Goal: Task Accomplishment & Management: Complete application form

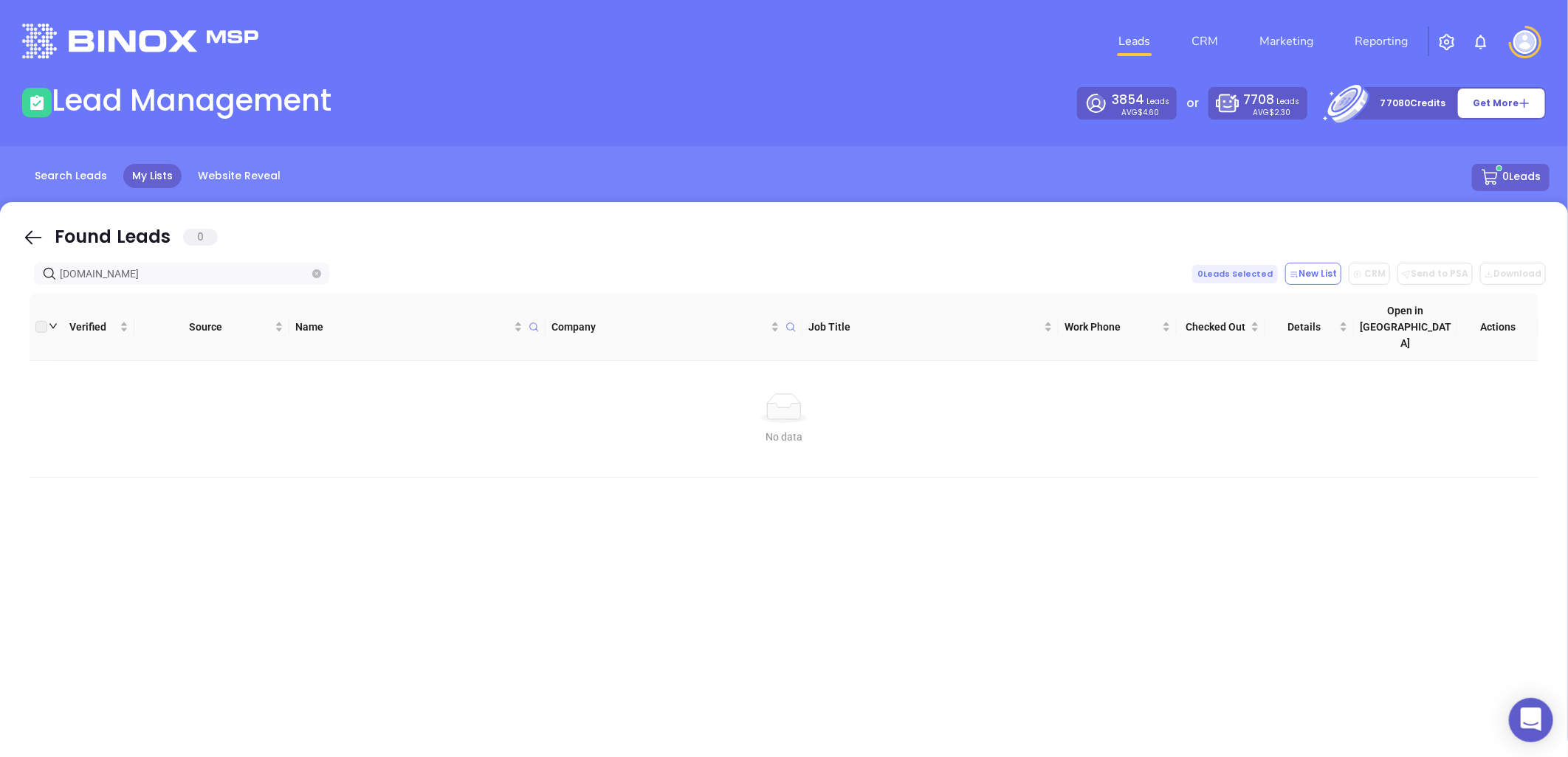
drag, startPoint x: 218, startPoint y: 275, endPoint x: -342, endPoint y: 352, distance: 565.3
click at [0, 352] on html "0 Leads CRM Marketing Reporting Financial Leads Leads Lead Management 3854 Lead…" at bounding box center [784, 378] width 1568 height 757
paste input "thedemexgroup"
drag, startPoint x: 163, startPoint y: 272, endPoint x: -238, endPoint y: 314, distance: 403.2
click at [0, 314] on html "0 Leads CRM Marketing Reporting Financial Leads Leads Lead Management 3854 Lead…" at bounding box center [784, 378] width 1568 height 757
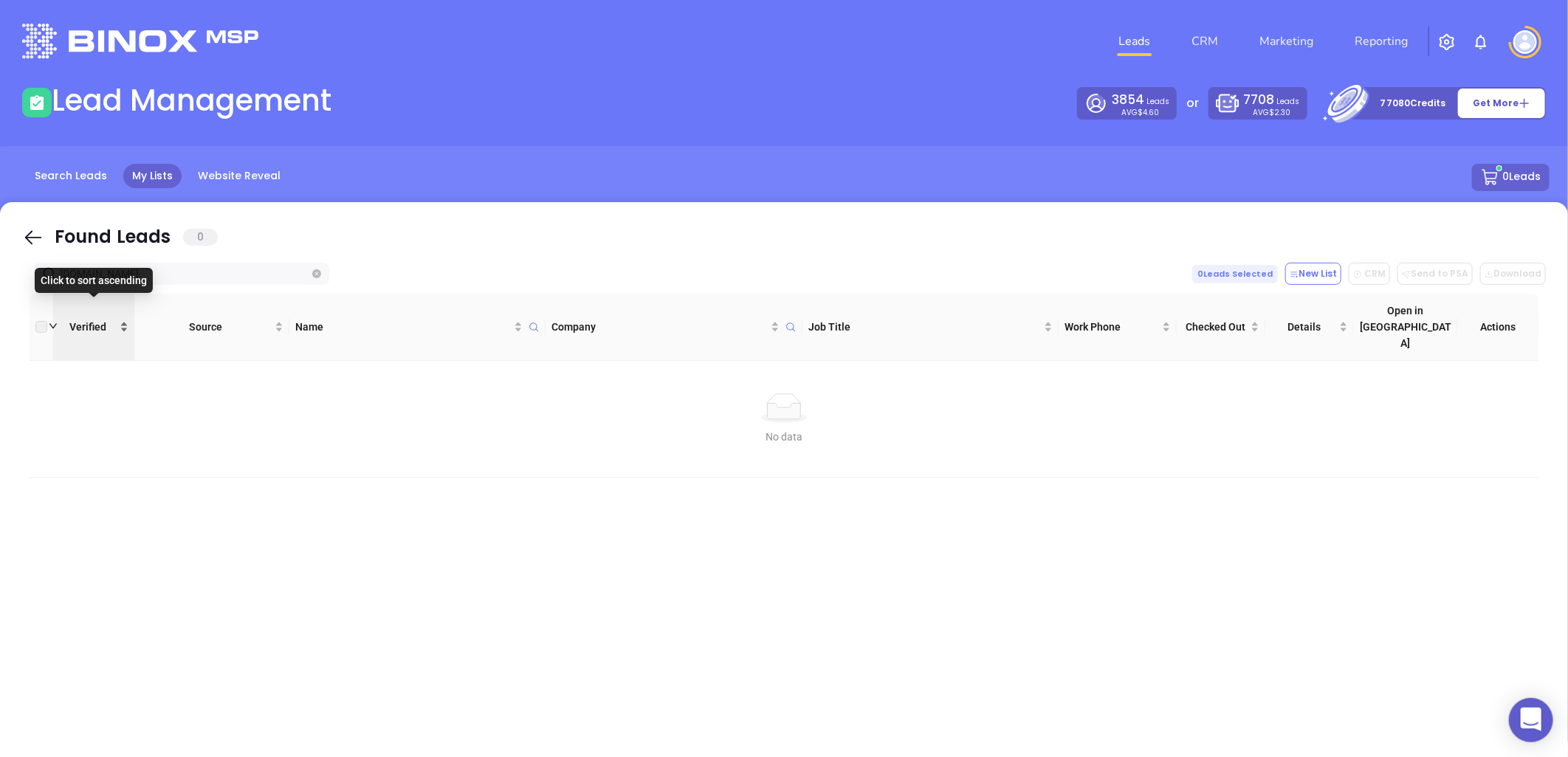
paste input "us-tic"
drag, startPoint x: 118, startPoint y: 278, endPoint x: -164, endPoint y: 284, distance: 282.1
click at [0, 284] on html "0 Leads CRM Marketing Reporting Financial Leads Leads Lead Management 3854 Lead…" at bounding box center [784, 378] width 1568 height 757
paste input "leazergroup"
drag, startPoint x: 157, startPoint y: 274, endPoint x: -153, endPoint y: 280, distance: 310.1
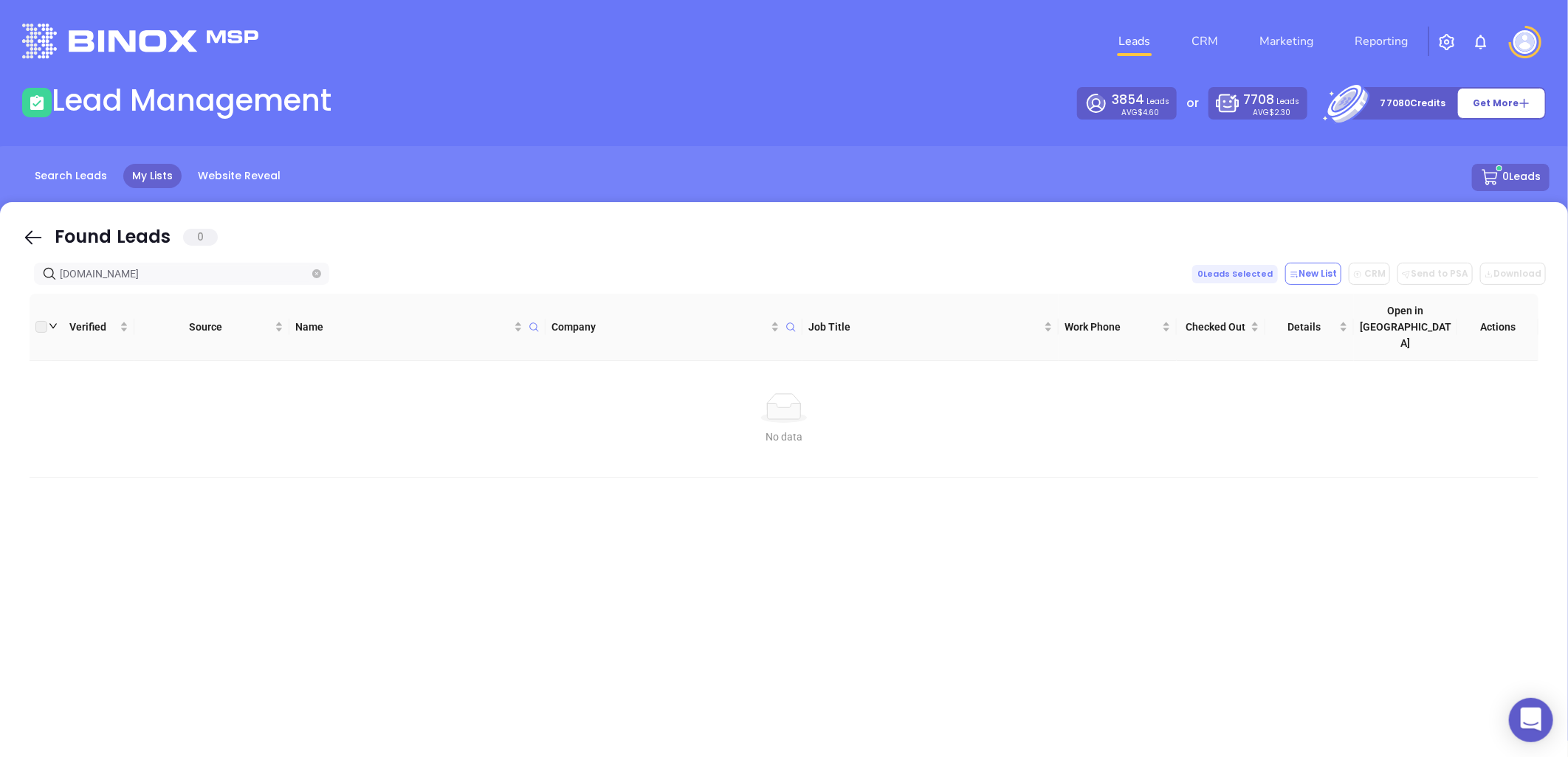
click at [0, 280] on html "0 Leads CRM Marketing Reporting Financial Leads Leads Lead Management 3854 Lead…" at bounding box center [784, 378] width 1568 height 757
paste input "thepegramagency"
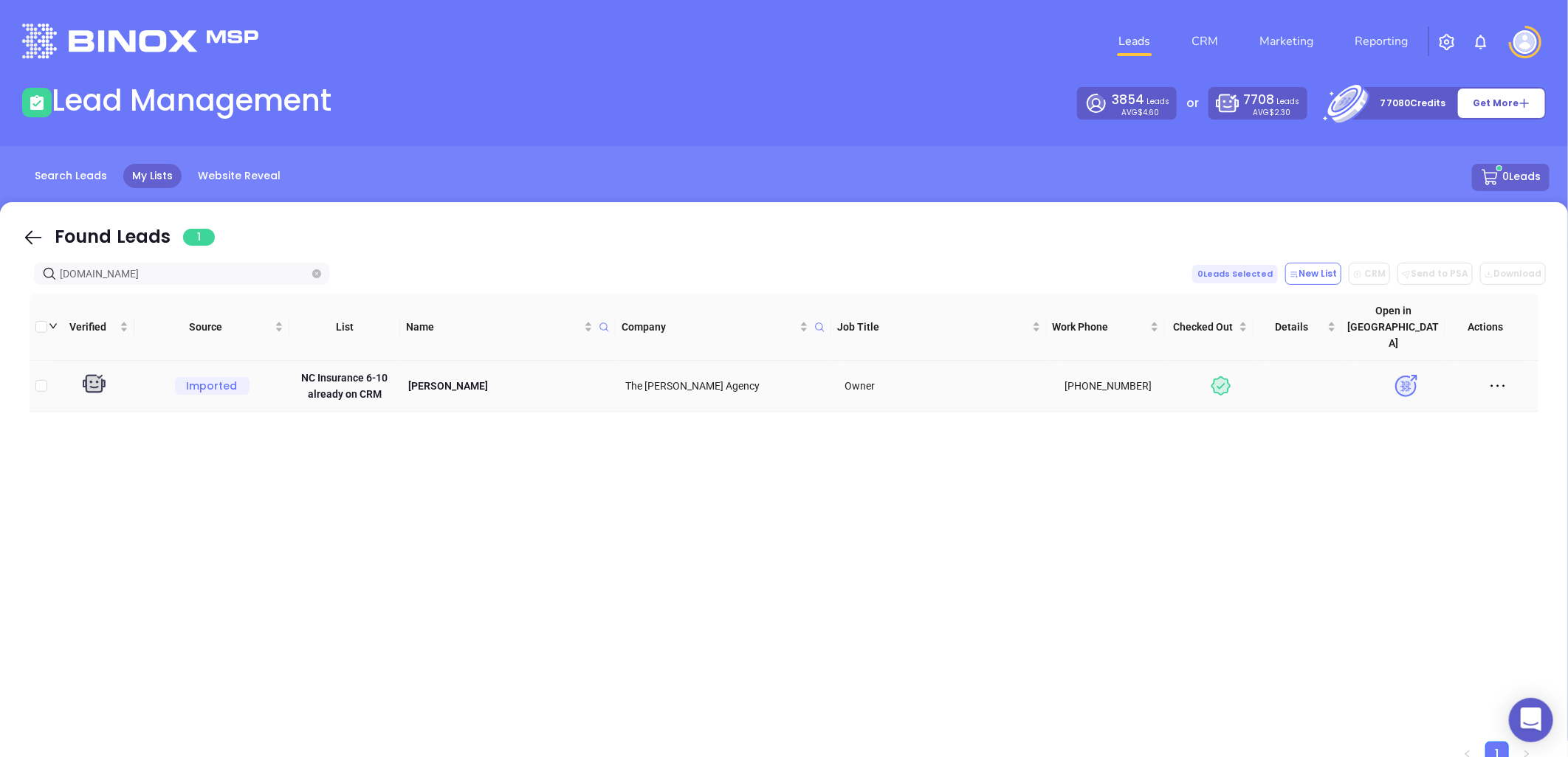
type input "thepegramagency.com"
click at [430, 378] on p "Ray Pegram Jr" at bounding box center [510, 385] width 207 height 16
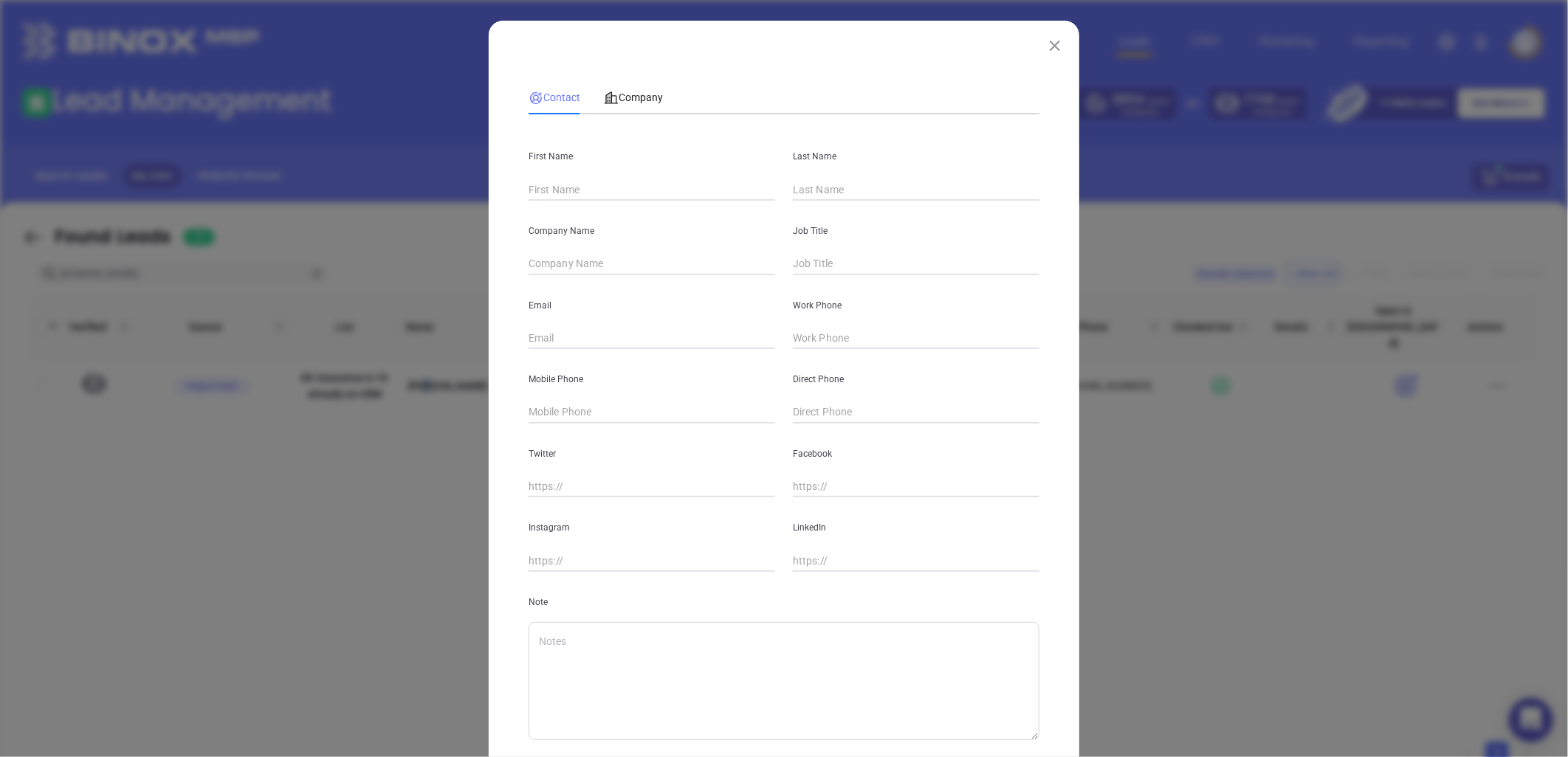
type input "Ray"
type input "Pegram Jr"
type input "The Pegram Agency"
type input "Owner"
type input "rayjr@tp-agency.com"
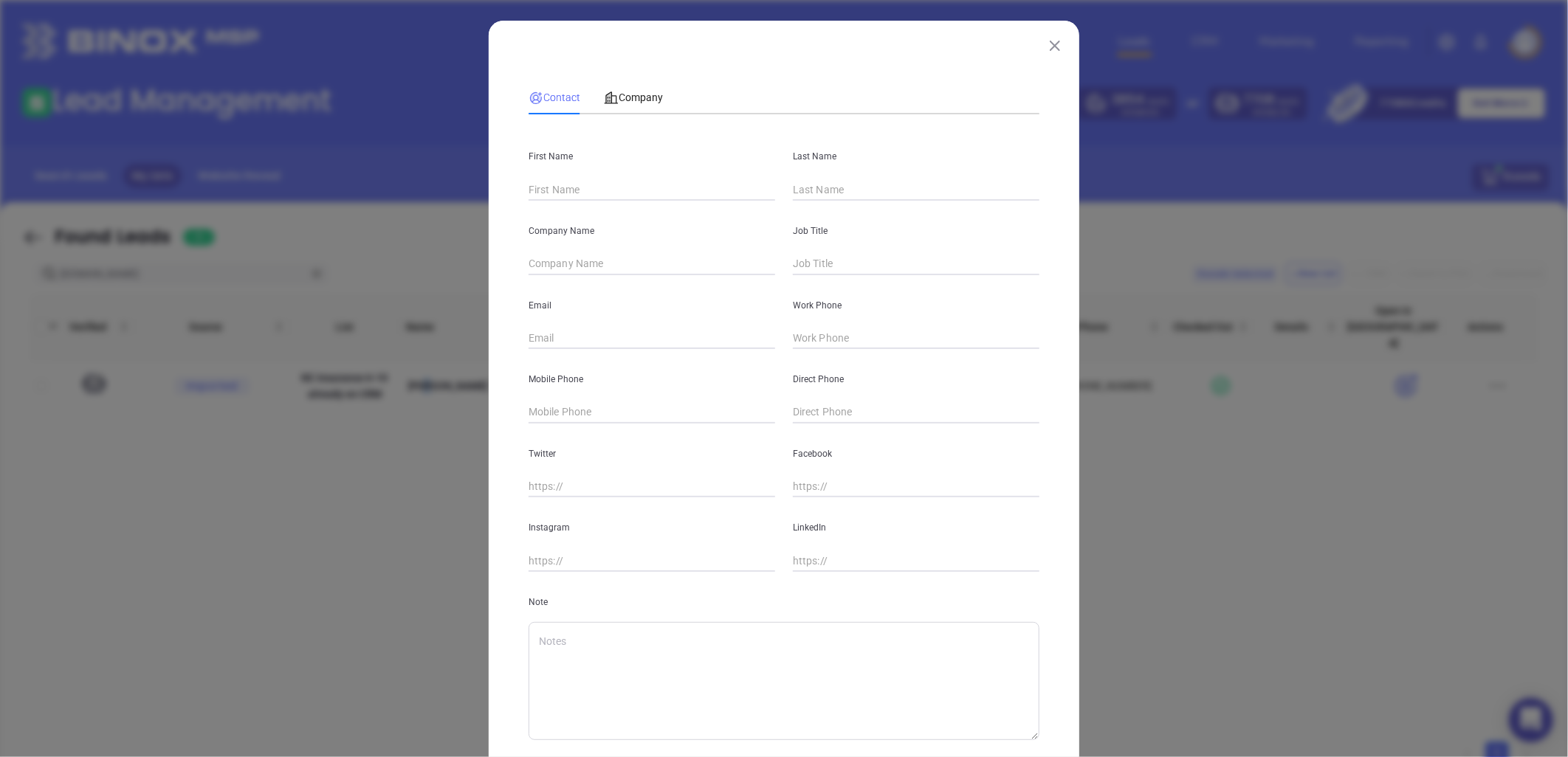
type input "(252) 438-8373"
type input "www.linkedin.com/in/ray-pegram-jr-3531a63a"
type textarea "Mon 5th December 2022 by GabrielaBinox Search Has 2 offices in NC"
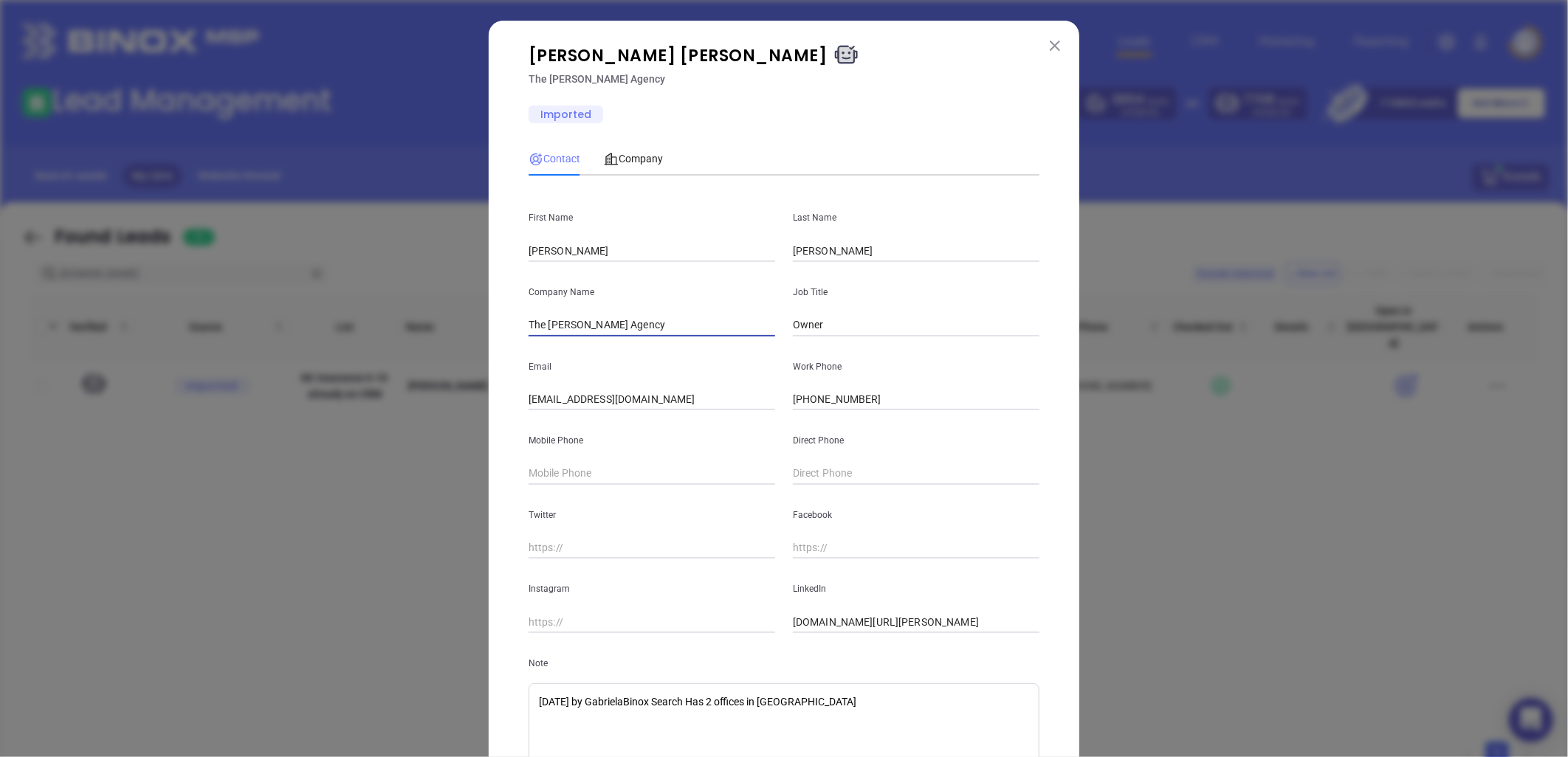
drag, startPoint x: 625, startPoint y: 326, endPoint x: 441, endPoint y: 338, distance: 184.4
click at [441, 338] on div "Ray Pegram Jr The Pegram Agency Imported Contact Company First Name Ray Last Na…" at bounding box center [784, 378] width 1568 height 757
click at [1050, 41] on img at bounding box center [1055, 46] width 10 height 10
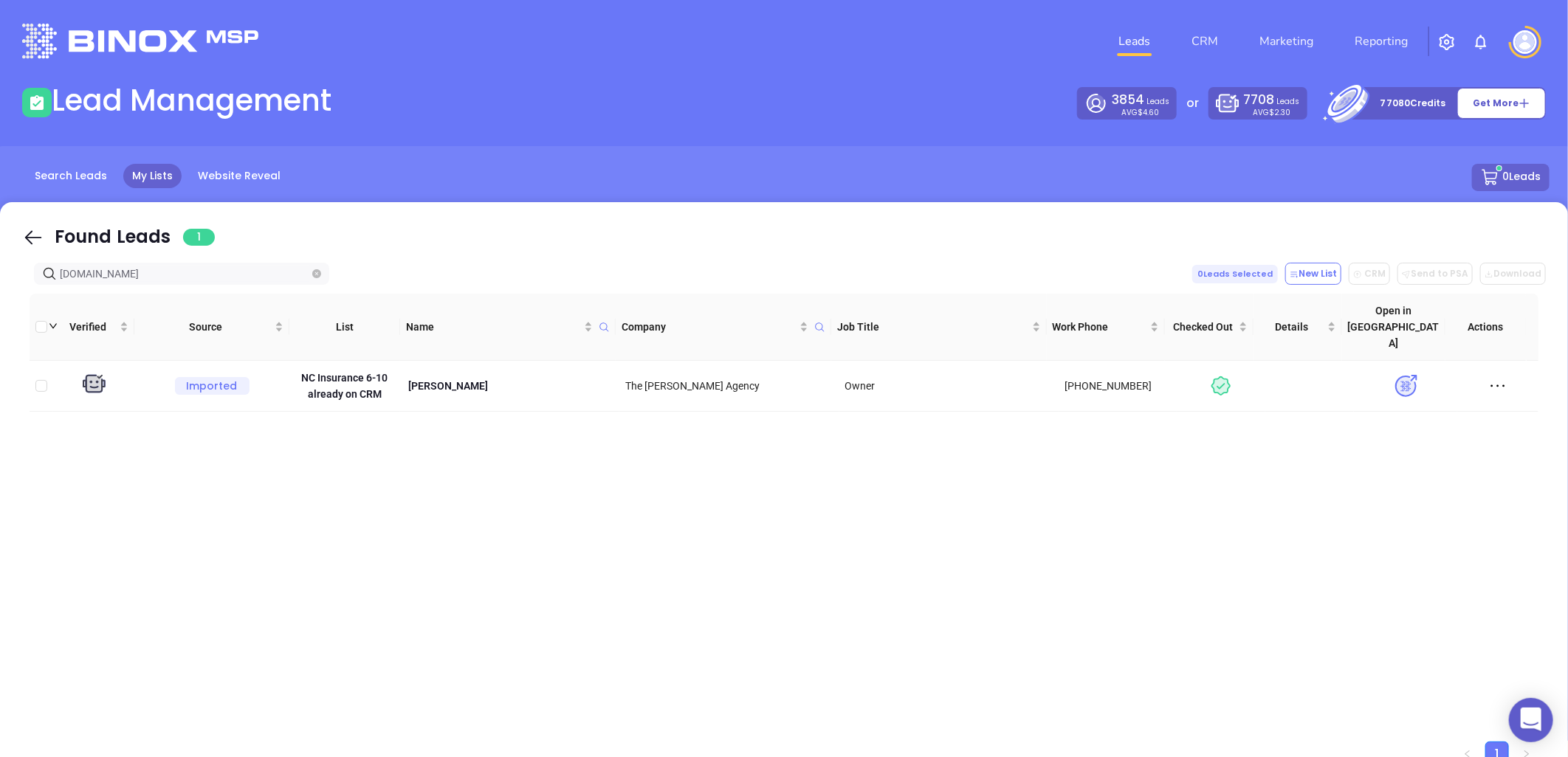
drag, startPoint x: 174, startPoint y: 278, endPoint x: -258, endPoint y: 322, distance: 434.2
click at [0, 322] on html "0 Leads CRM Marketing Reporting Financial Leads Leads Lead Management 3854 Lead…" at bounding box center [784, 378] width 1568 height 757
paste input "phelpsagencies"
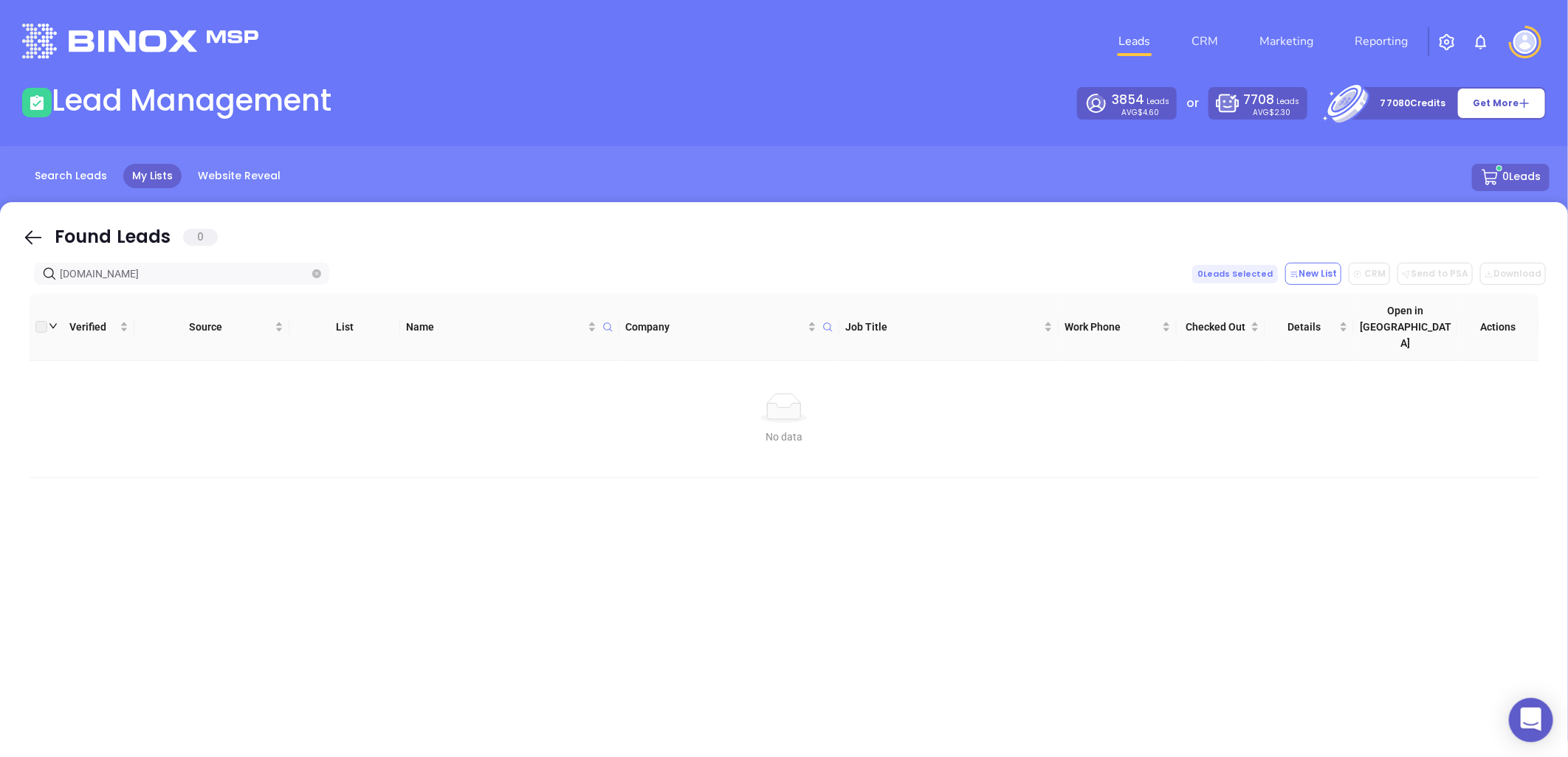
type input "phelpsagencies.com"
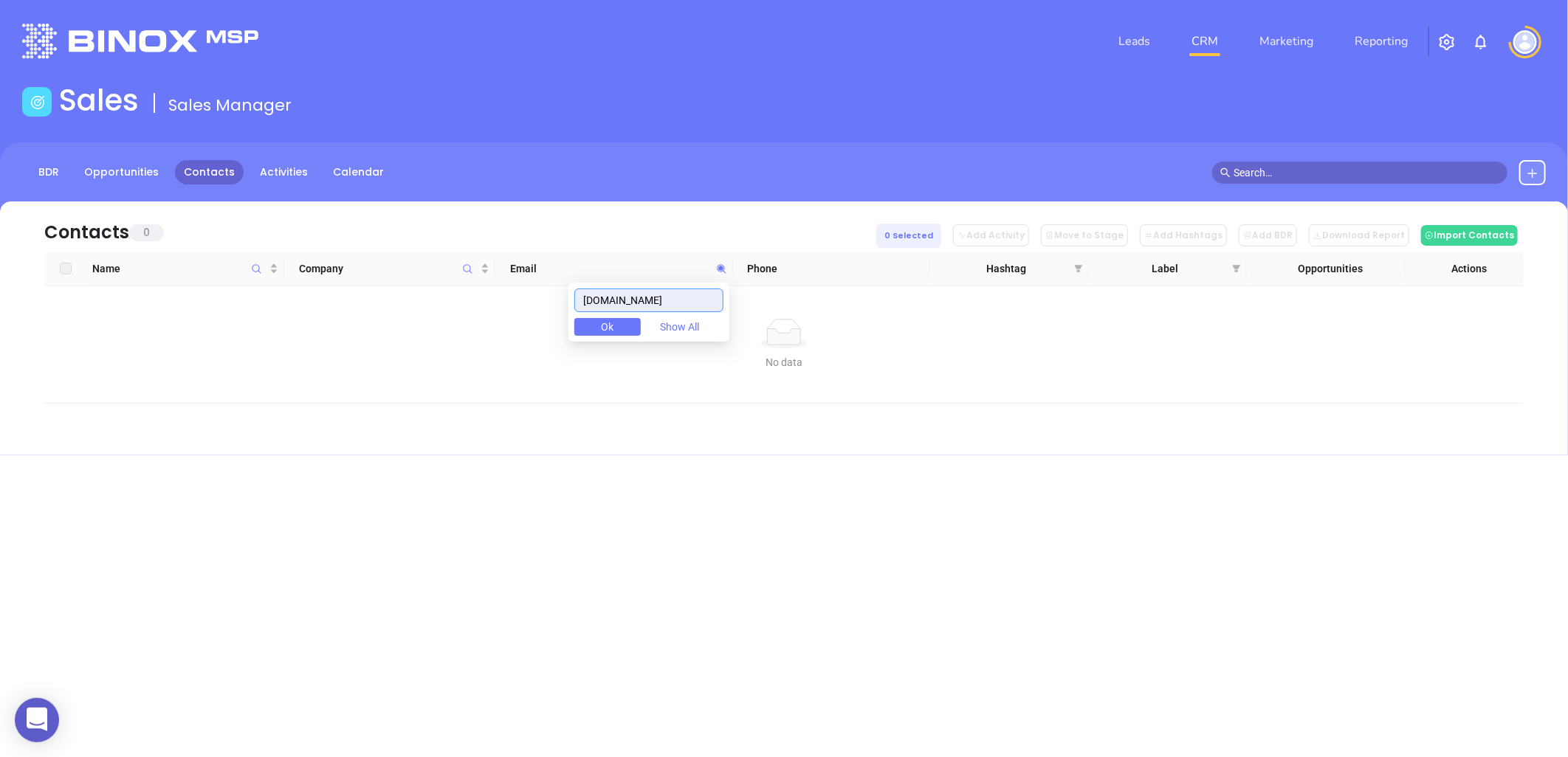
click at [680, 303] on input "superiorinsurancefranchise.com" at bounding box center [649, 300] width 149 height 23
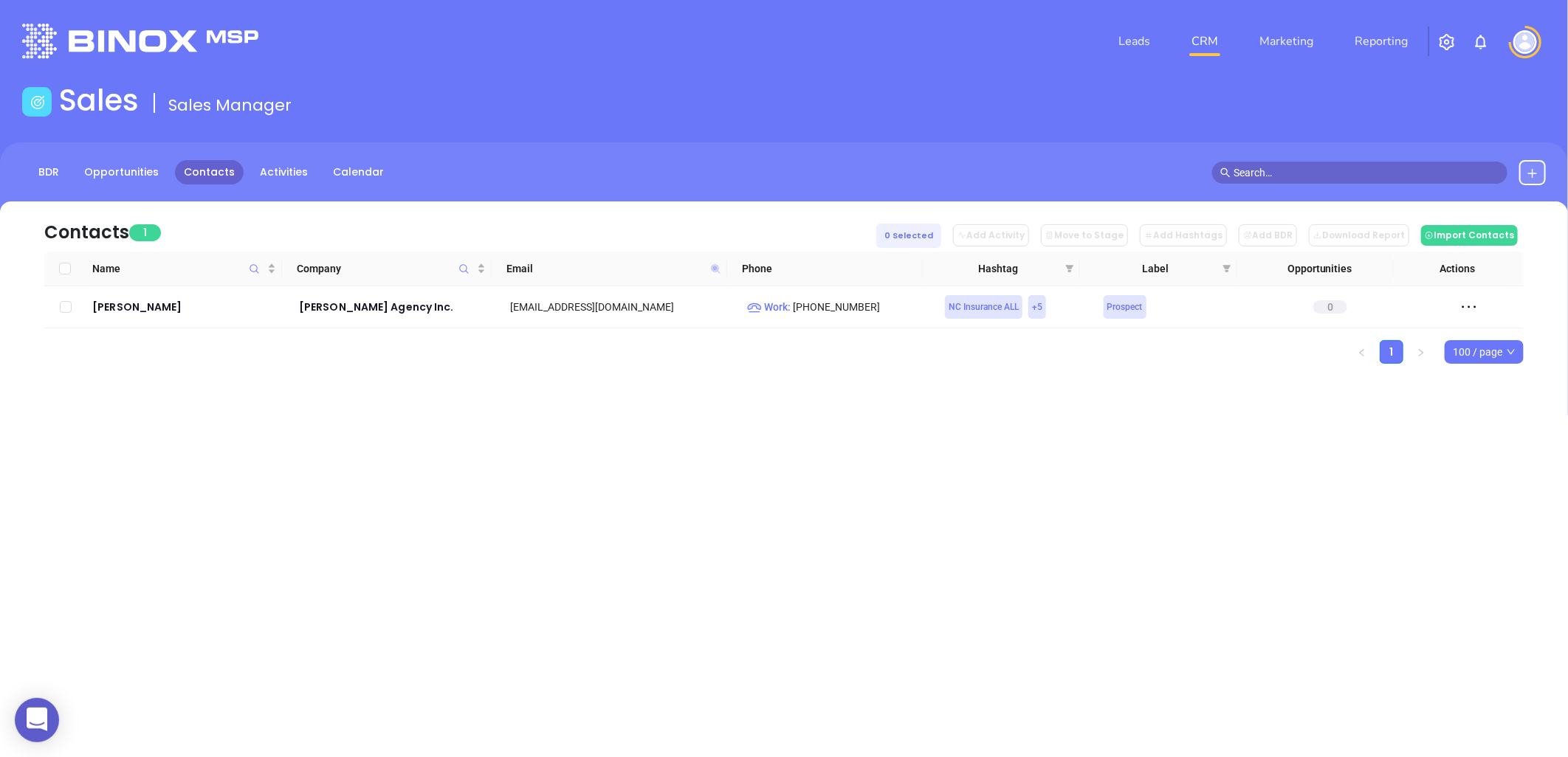
click at [714, 268] on icon at bounding box center [715, 268] width 9 height 9
paste input "tgiinsurance"
click at [710, 270] on icon at bounding box center [715, 269] width 11 height 11
paste input "blochagency"
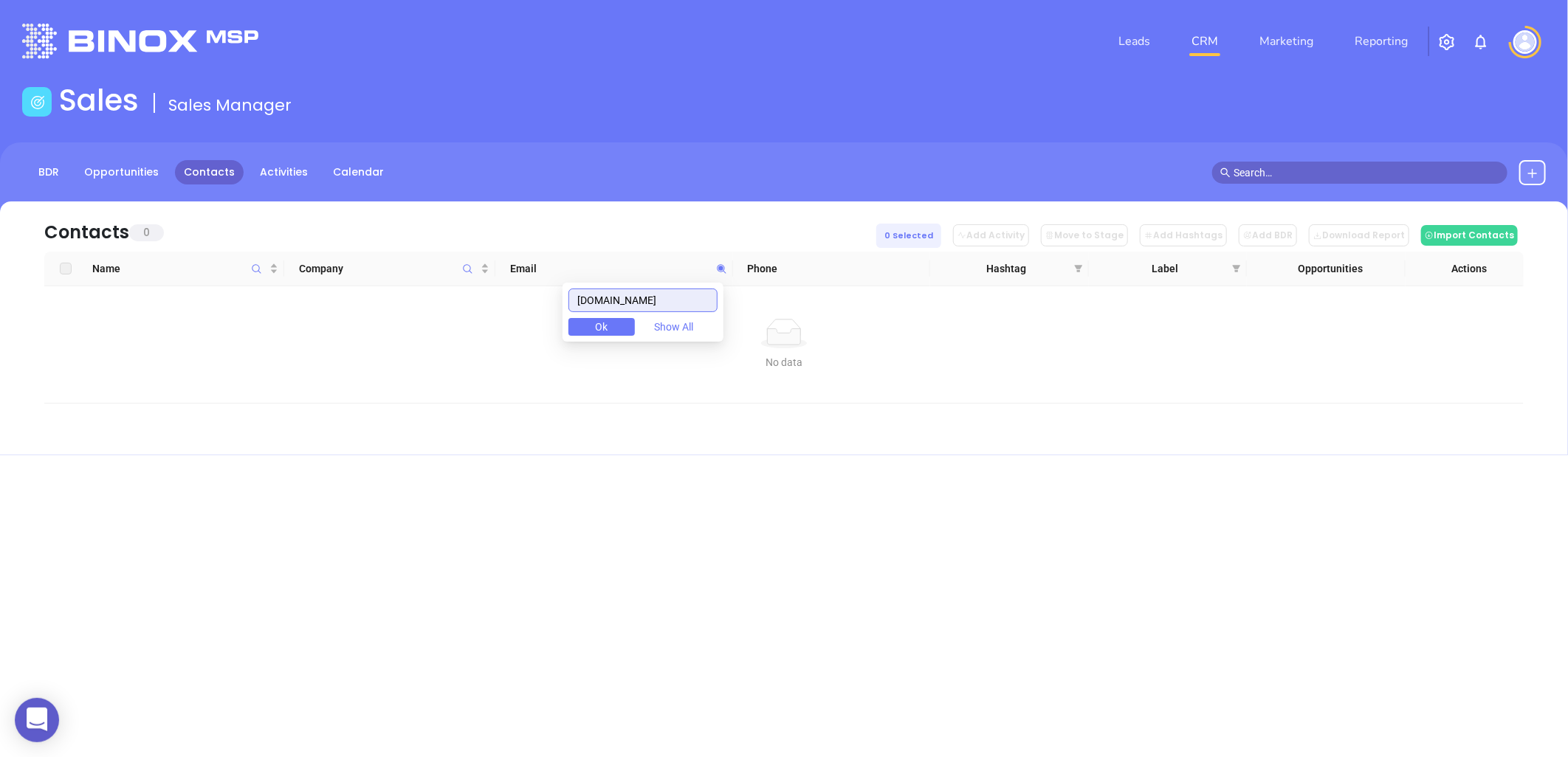
drag, startPoint x: 692, startPoint y: 299, endPoint x: 270, endPoint y: 320, distance: 422.5
click at [270, 320] on body "0 Leads CRM Marketing Reporting Financial Leads Leads Sales Sales Manager BDR O…" at bounding box center [784, 378] width 1568 height 757
paste input "thecompass"
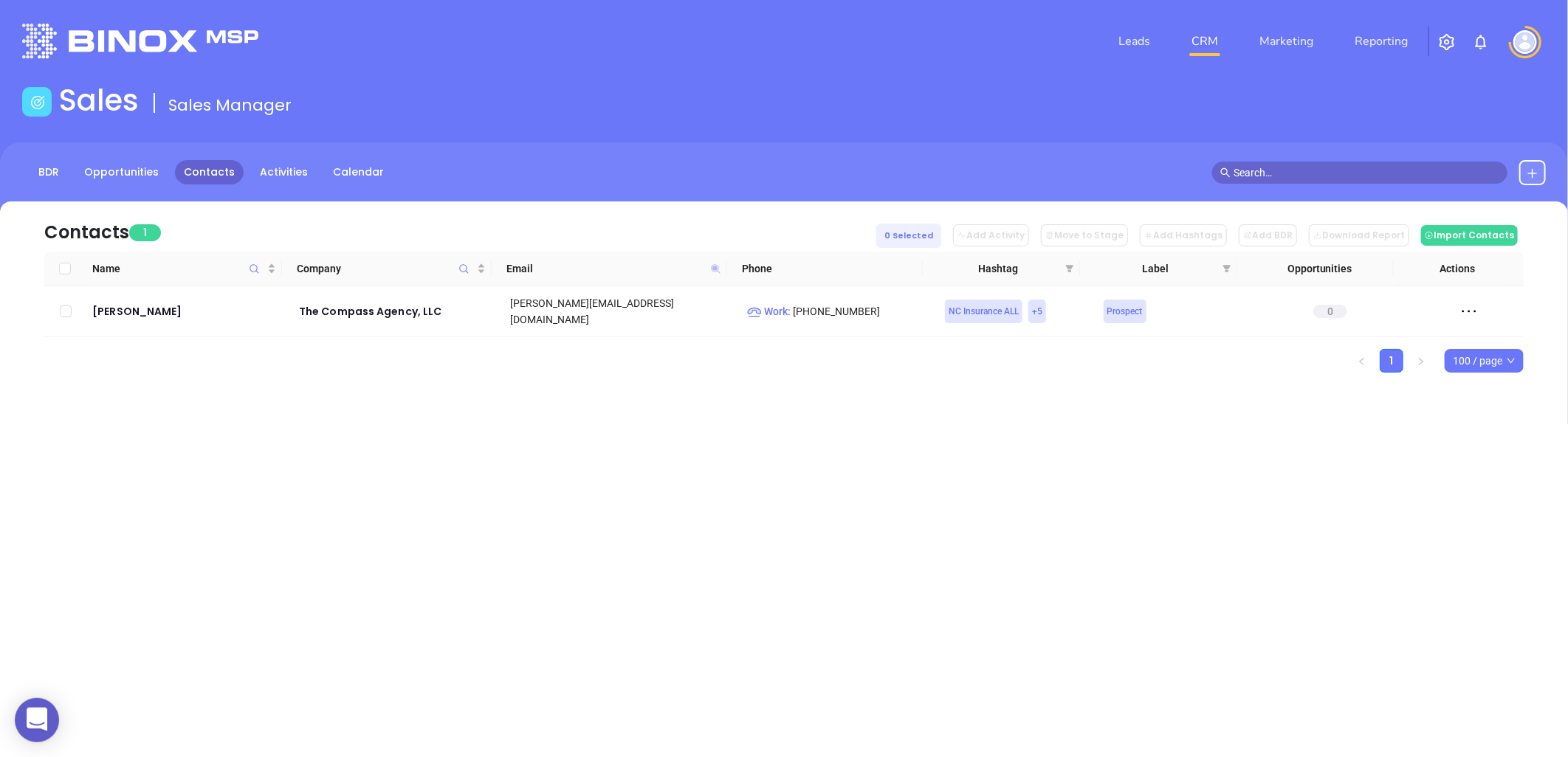
click at [714, 267] on icon at bounding box center [715, 268] width 9 height 9
paste input "cranford"
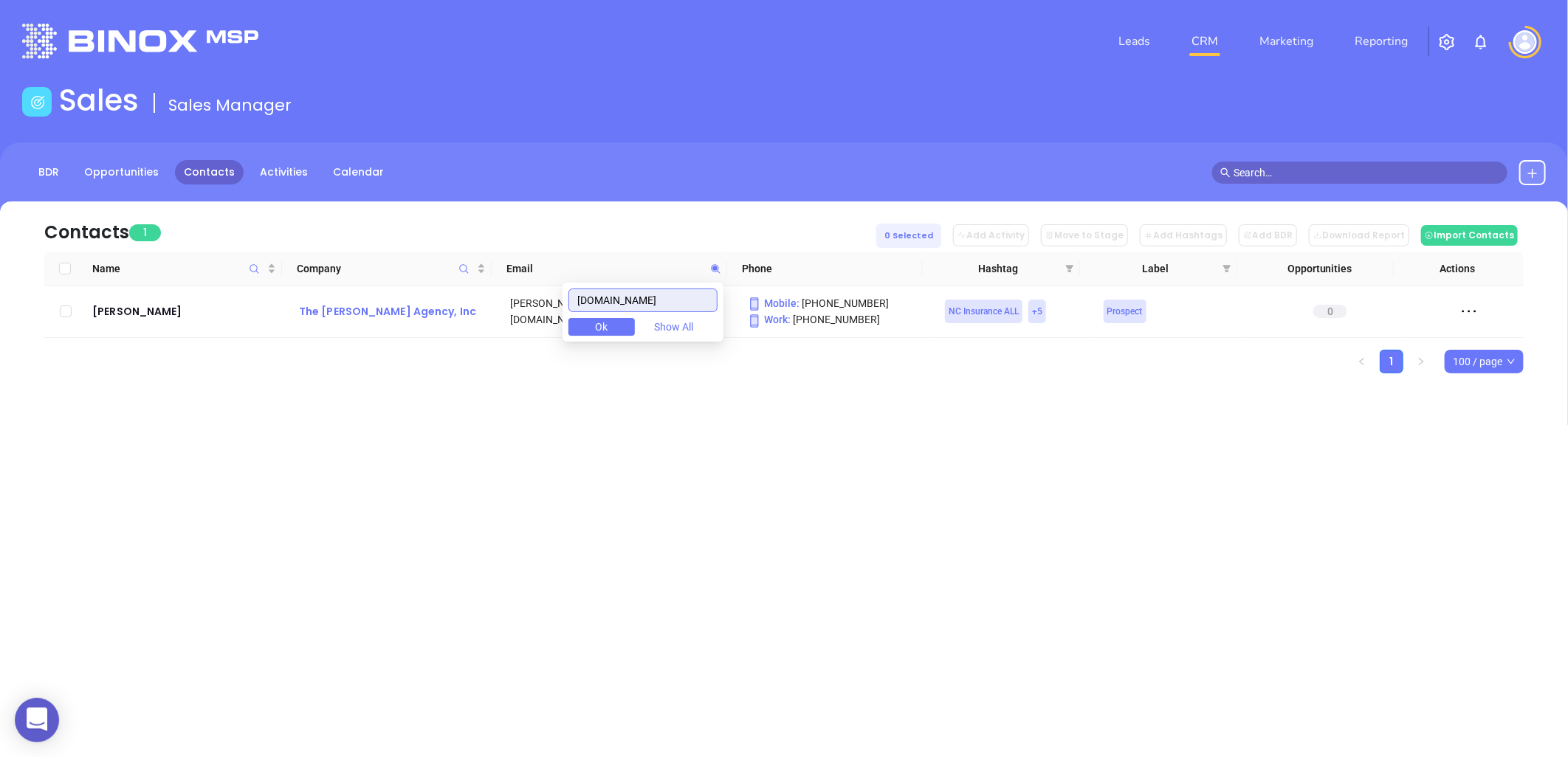
drag, startPoint x: 687, startPoint y: 298, endPoint x: 373, endPoint y: 313, distance: 314.4
click at [373, 313] on body "0 Leads CRM Marketing Reporting Financial Leads Leads Sales Sales Manager BDR O…" at bounding box center [784, 378] width 1568 height 757
paste input "thecompass"
drag, startPoint x: 703, startPoint y: 306, endPoint x: 329, endPoint y: 347, distance: 376.2
click at [329, 347] on body "0 Leads CRM Marketing Reporting Financial Leads Leads Sales Sales Manager BDR O…" at bounding box center [784, 378] width 1568 height 757
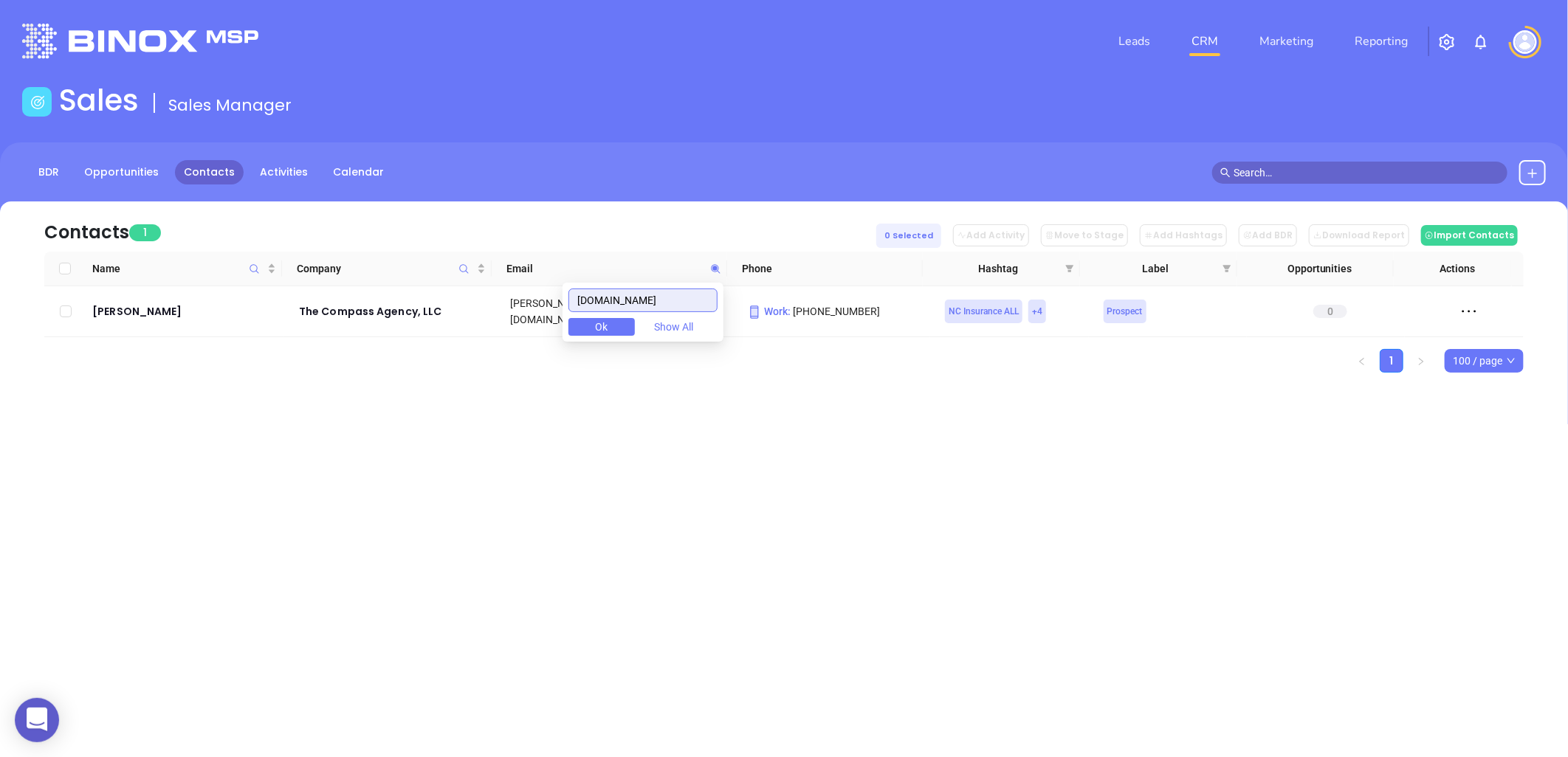
paste input "sfgdelane"
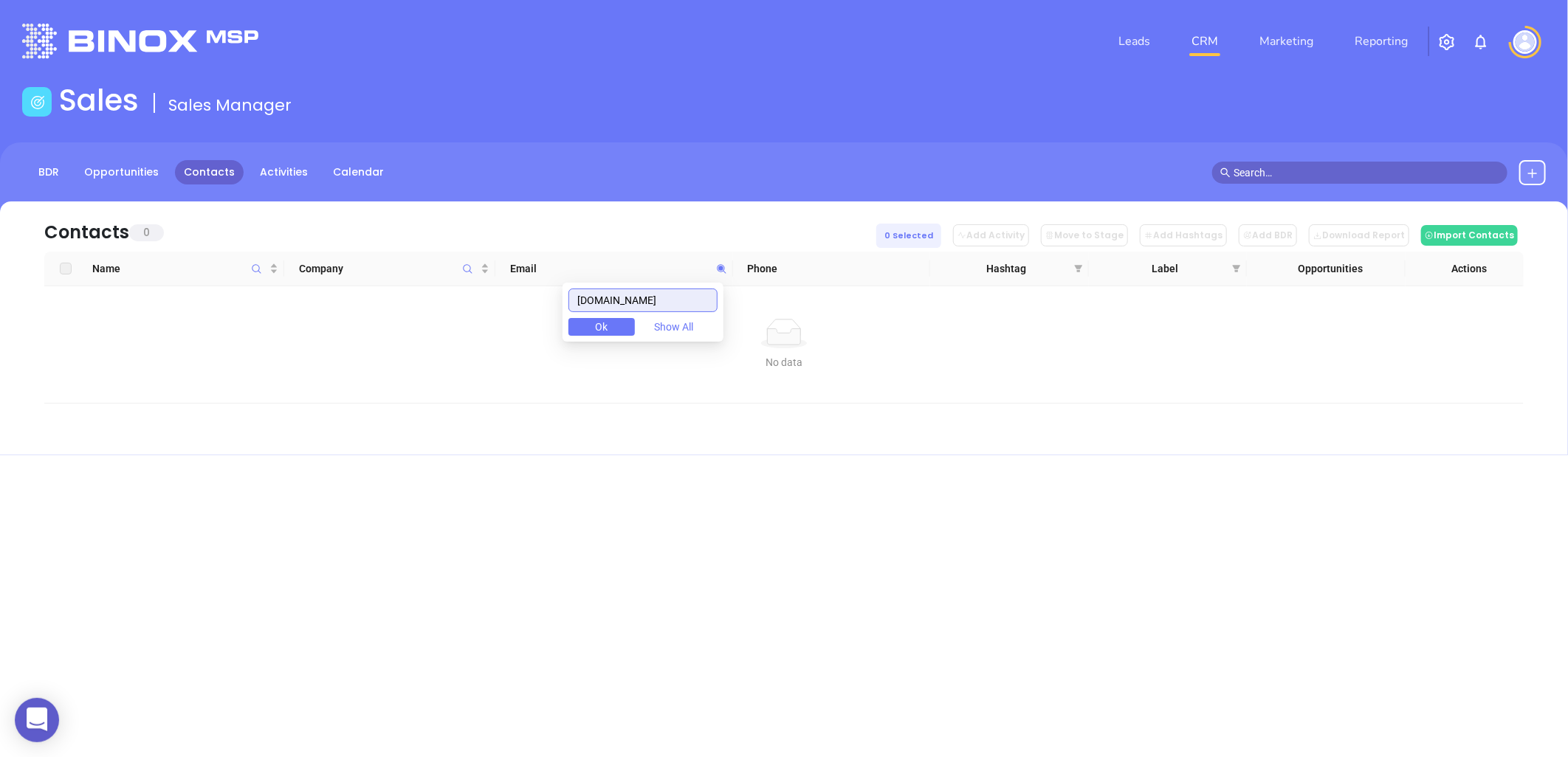
drag, startPoint x: 668, startPoint y: 303, endPoint x: 467, endPoint y: 325, distance: 202.2
click at [468, 326] on body "0 Leads CRM Marketing Reporting Financial Leads Leads Sales Sales Manager BDR O…" at bounding box center [784, 378] width 1568 height 757
paste input "thedemexgroup"
drag, startPoint x: 697, startPoint y: 299, endPoint x: 289, endPoint y: 304, distance: 408.0
click at [292, 306] on body "0 Leads CRM Marketing Reporting Financial Leads Leads Sales Sales Manager BDR O…" at bounding box center [784, 378] width 1568 height 757
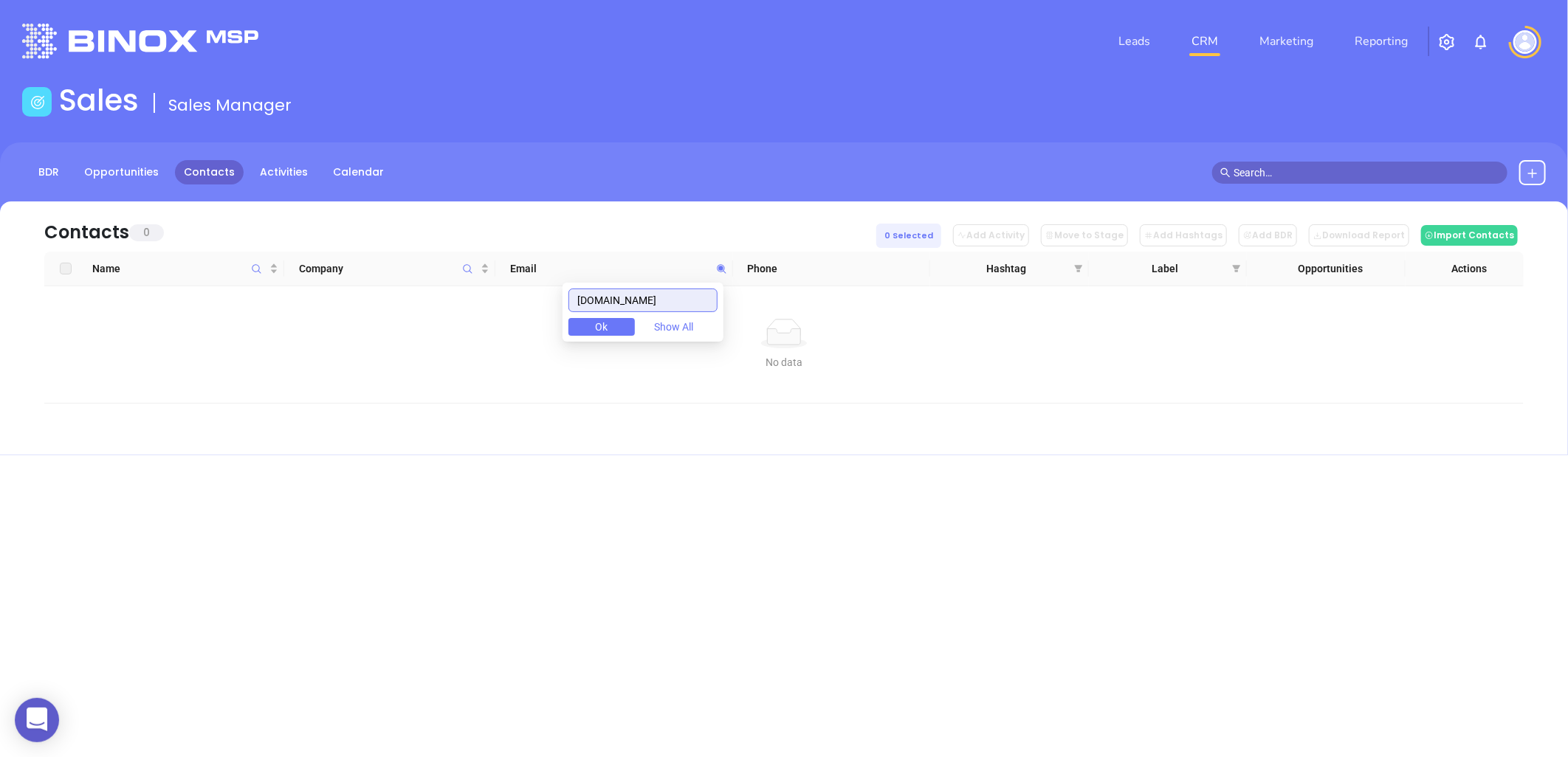
paste input "us-tic"
drag, startPoint x: 673, startPoint y: 294, endPoint x: 257, endPoint y: 329, distance: 417.5
click at [257, 329] on body "0 Leads CRM Marketing Reporting Financial Leads Leads Sales Sales Manager BDR O…" at bounding box center [784, 378] width 1568 height 757
paste input "leazergroup"
drag, startPoint x: 463, startPoint y: 313, endPoint x: 386, endPoint y: 316, distance: 77.1
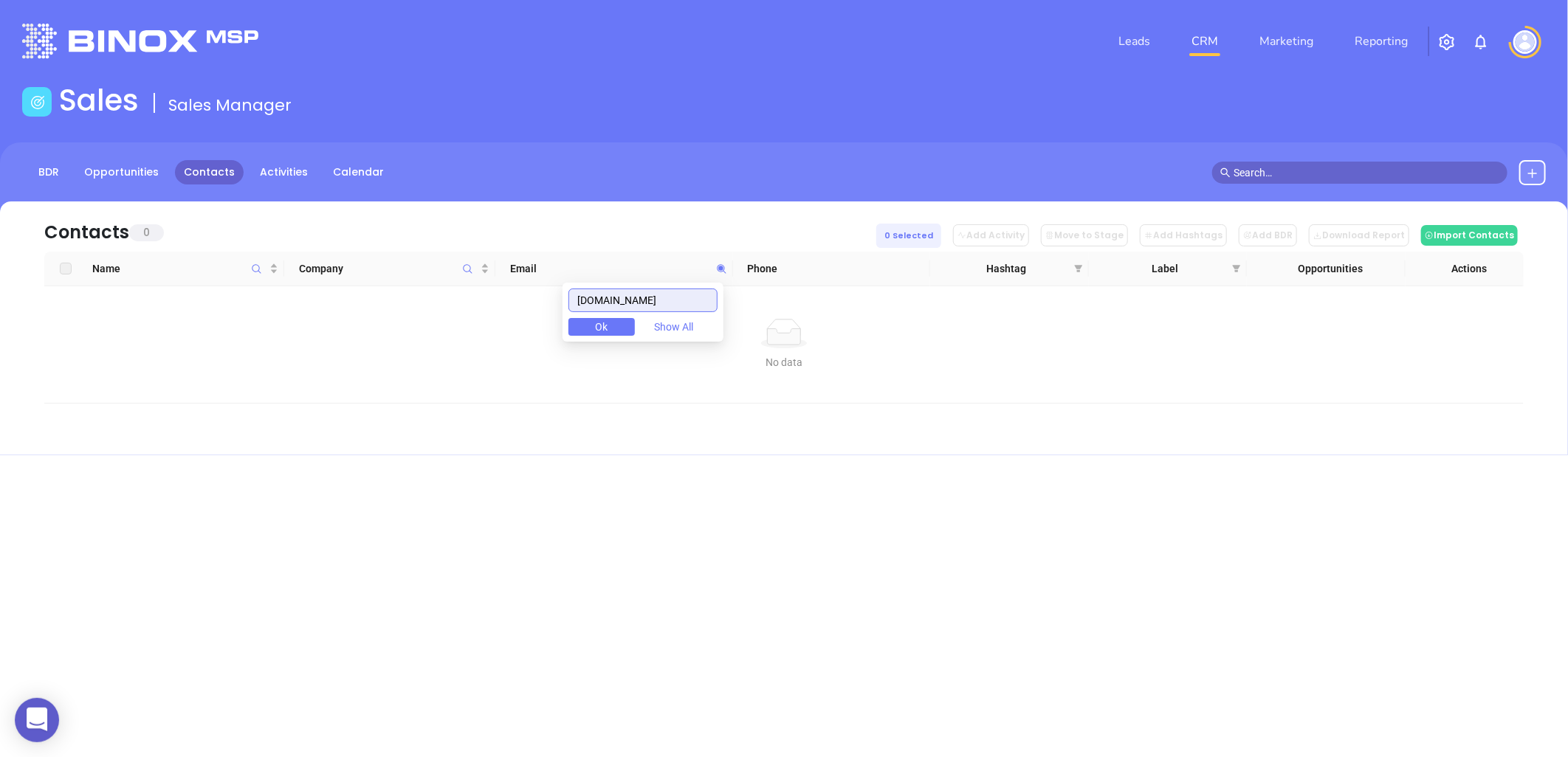
click at [386, 316] on body "0 Leads CRM Marketing Reporting Financial Leads Leads Sales Sales Manager BDR O…" at bounding box center [784, 378] width 1568 height 757
paste input "thepegramagency"
drag, startPoint x: 322, startPoint y: 342, endPoint x: 314, endPoint y: 335, distance: 10.6
click at [284, 344] on body "0 Leads CRM Marketing Reporting Financial Leads Leads Sales Sales Manager BDR O…" at bounding box center [784, 378] width 1568 height 757
paste input "phelpsagencies"
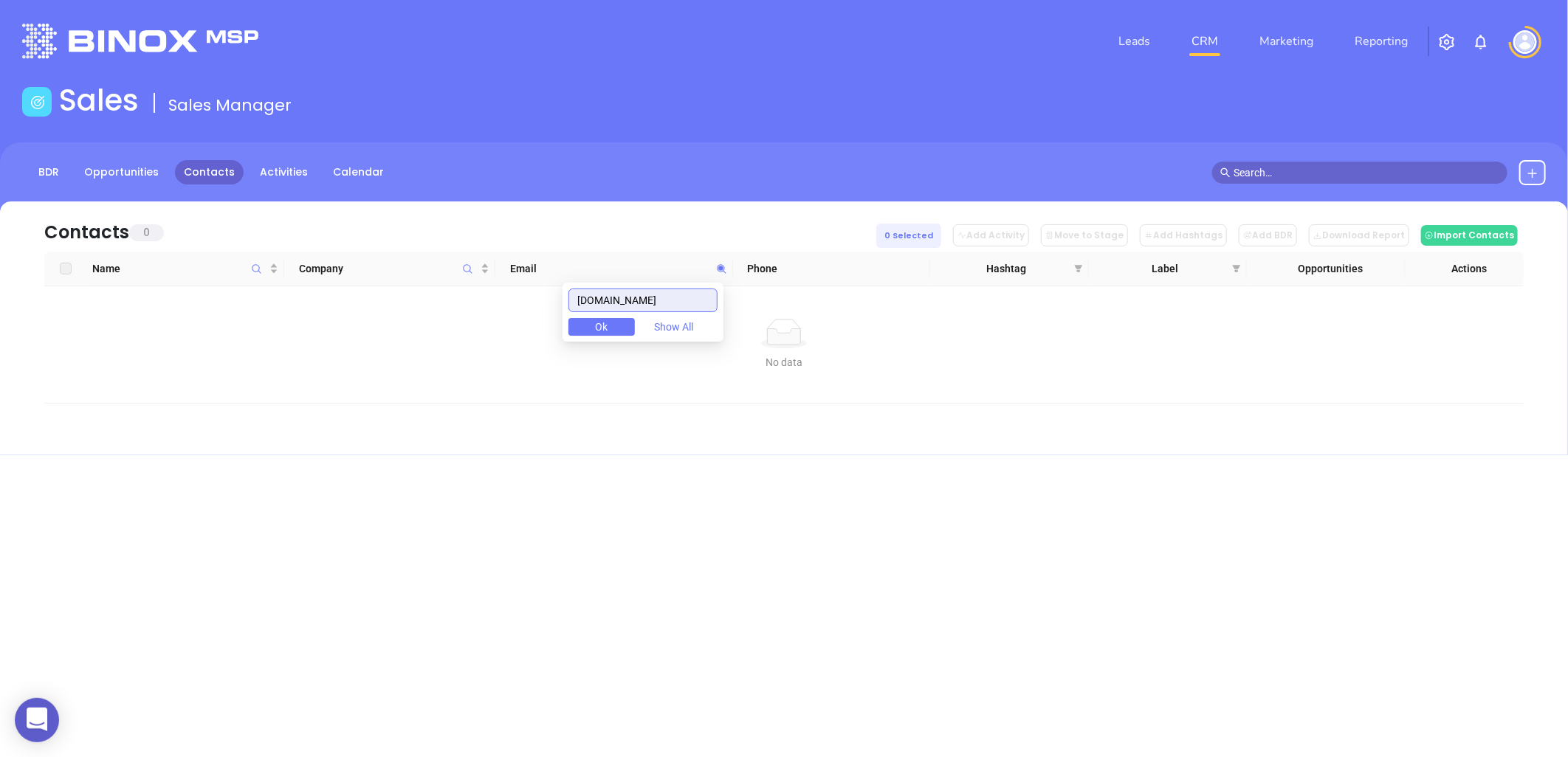
drag, startPoint x: 697, startPoint y: 293, endPoint x: 405, endPoint y: 321, distance: 293.3
click at [404, 321] on body "0 Leads CRM Marketing Reporting Financial Leads Leads Sales Sales Manager BDR O…" at bounding box center [784, 378] width 1568 height 757
paste input "thephoenixcompany"
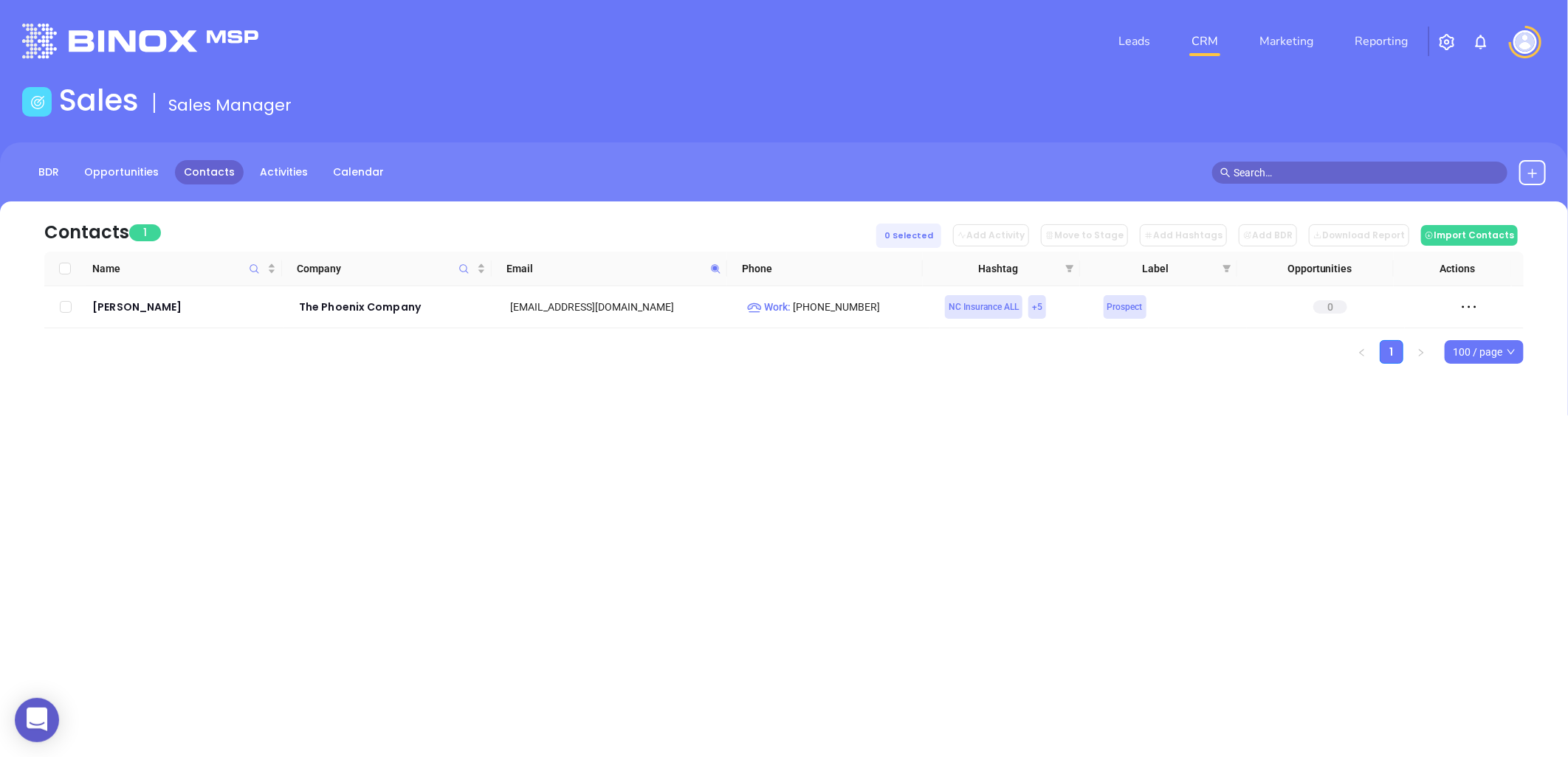
click at [709, 268] on span at bounding box center [716, 269] width 17 height 22
paste input "spottsins"
click at [712, 268] on icon at bounding box center [715, 269] width 11 height 11
paste input "mbbinsurance"
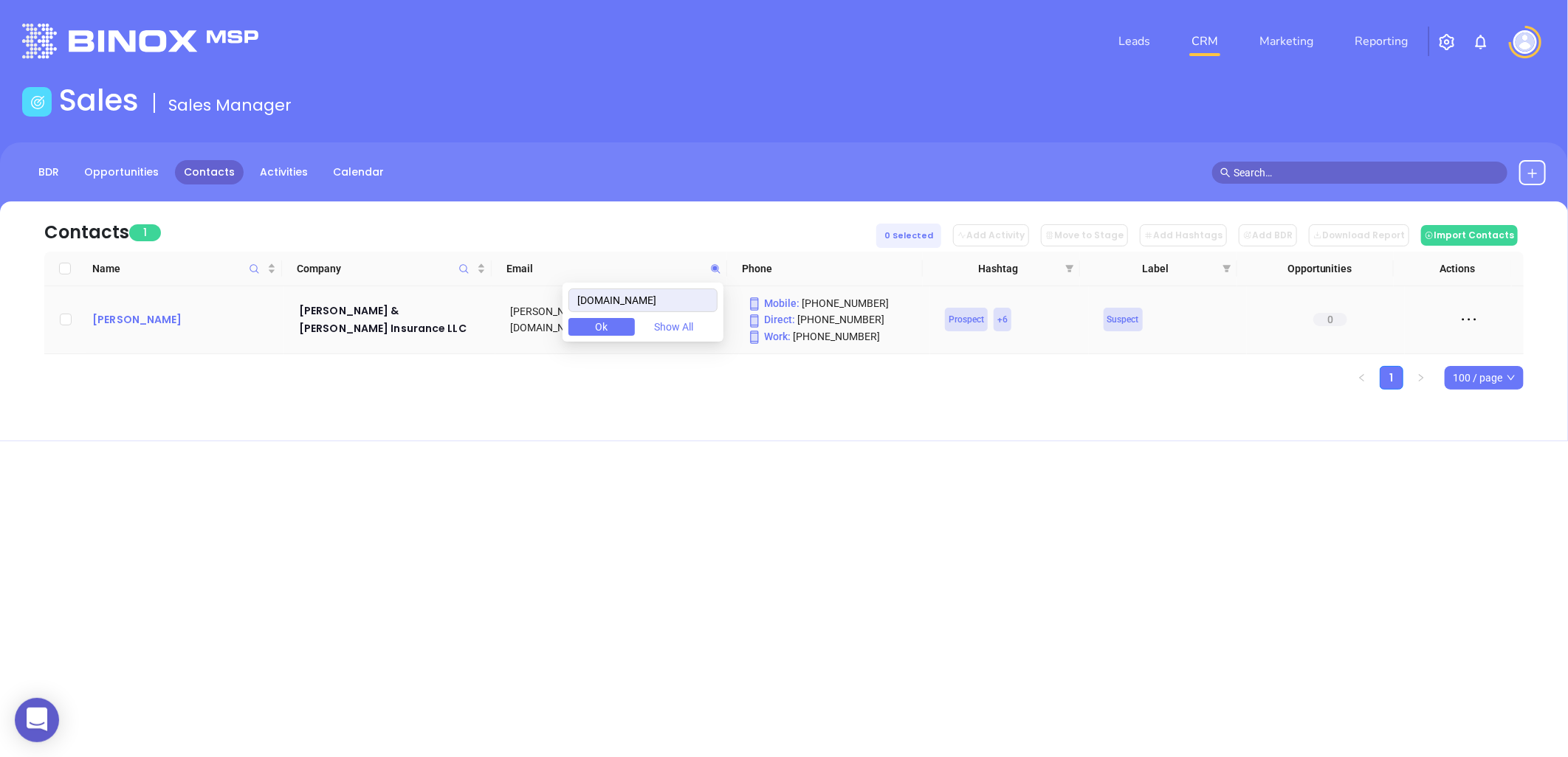
drag, startPoint x: 142, startPoint y: 318, endPoint x: 151, endPoint y: 320, distance: 9.2
click at [718, 264] on icon at bounding box center [715, 269] width 11 height 11
paste input "ronnied@dd-insured"
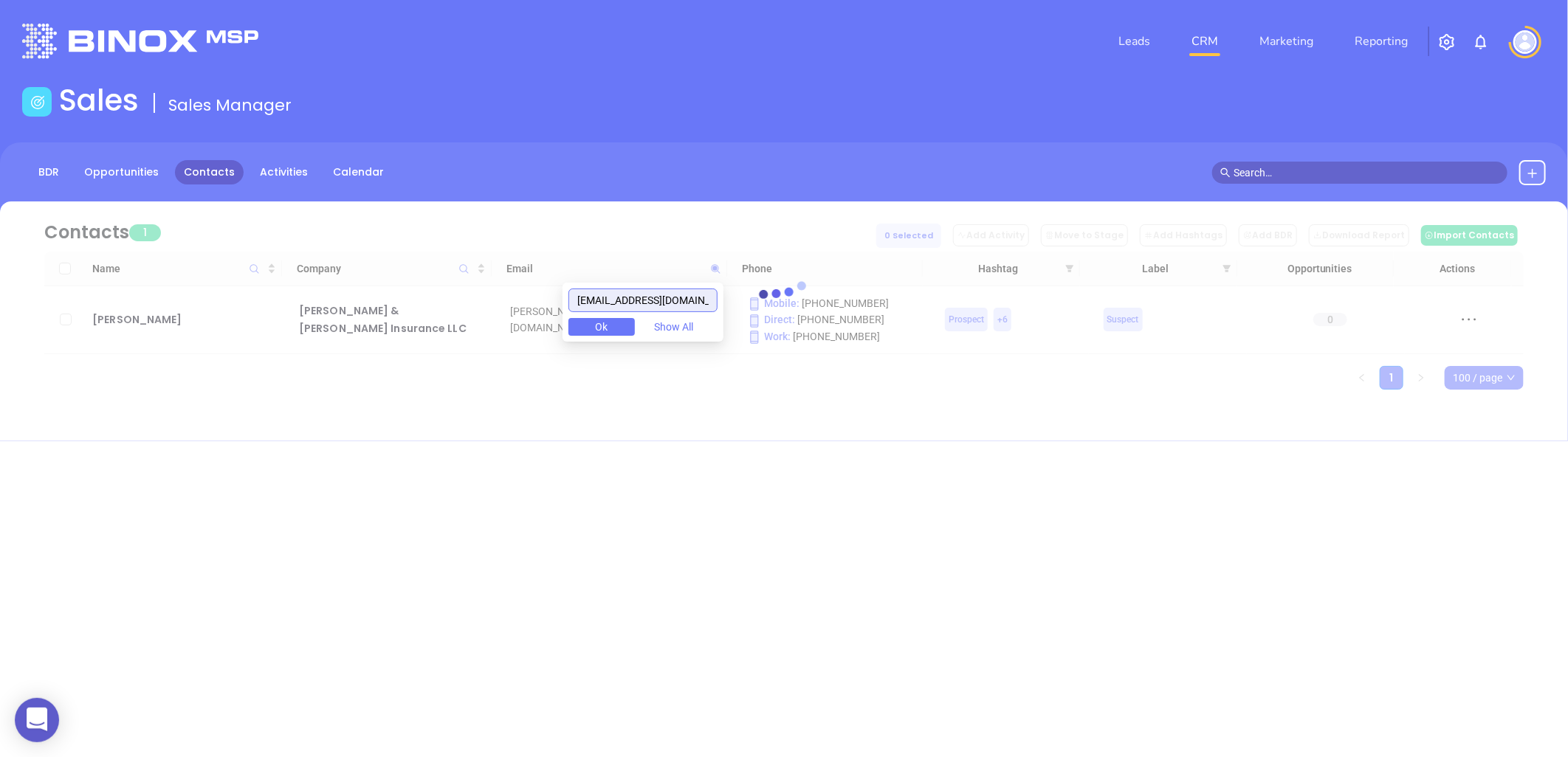
drag, startPoint x: 632, startPoint y: 297, endPoint x: 231, endPoint y: 328, distance: 402.2
click at [193, 338] on body "0 Leads CRM Marketing Reporting Financial Leads Leads Sales Sales Manager BDR O…" at bounding box center [784, 378] width 1568 height 757
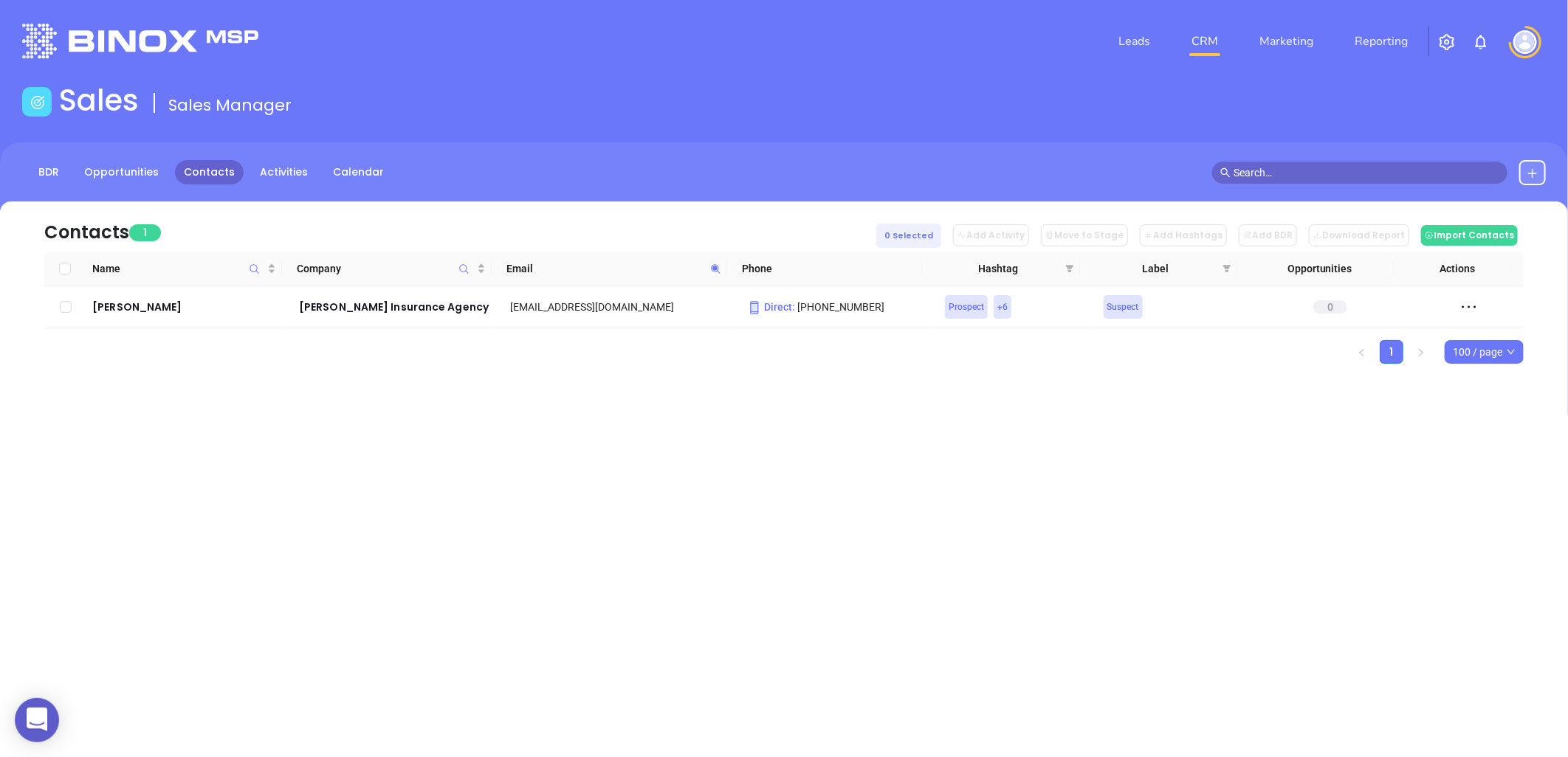
click at [711, 271] on icon at bounding box center [715, 269] width 11 height 11
paste input "ameaglellc"
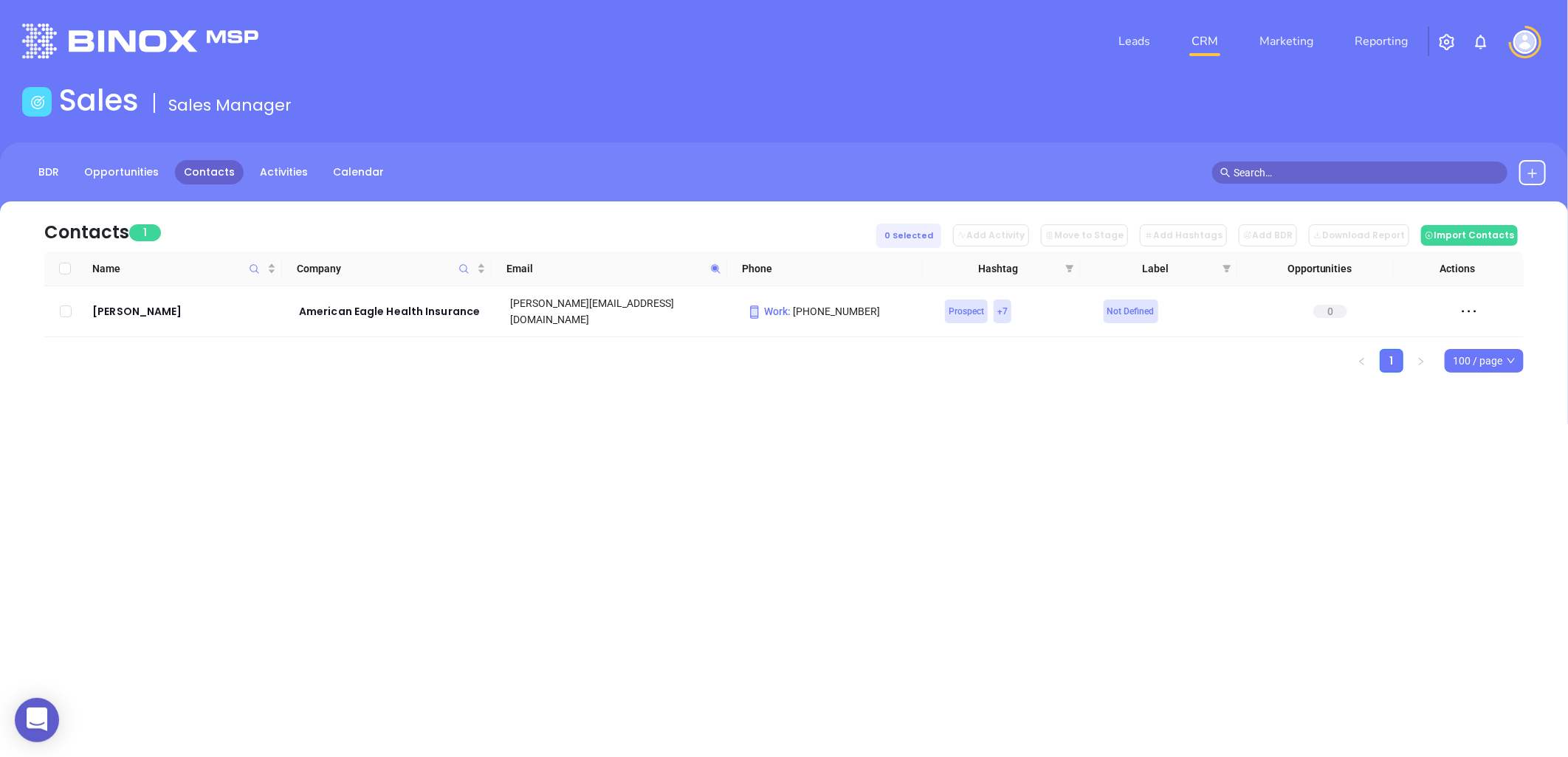
click at [714, 264] on icon at bounding box center [715, 269] width 11 height 11
paste input "@strockinsurance"
click at [716, 264] on icon at bounding box center [715, 269] width 11 height 11
paste input "cartercnsgroup"
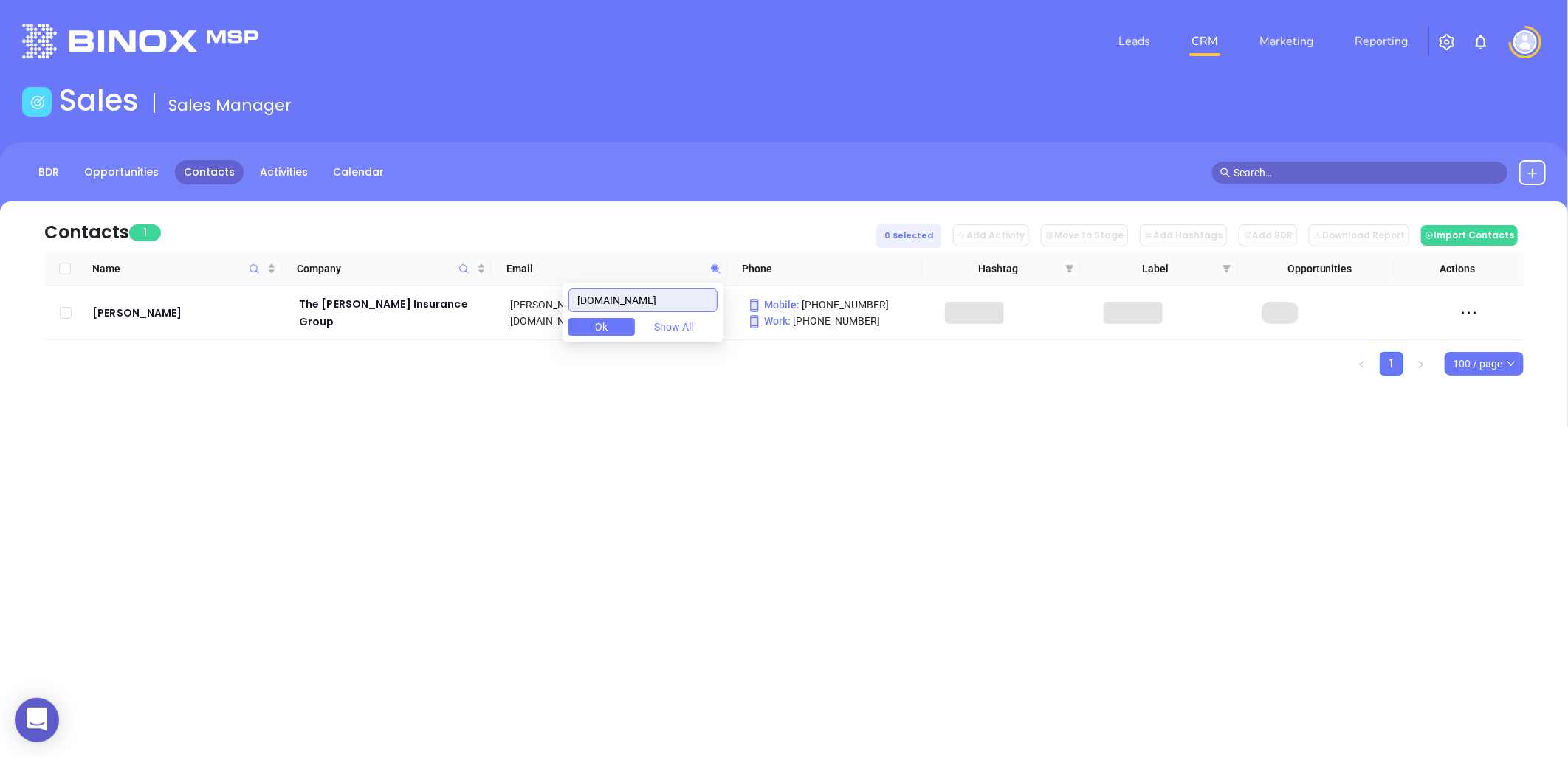
type input "cartercnsgroup.com"
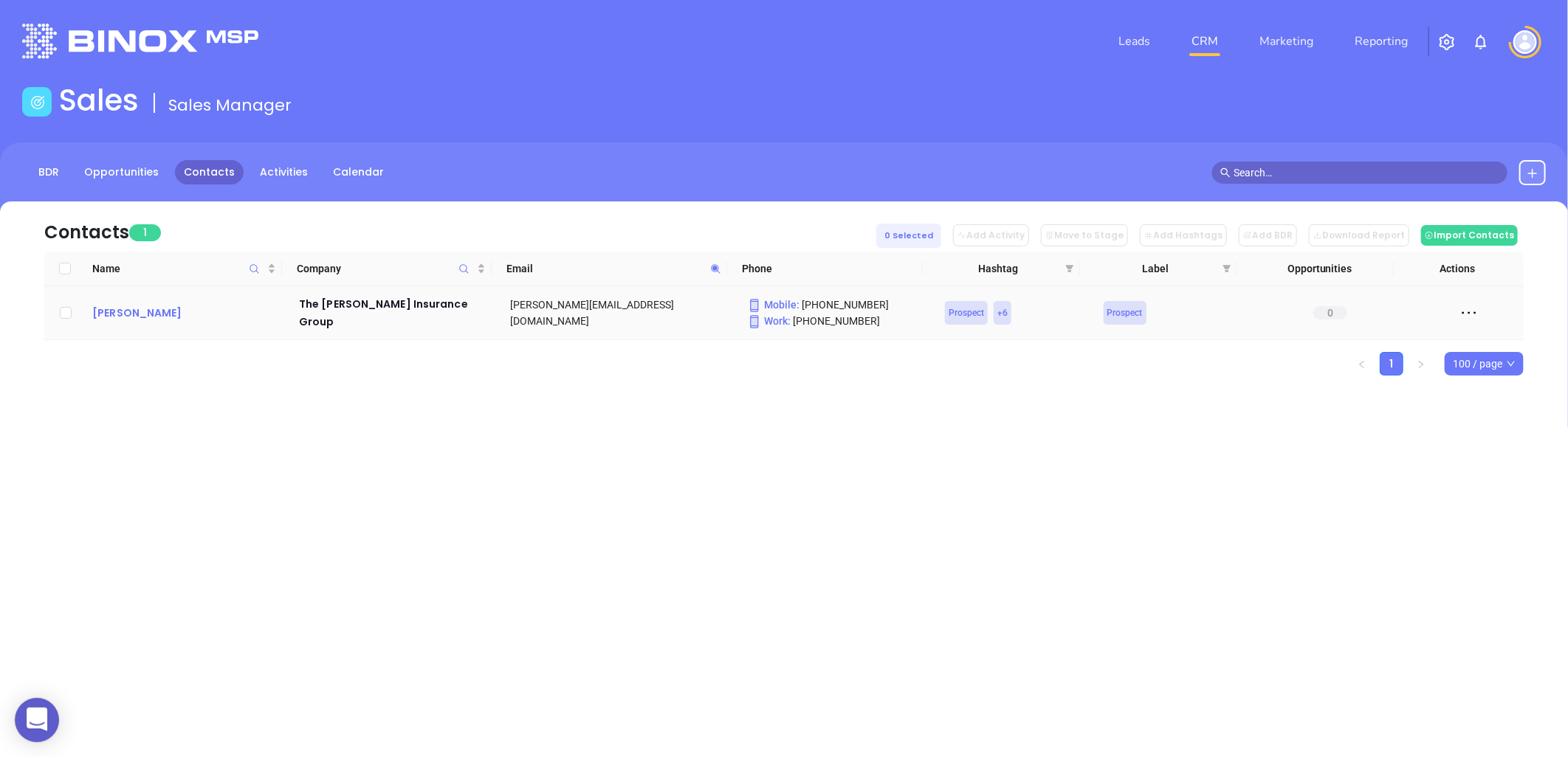
click at [139, 307] on div "Debra Carter" at bounding box center [185, 313] width 186 height 18
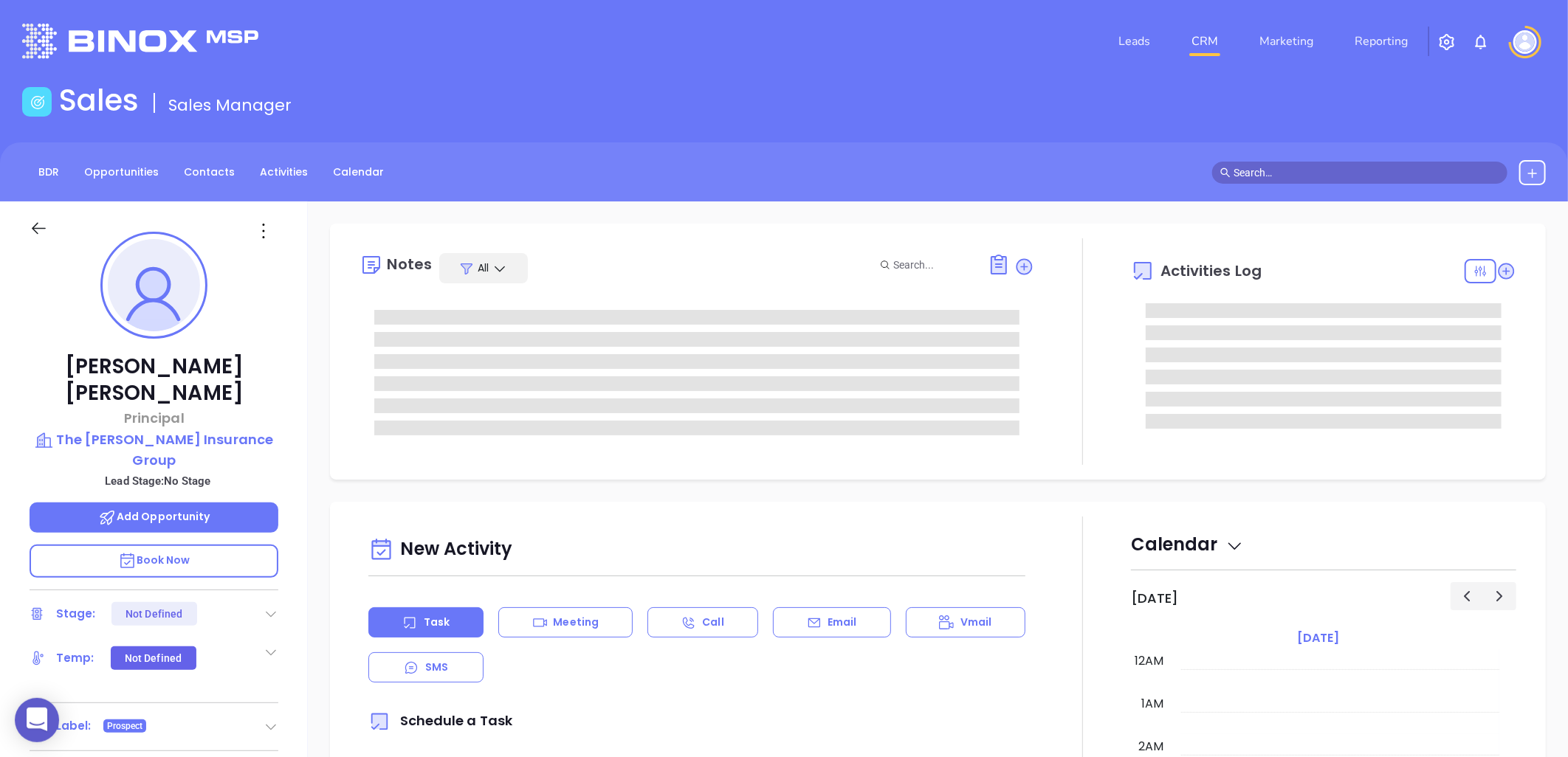
type input "[DATE]"
type input "[PERSON_NAME]"
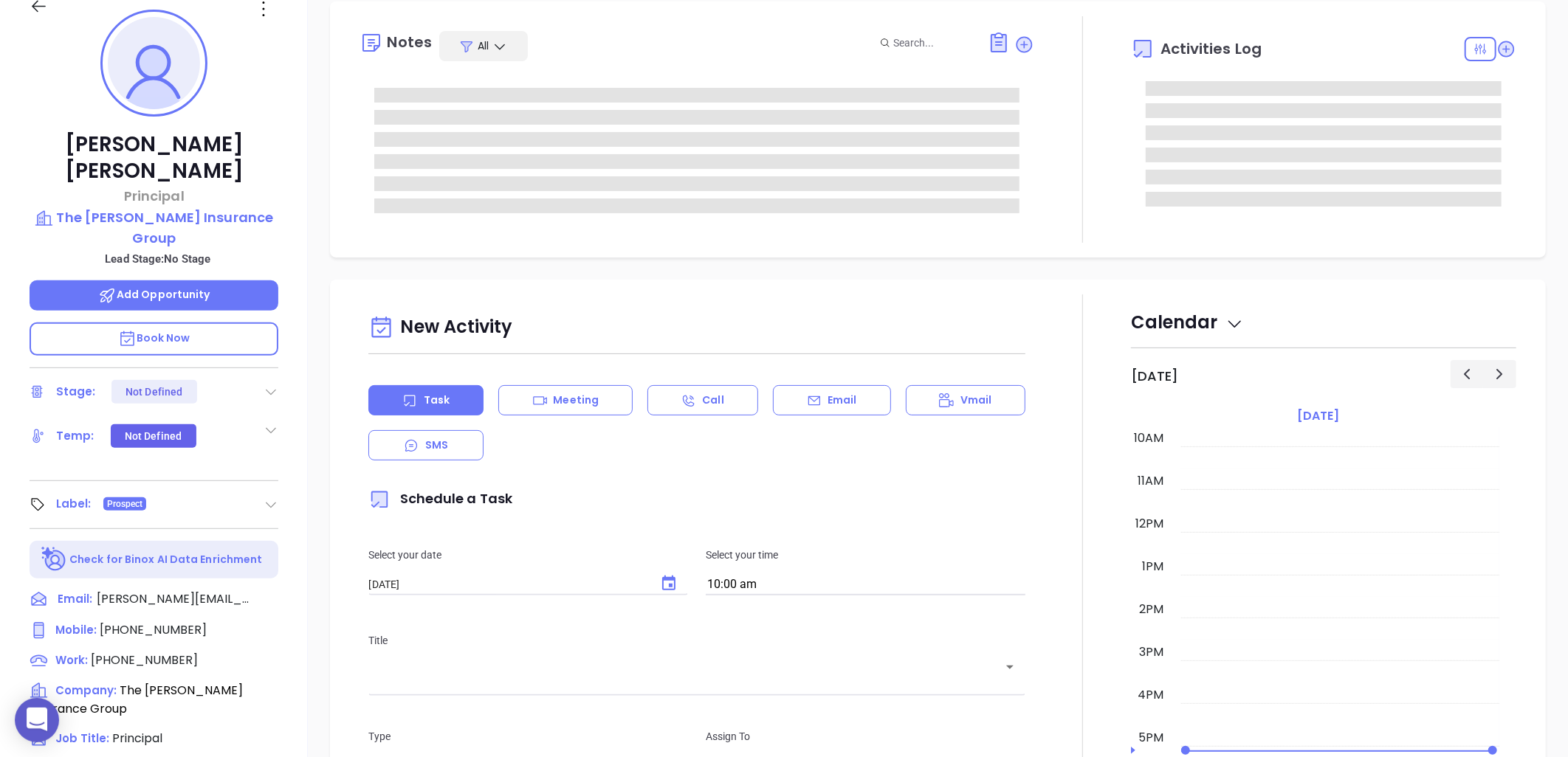
scroll to position [477, 0]
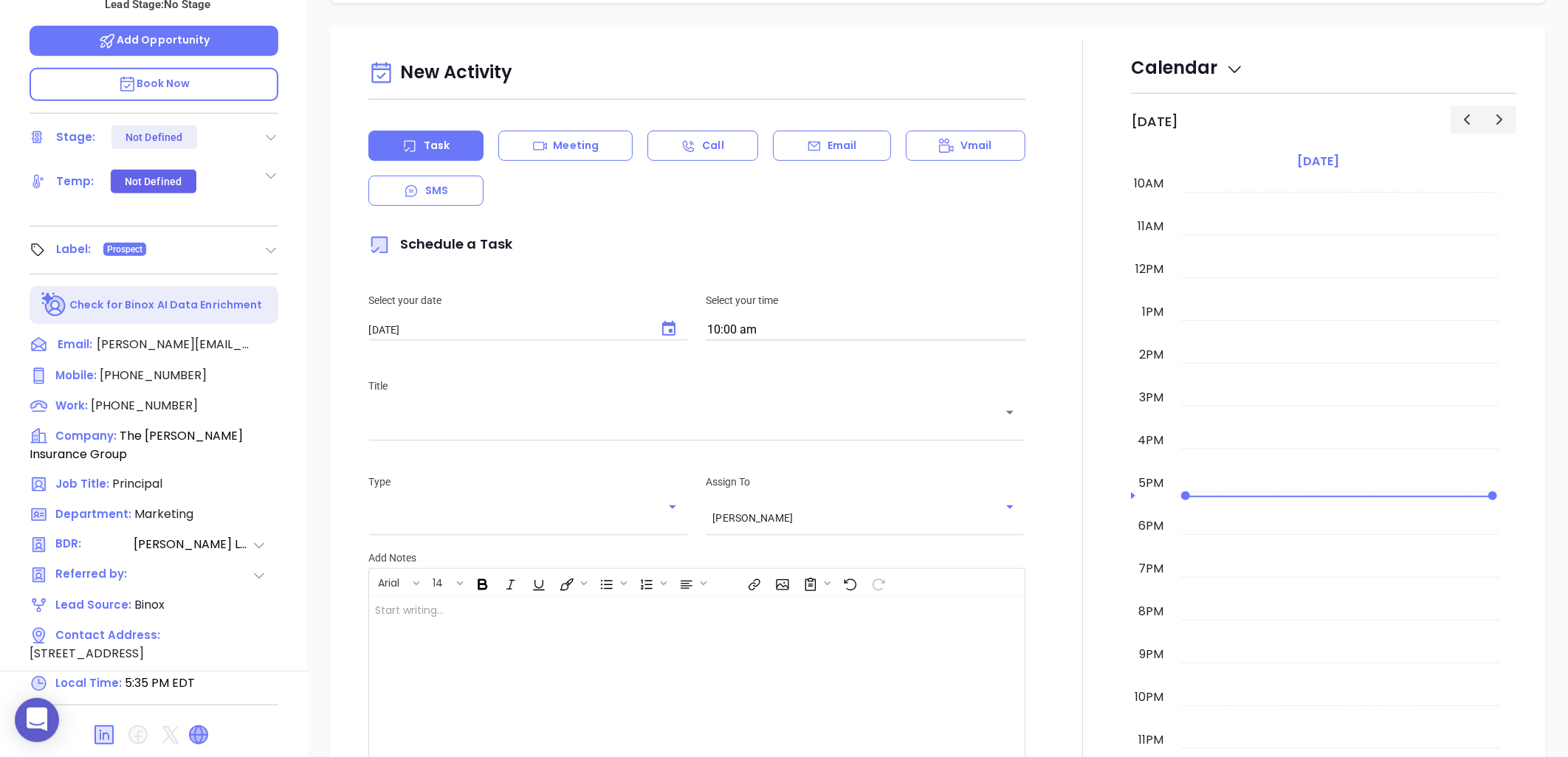
click at [192, 726] on icon at bounding box center [198, 735] width 18 height 18
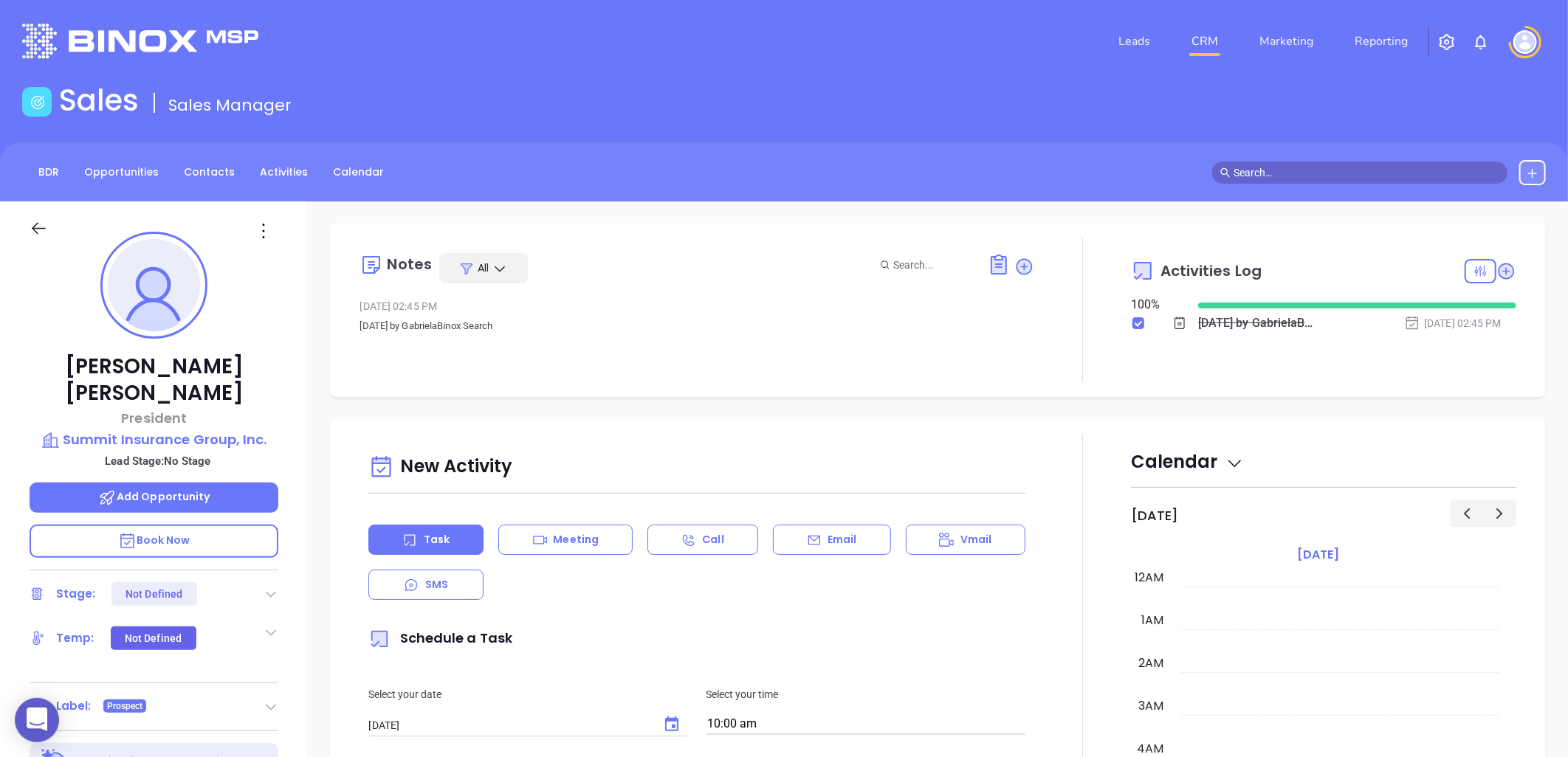
scroll to position [429, 0]
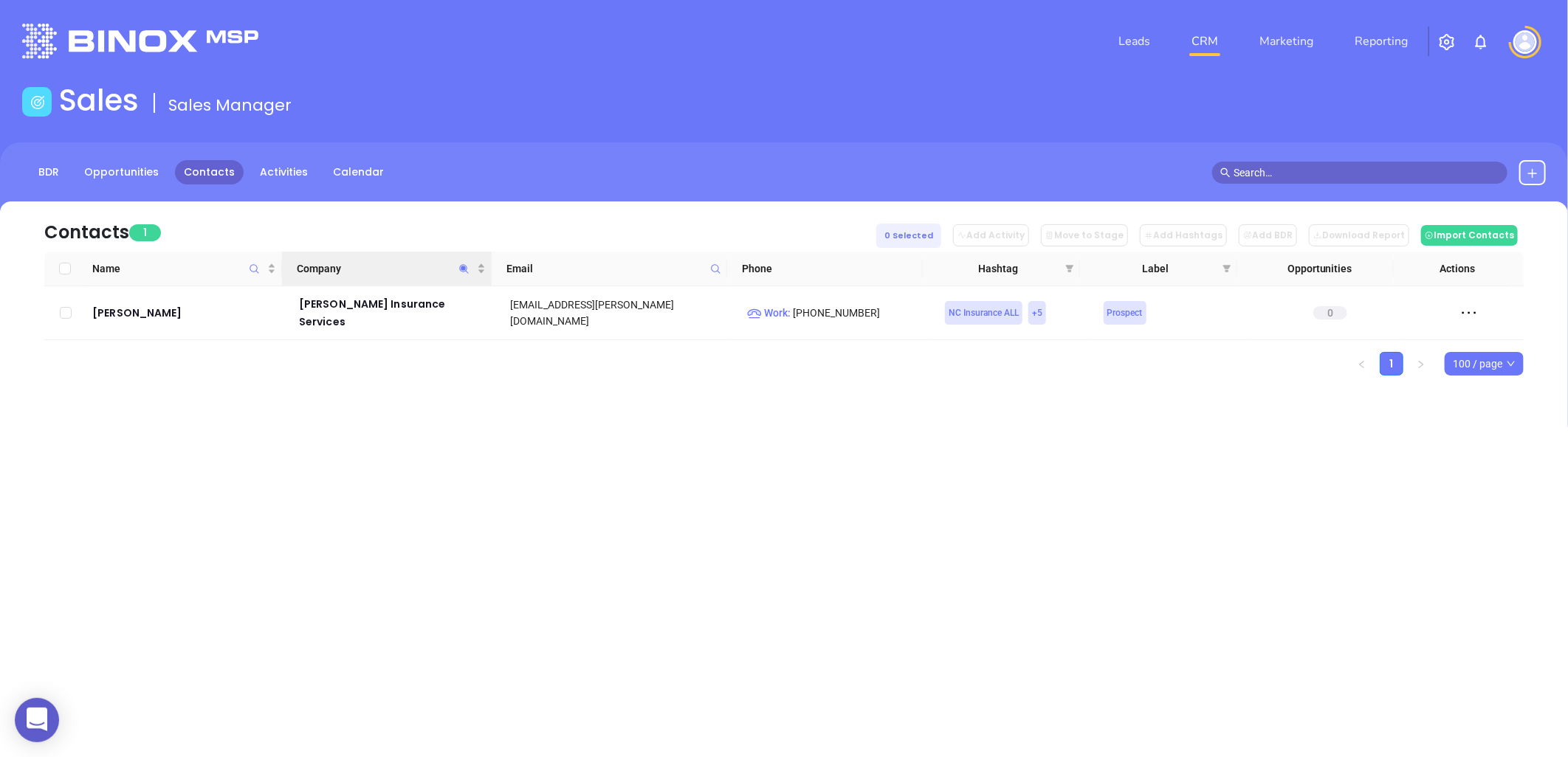
click at [467, 266] on icon "Company" at bounding box center [463, 269] width 11 height 11
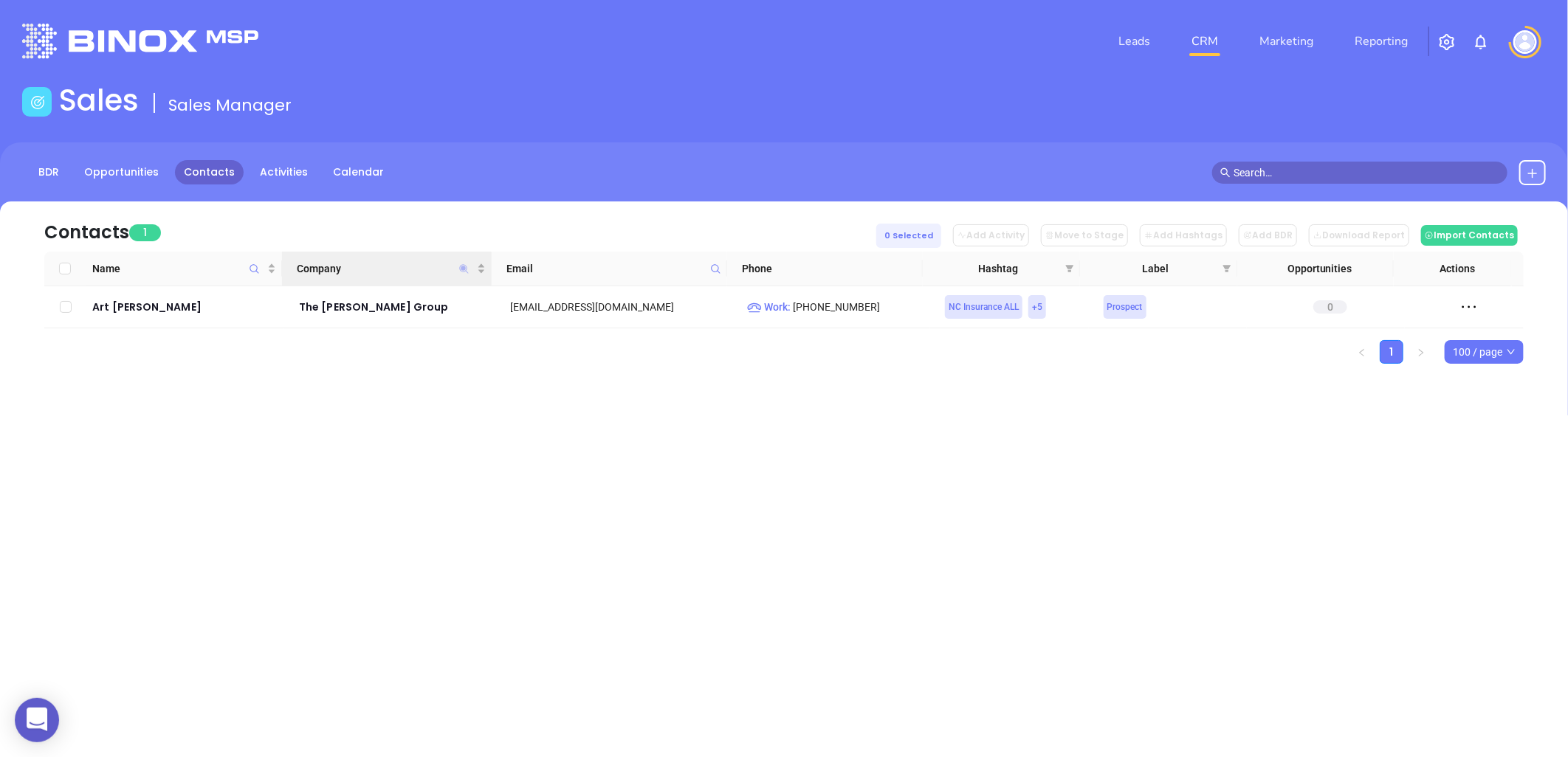
click at [461, 268] on icon "Company" at bounding box center [463, 268] width 9 height 9
paste input "The Pegram Agency"
type input "The Pegram Agency"
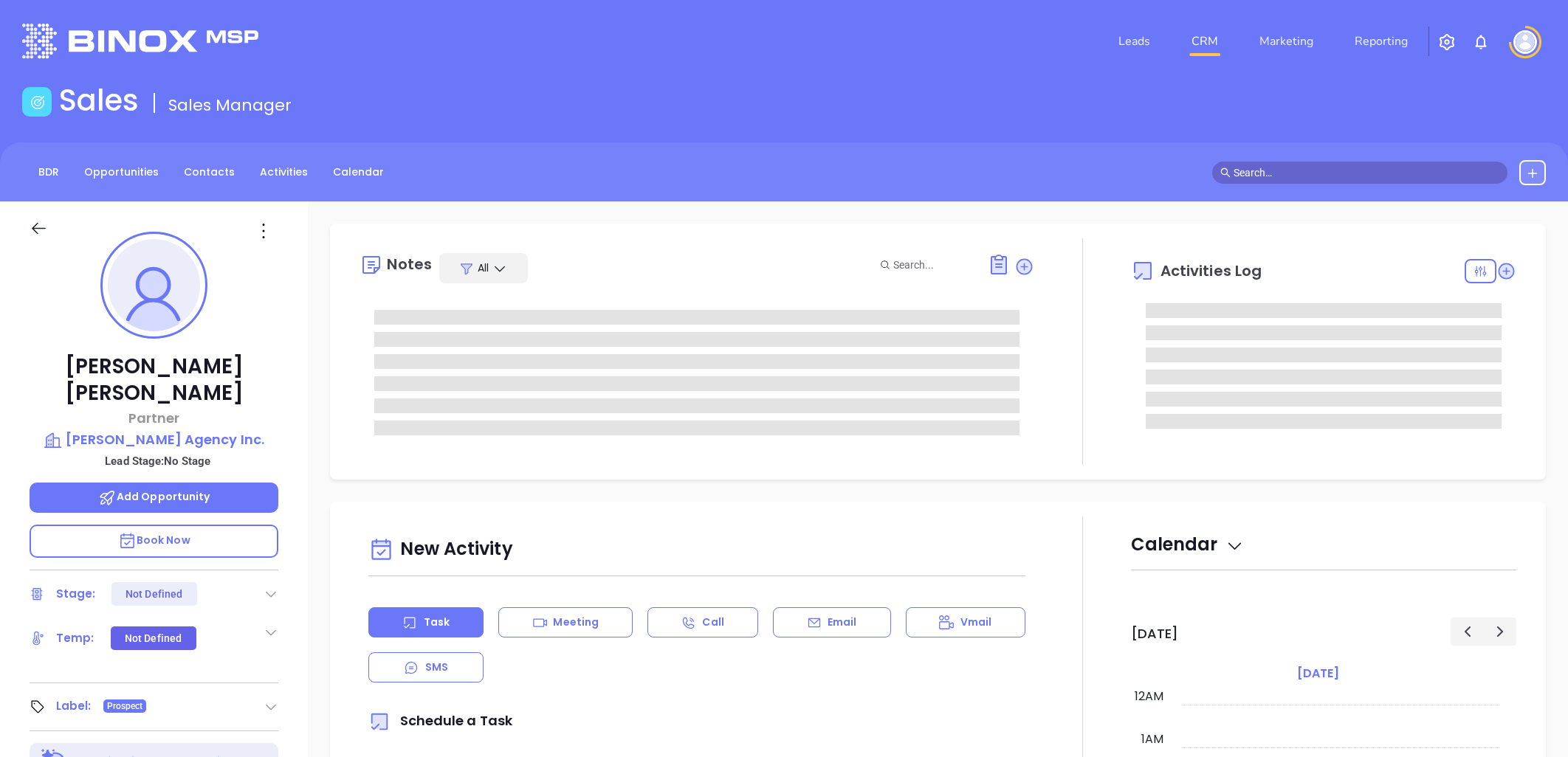
type input "[PERSON_NAME]"
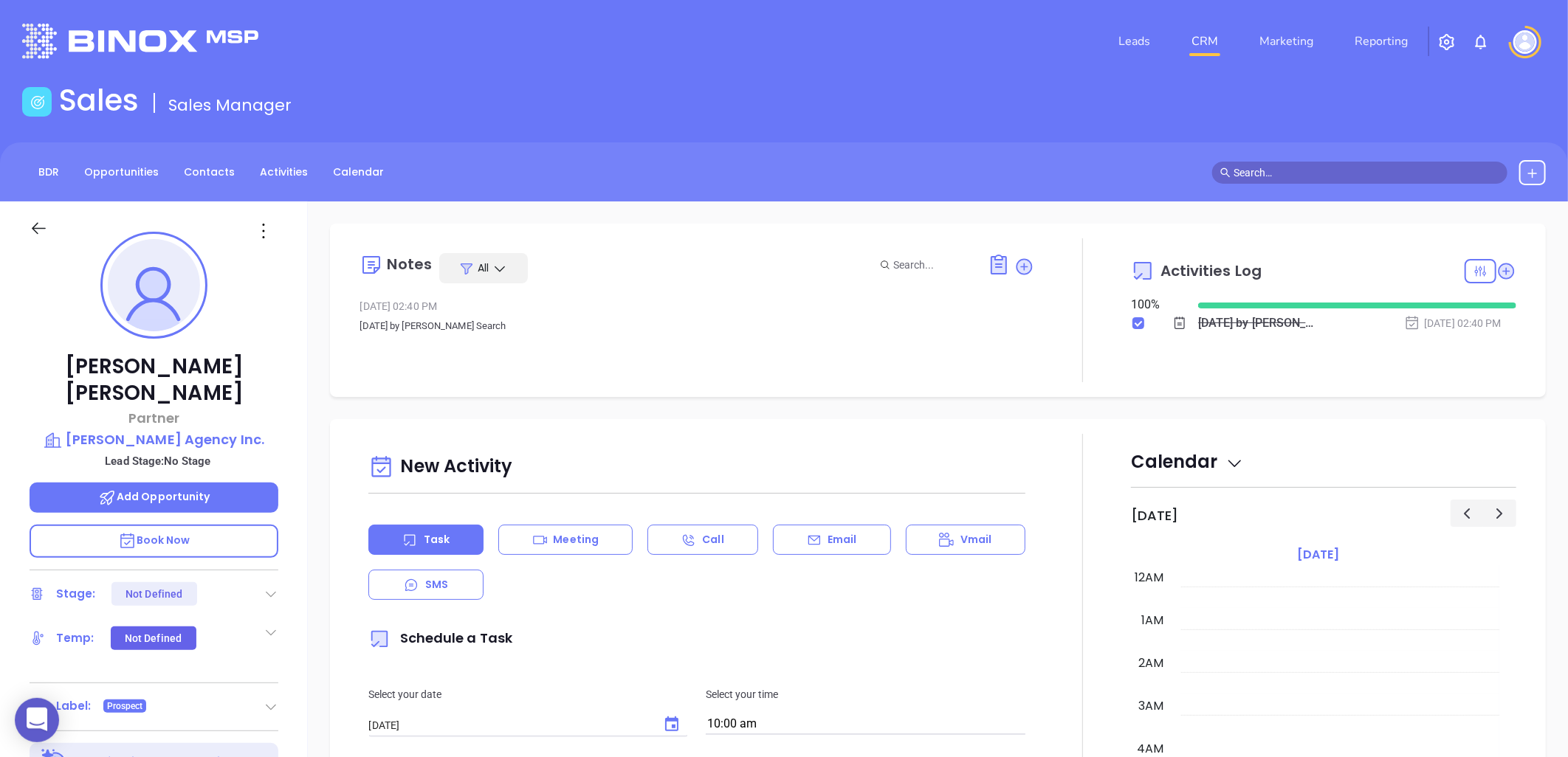
scroll to position [429, 0]
click at [264, 236] on icon at bounding box center [263, 230] width 23 height 23
click at [291, 391] on div "Edit" at bounding box center [336, 389] width 145 height 16
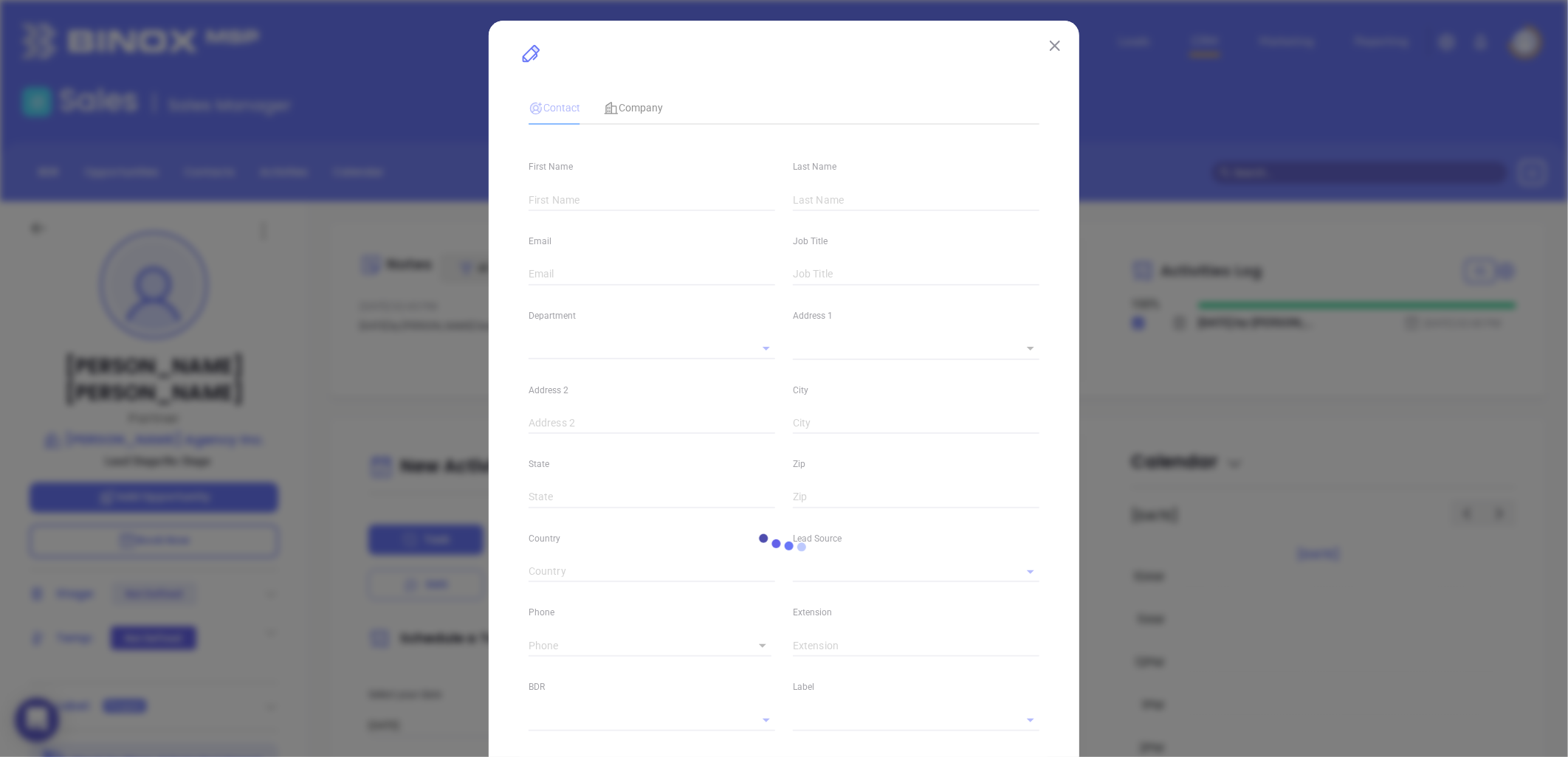
type input "[PERSON_NAME]"
type input "[EMAIL_ADDRESS][DOMAIN_NAME]"
type input "Partner"
type input "1"
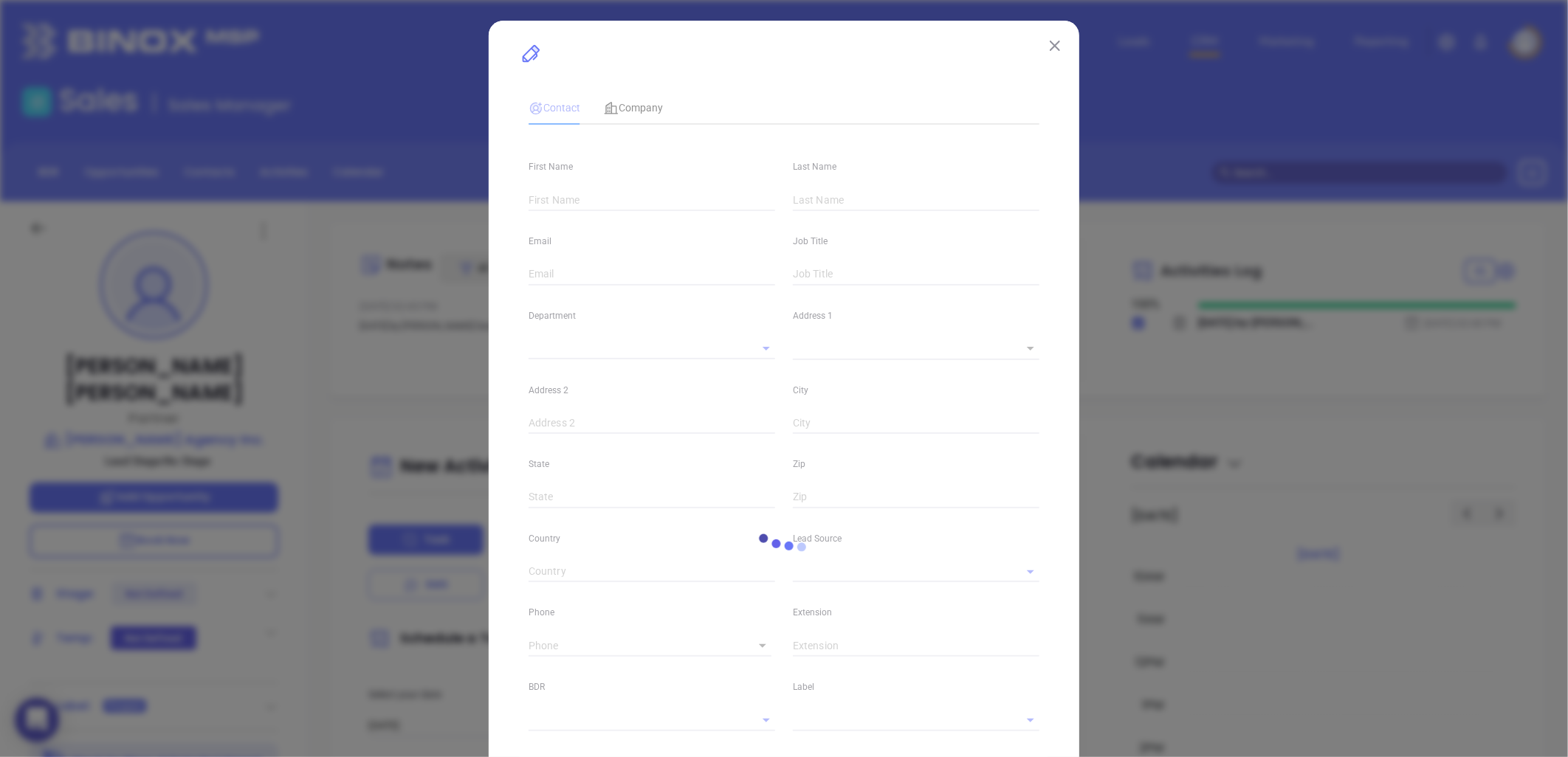
type input "[DOMAIN_NAME][URL][PERSON_NAME]"
type input "Marketing"
type input "Other"
type input "undefined undefined"
type input "[PHONE_NUMBER]"
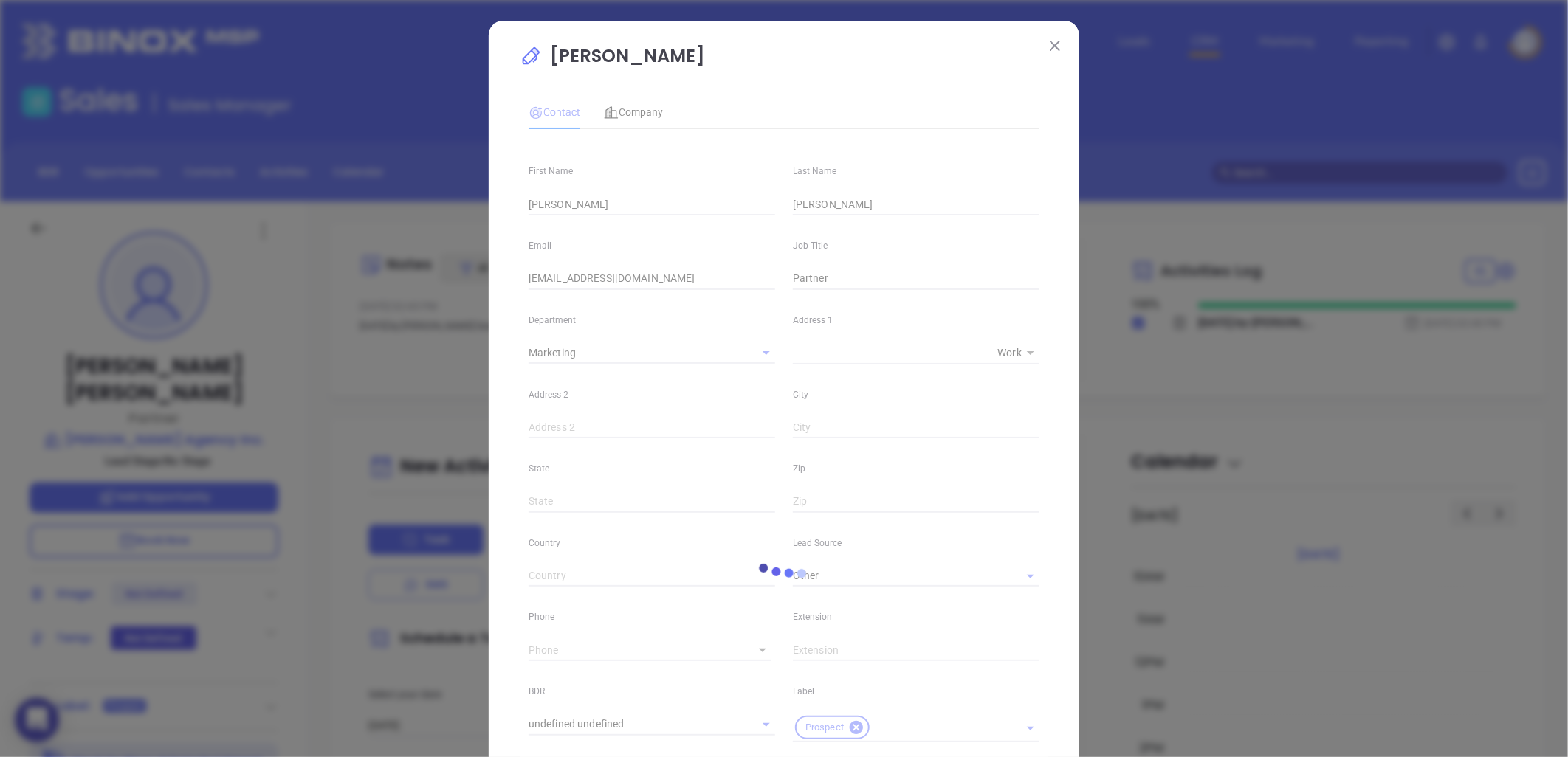
type input "1"
click at [639, 116] on span "Company" at bounding box center [633, 112] width 59 height 12
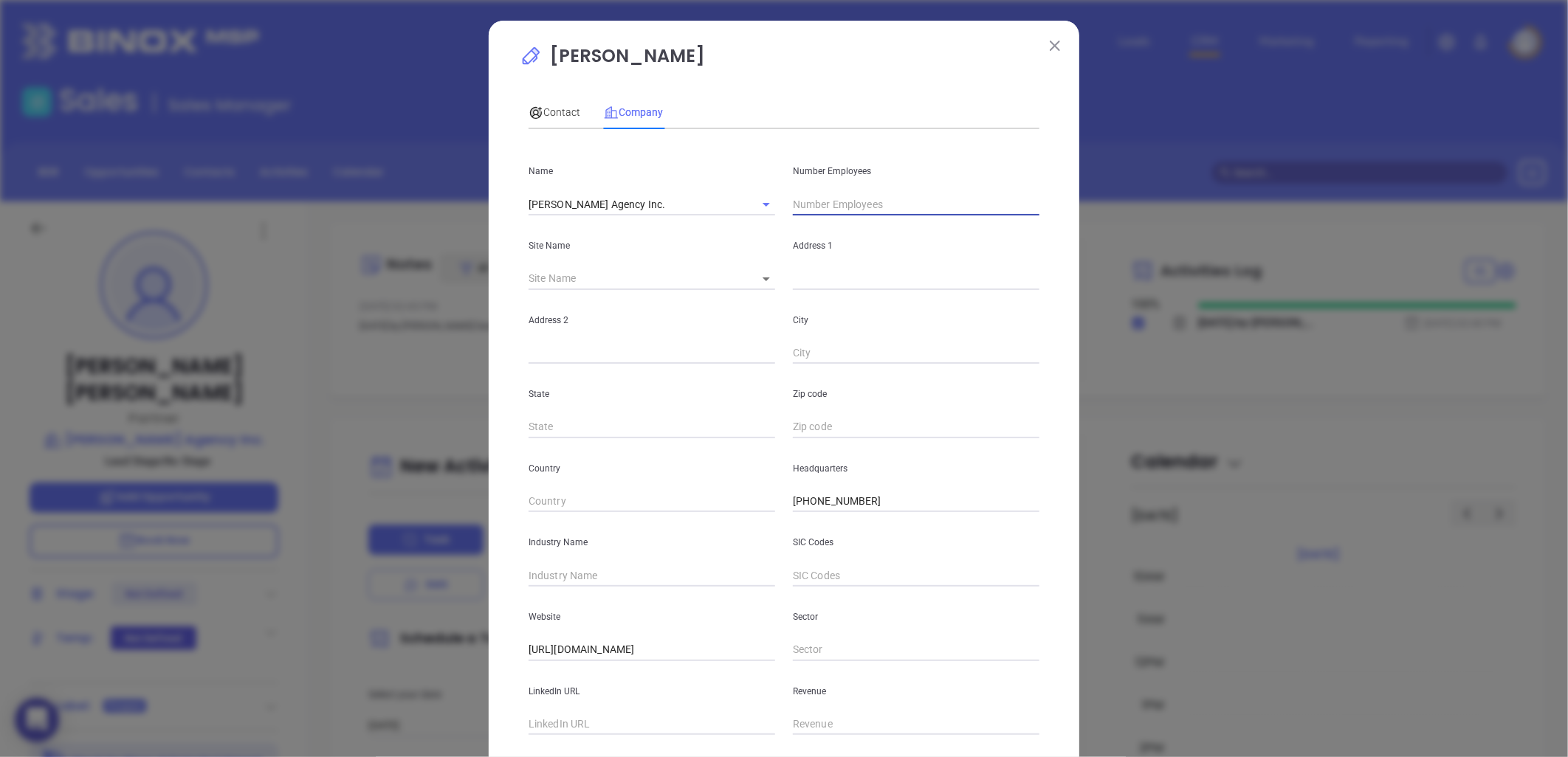
drag, startPoint x: 639, startPoint y: 116, endPoint x: 835, endPoint y: 196, distance: 211.7
click at [835, 196] on input "text" at bounding box center [916, 204] width 247 height 22
type input "9"
click at [596, 277] on input "text" at bounding box center [634, 279] width 211 height 22
click at [562, 577] on input "text" at bounding box center [652, 576] width 247 height 22
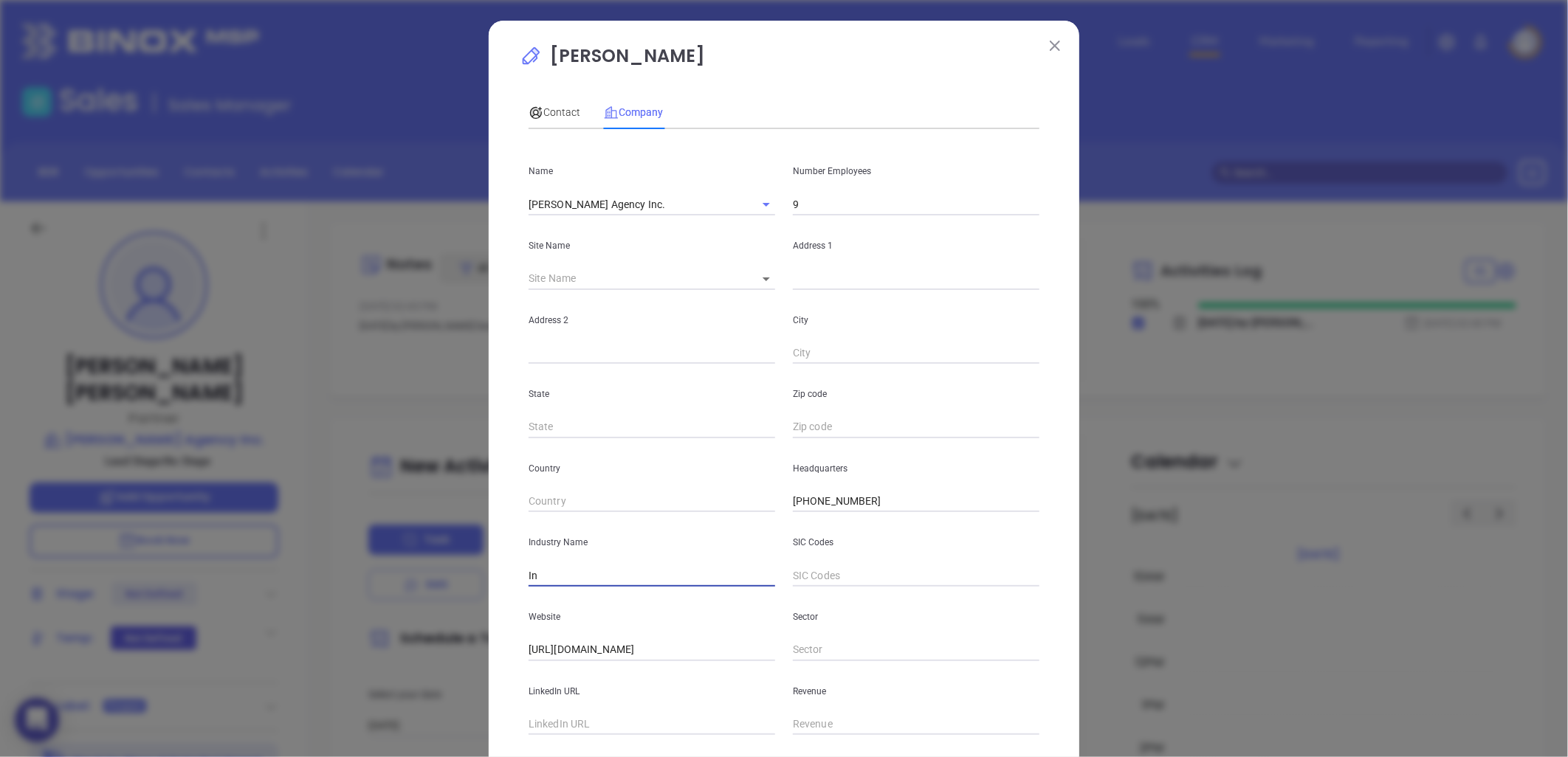
type input "Insurance"
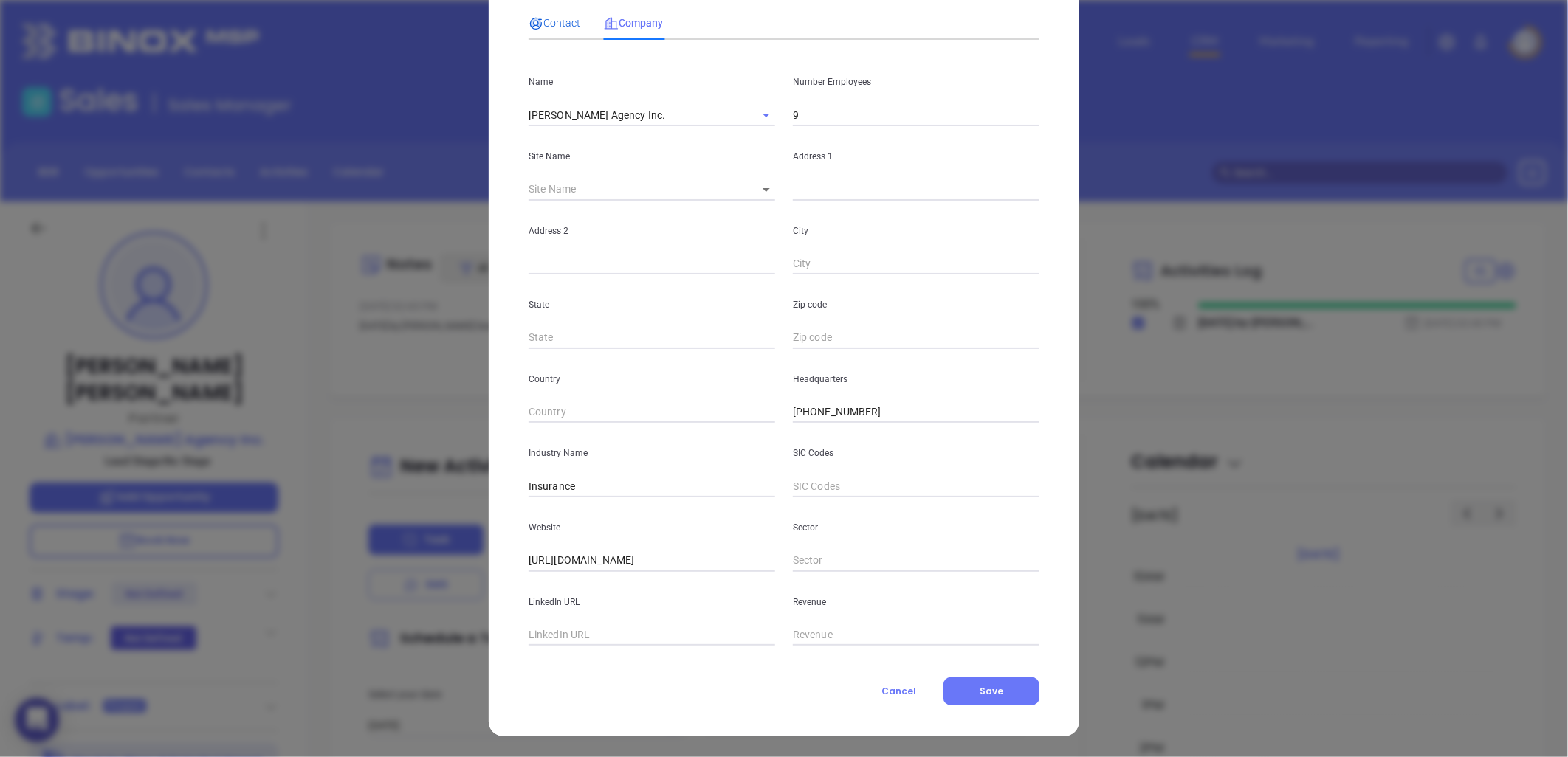
click at [549, 19] on span "Contact" at bounding box center [555, 23] width 52 height 12
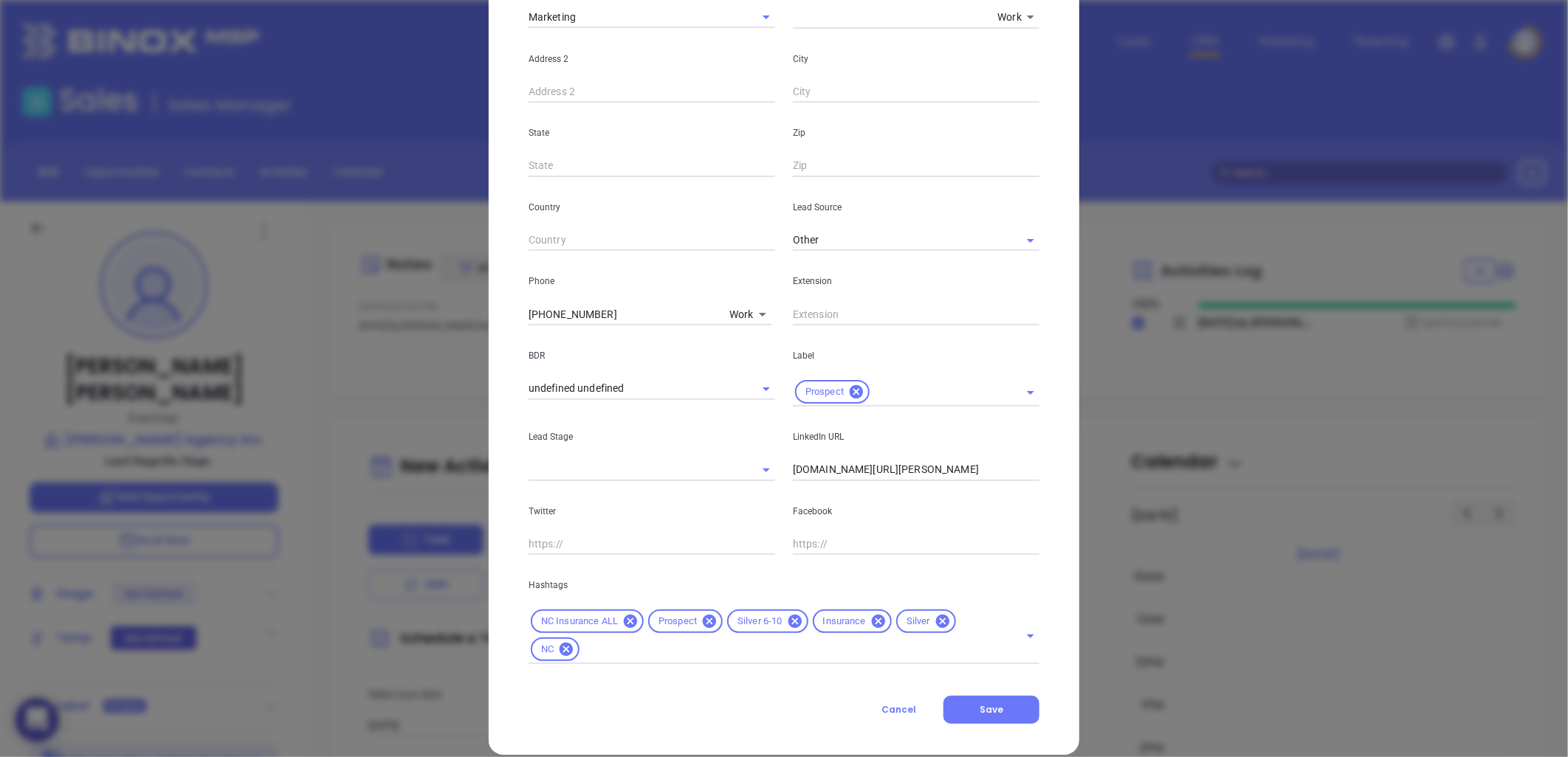
scroll to position [354, 0]
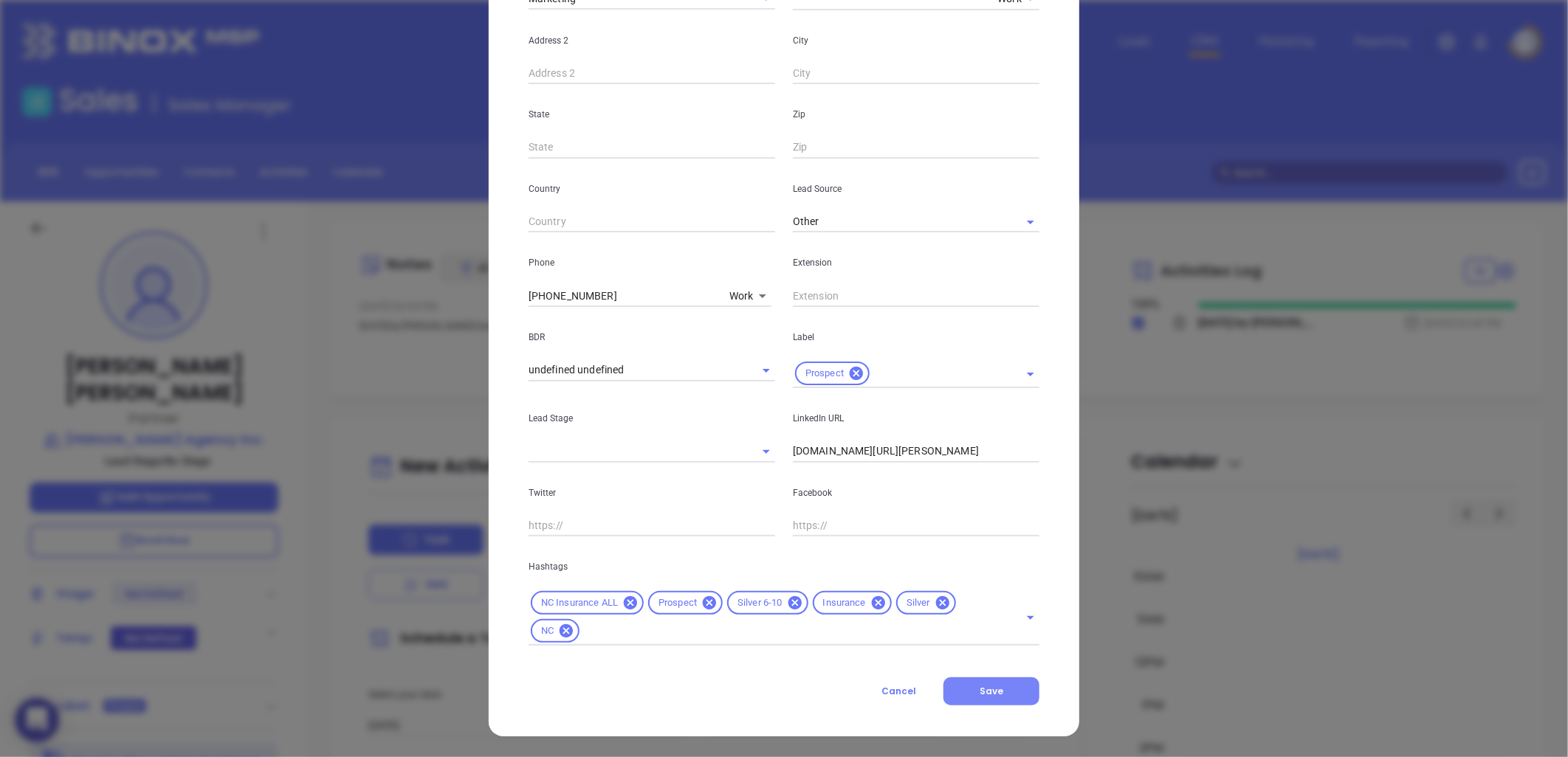
click at [935, 601] on icon at bounding box center [941, 602] width 13 height 13
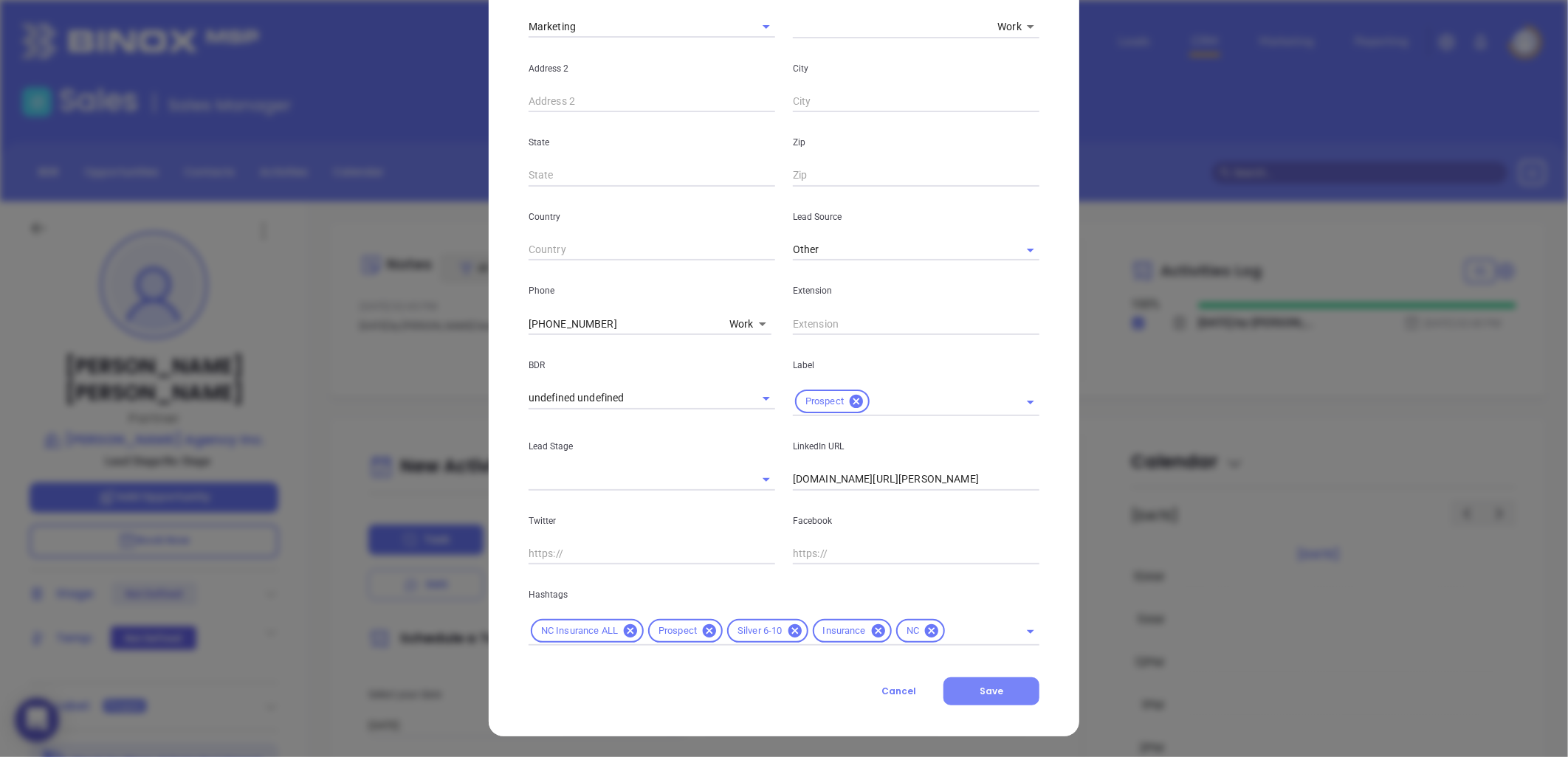
scroll to position [326, 0]
click at [986, 698] on button "Save" at bounding box center [991, 691] width 96 height 28
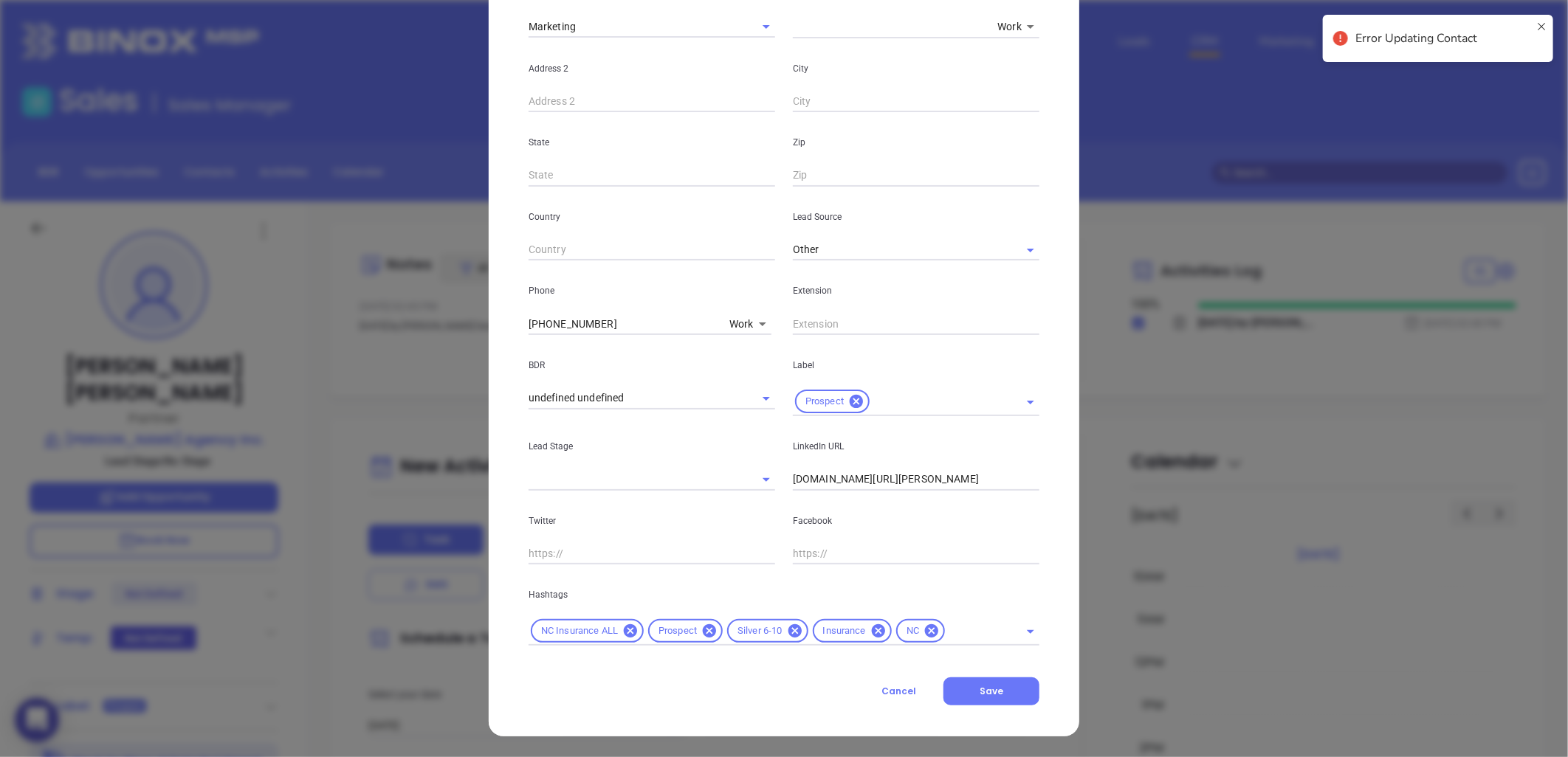
scroll to position [0, 0]
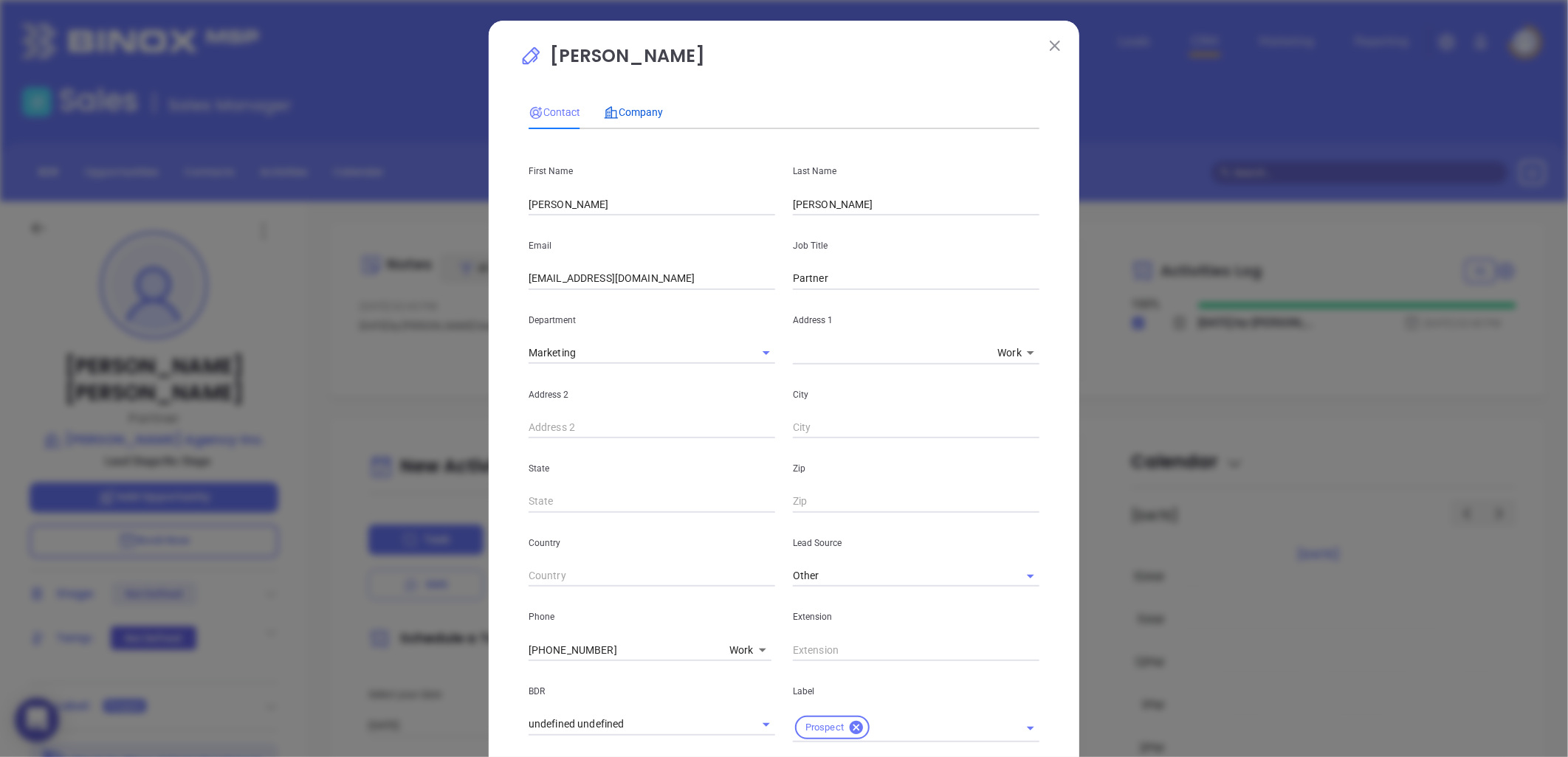
click at [625, 104] on div "Company" at bounding box center [633, 112] width 59 height 16
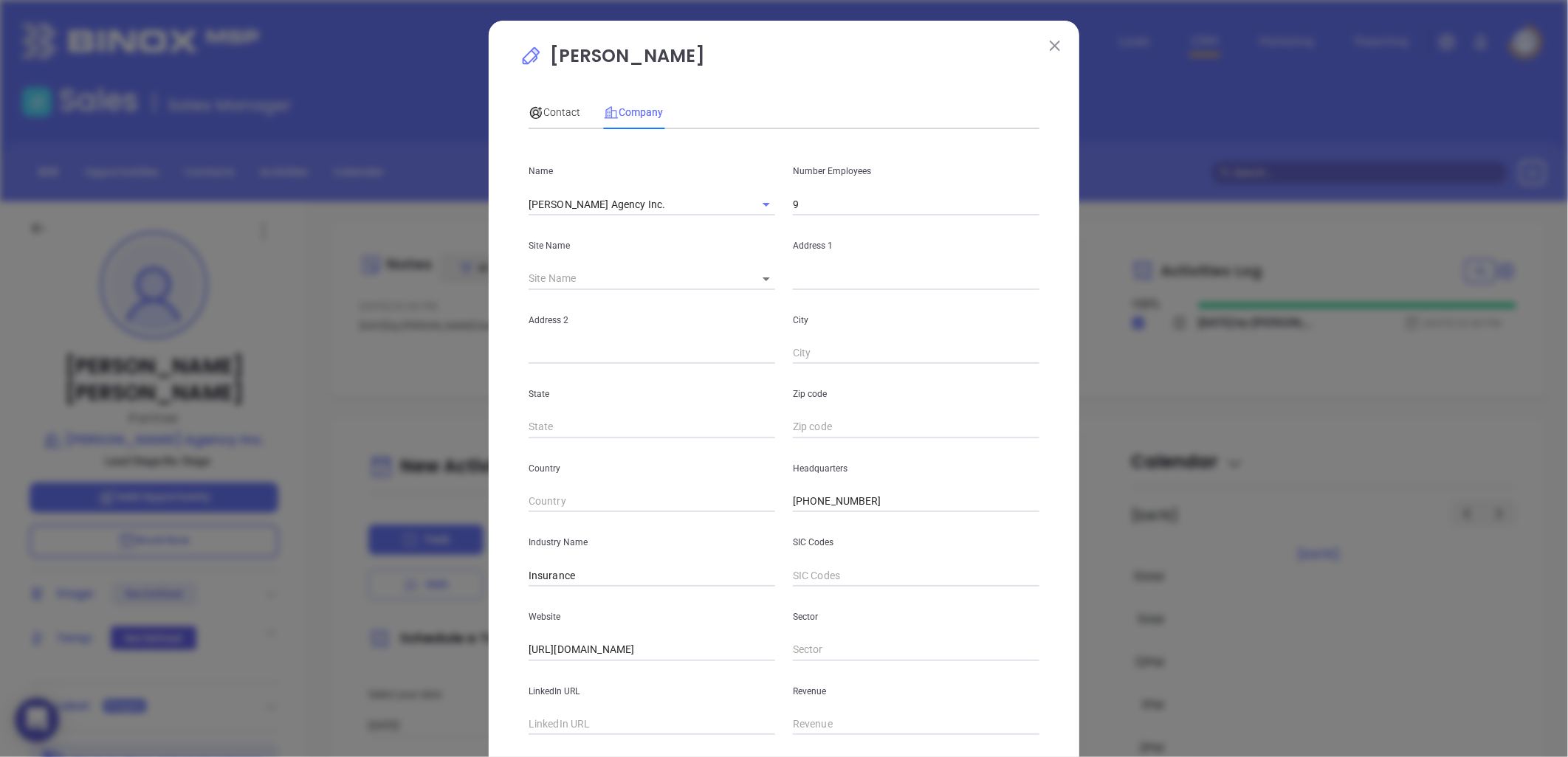
drag, startPoint x: 561, startPoint y: 99, endPoint x: 586, endPoint y: 121, distance: 33.3
click at [564, 100] on div "Contact" at bounding box center [555, 111] width 52 height 34
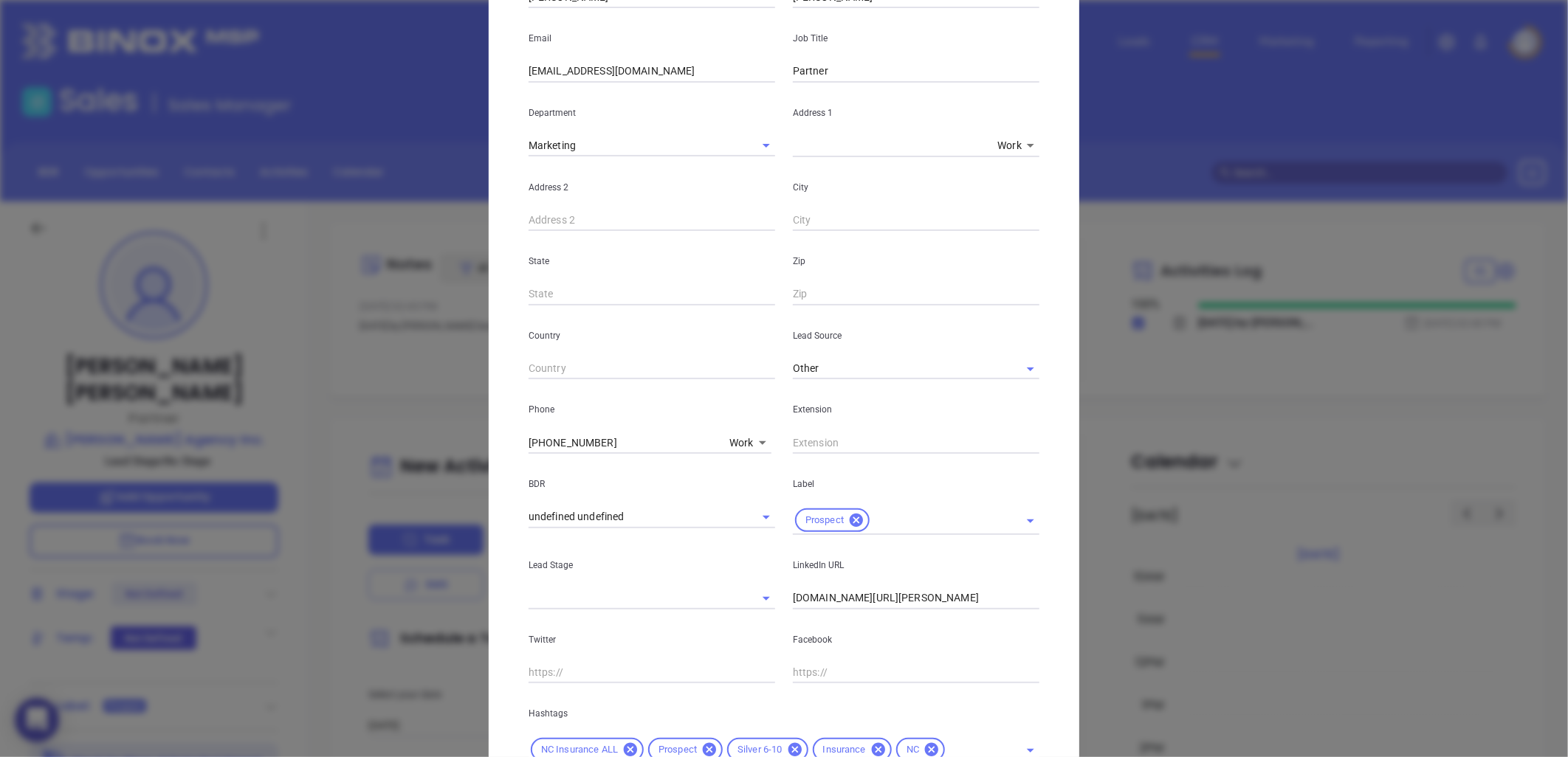
scroll to position [326, 0]
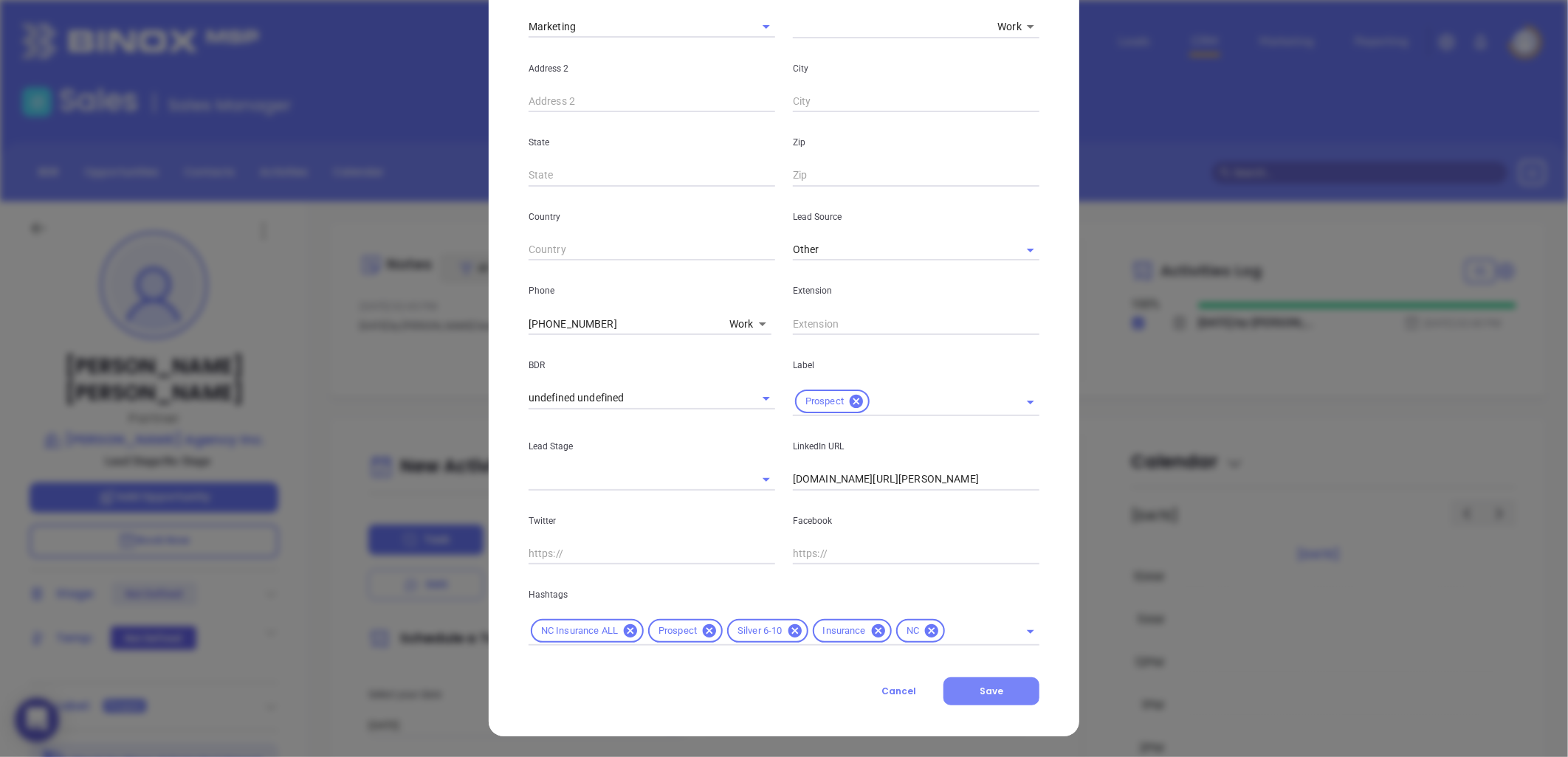
click at [999, 691] on button "Save" at bounding box center [991, 691] width 96 height 28
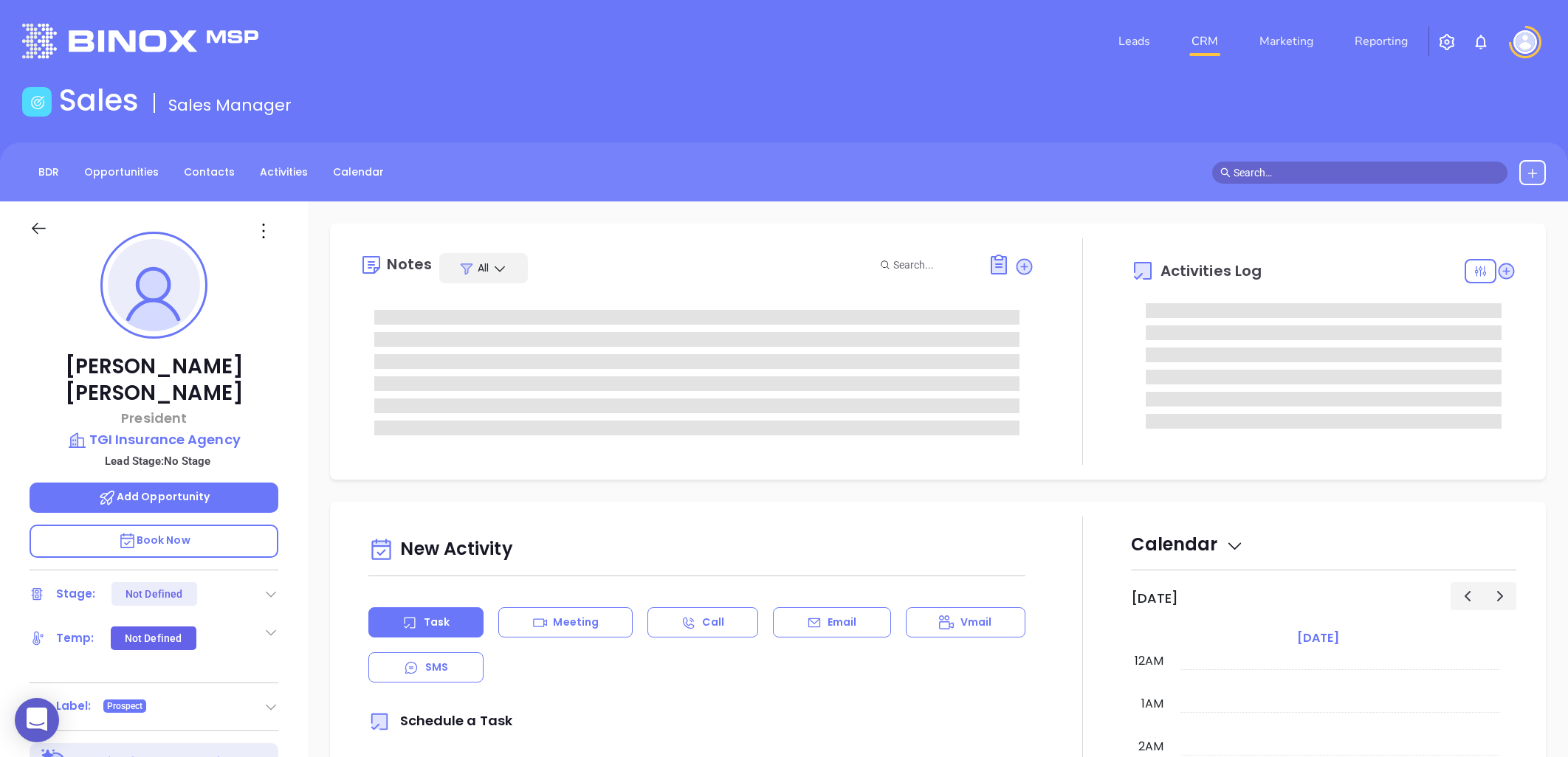
type input "[DATE]"
type input "[PERSON_NAME]"
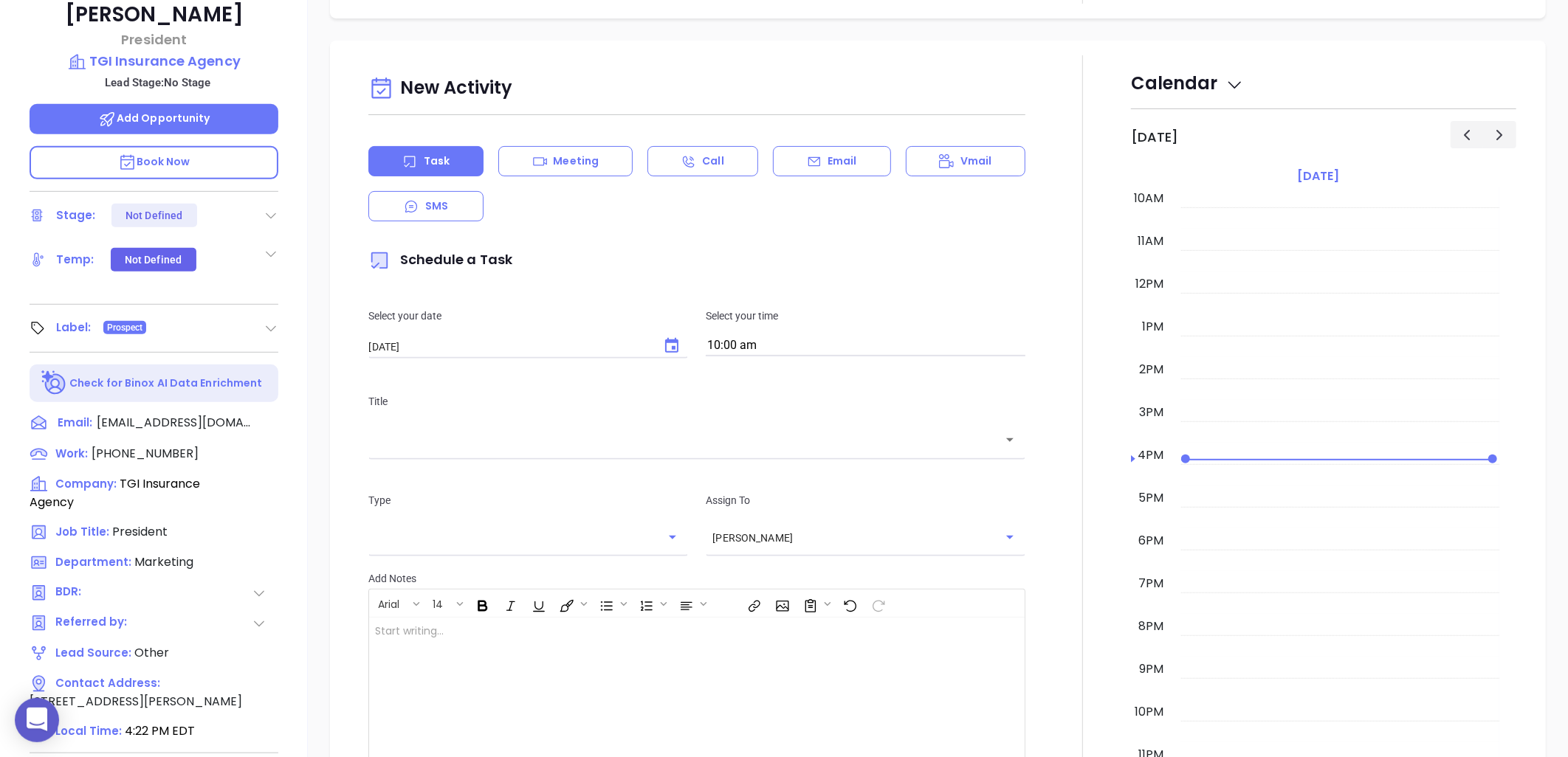
scroll to position [149, 0]
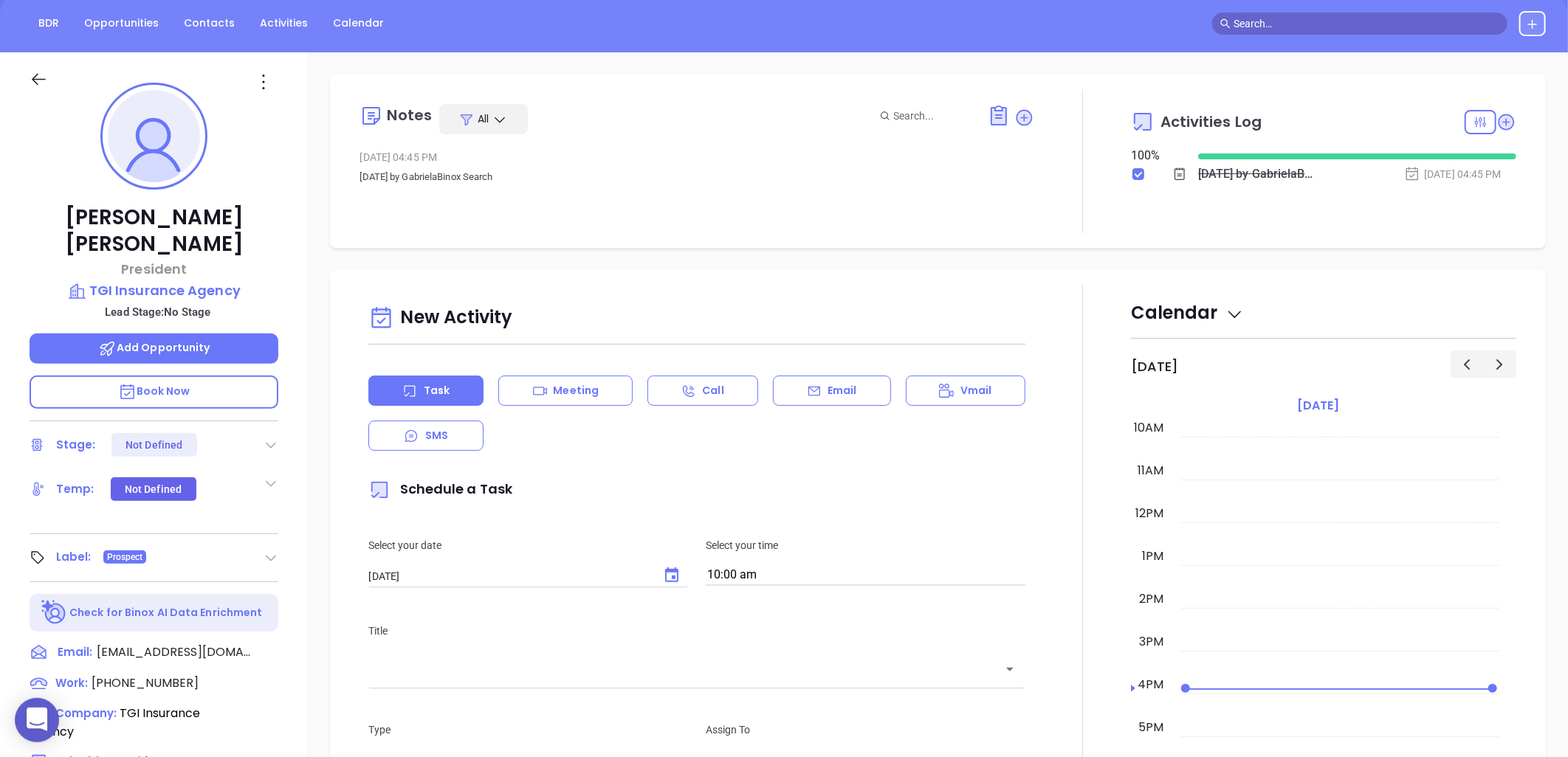
click at [264, 72] on icon at bounding box center [263, 81] width 23 height 23
click at [298, 239] on div "Edit" at bounding box center [336, 240] width 145 height 16
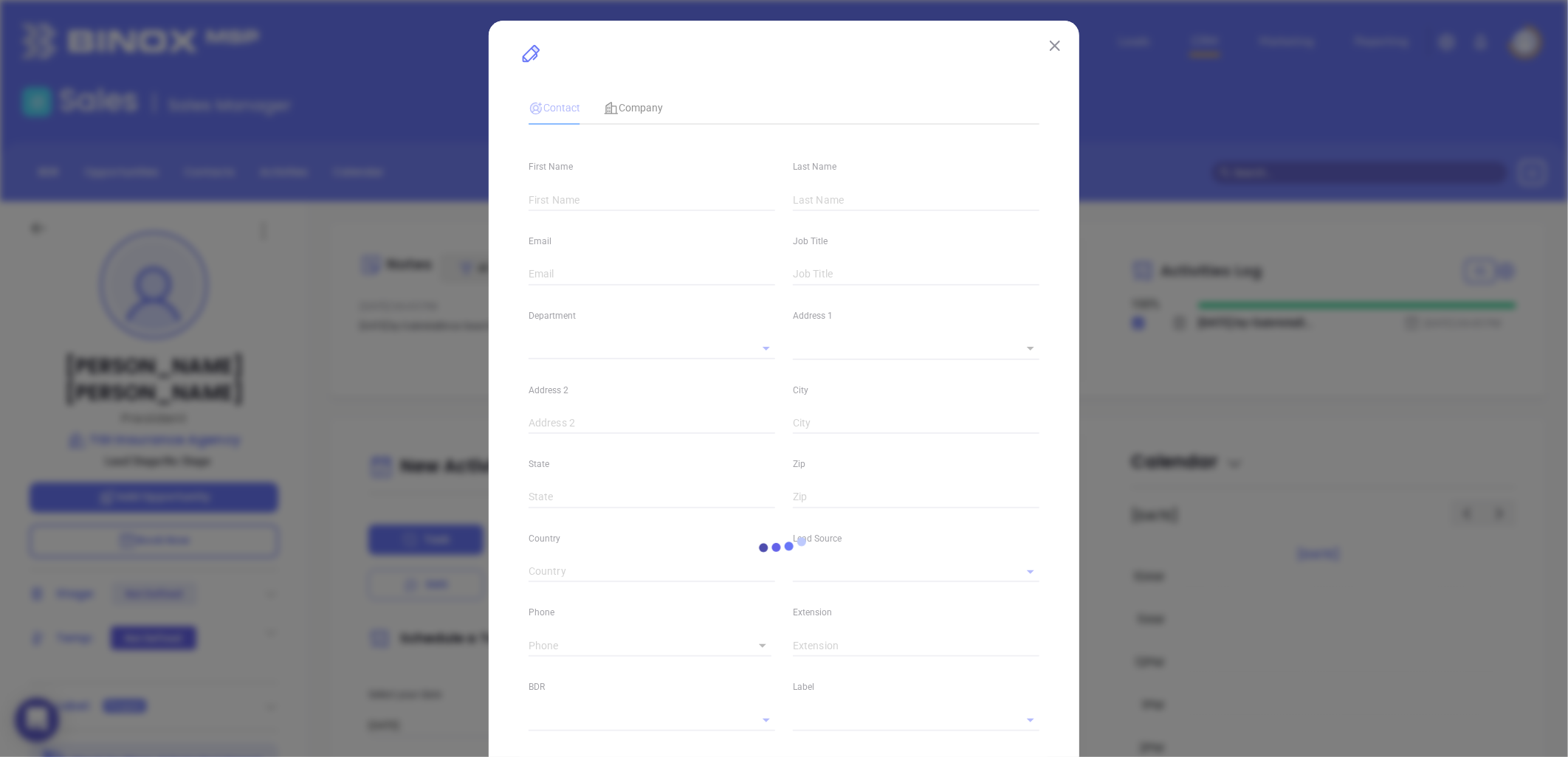
type input "John"
type input "Testa"
type input "jtesta@tgiinsurance.com"
type input "President"
type input "1"
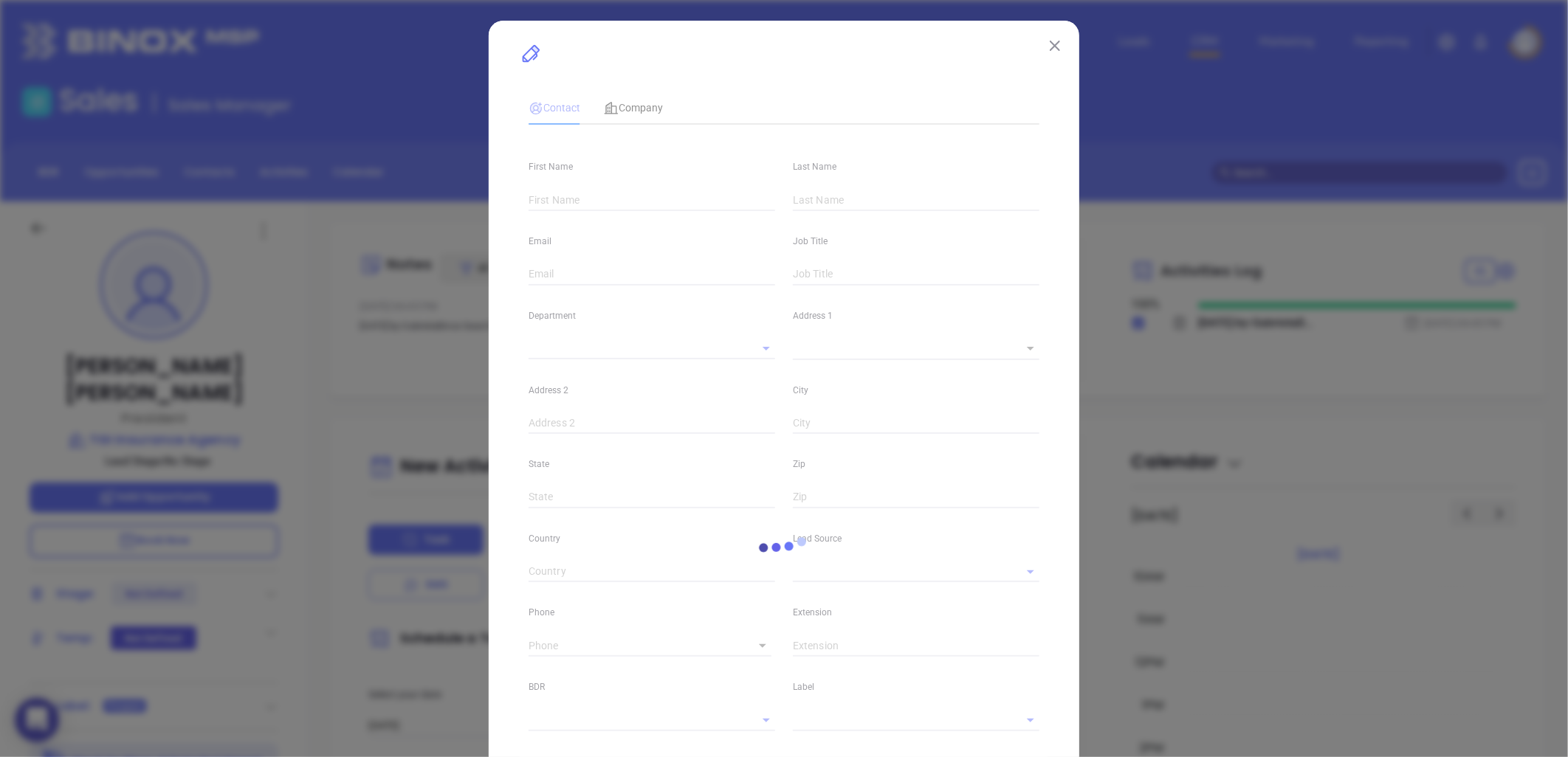
type input "www.linkedin.com/in/john-testa-68867a21"
type input "Marketing"
type input "Other"
type input "undefined undefined"
type input "(704) 846-1400"
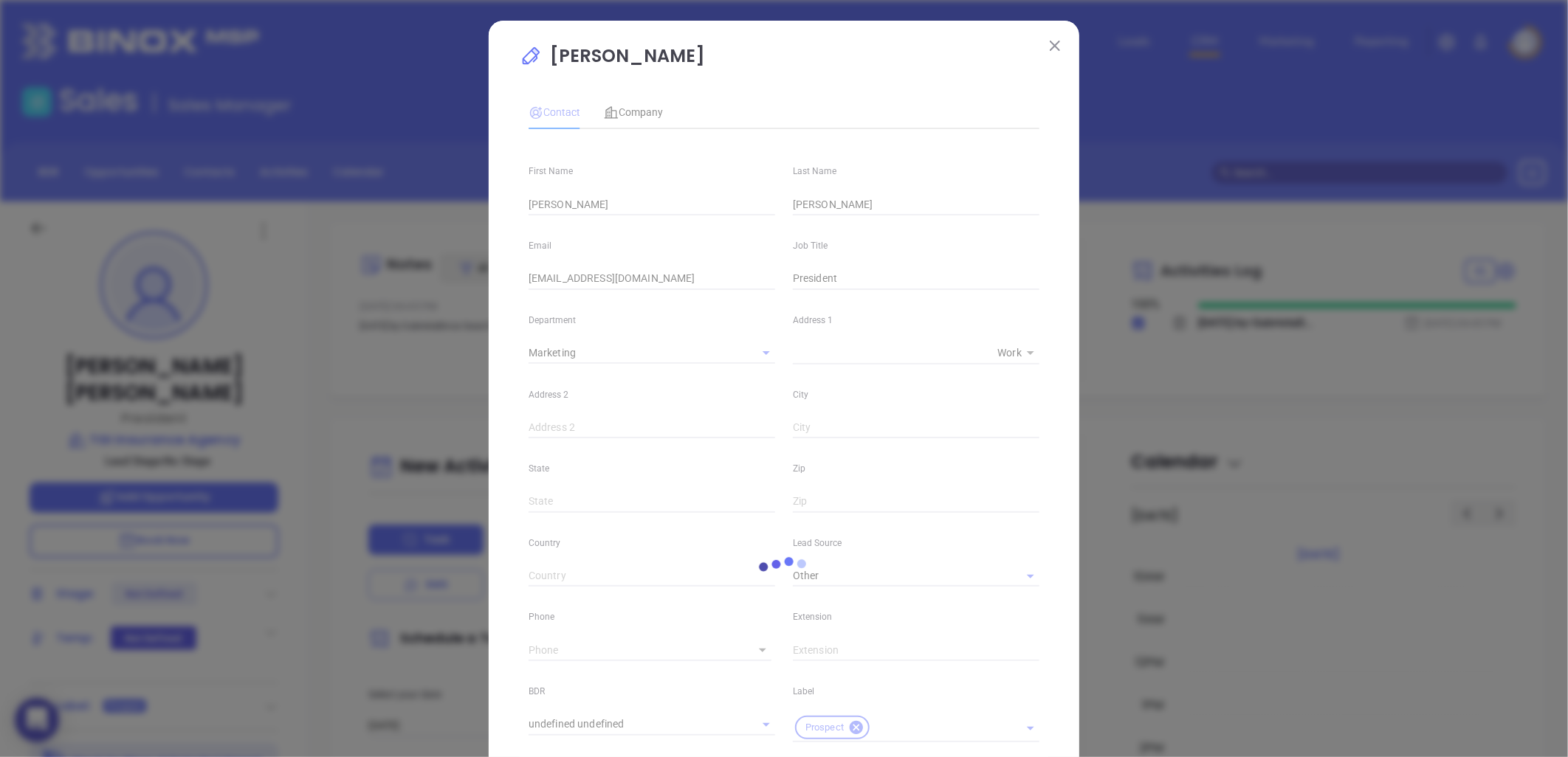
type input "1"
click at [622, 106] on span "Company" at bounding box center [633, 112] width 59 height 12
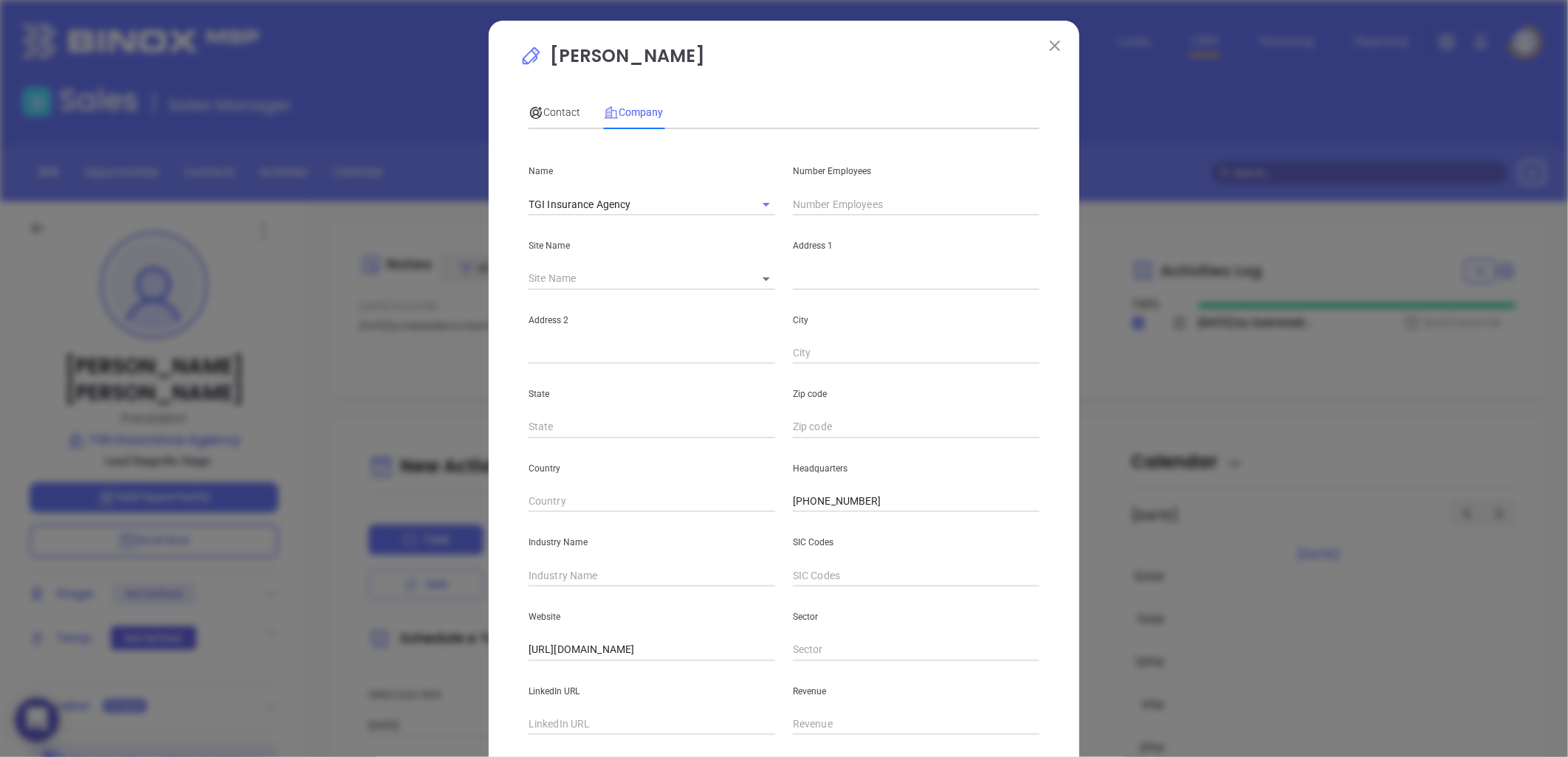
click at [609, 725] on input "text" at bounding box center [652, 725] width 247 height 22
paste input "https://www.linkedin.com/company/tgi-insurance-agency-inc./about/"
type input "https://www.linkedin.com/company/tgi-insurance-agency-inc./about/"
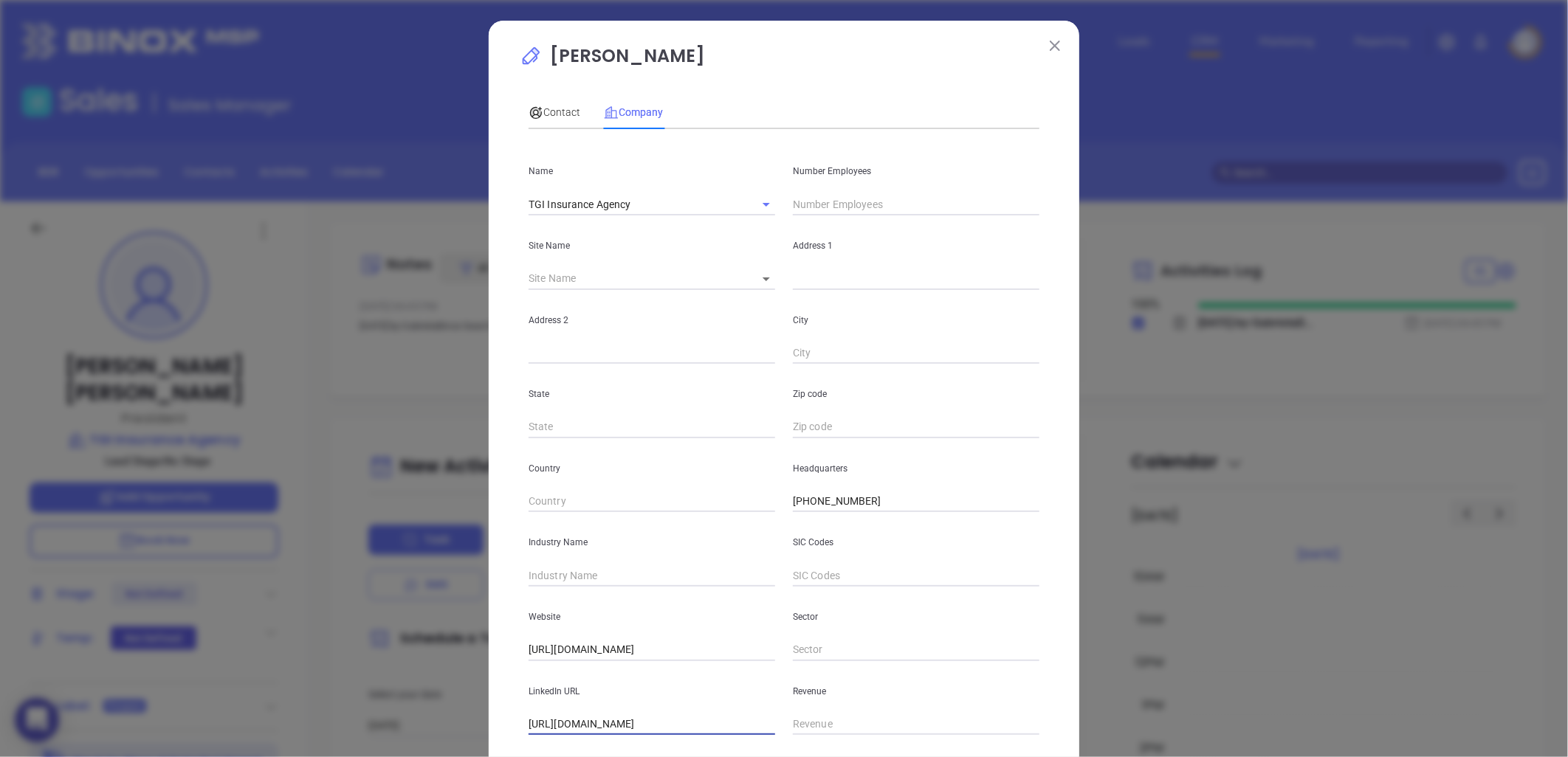
click at [552, 585] on input "text" at bounding box center [652, 576] width 247 height 22
type input "Insurance"
click at [825, 207] on input "text" at bounding box center [916, 204] width 247 height 22
type input "4"
click at [560, 109] on span "Contact" at bounding box center [555, 112] width 52 height 12
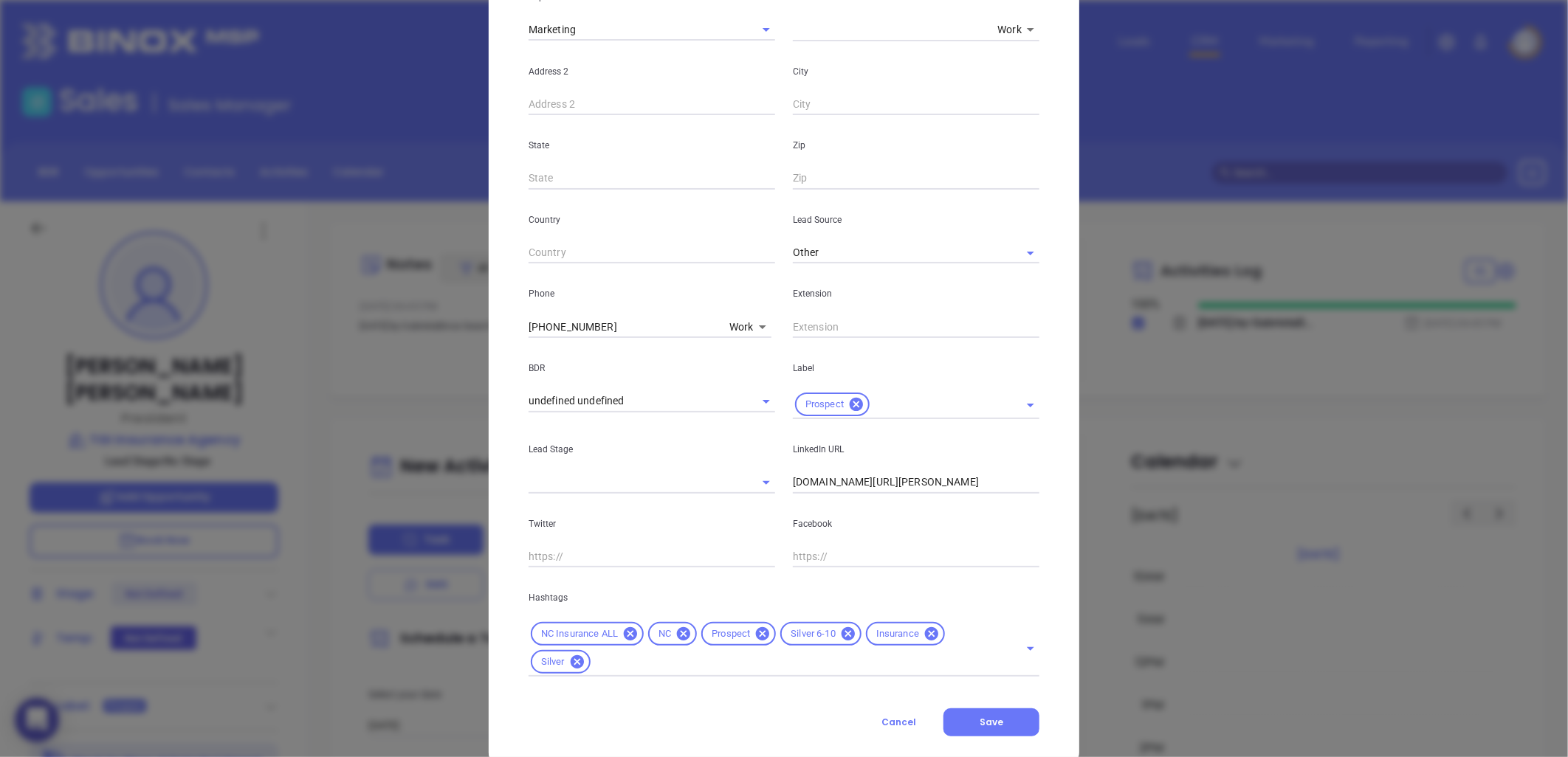
scroll to position [328, 0]
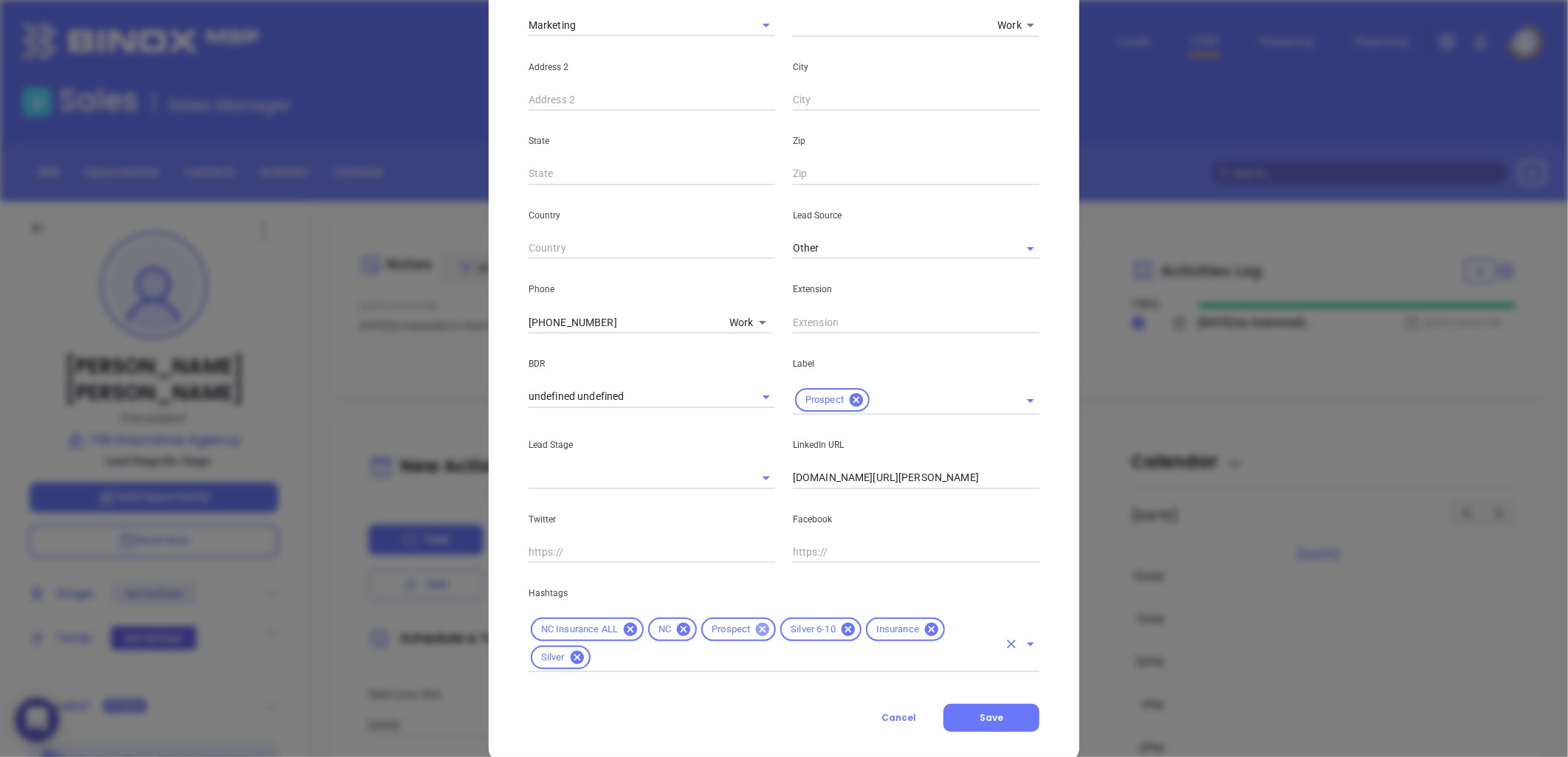
click at [842, 628] on icon at bounding box center [848, 629] width 13 height 13
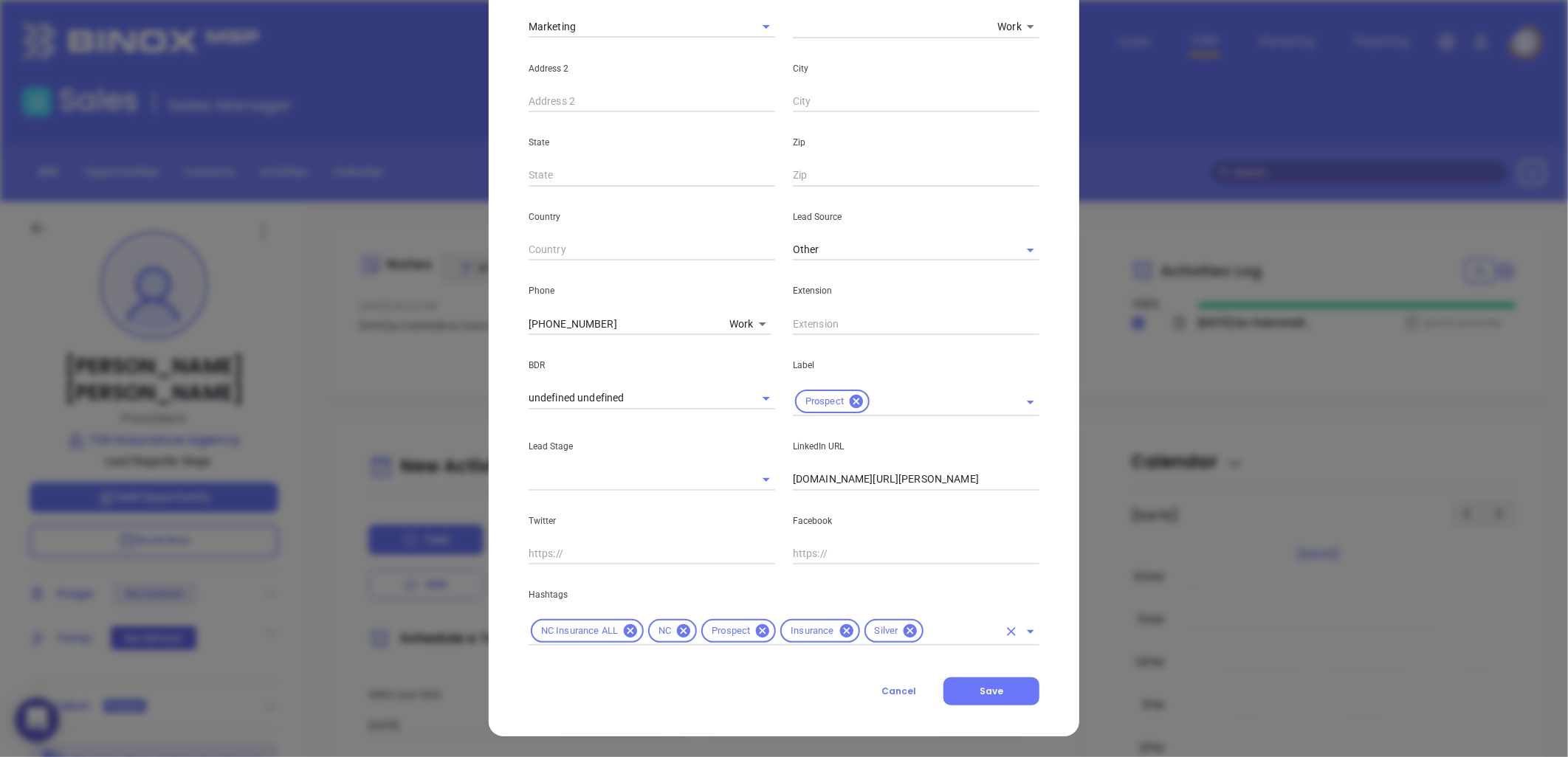
scroll to position [326, 0]
click at [904, 628] on icon at bounding box center [910, 630] width 13 height 13
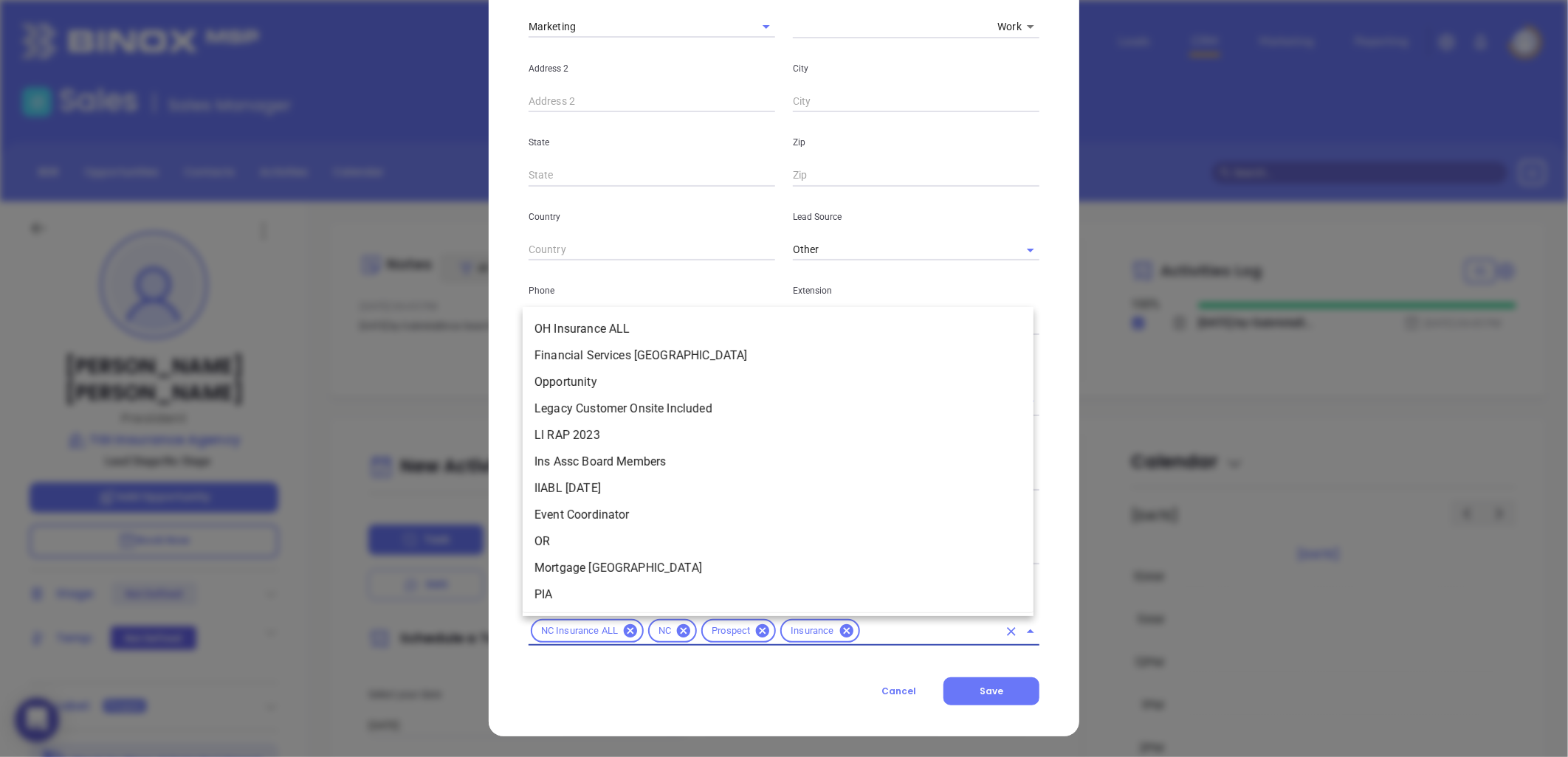
click at [884, 633] on input "text" at bounding box center [930, 630] width 135 height 18
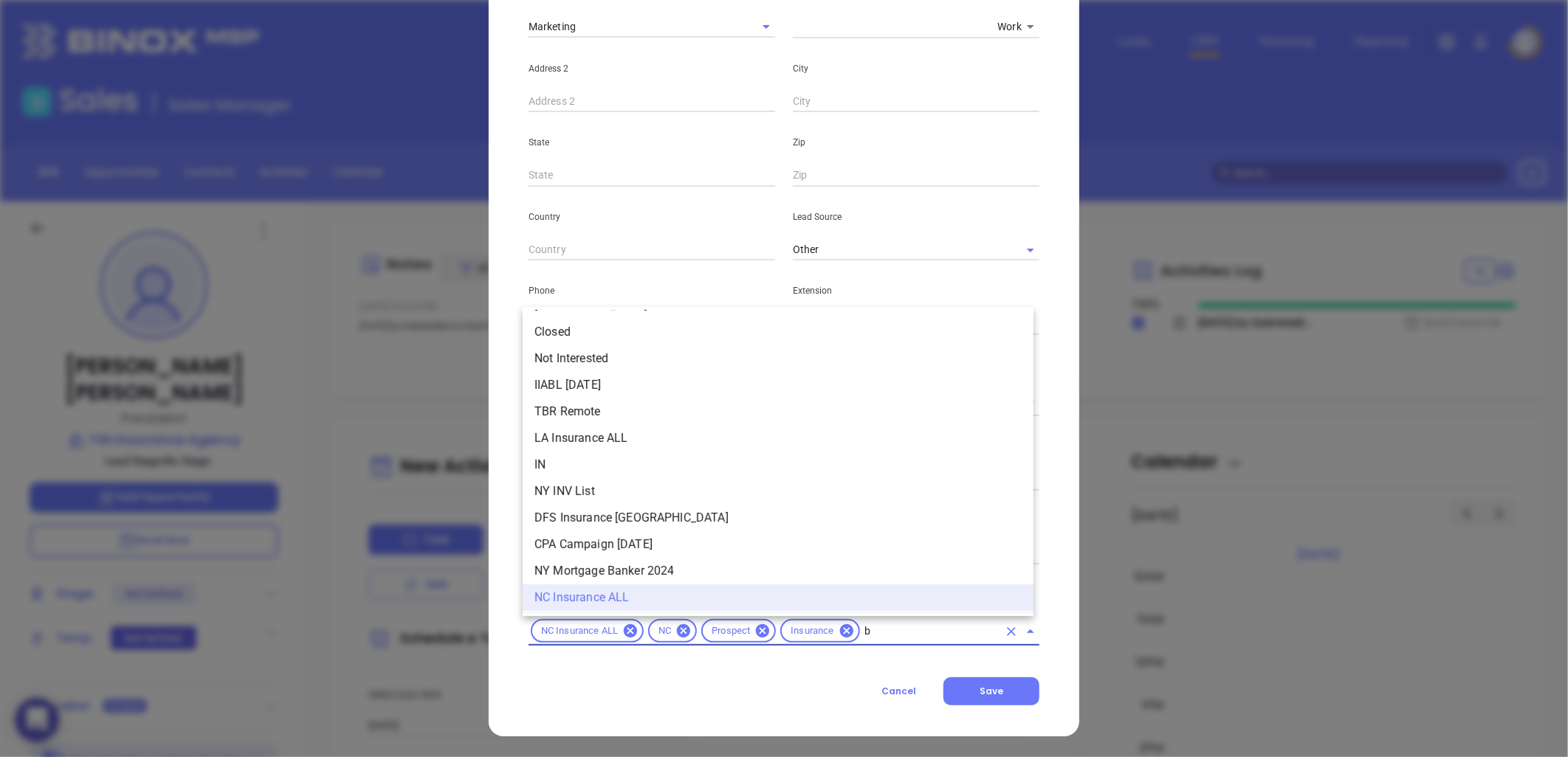
scroll to position [0, 0]
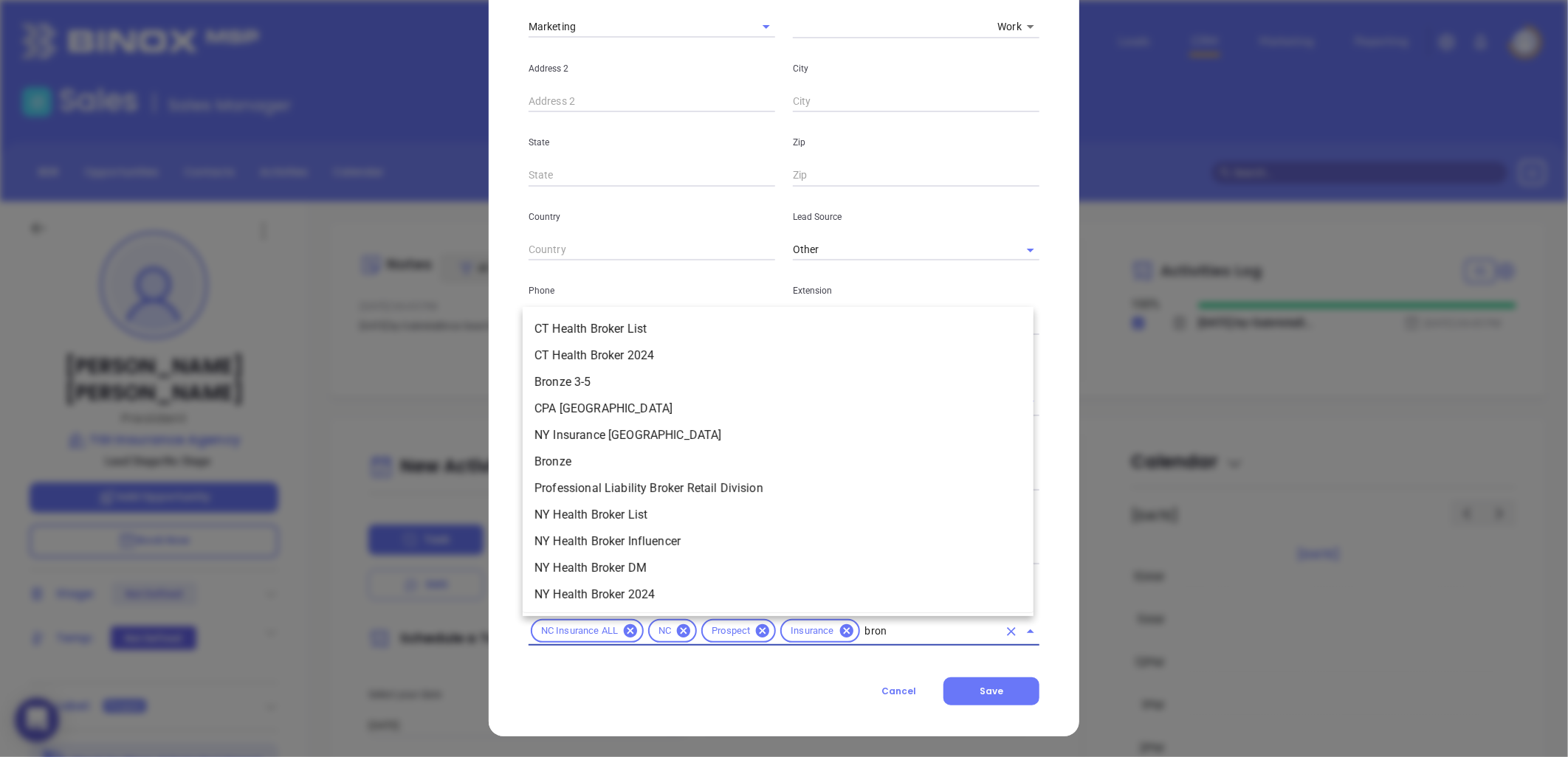
type input "bronz"
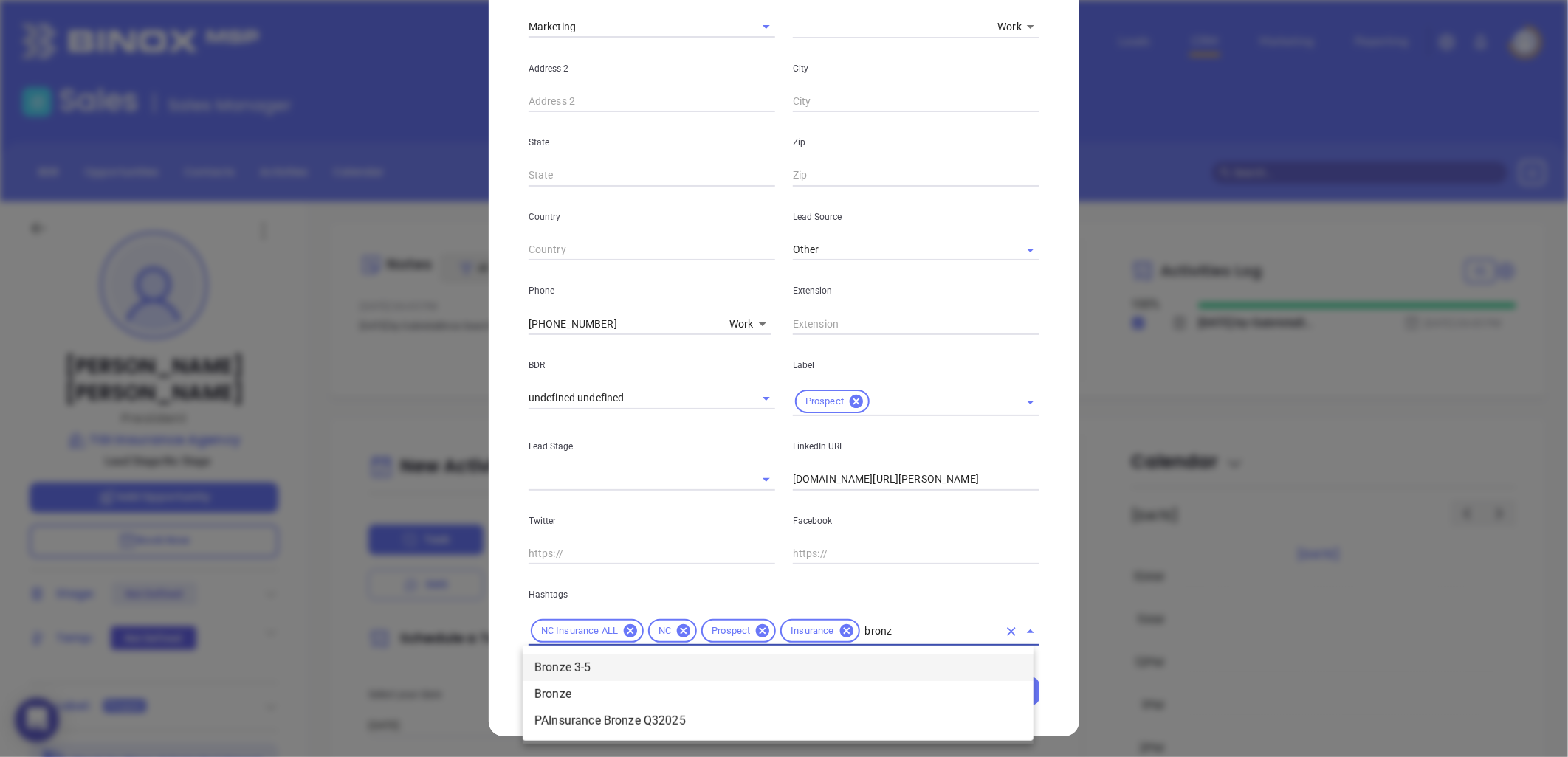
click at [677, 672] on li "Bronze 3-5" at bounding box center [778, 667] width 511 height 27
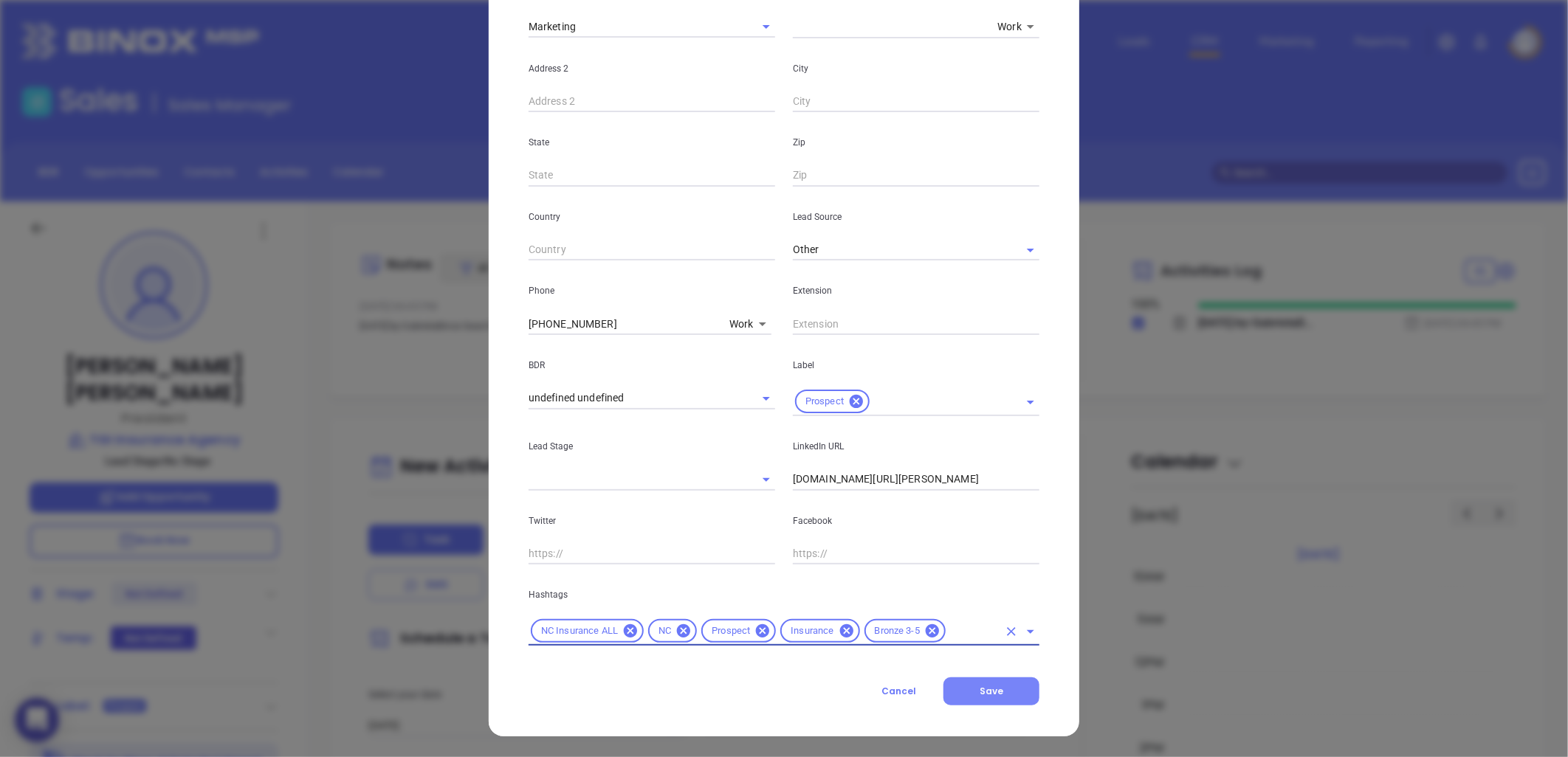
click at [985, 687] on span "Save" at bounding box center [991, 691] width 23 height 13
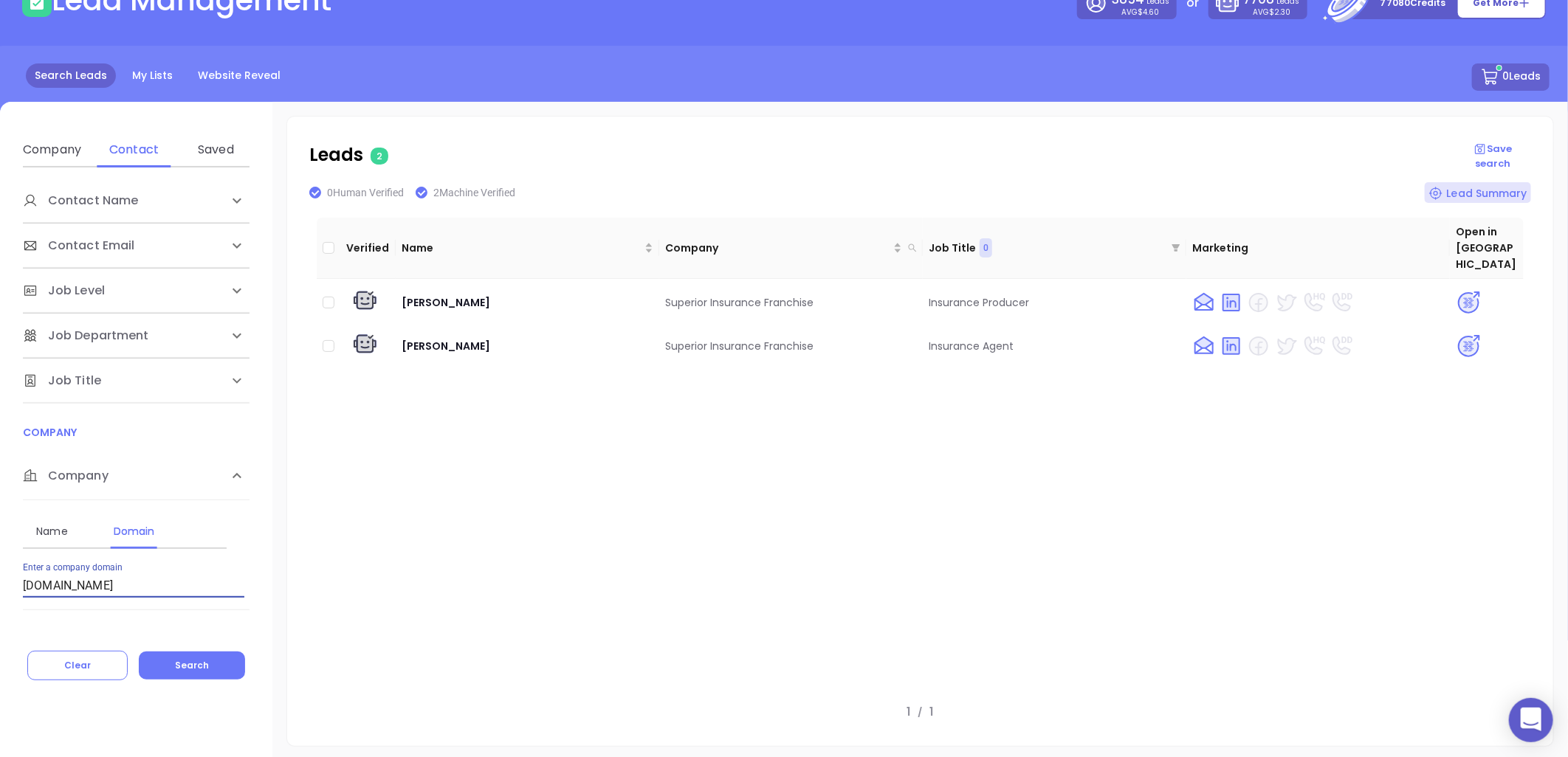
scroll to position [199, 0]
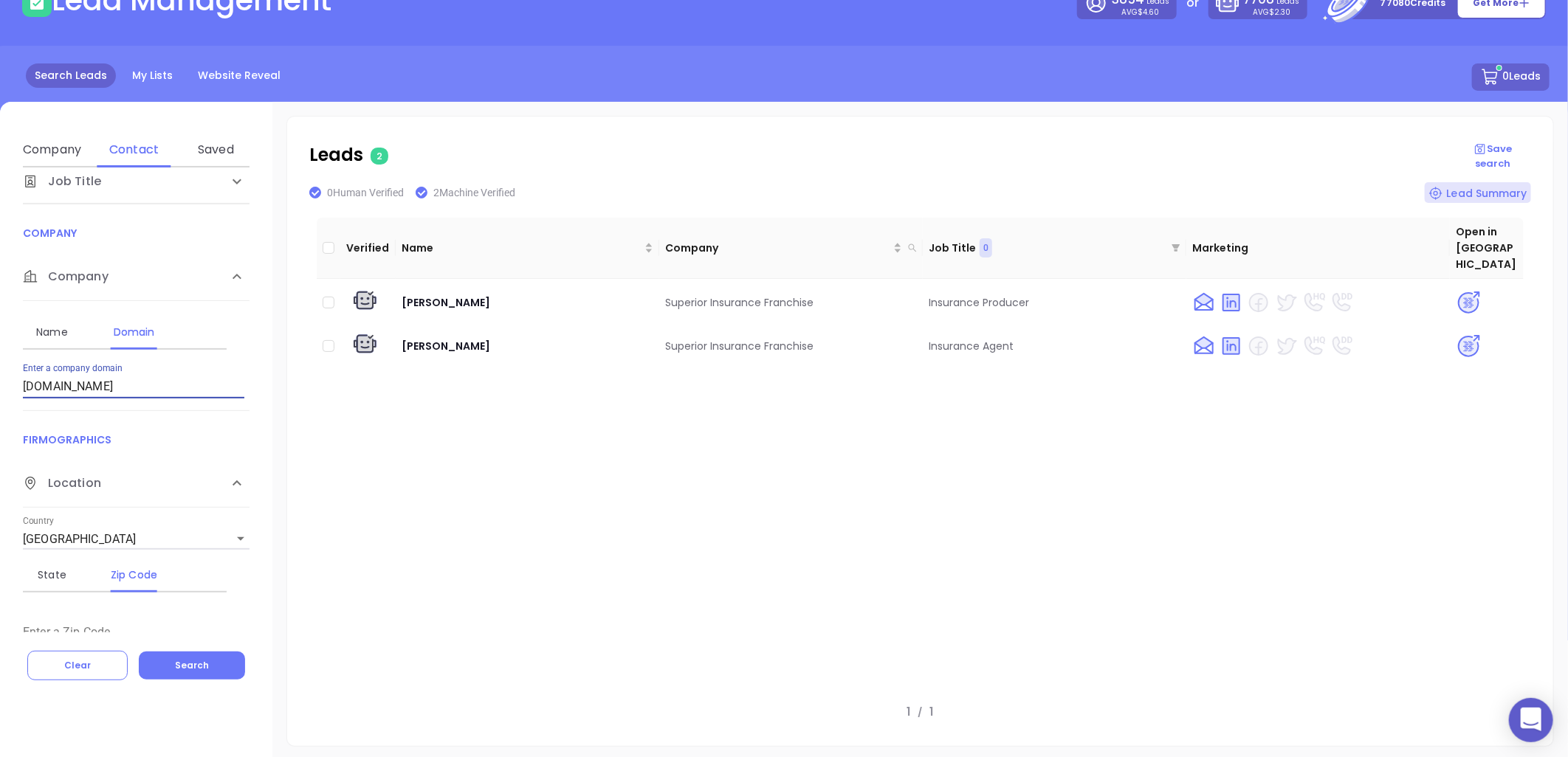
drag, startPoint x: 176, startPoint y: 388, endPoint x: -468, endPoint y: 418, distance: 644.7
click at [0, 418] on html "0 Leads CRM Marketing Reporting Financial Leads Leads Lead Management 3854 Lead…" at bounding box center [784, 278] width 1568 height 757
drag, startPoint x: 649, startPoint y: 321, endPoint x: 796, endPoint y: 323, distance: 147.0
click at [796, 326] on tr "Matt Bloch The Bloch Agency, Inc DIrector, Operations" at bounding box center [919, 346] width 1207 height 40
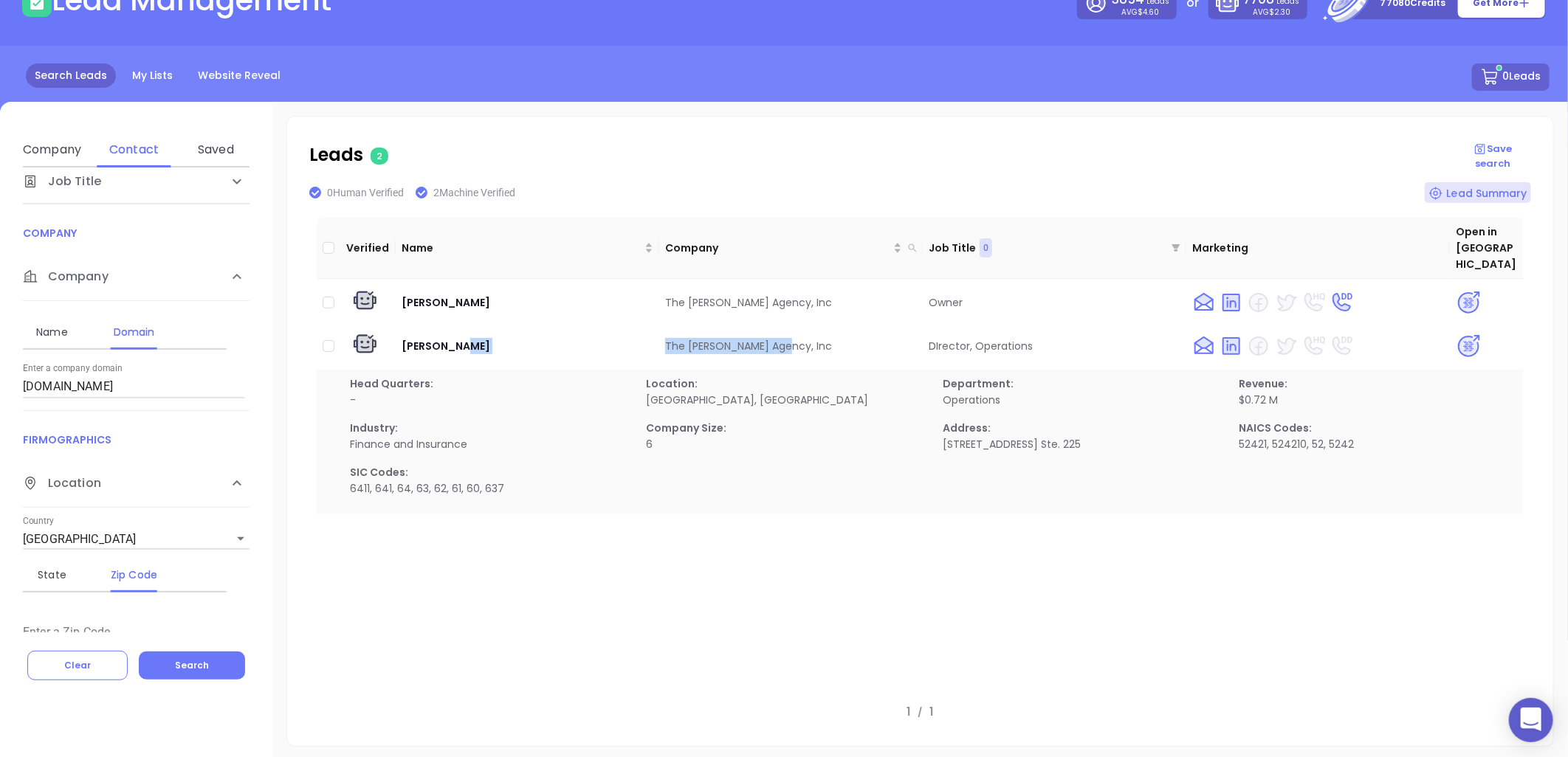
copy tr "The Bloch Agency, Inc"
drag, startPoint x: -144, startPoint y: 407, endPoint x: -283, endPoint y: 413, distance: 139.1
click at [0, 413] on html "0 Leads CRM Marketing Reporting Financial Leads Leads Lead Management 3854 Lead…" at bounding box center [784, 278] width 1568 height 757
paste input "us-tic"
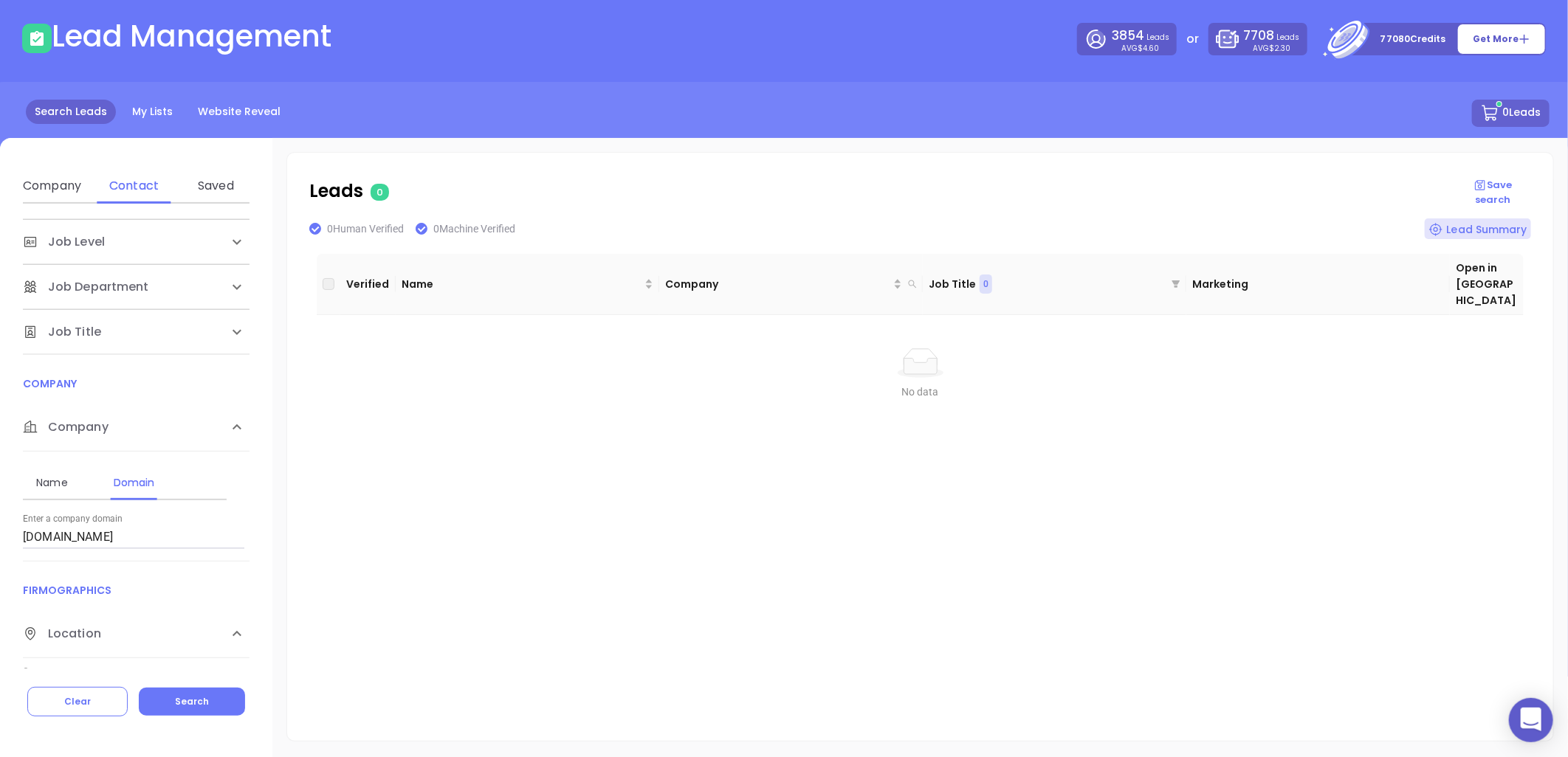
scroll to position [164, 0]
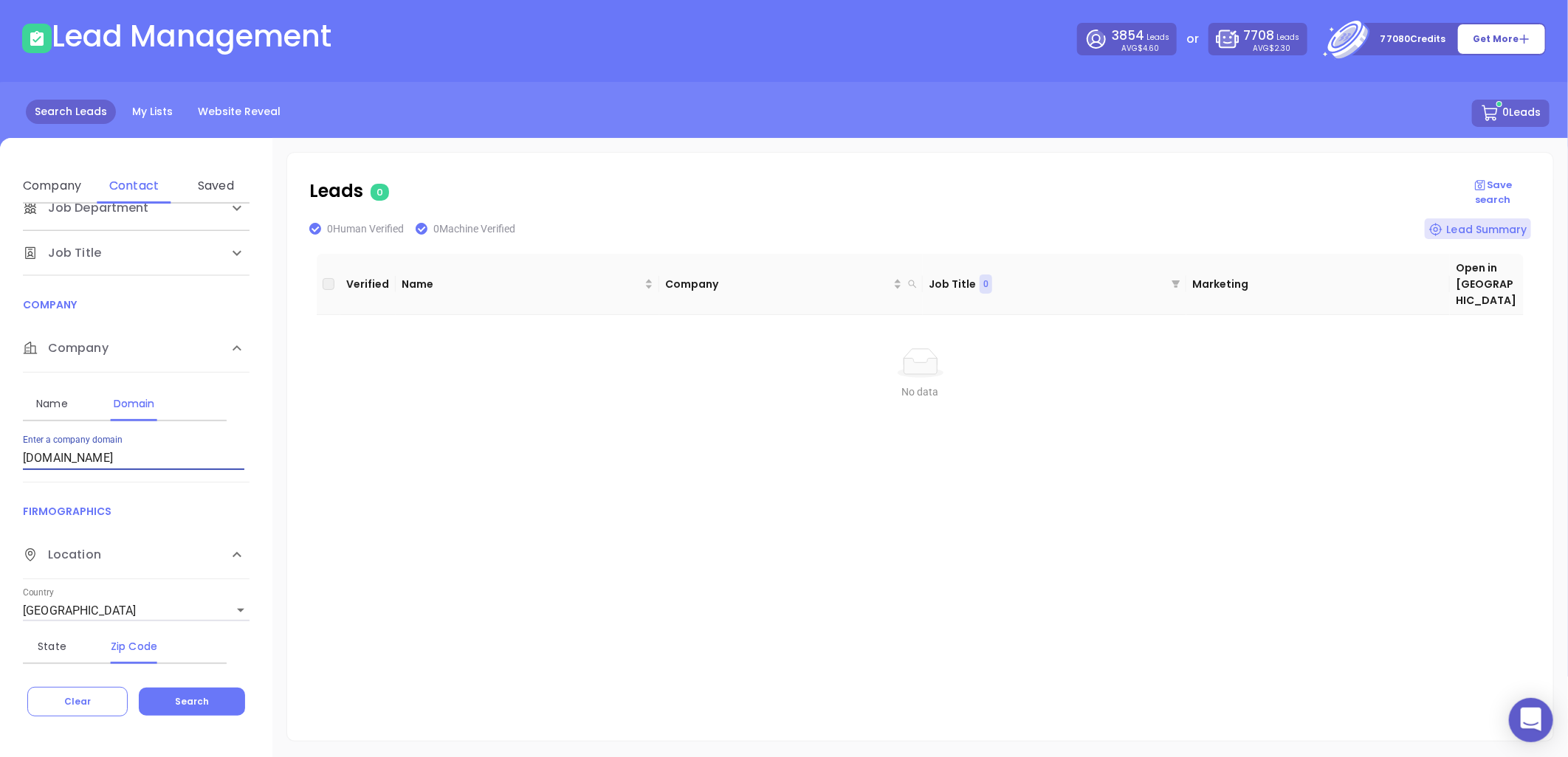
drag, startPoint x: 101, startPoint y: 458, endPoint x: -270, endPoint y: 491, distance: 372.5
click at [0, 491] on html "0 Leads CRM Marketing Reporting Financial Leads Leads Lead Management 3854 Lead…" at bounding box center [784, 315] width 1568 height 757
paste input "leazergroup"
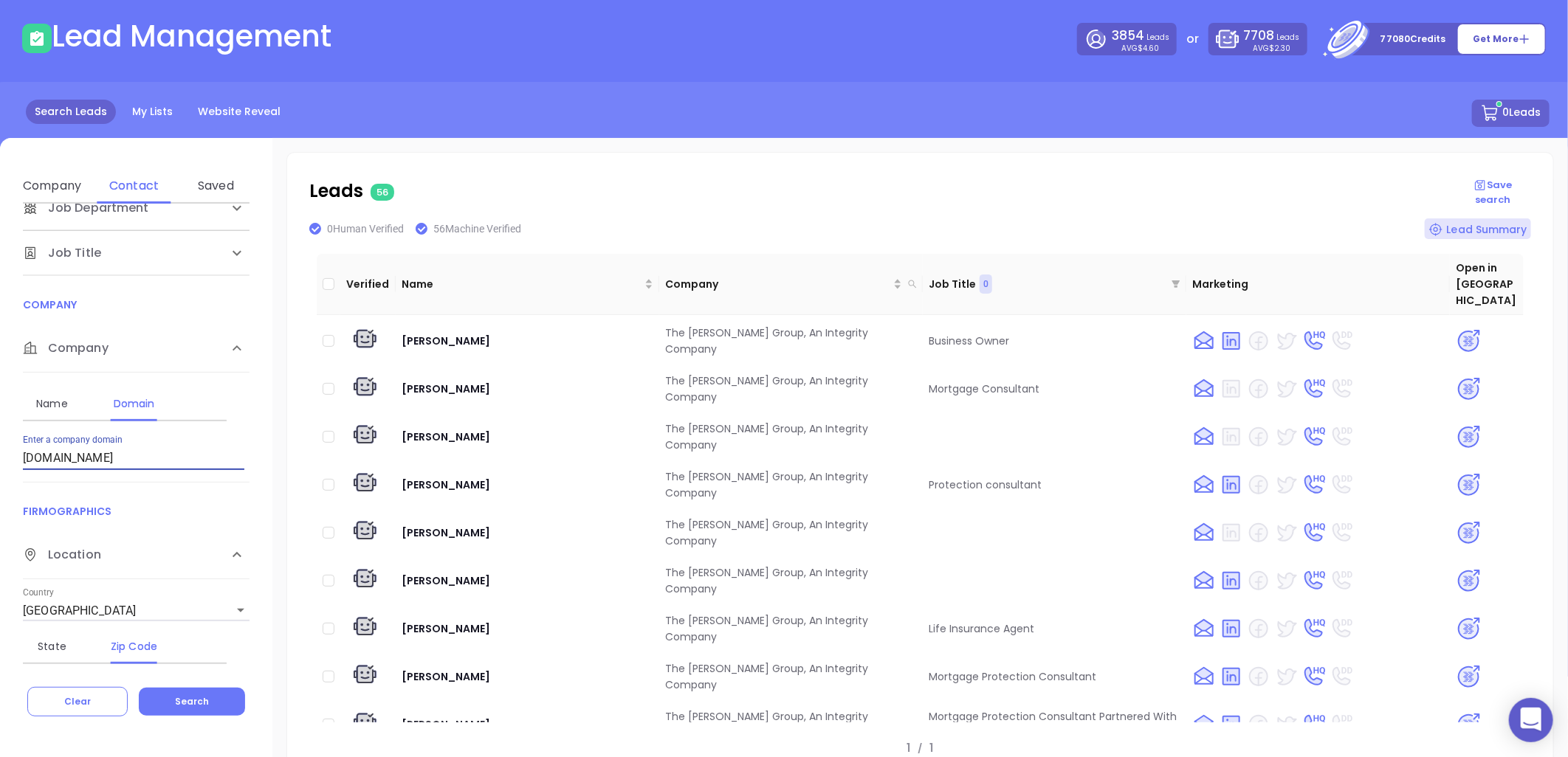
drag, startPoint x: -2, startPoint y: 452, endPoint x: -175, endPoint y: 480, distance: 175.3
click at [0, 480] on html "0 Leads CRM Marketing Reporting Financial Leads Leads Lead Management 3854 Lead…" at bounding box center [784, 315] width 1568 height 757
paste input "phelpsagencies"
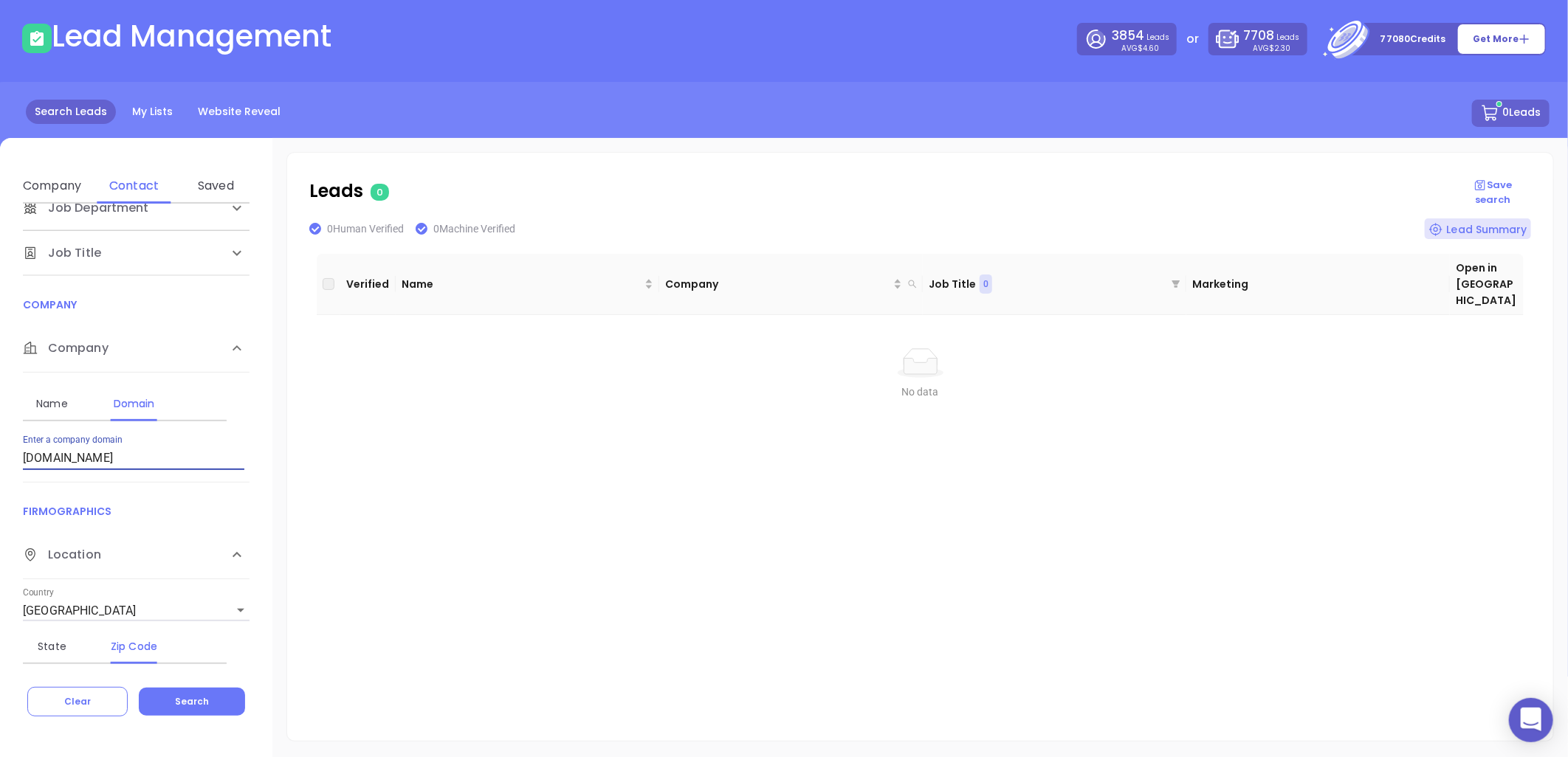
drag, startPoint x: 137, startPoint y: 465, endPoint x: -100, endPoint y: 466, distance: 237.0
click at [0, 466] on html "0 Leads CRM Marketing Reporting Financial Leads Leads Lead Management 3854 Lead…" at bounding box center [784, 315] width 1568 height 757
paste input "spottsin"
type input "spottsins.com"
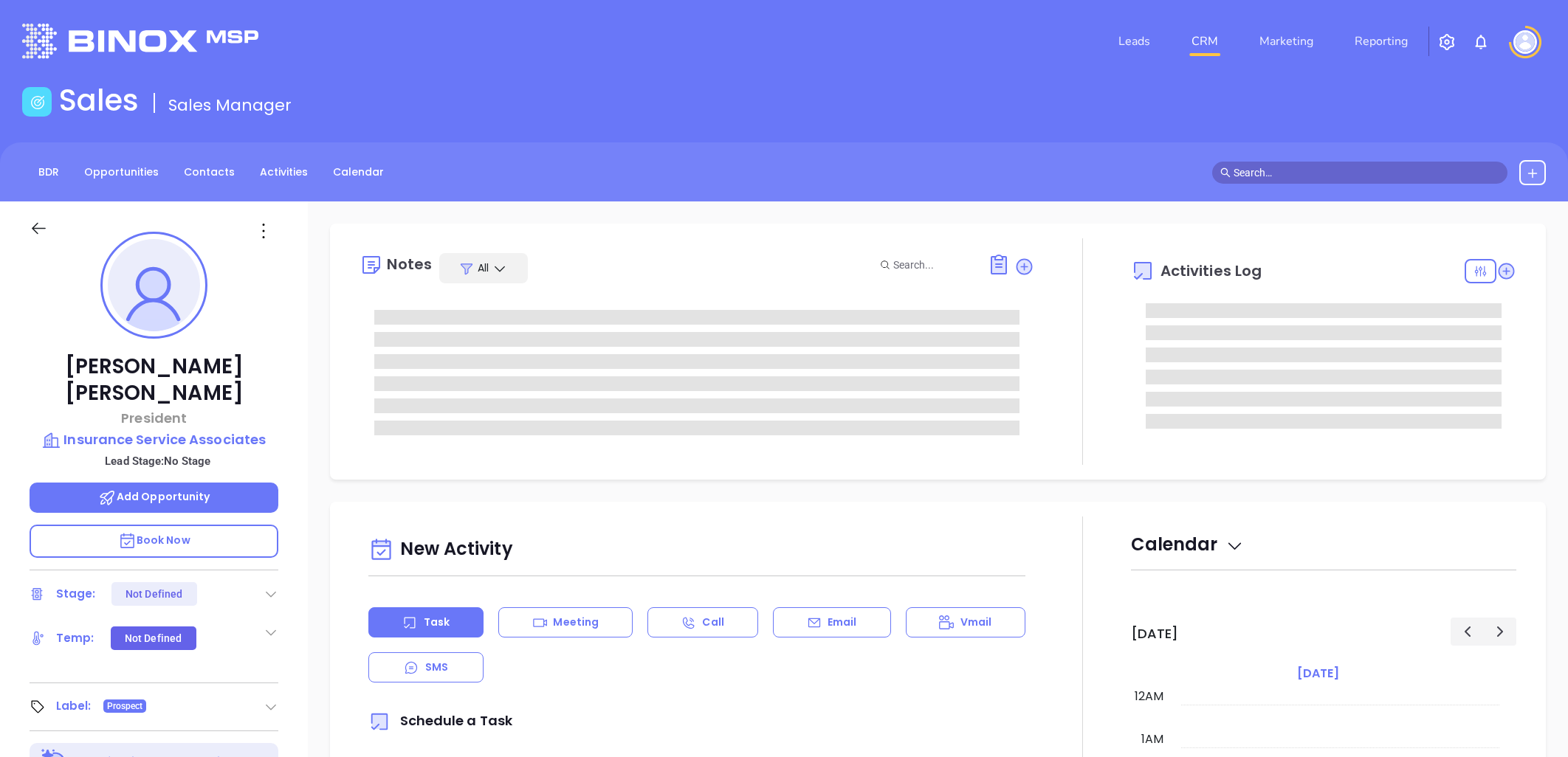
type input "[DATE]"
type input "[PERSON_NAME]"
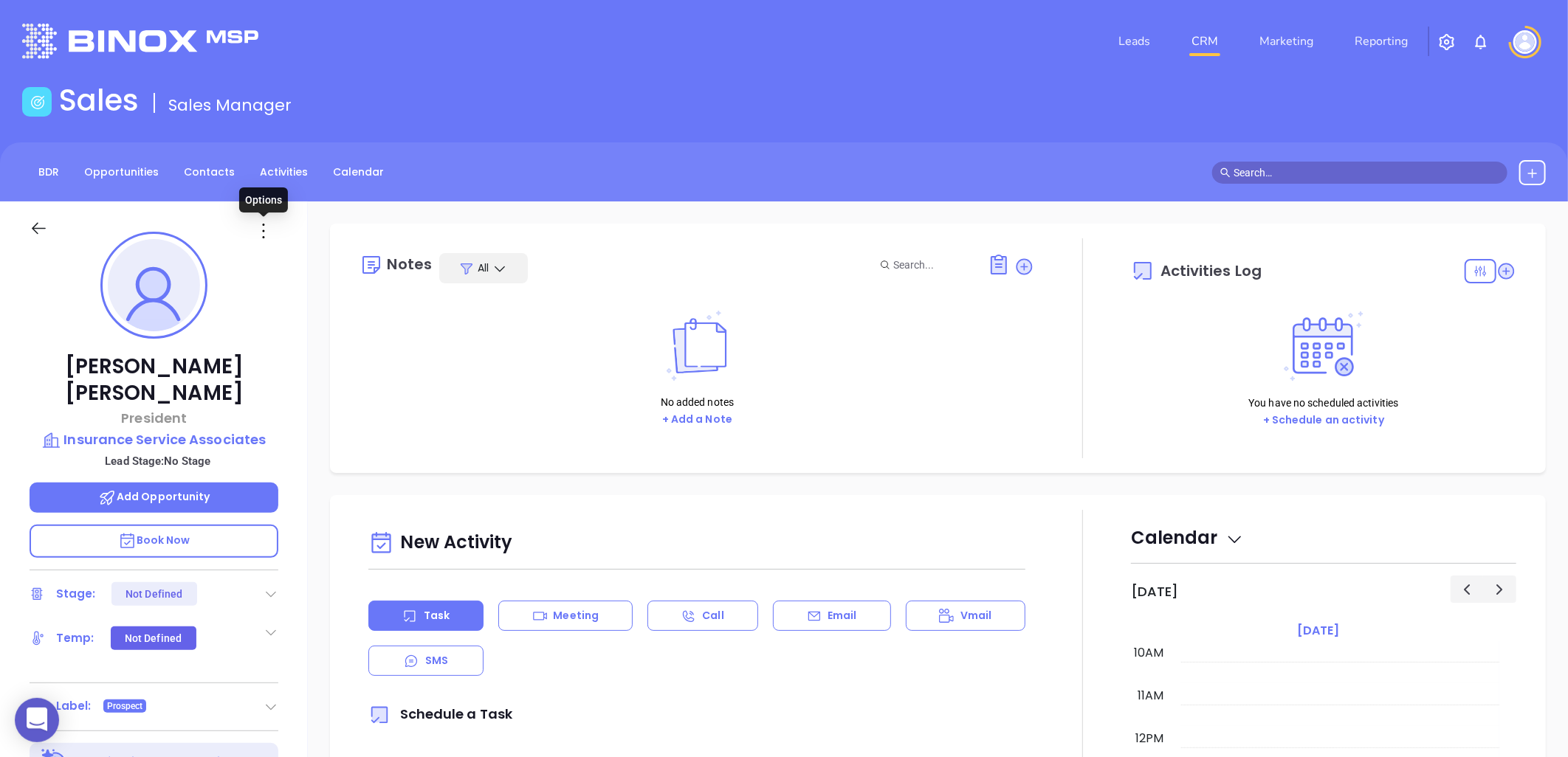
click at [264, 234] on icon at bounding box center [263, 230] width 23 height 23
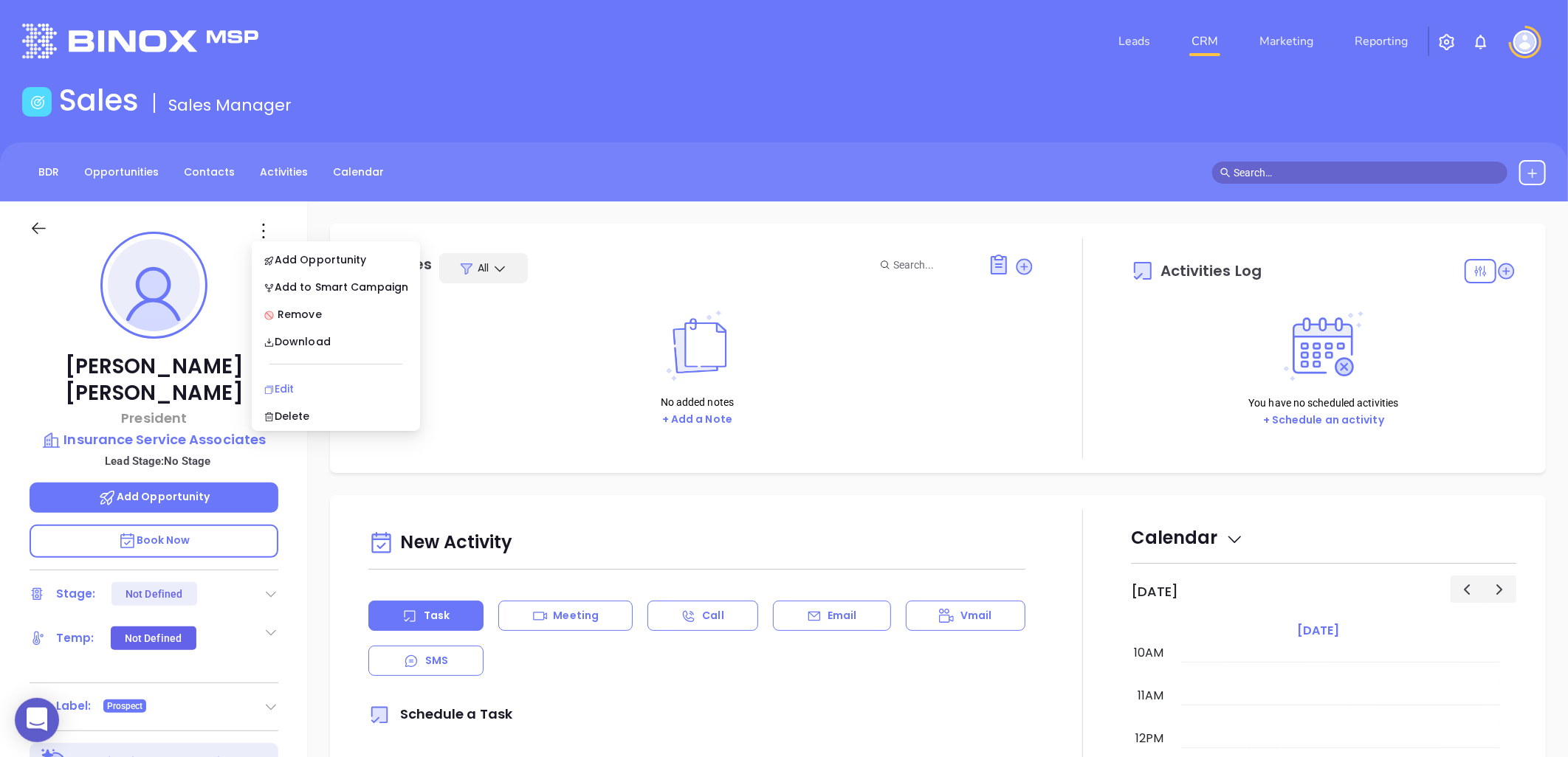
click at [286, 391] on div "Edit" at bounding box center [336, 389] width 145 height 16
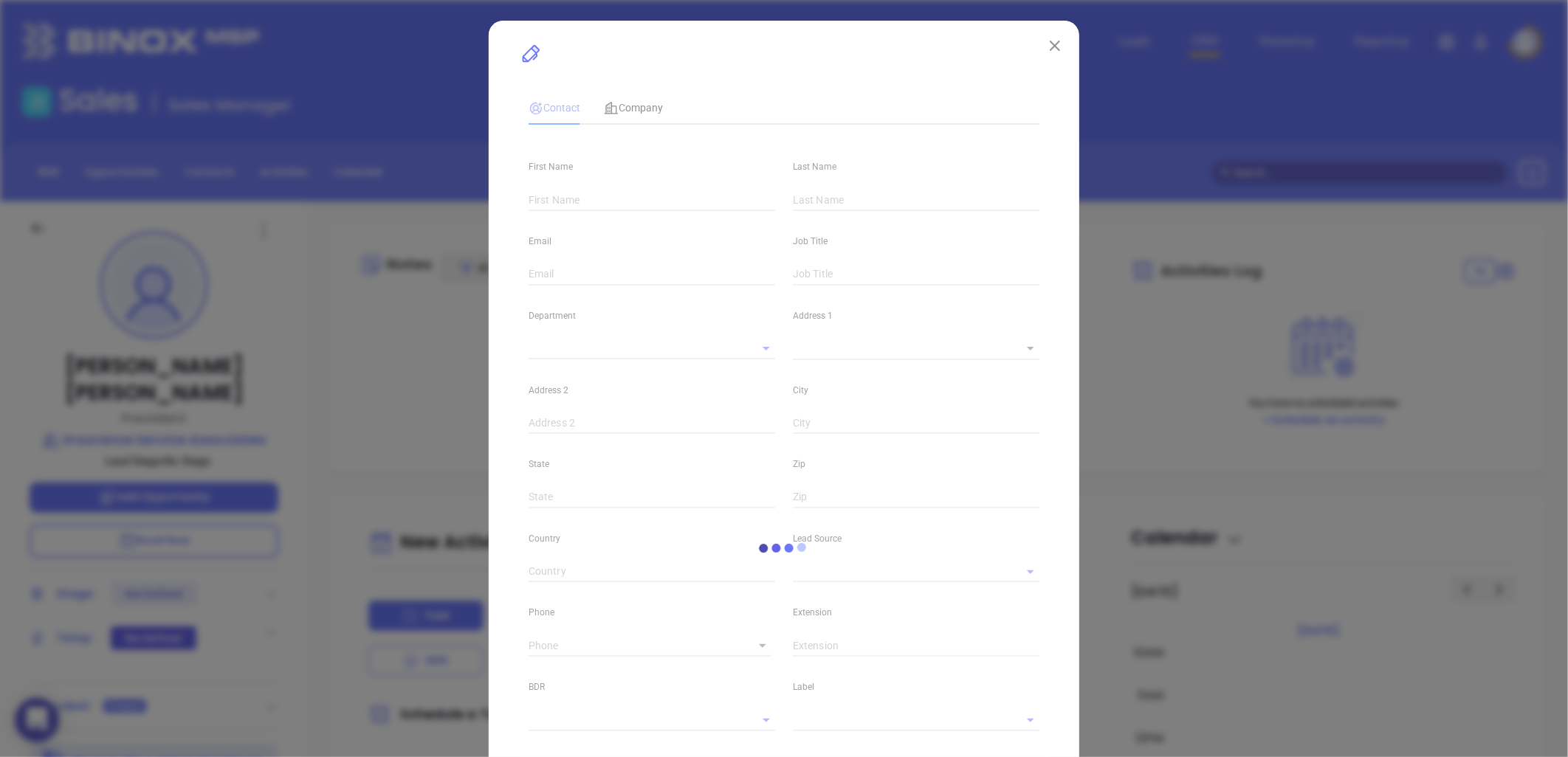
type input "Dwayne"
type input "Hunt"
type input "dwayne@insureisa.com"
type input "President"
type input "1"
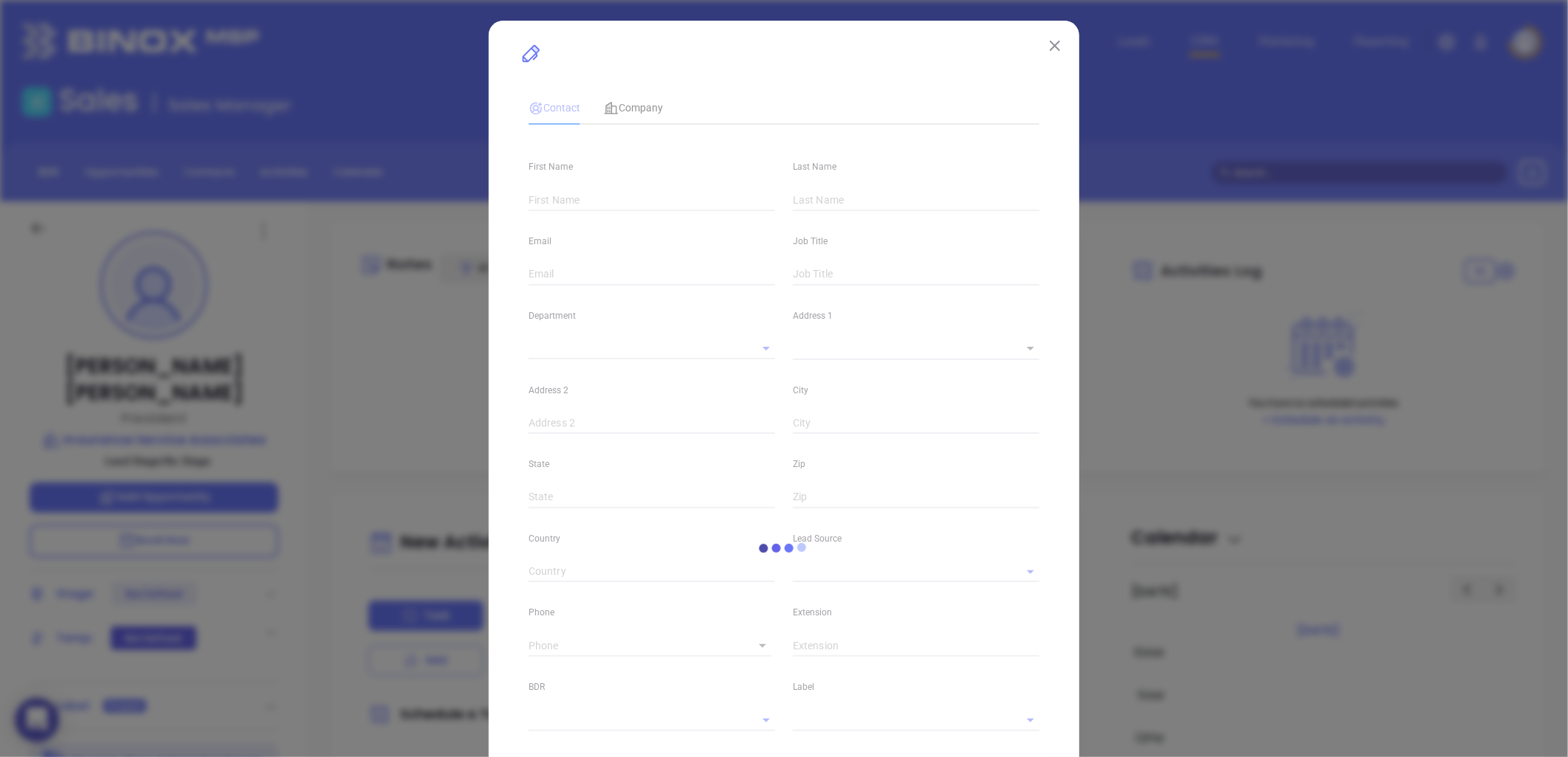
type input "linkedin.com/in/dwayne-hunt-b172b094"
type input "Marketing"
type input "Other"
type input "undefined undefined"
type input "(828) 245-5301"
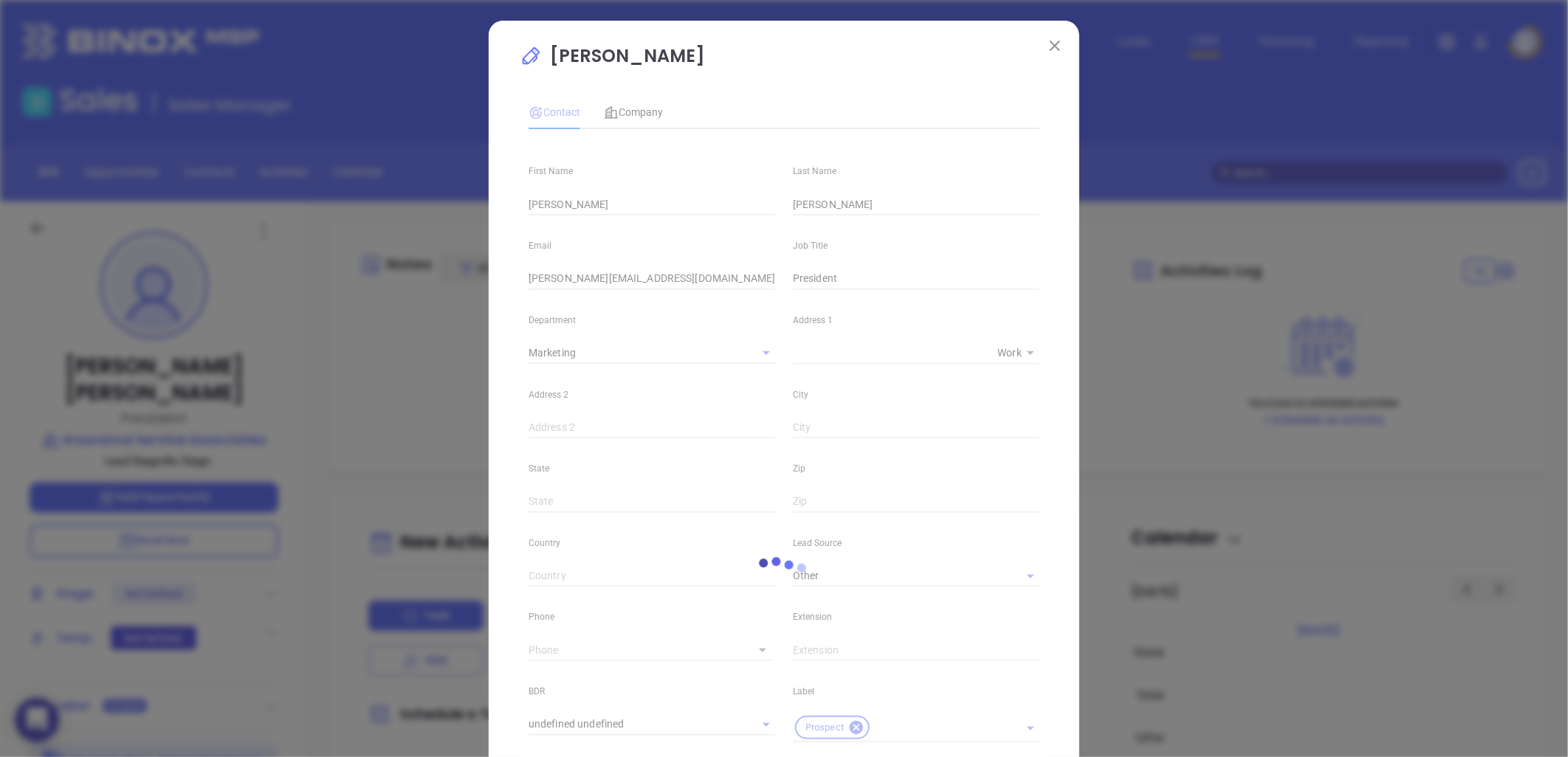
type input "1"
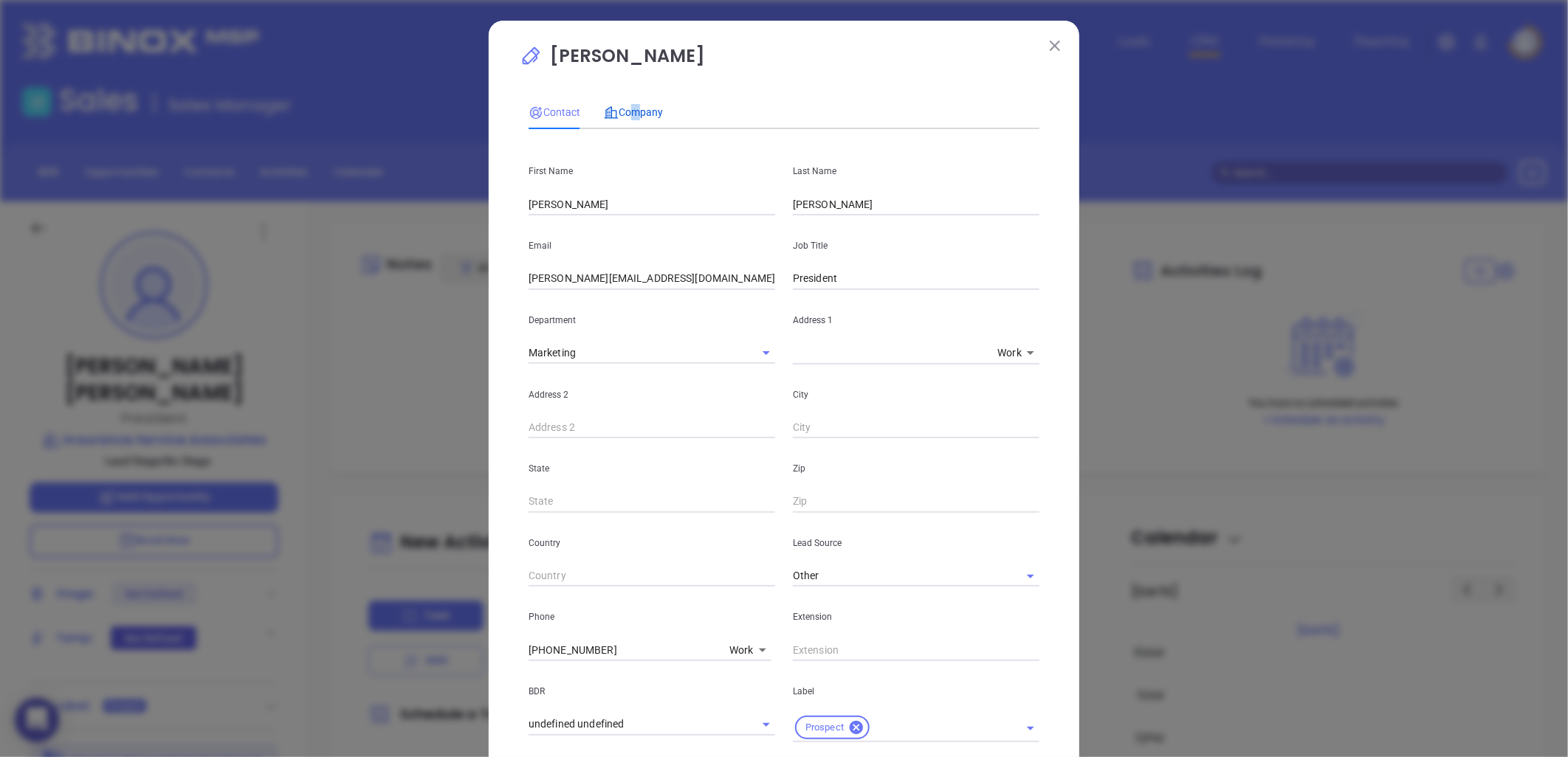
click at [624, 110] on span "Company" at bounding box center [633, 112] width 59 height 12
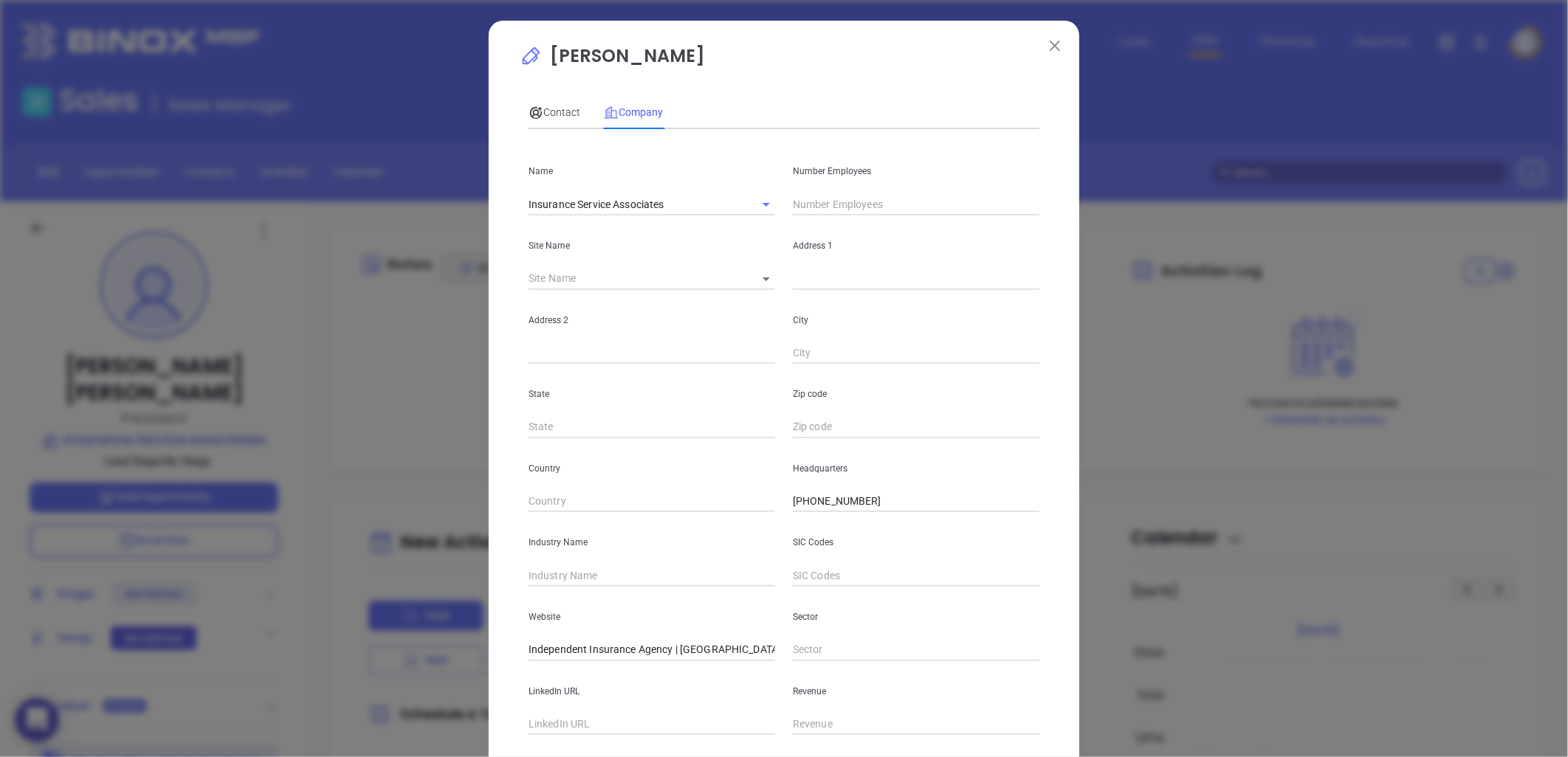
click at [648, 655] on input "Independent Insurance Agency | Forest City, NC | Insurance Service Associates (…" at bounding box center [652, 650] width 247 height 22
click at [632, 648] on input "Independent Insurance Agency | Forest City, NC | Insurance Service Associates (…" at bounding box center [652, 650] width 247 height 22
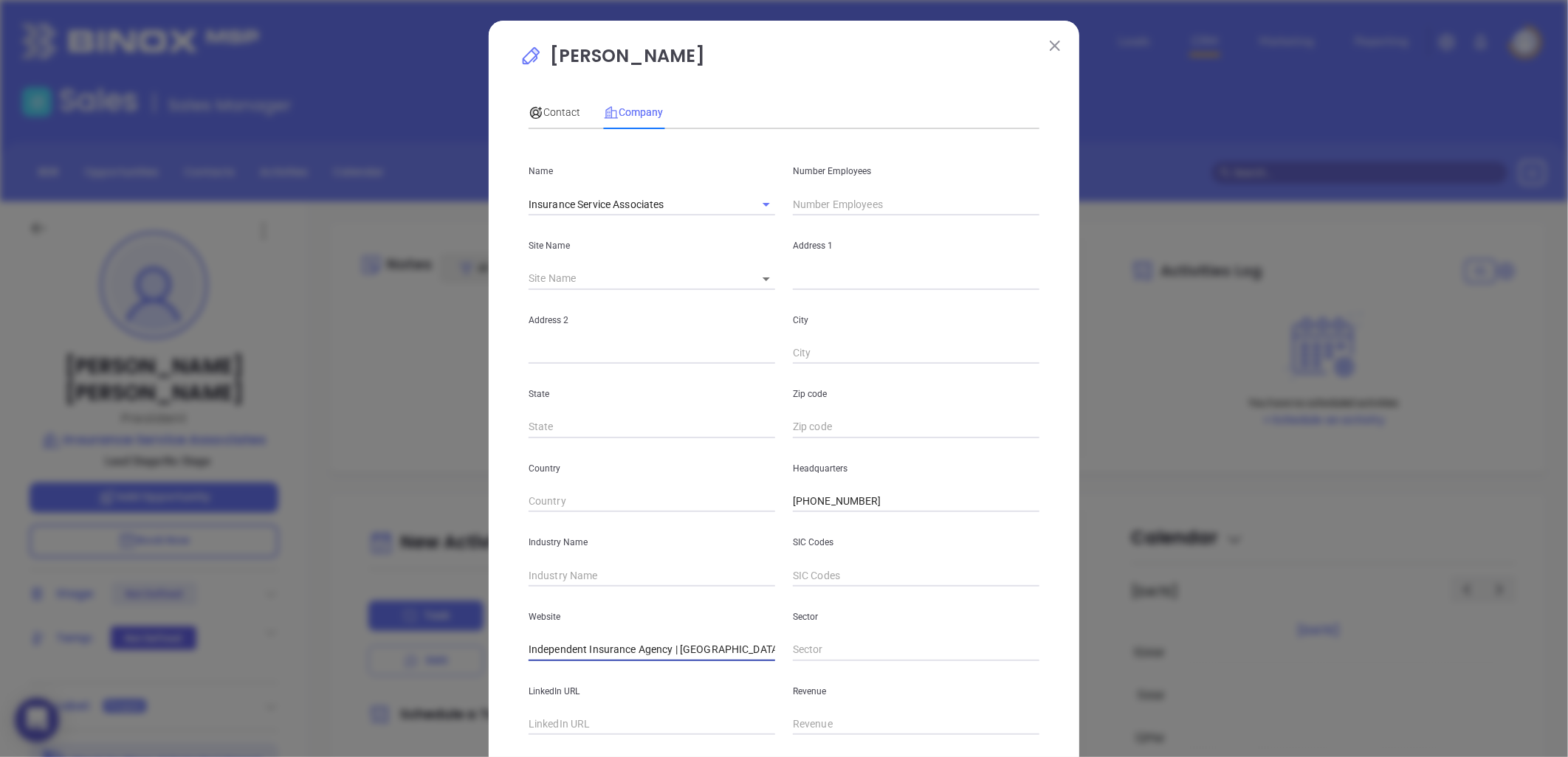
click at [632, 648] on input "Independent Insurance Agency | Forest City, NC | Insurance Service Associates (…" at bounding box center [652, 650] width 247 height 22
click at [635, 648] on input "Independent Insurance Agency | Forest City, NC | Insurance Service Associates (…" at bounding box center [652, 650] width 247 height 22
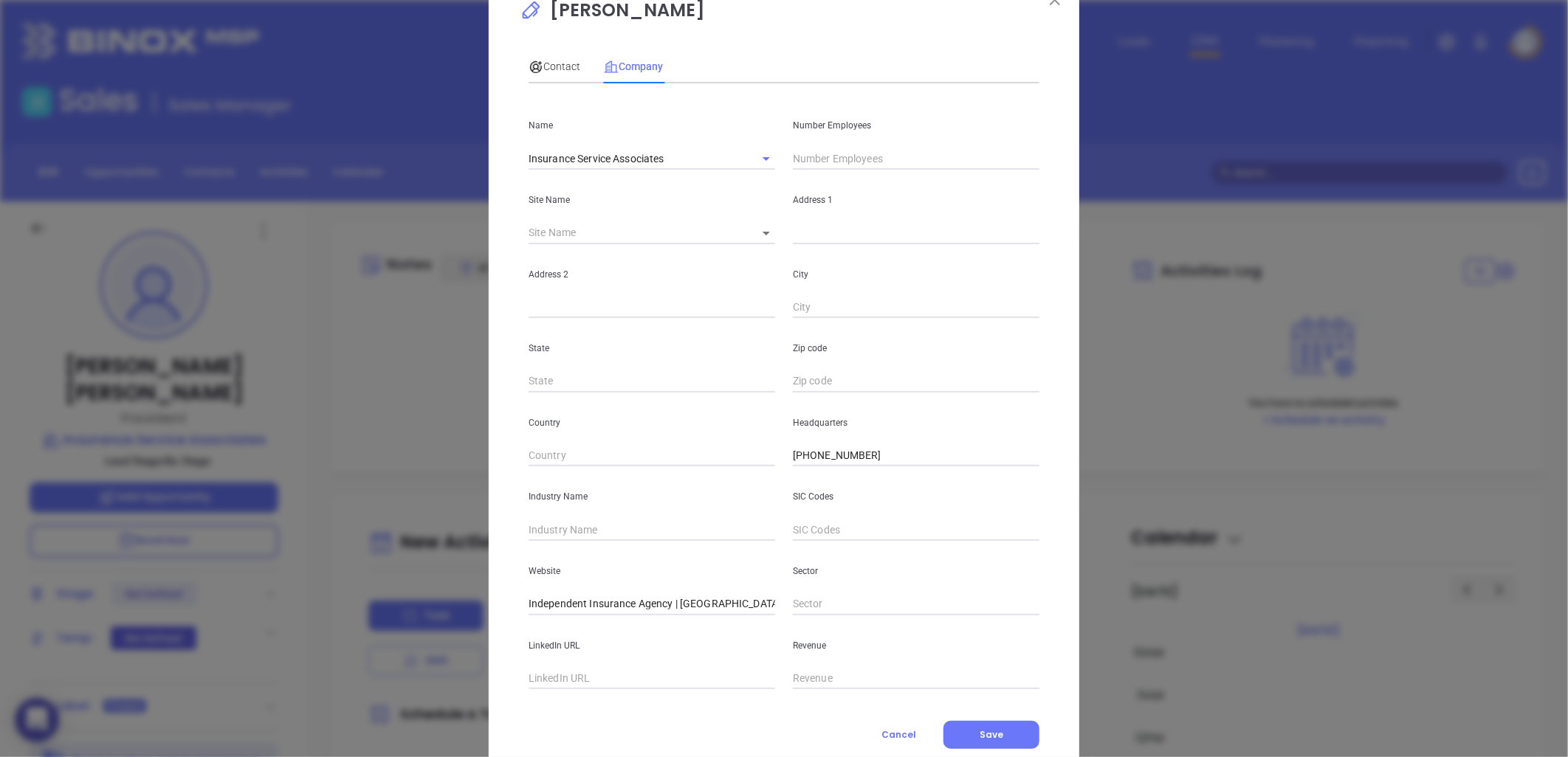
scroll to position [90, 0]
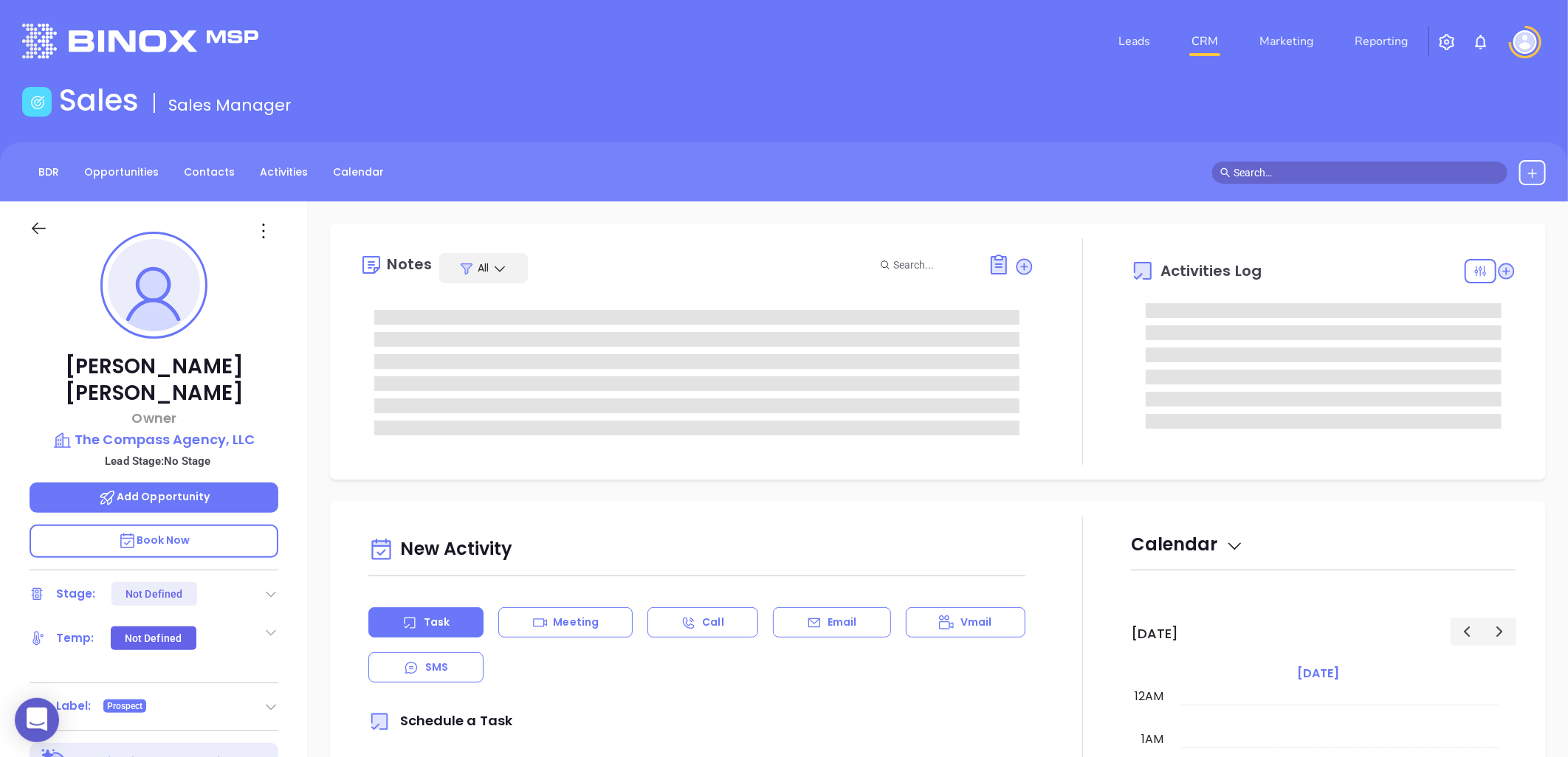
type input "[DATE]"
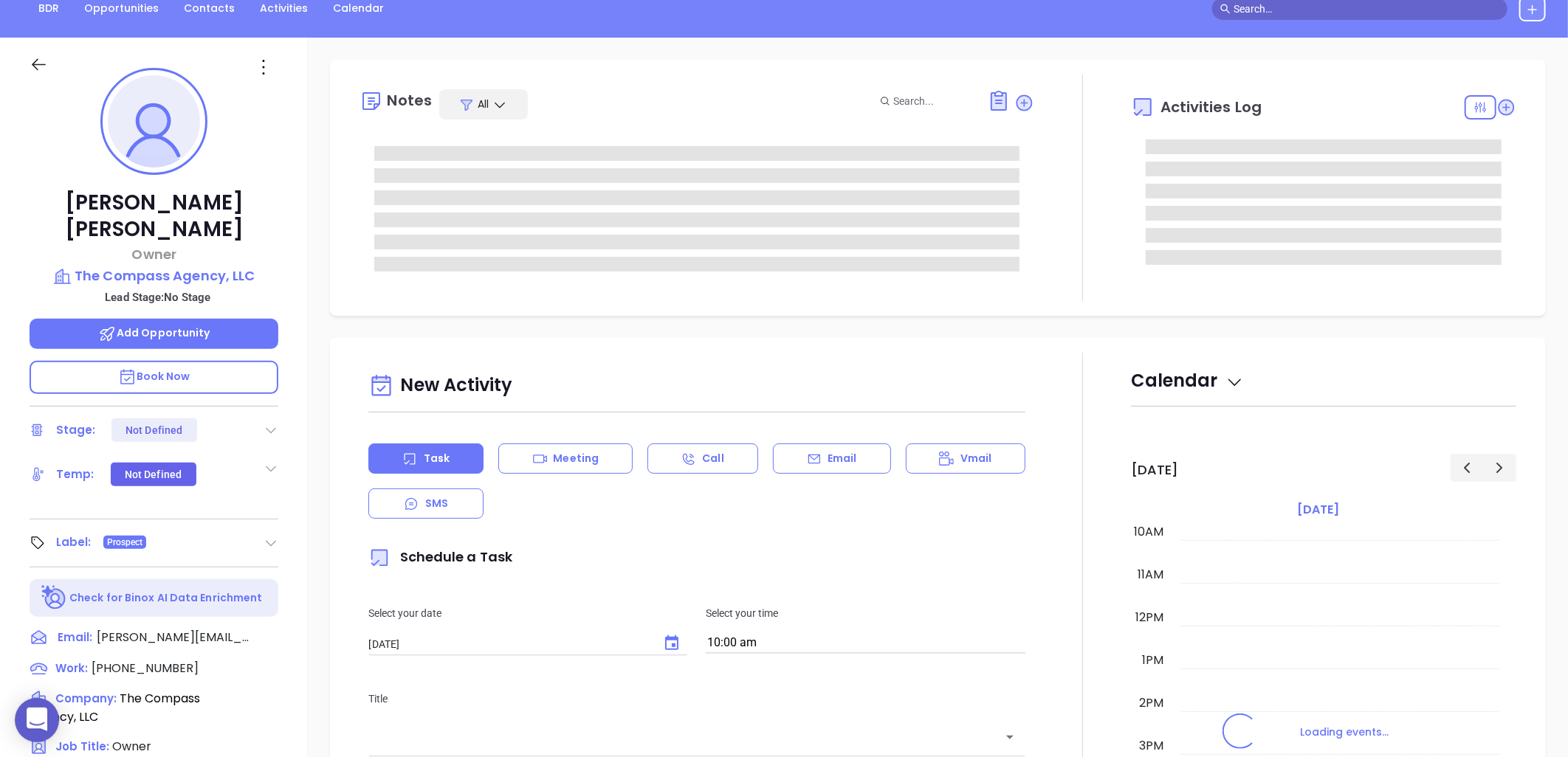
type input "[PERSON_NAME]"
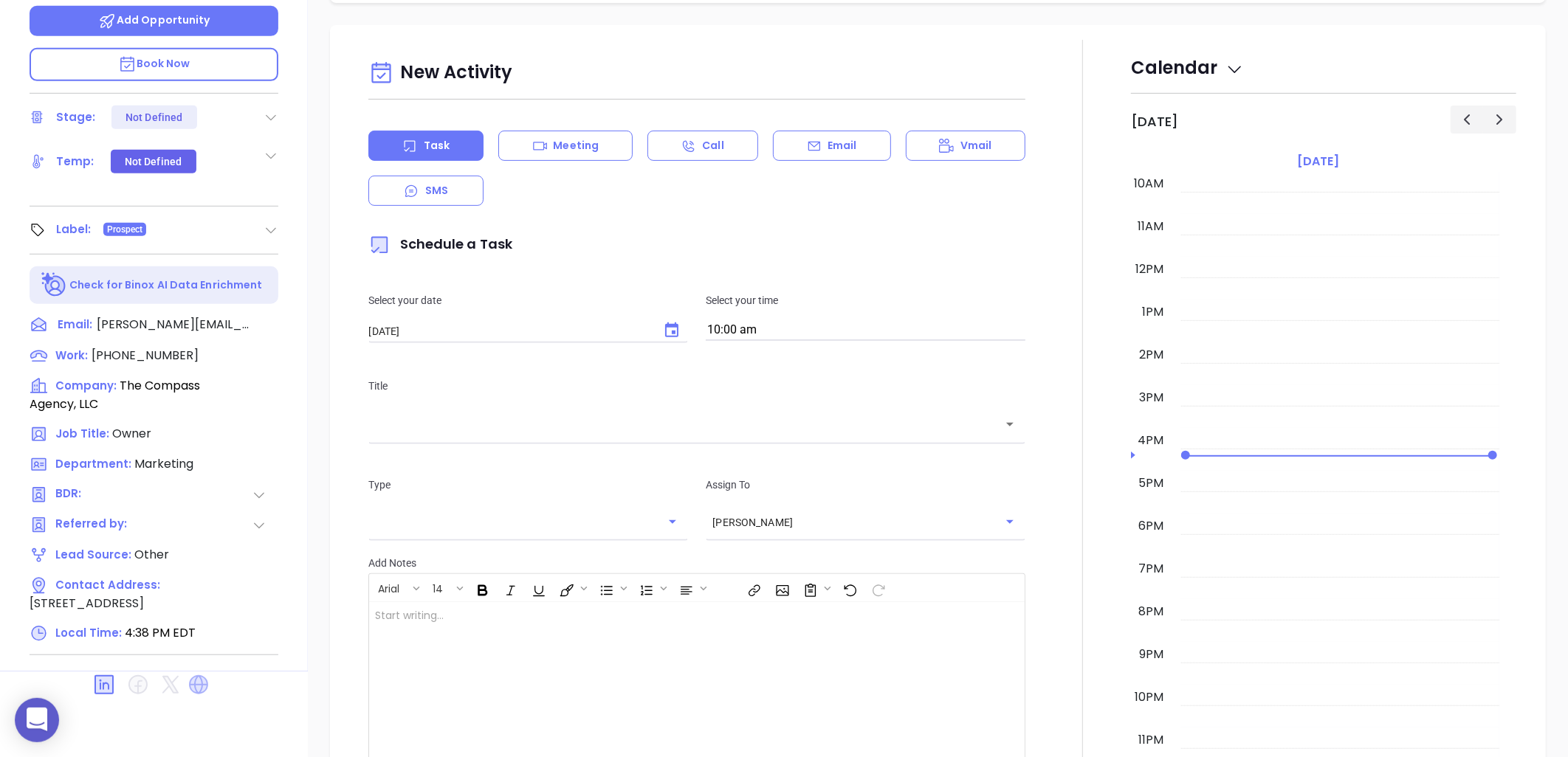
click at [196, 675] on icon at bounding box center [198, 685] width 19 height 19
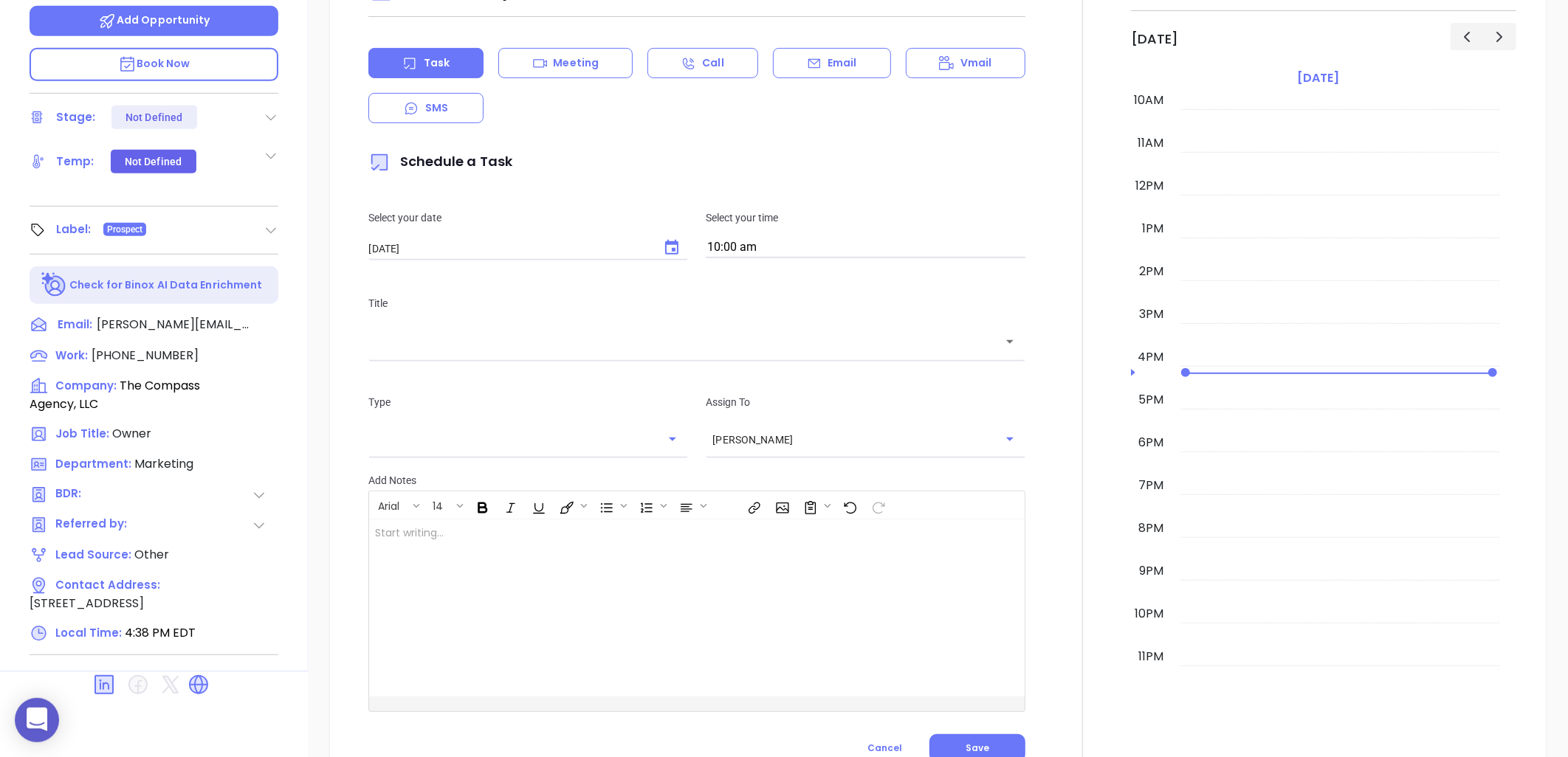
scroll to position [149, 0]
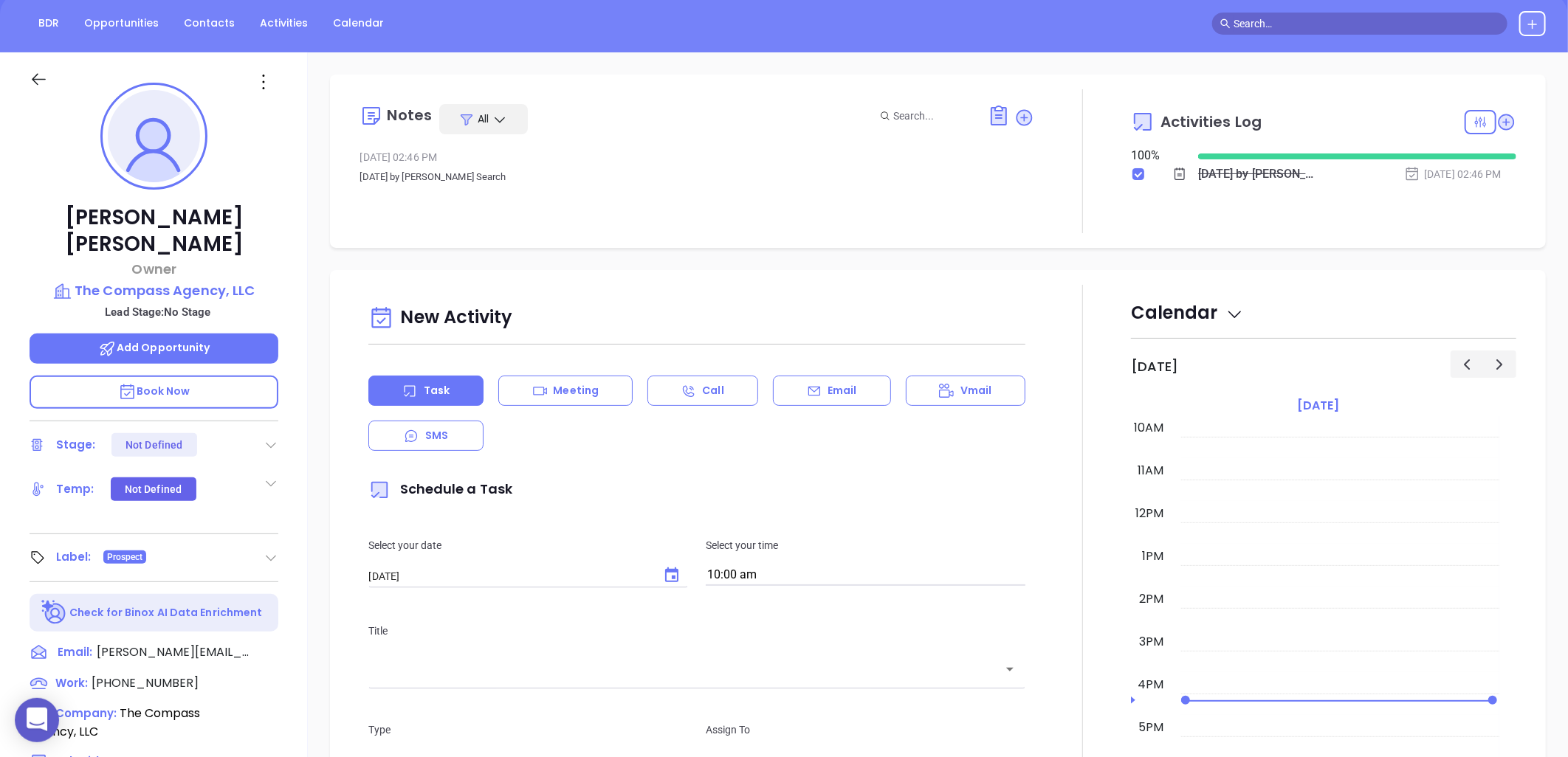
click at [267, 78] on icon at bounding box center [263, 81] width 23 height 23
click at [292, 230] on li "Edit" at bounding box center [336, 240] width 162 height 31
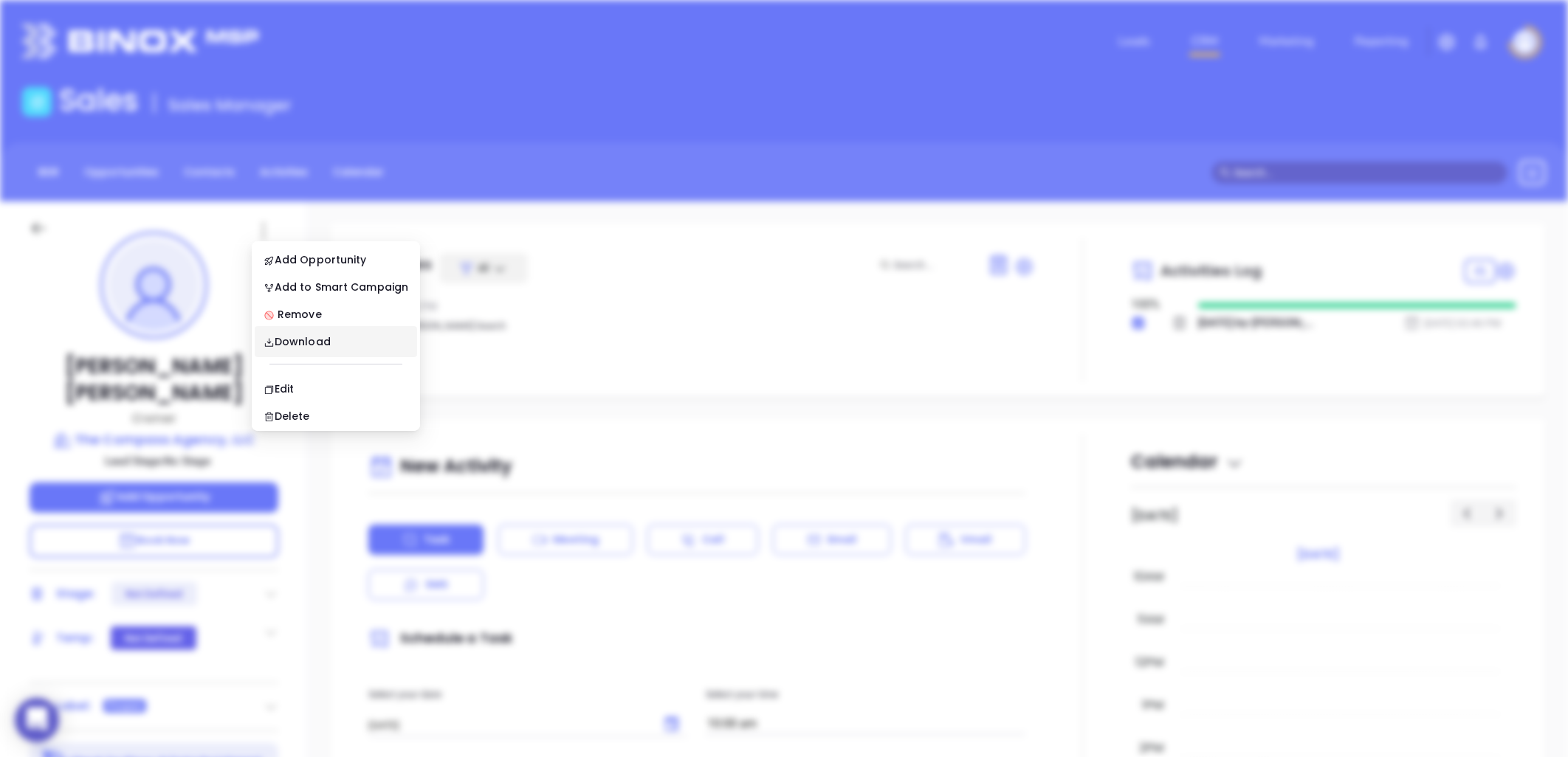
scroll to position [0, 0]
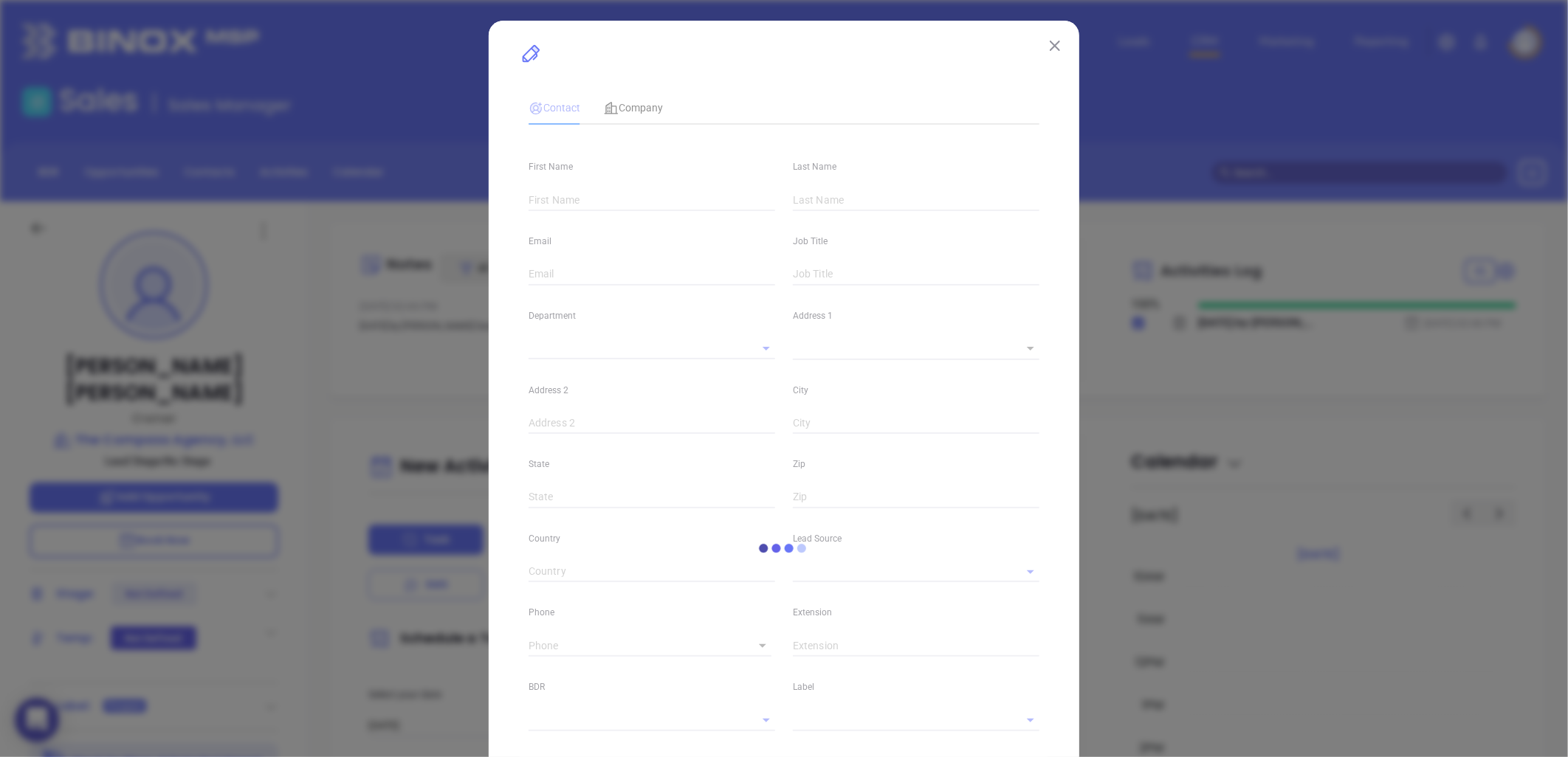
type input "[PERSON_NAME]"
type input "[PERSON_NAME][EMAIL_ADDRESS][DOMAIN_NAME]"
type input "Owner"
type input "1"
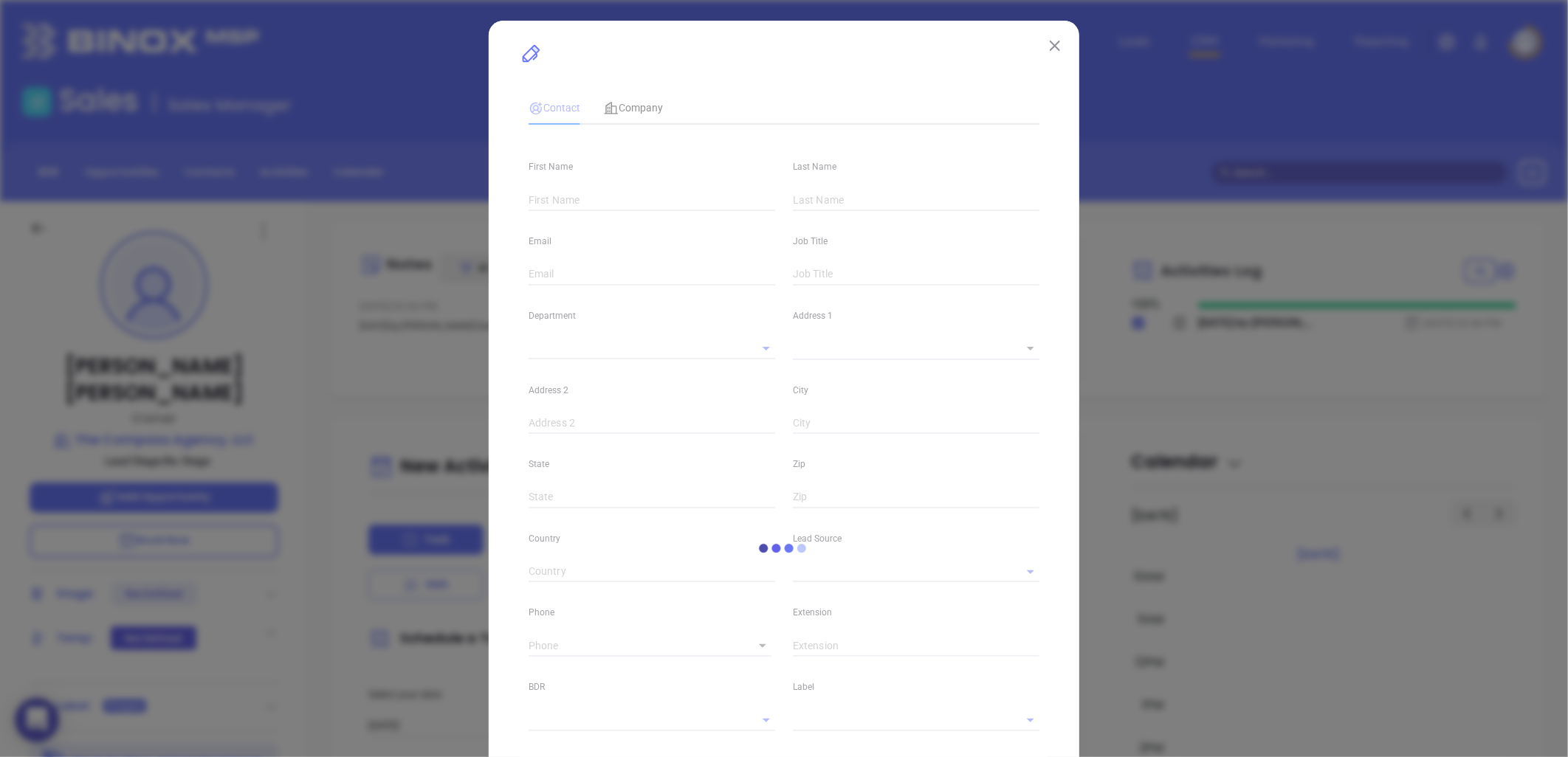
type input "[DOMAIN_NAME][URL]"
type input "Marketing"
type input "Other"
type input "undefined undefined"
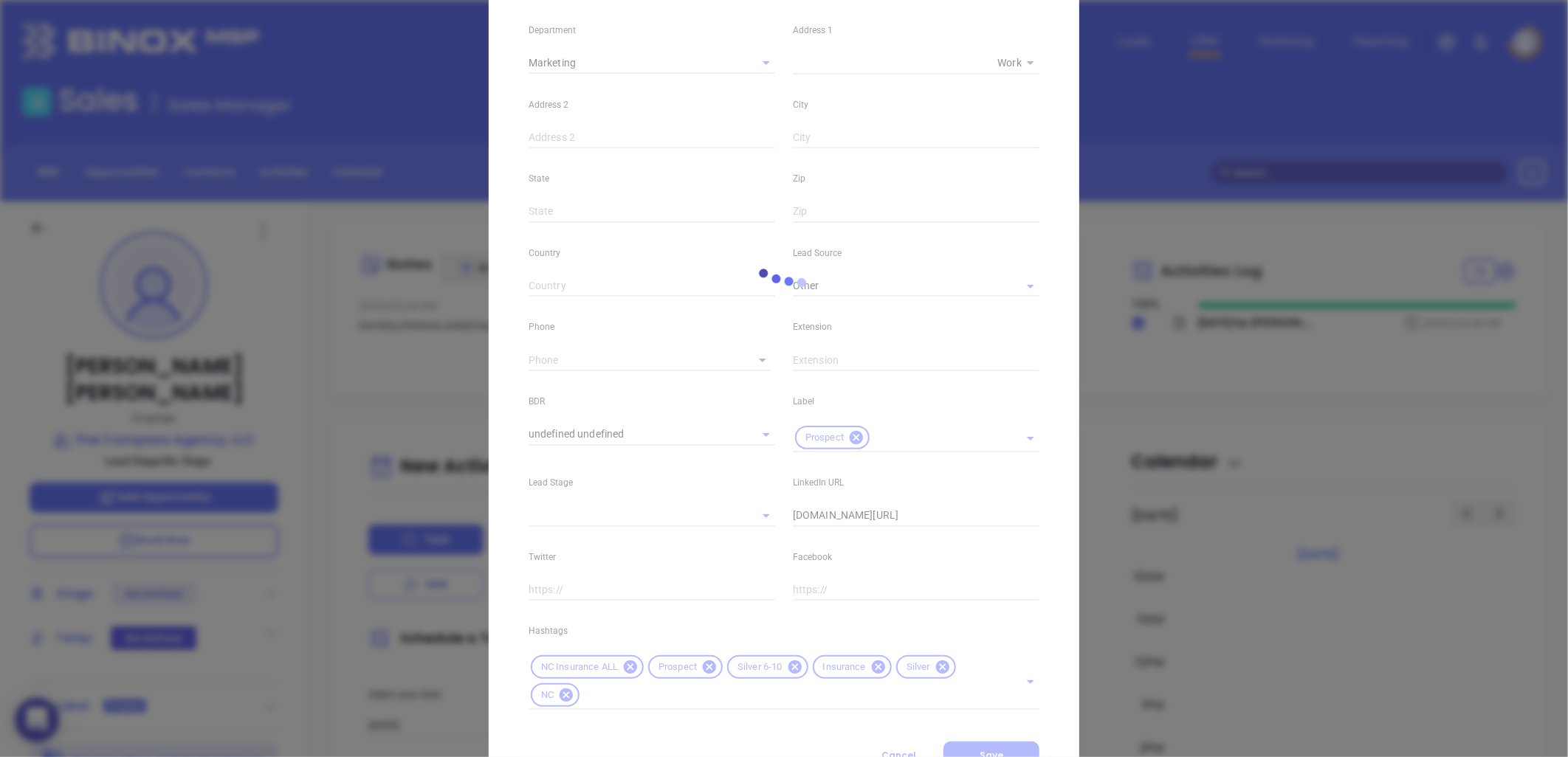
scroll to position [354, 0]
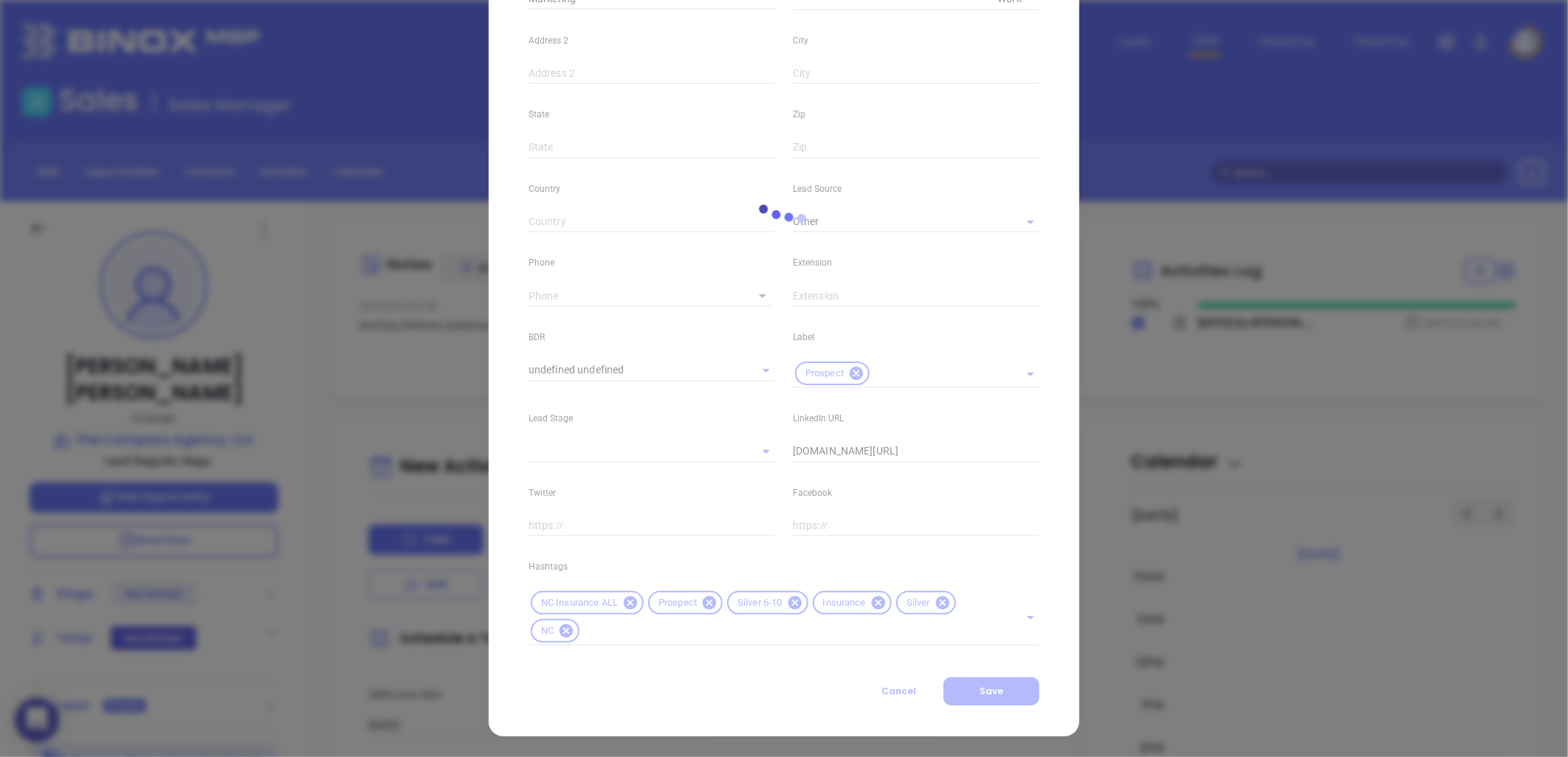
type input "[PHONE_NUMBER]"
type input "1"
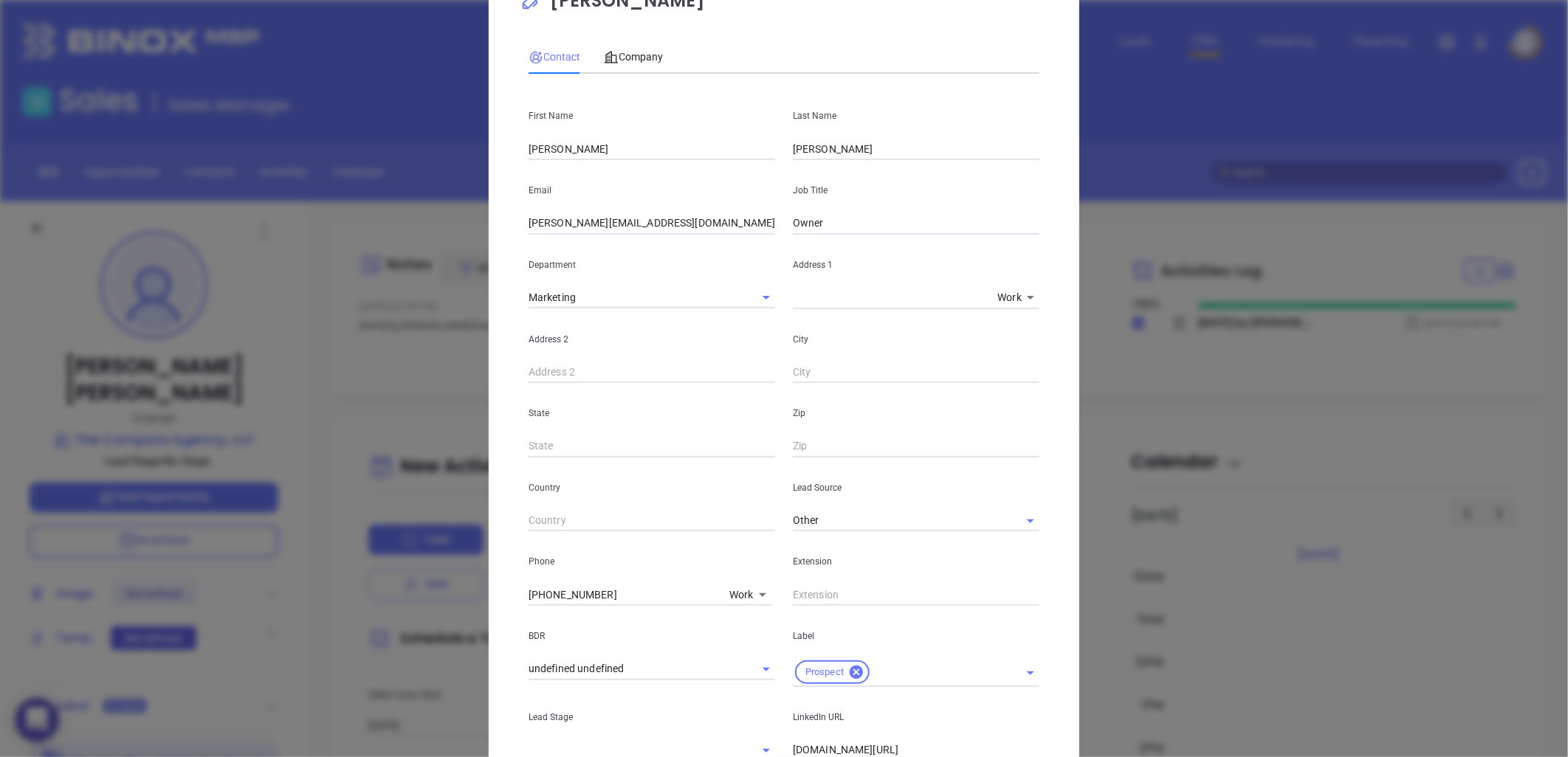
scroll to position [0, 0]
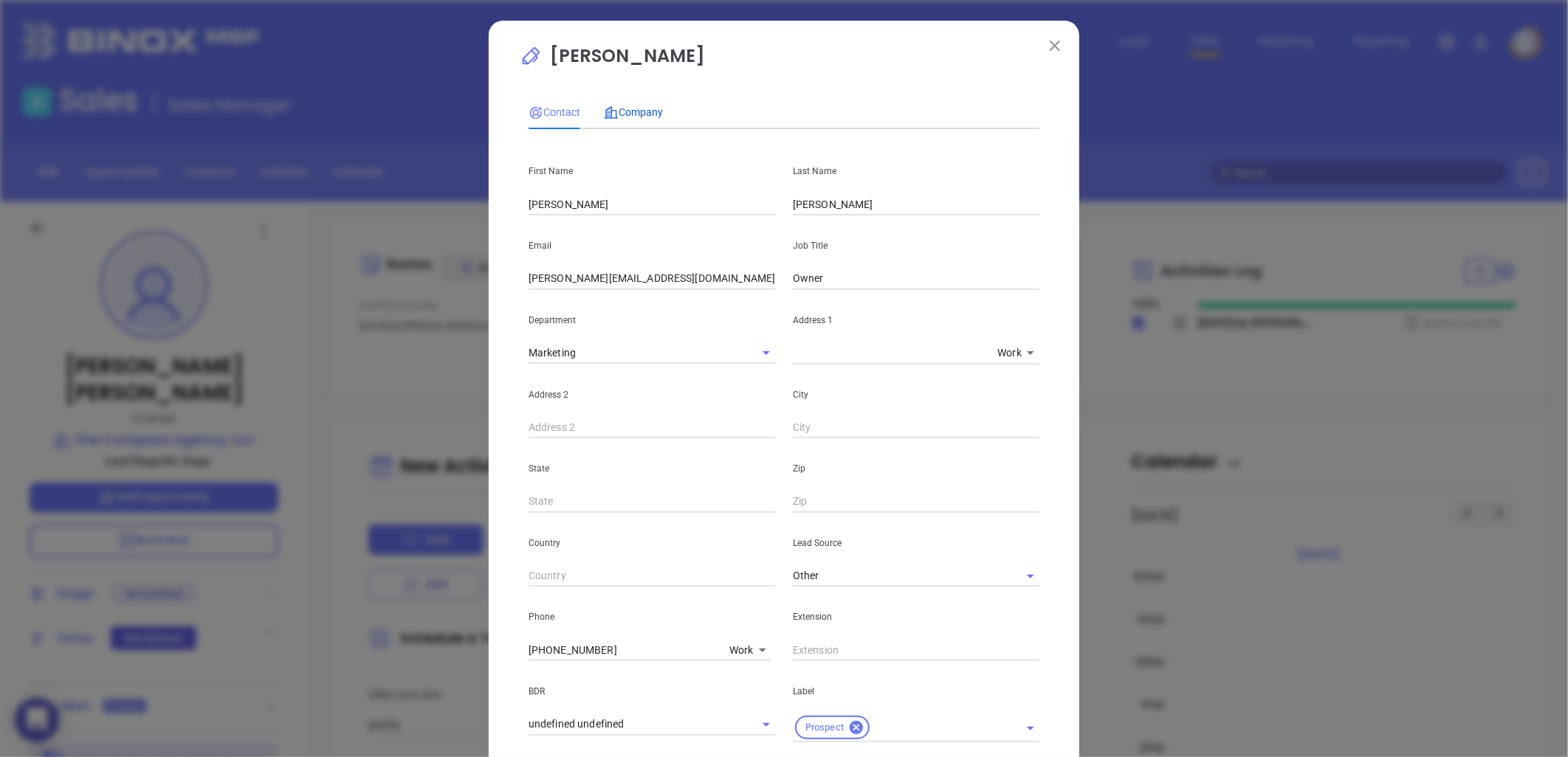
click at [636, 107] on span "Company" at bounding box center [633, 112] width 59 height 12
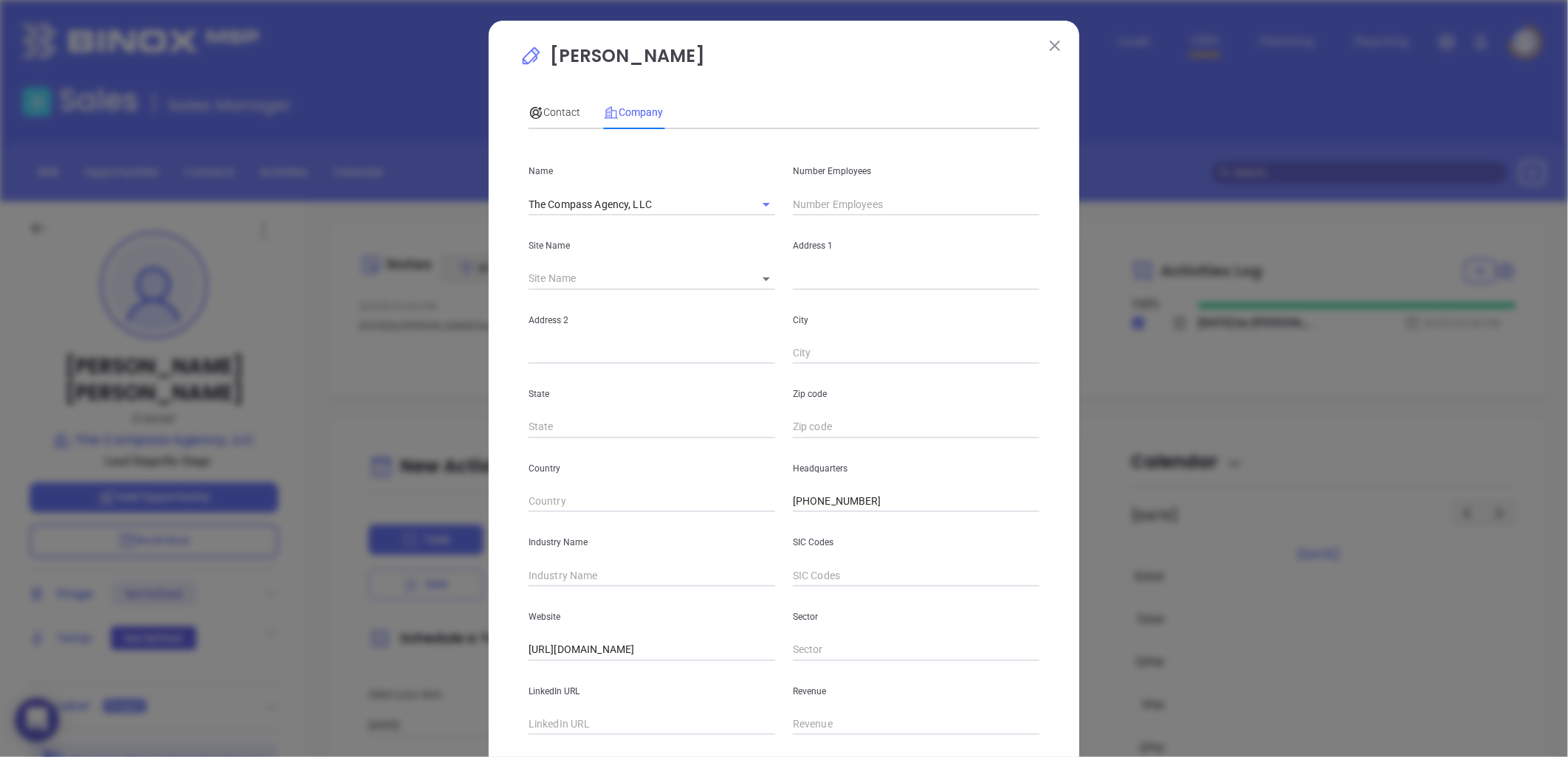
click at [844, 208] on input "text" at bounding box center [916, 204] width 247 height 22
type input "9"
drag, startPoint x: 588, startPoint y: 573, endPoint x: 540, endPoint y: 562, distance: 49.2
click at [586, 574] on input "text" at bounding box center [652, 576] width 247 height 22
type input "Insurance"
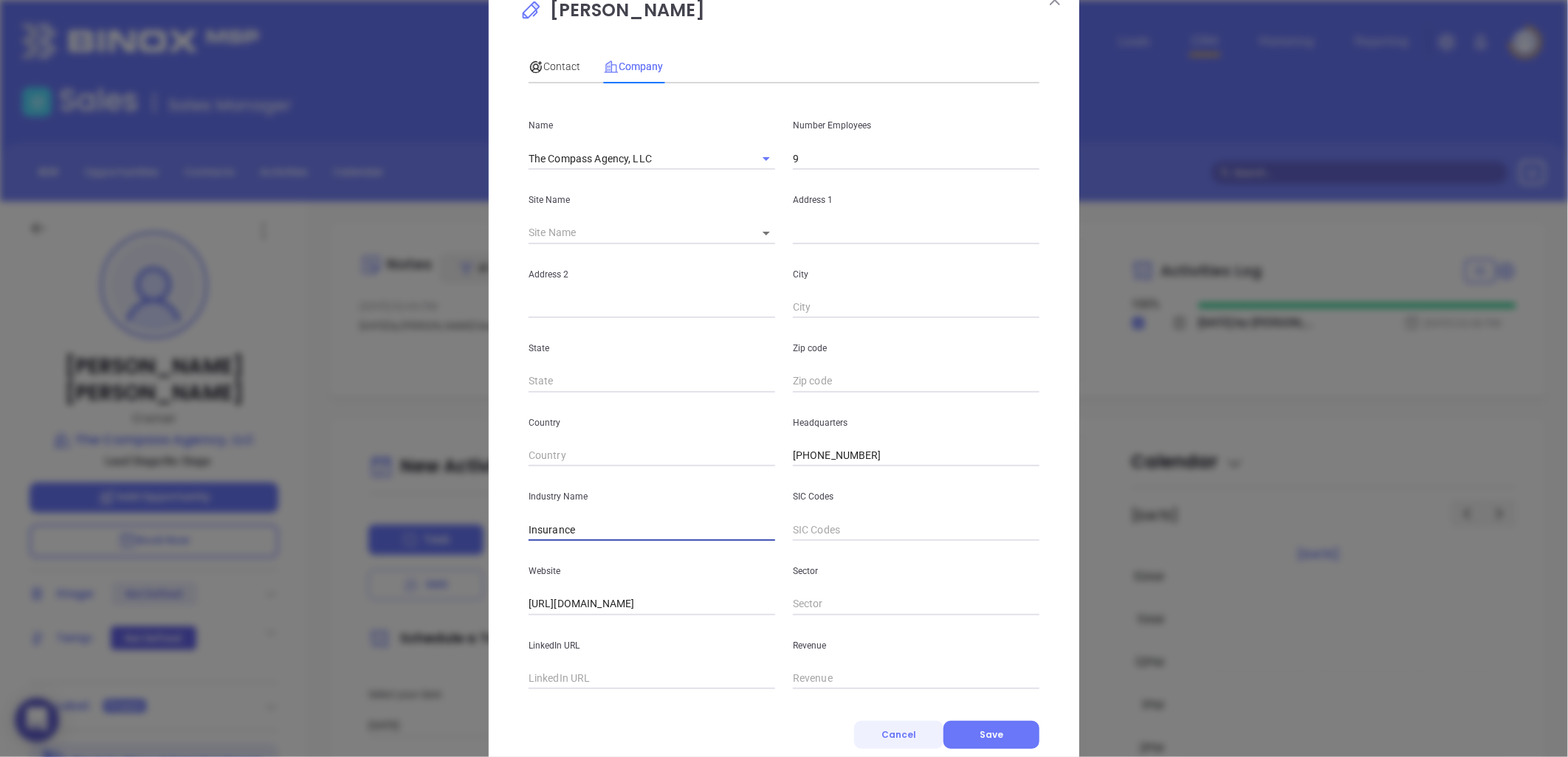
scroll to position [90, 0]
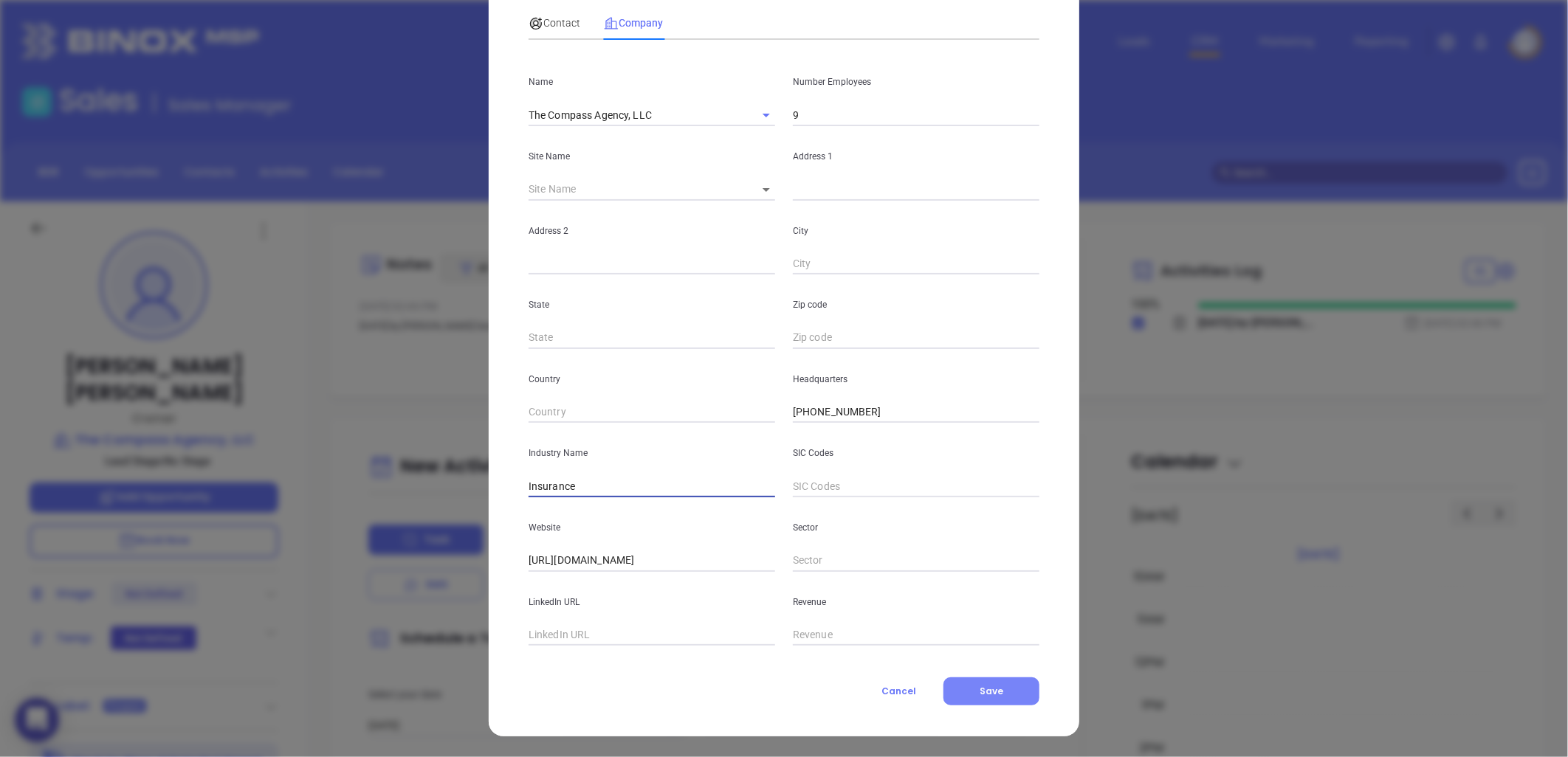
click at [999, 683] on button "Save" at bounding box center [991, 691] width 96 height 28
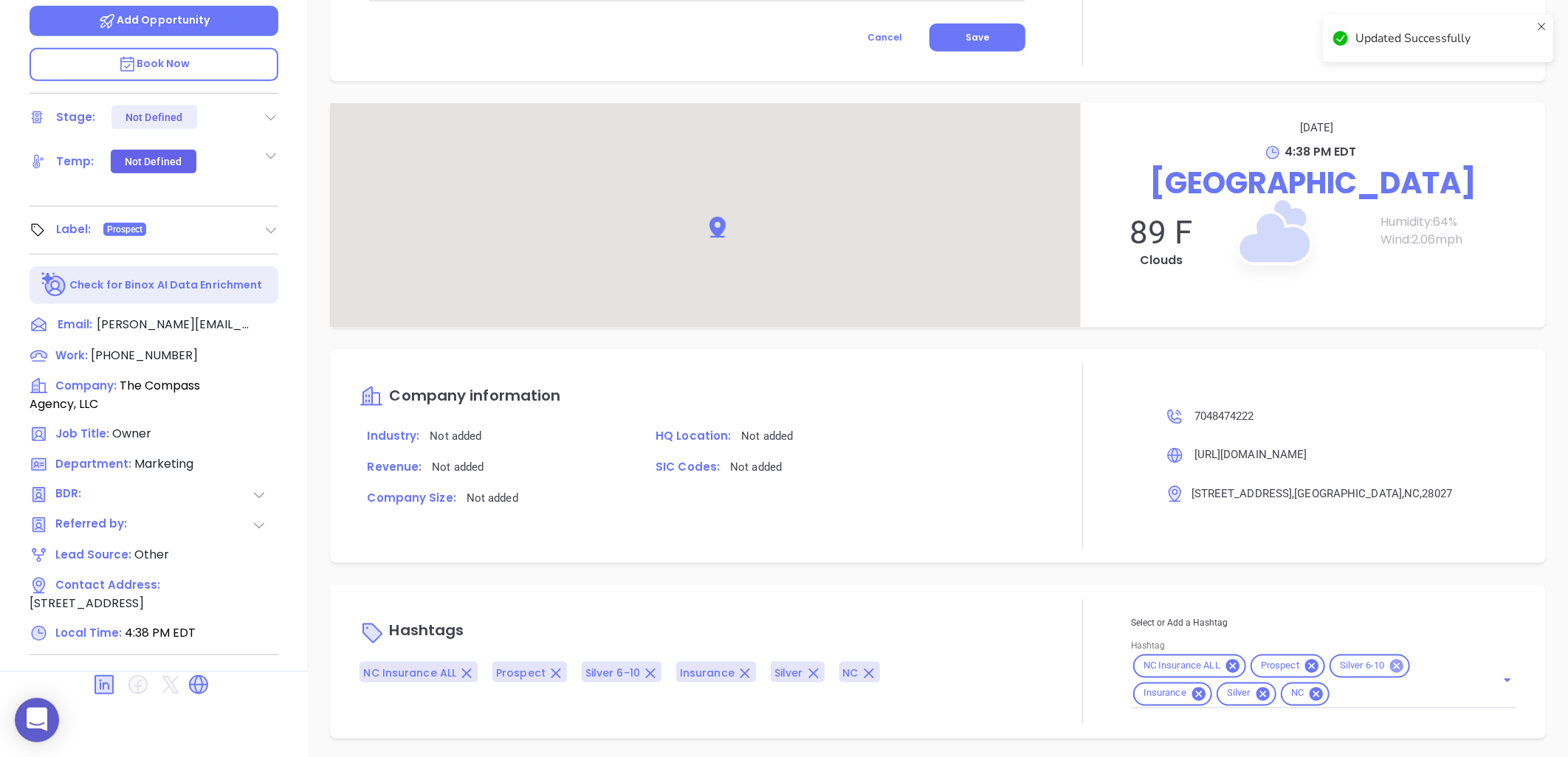
scroll to position [794, 0]
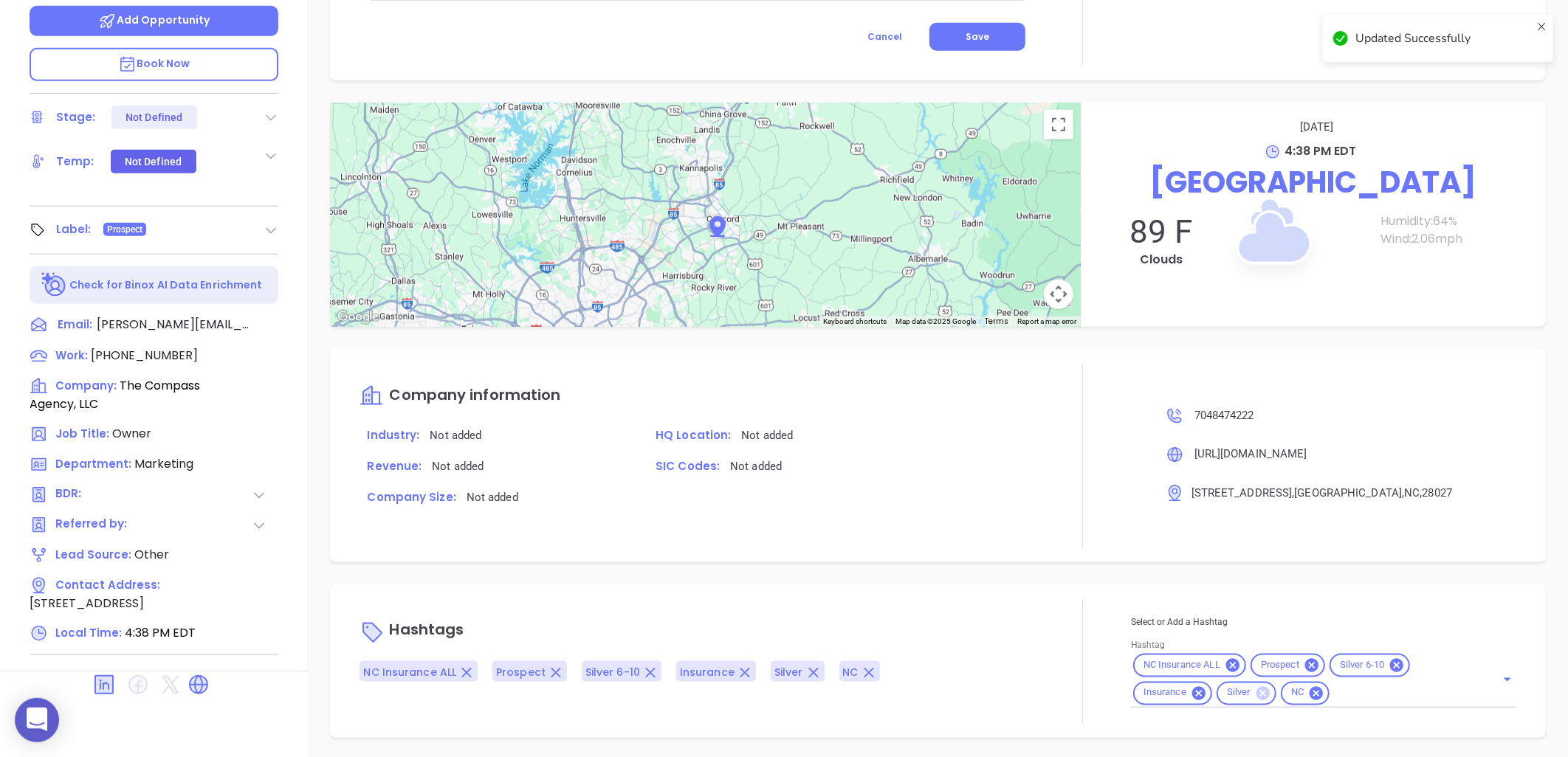
click at [1257, 695] on icon at bounding box center [1263, 692] width 13 height 13
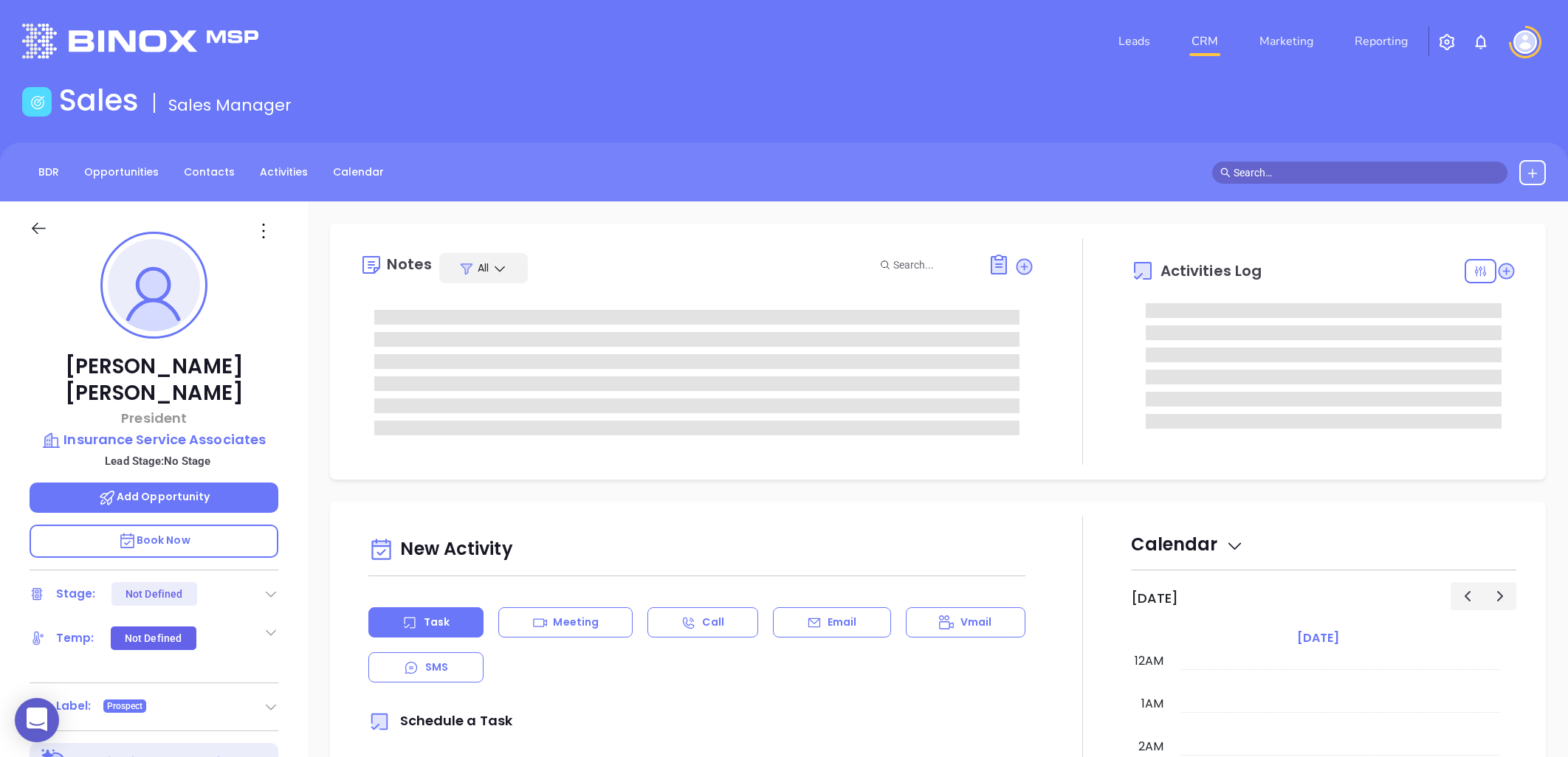
type input "[PERSON_NAME]"
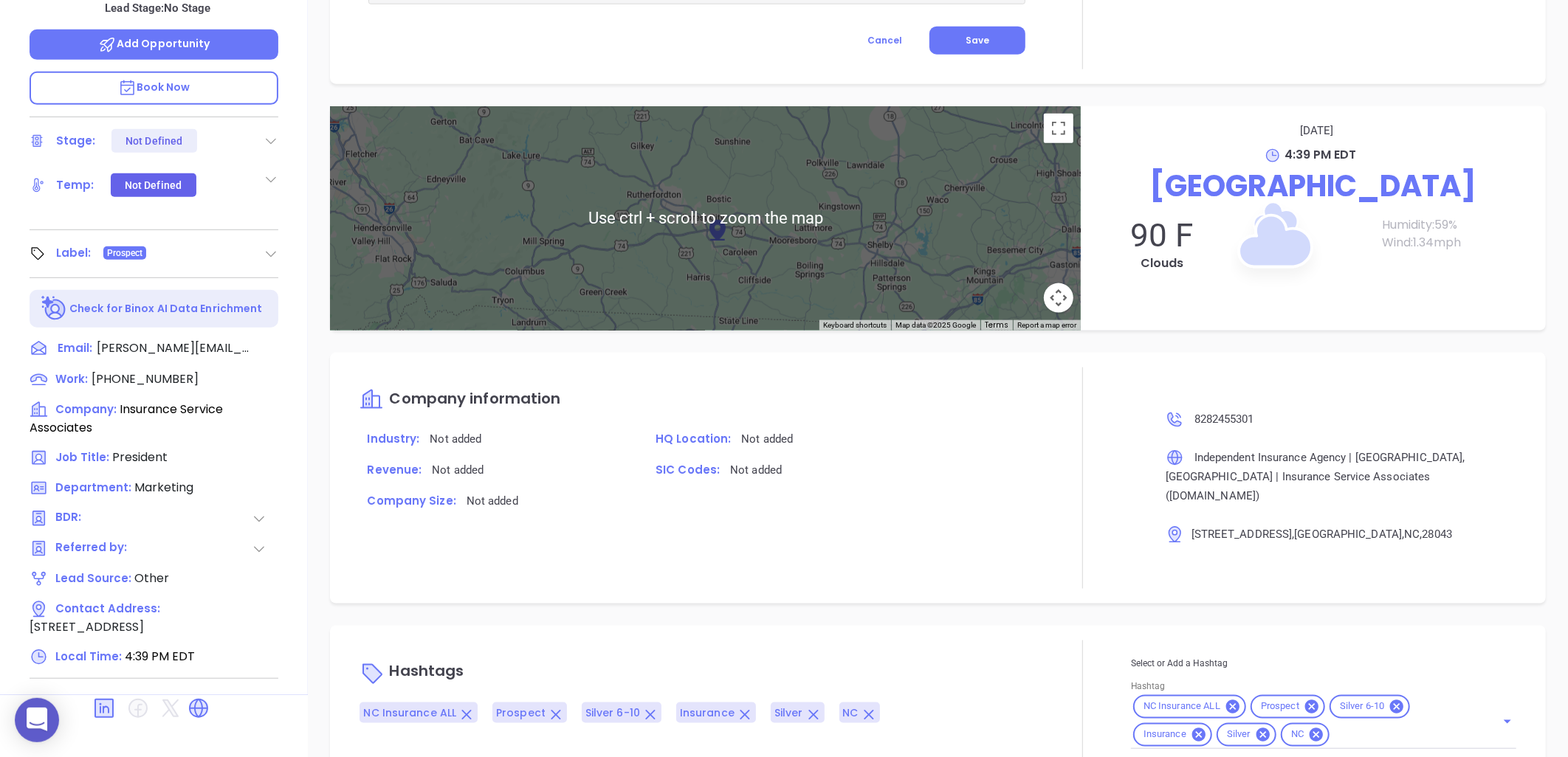
scroll to position [477, 0]
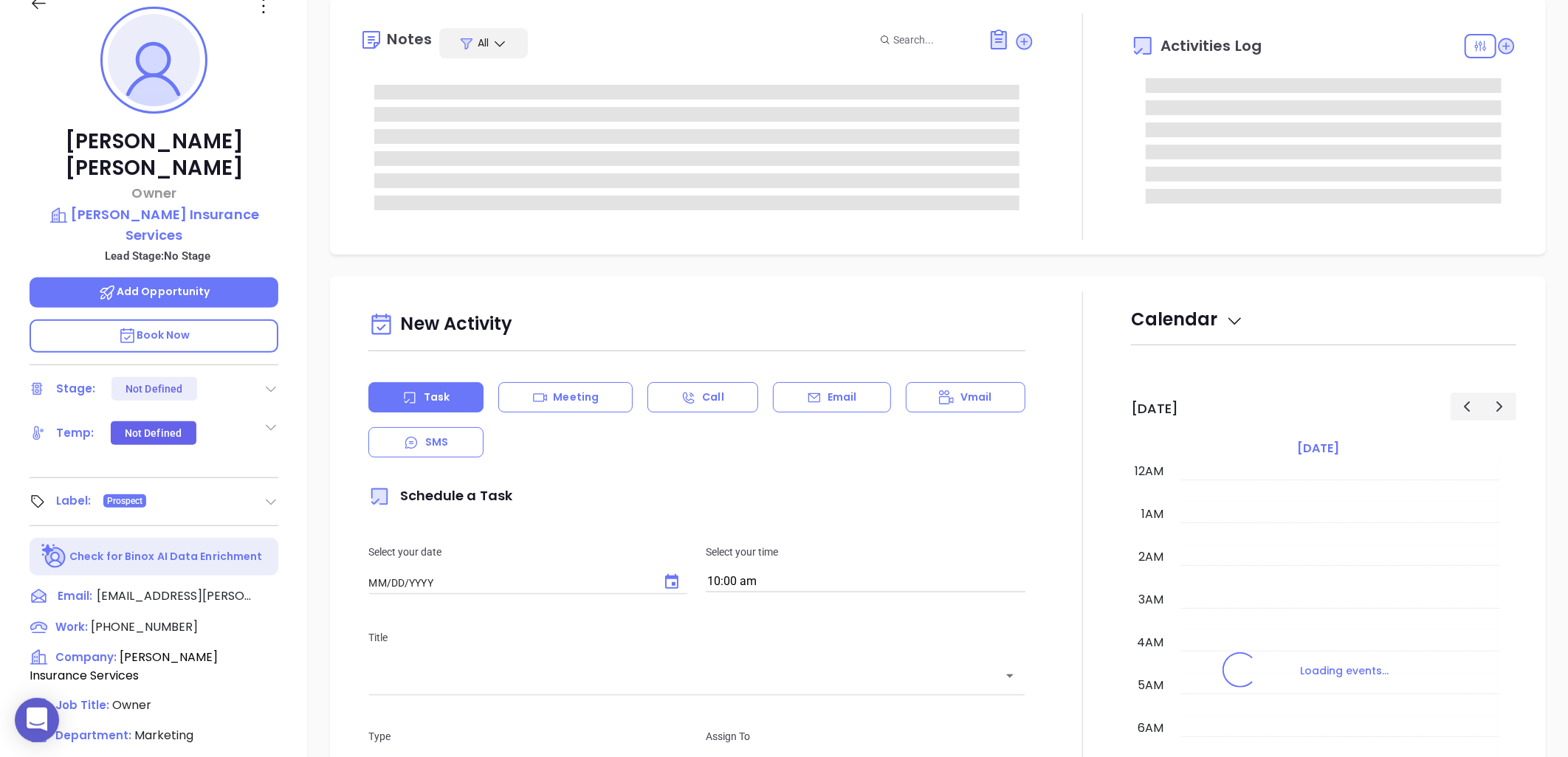
type input "[DATE]"
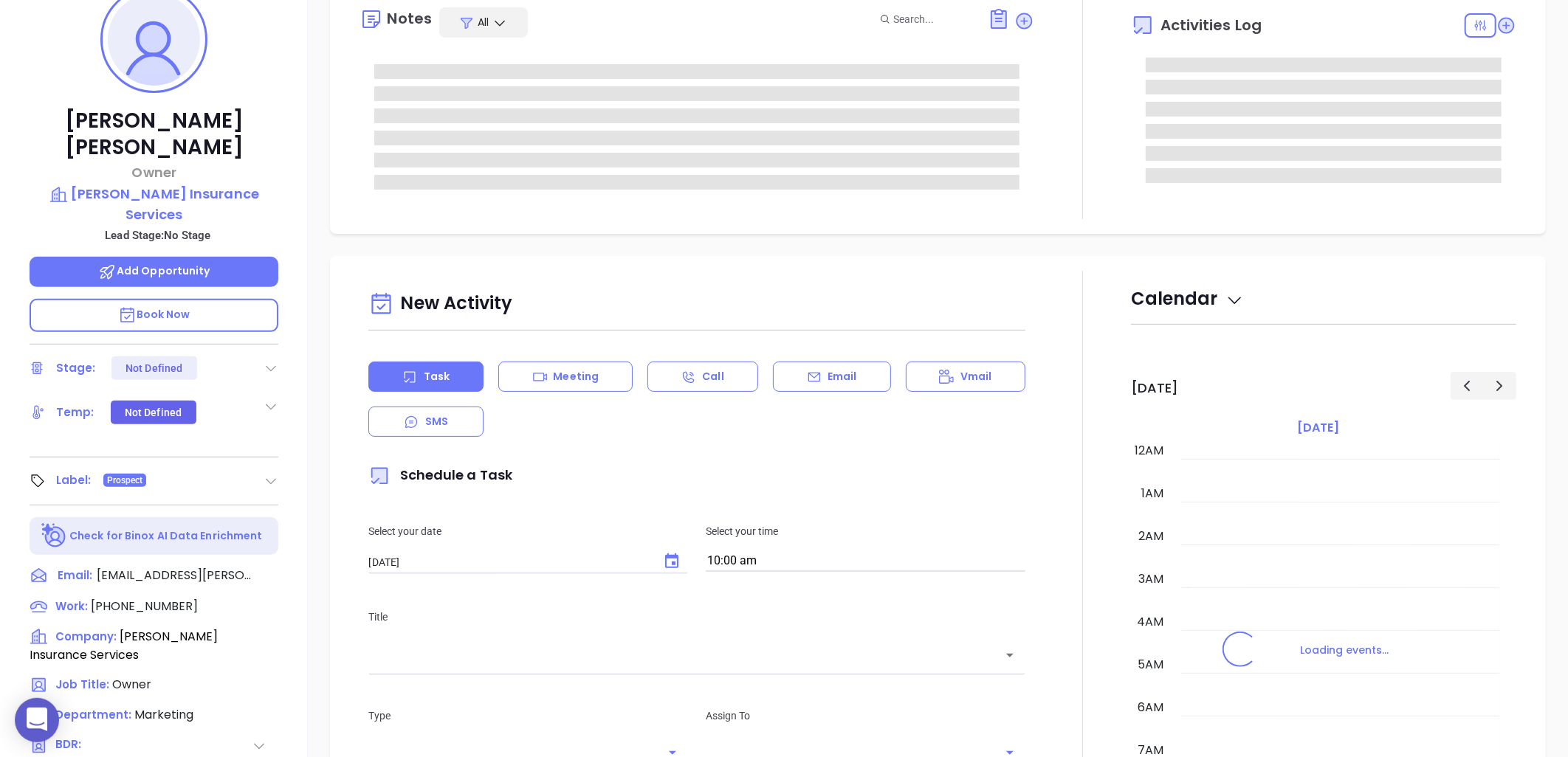
scroll to position [429, 0]
type input "[PERSON_NAME]"
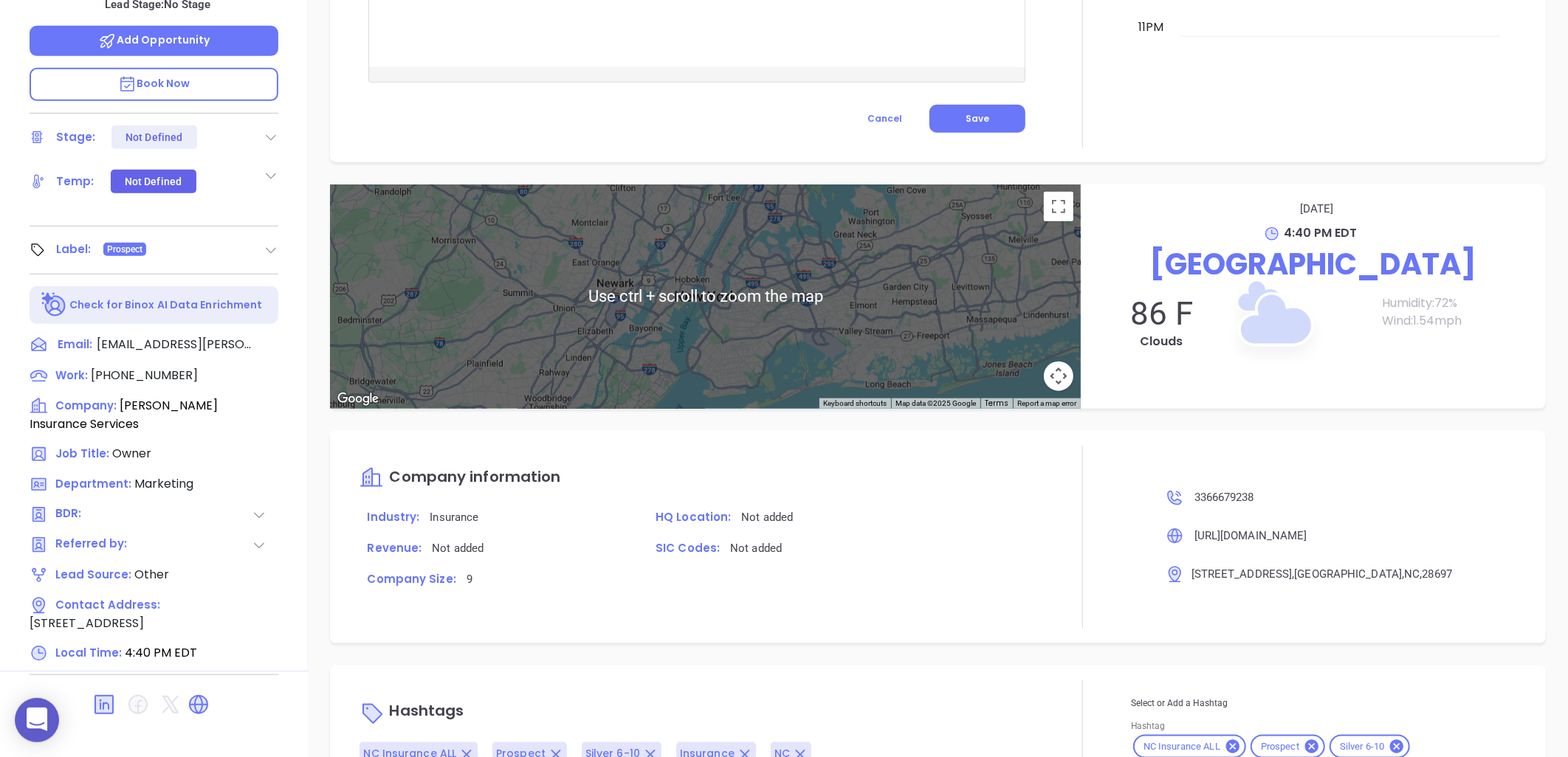
scroll to position [712, 0]
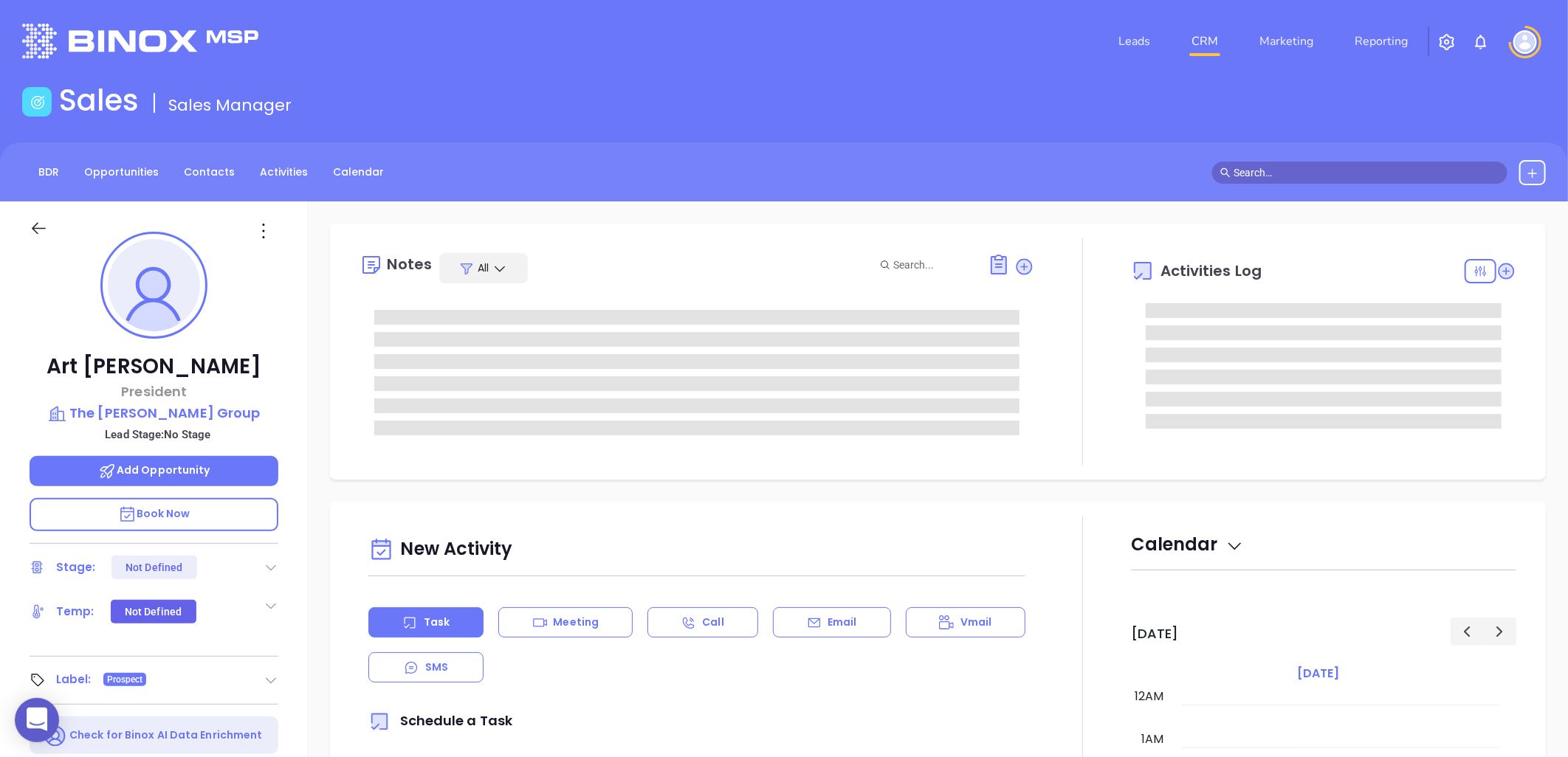
scroll to position [429, 0]
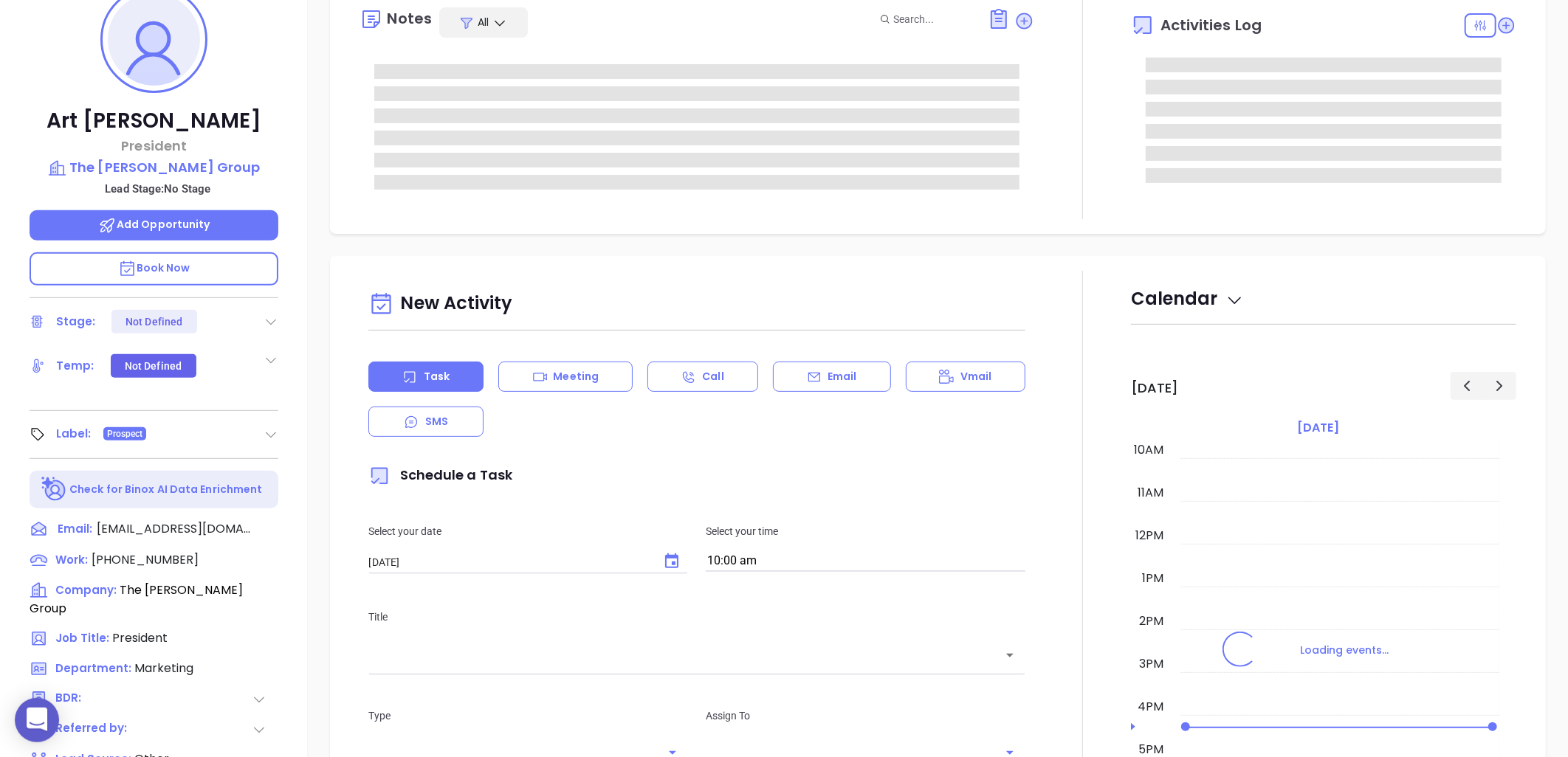
type input "[PERSON_NAME]"
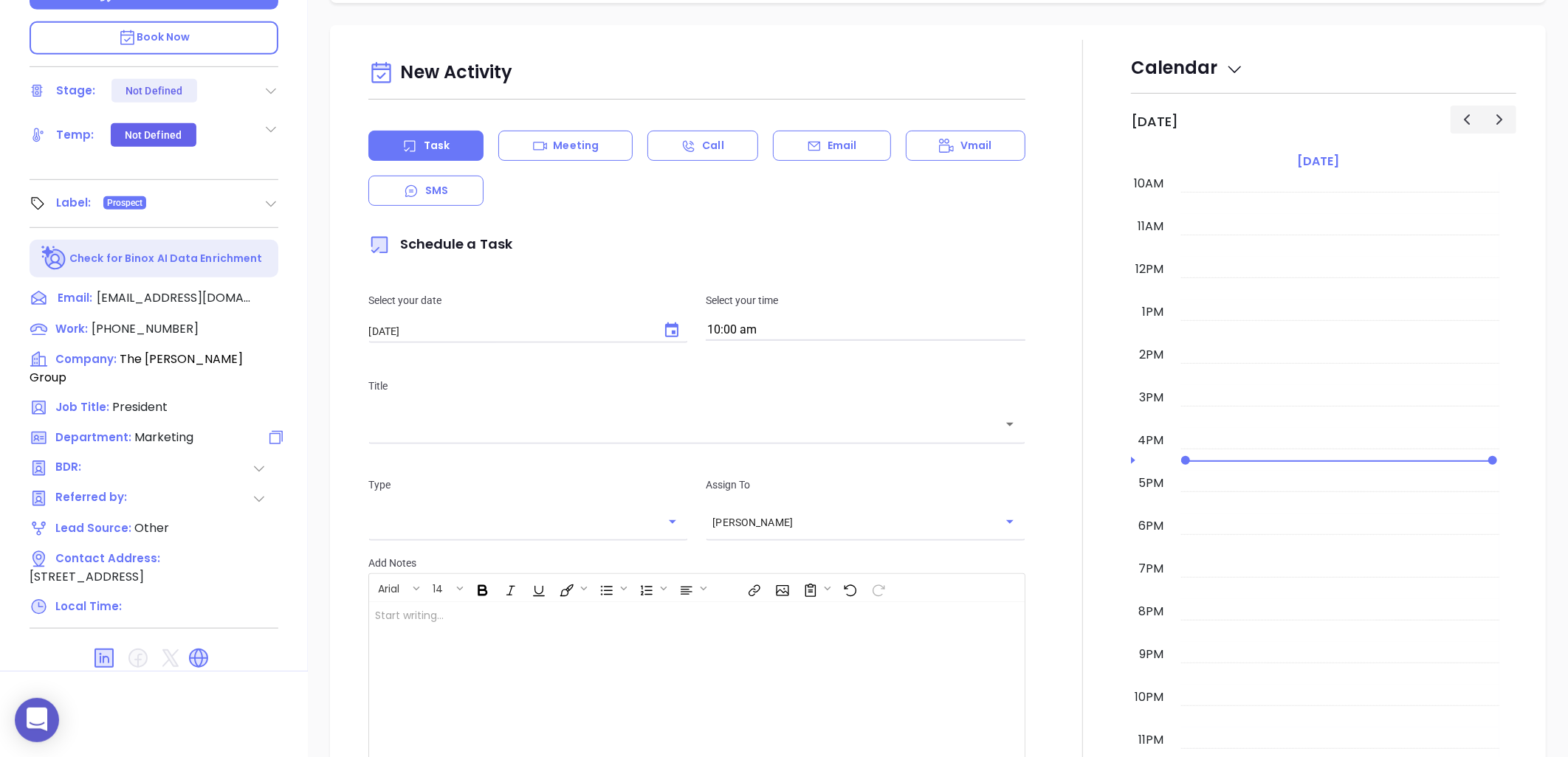
scroll to position [0, 0]
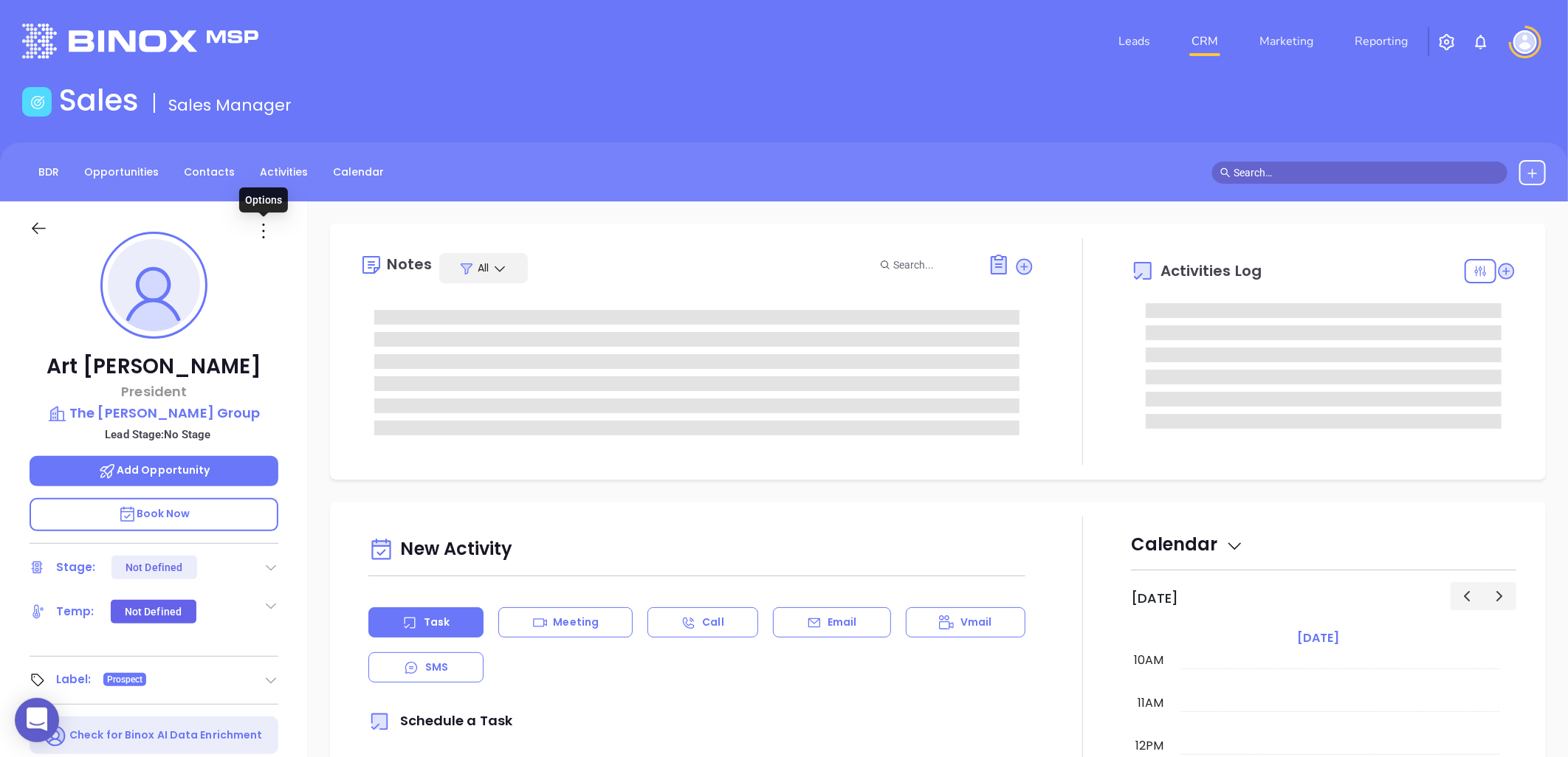
click at [259, 235] on icon at bounding box center [263, 230] width 23 height 23
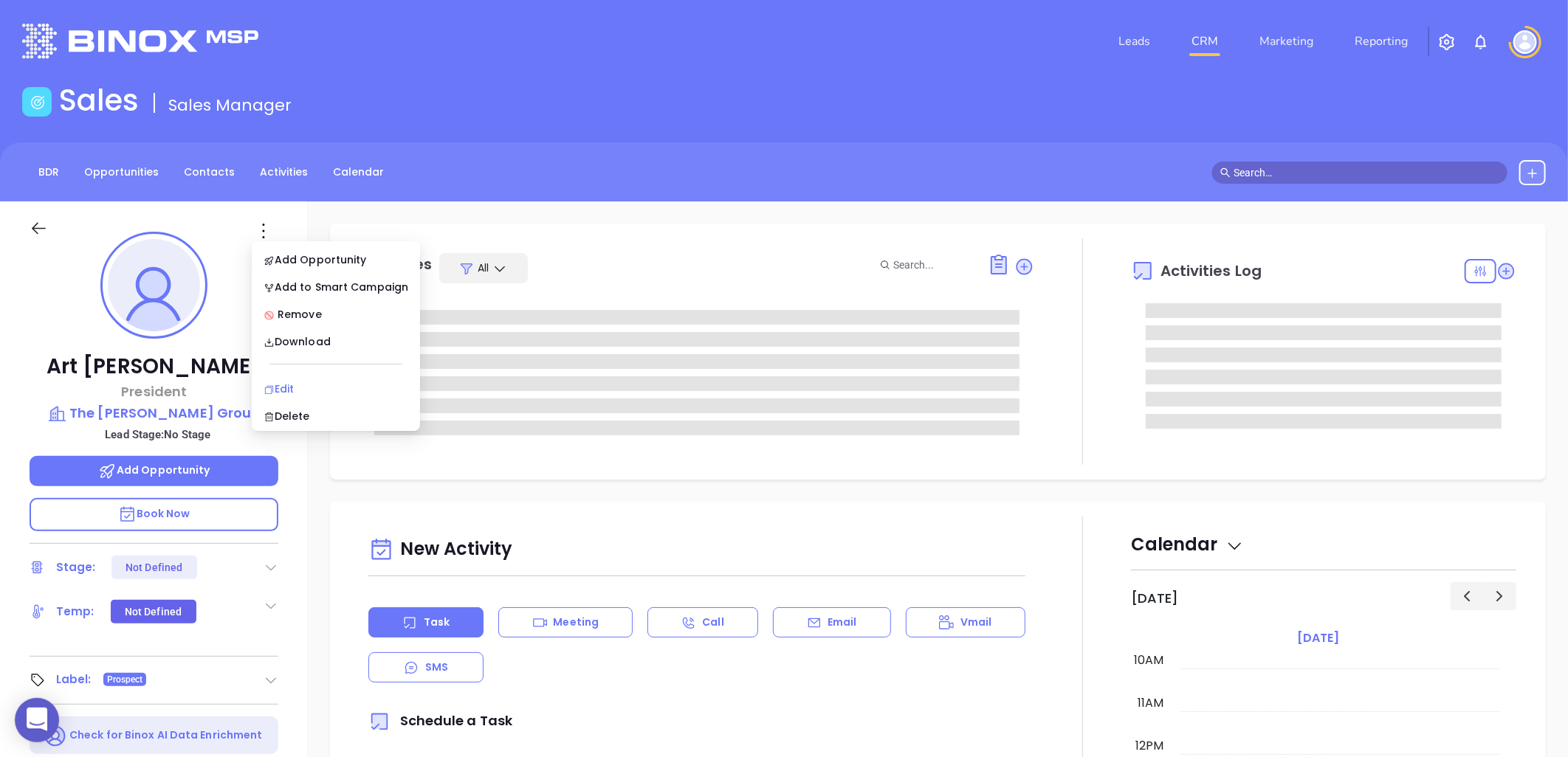
click at [281, 391] on div "Edit" at bounding box center [336, 389] width 145 height 16
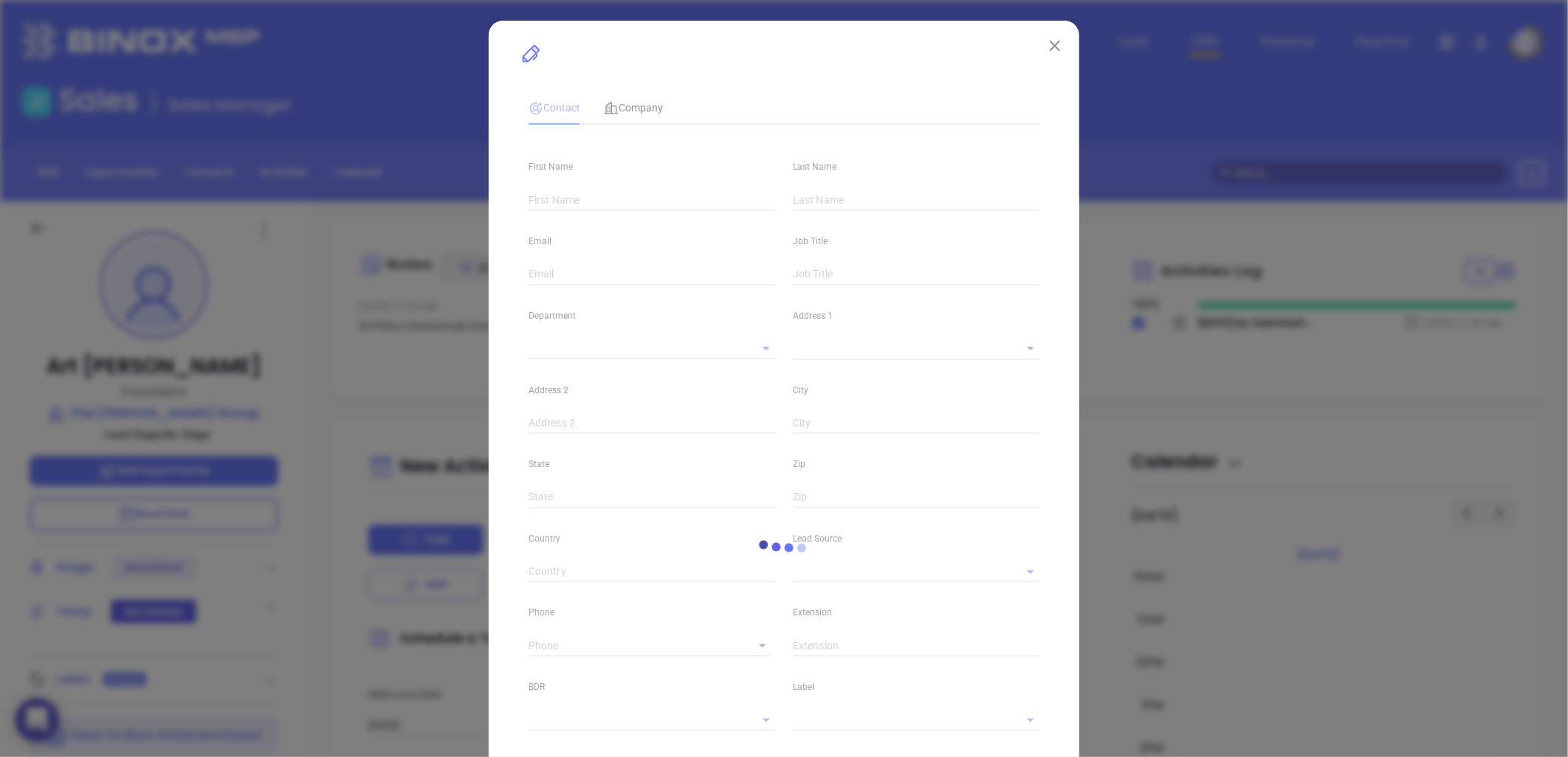
type input "Art"
type input "Leazer"
type input "info@leazeragency.com"
type input "President"
type input "1"
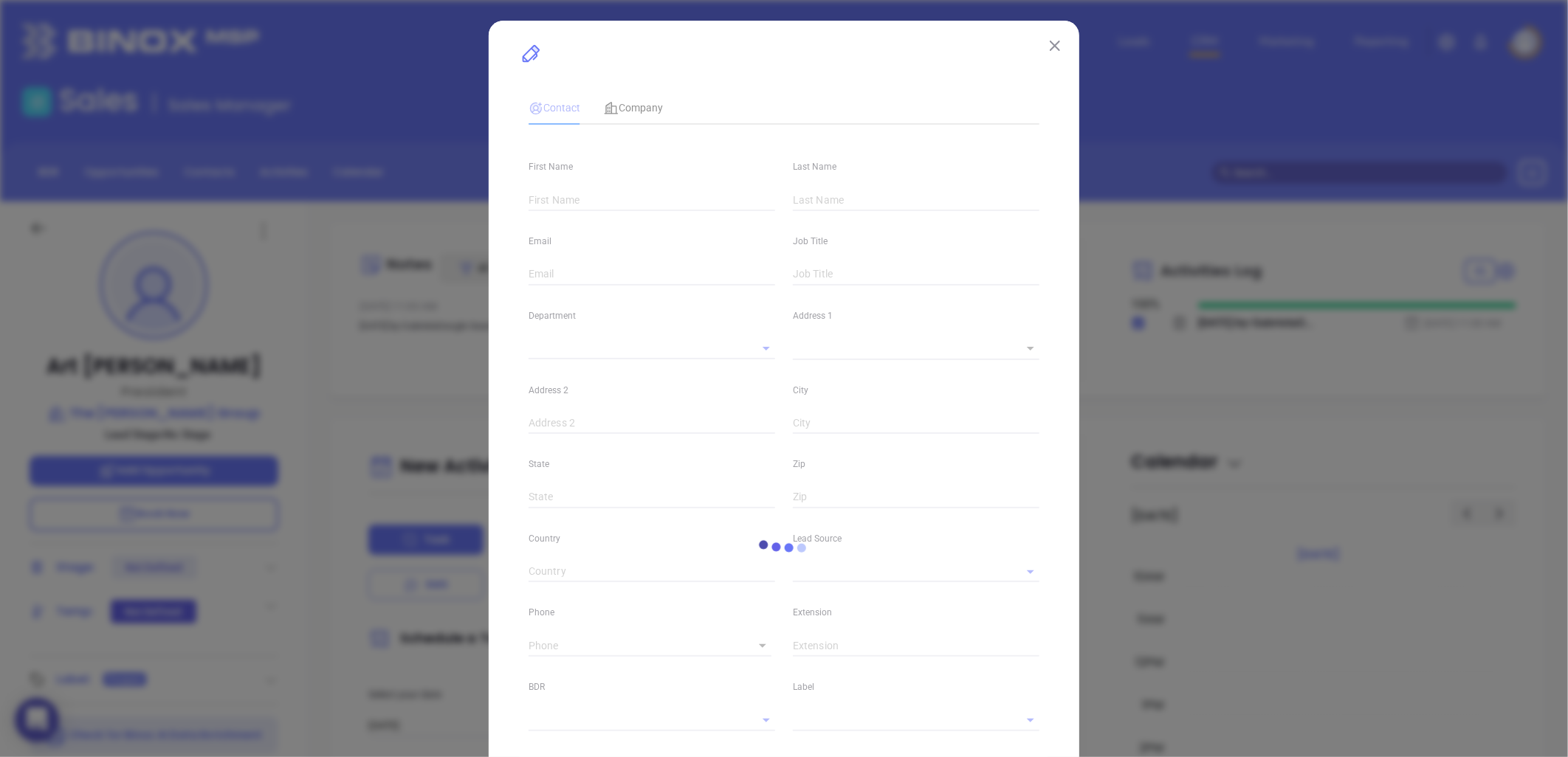
type input "www.linkedin.com/in/art-leazer-9a569a64"
type input "Marketing"
type input "Other"
type input "undefined undefined"
type input "(919) 845-4544"
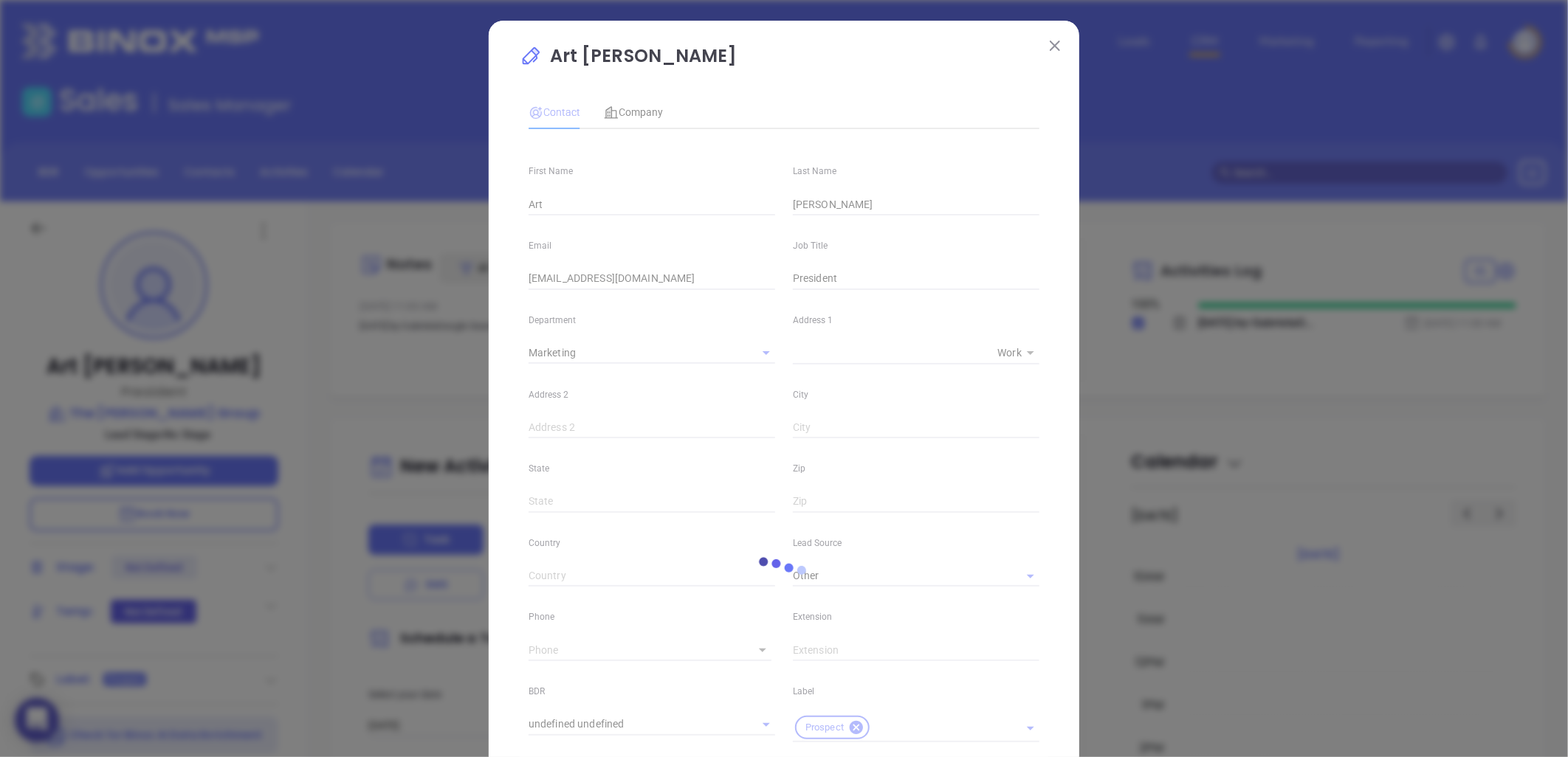
type input "1"
click at [636, 109] on span "Company" at bounding box center [633, 112] width 59 height 12
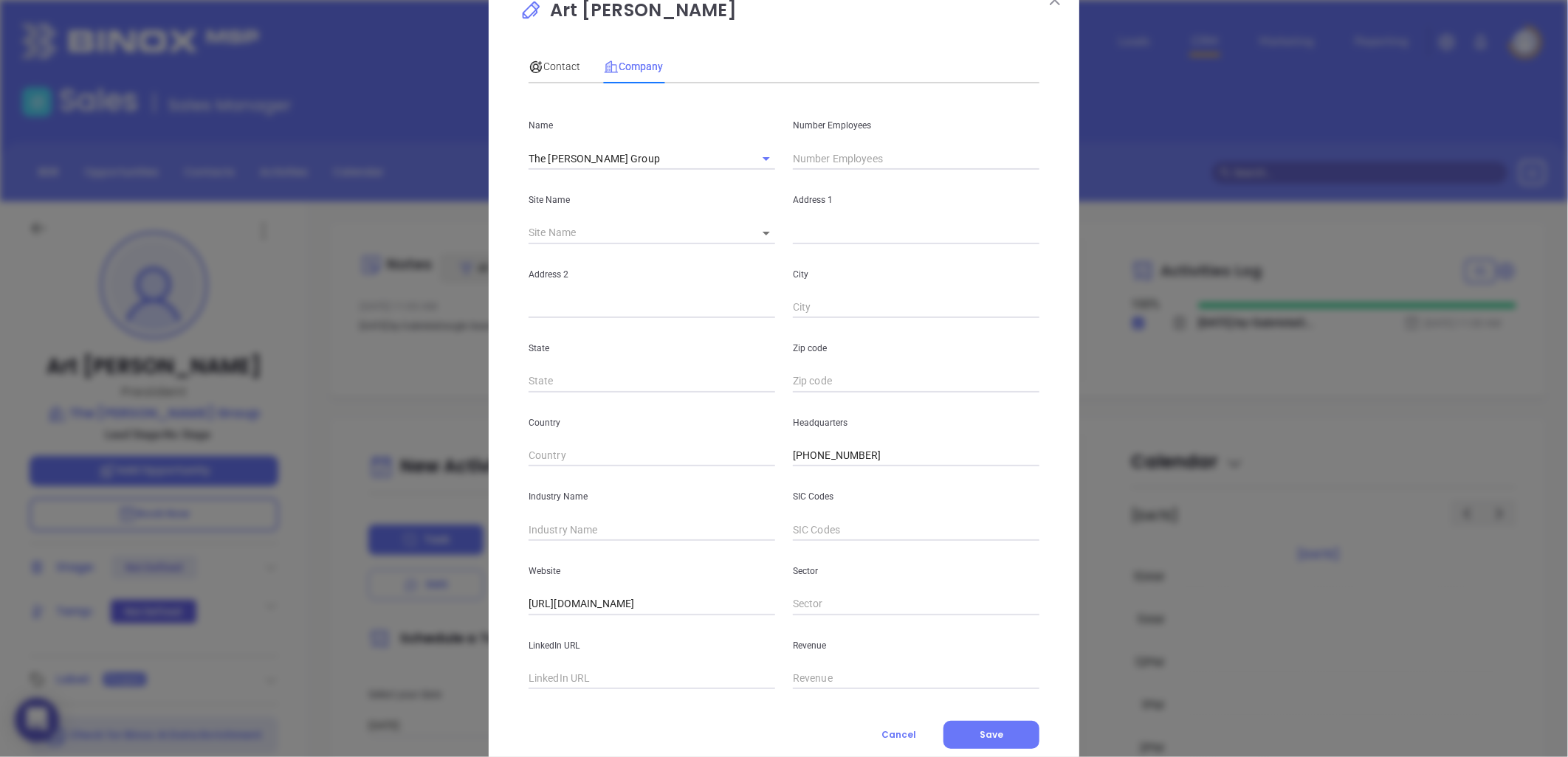
scroll to position [82, 0]
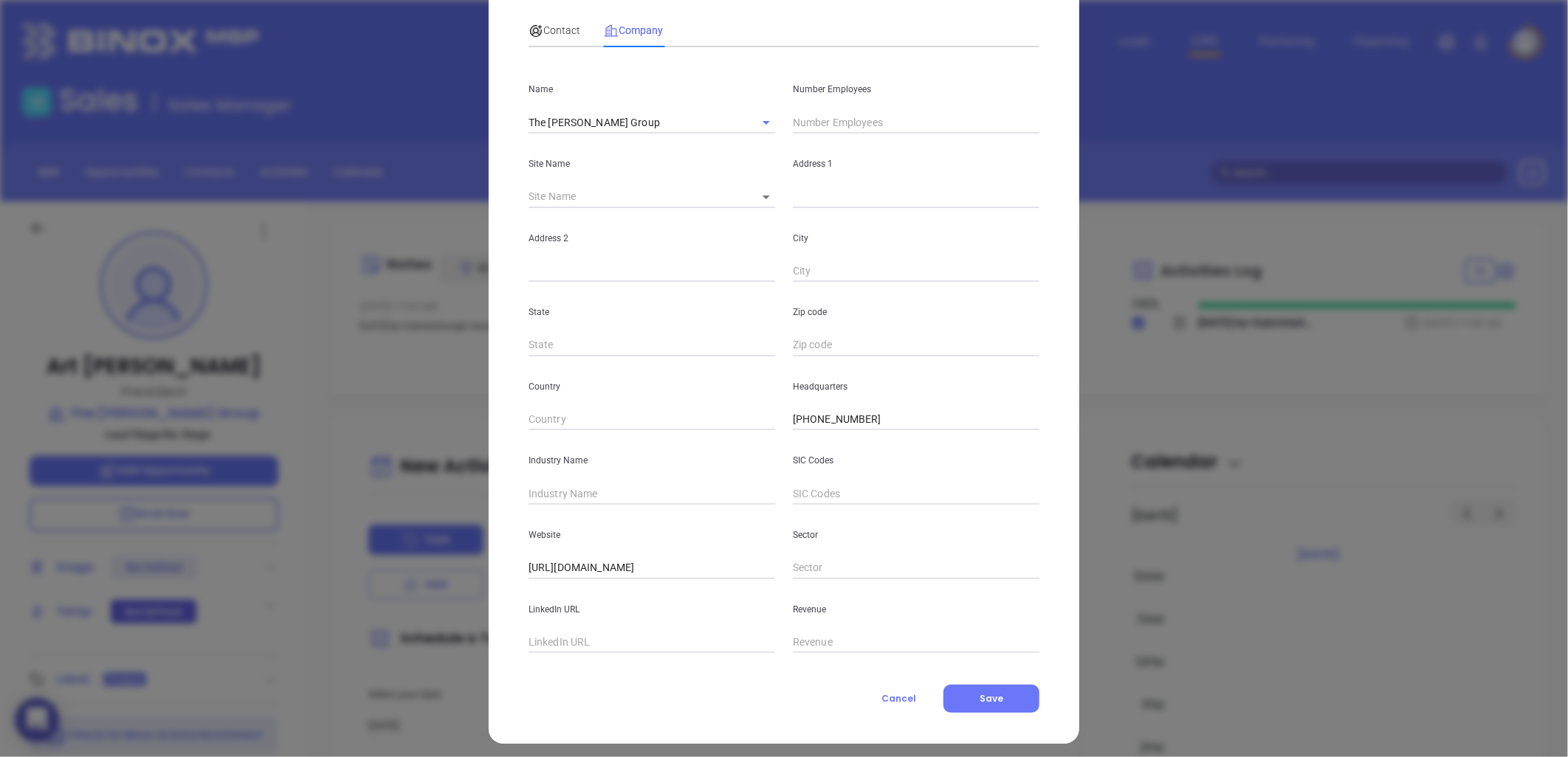
click at [831, 118] on input "text" at bounding box center [916, 122] width 247 height 22
type input "117"
drag, startPoint x: 569, startPoint y: 497, endPoint x: 522, endPoint y: 485, distance: 48.5
click at [566, 497] on input "text" at bounding box center [652, 494] width 247 height 22
type input "Insurance"
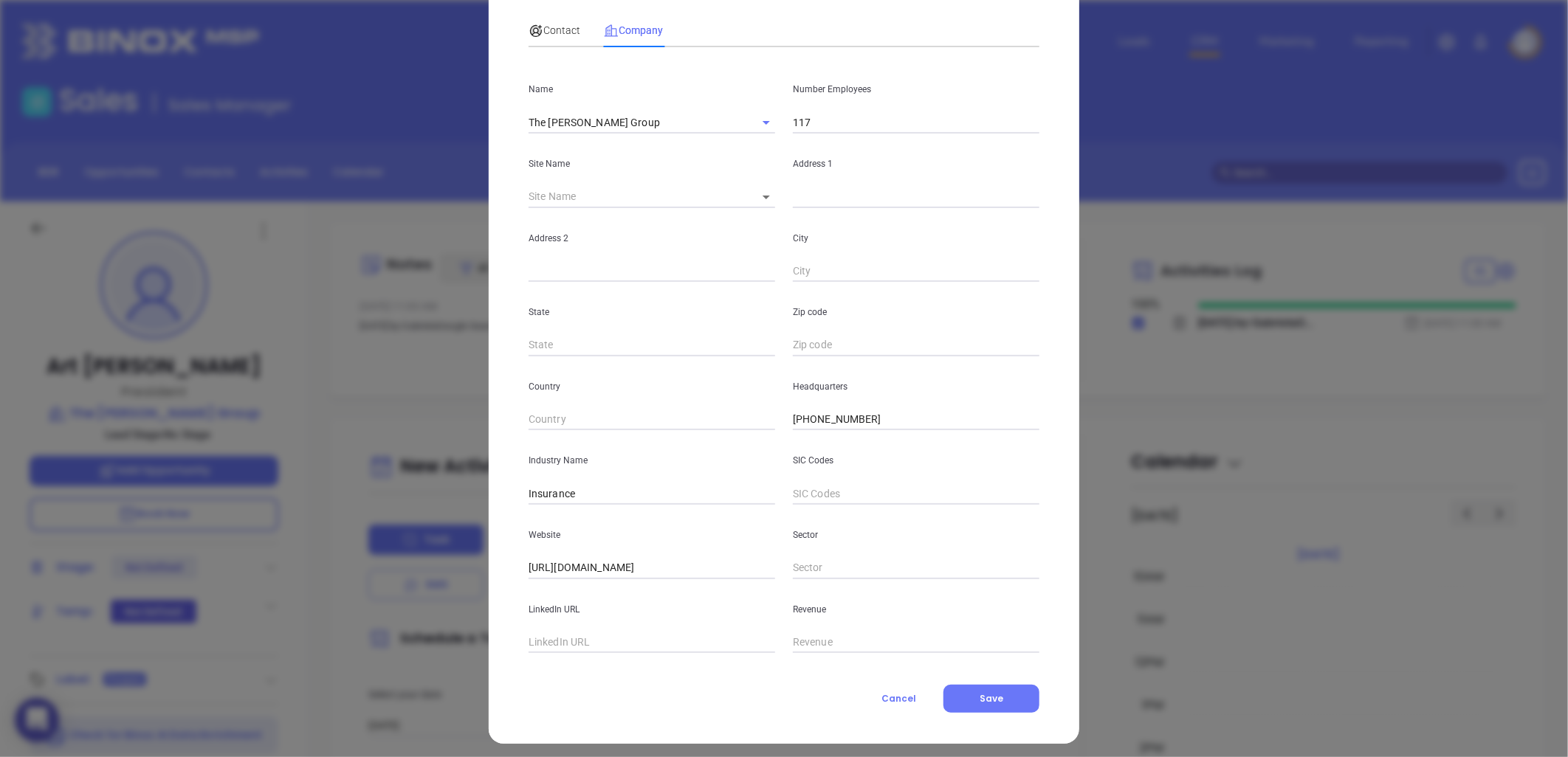
click at [574, 639] on input "text" at bounding box center [652, 643] width 247 height 22
paste input "https://www.linkedin.com/company/the-leazer-group/"
type input "https://www.linkedin.com/company/the-leazer-group/"
click at [550, 26] on span "Contact" at bounding box center [555, 30] width 52 height 12
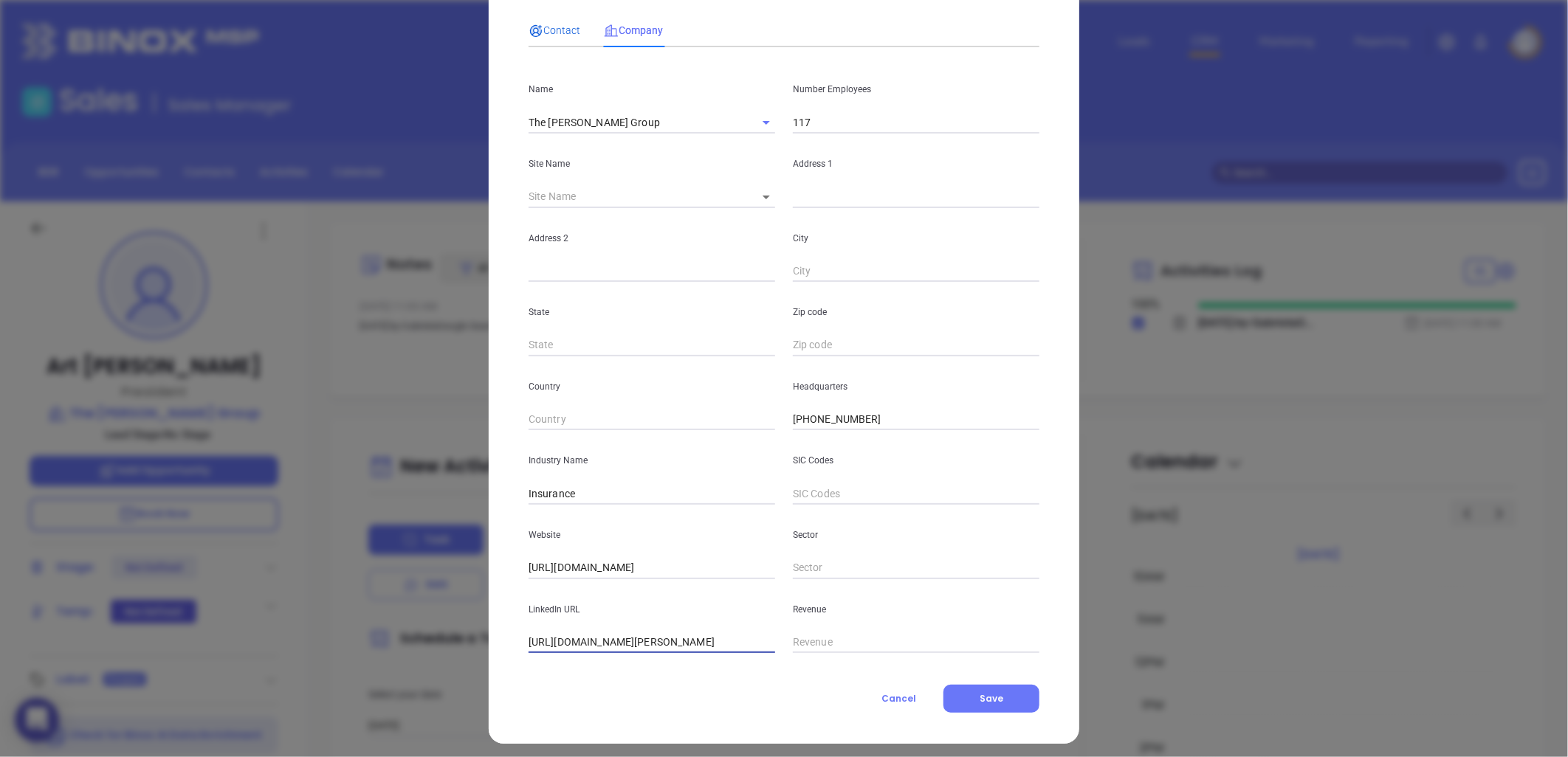
scroll to position [0, 0]
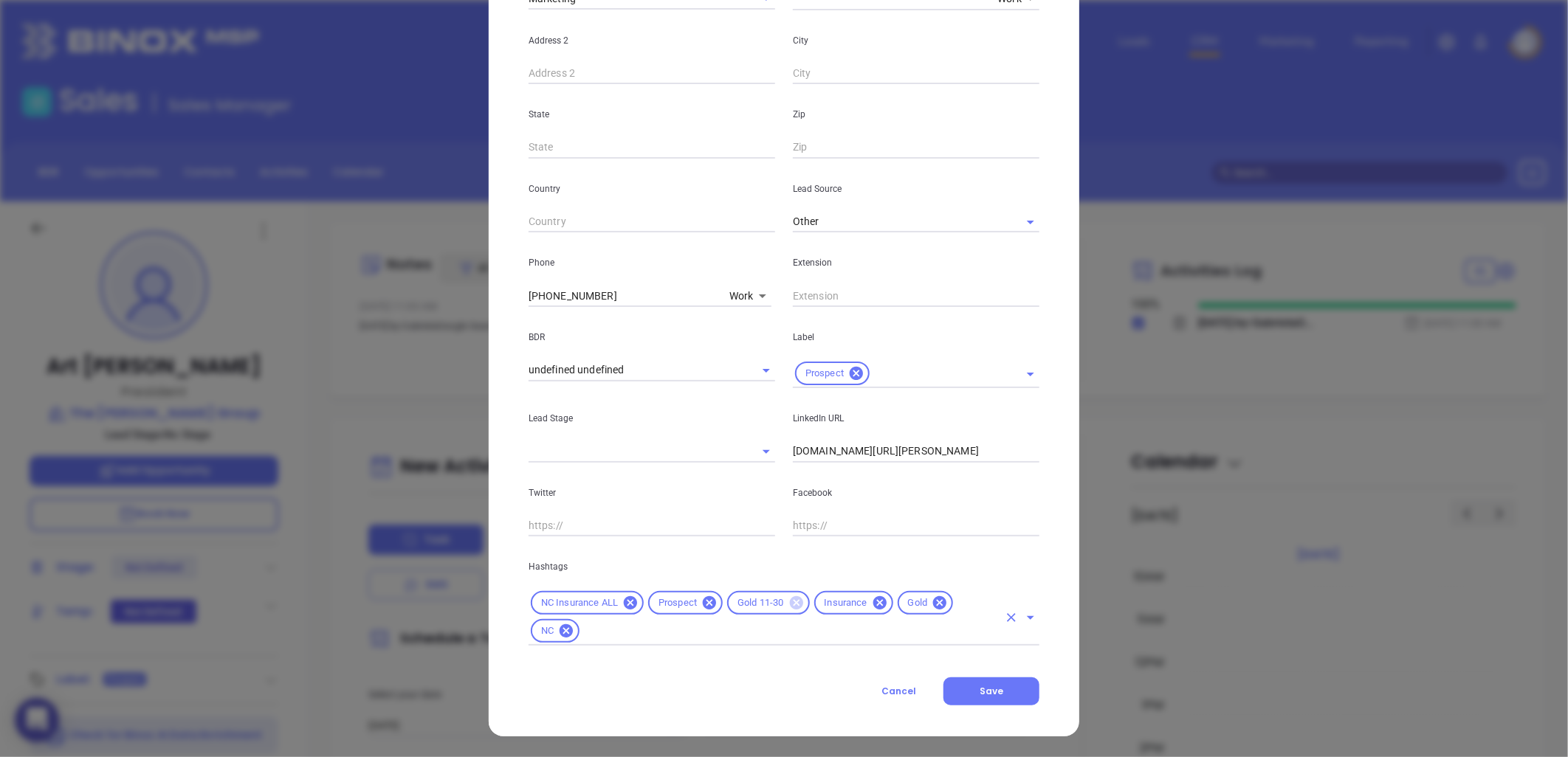
click at [789, 607] on icon at bounding box center [795, 602] width 13 height 13
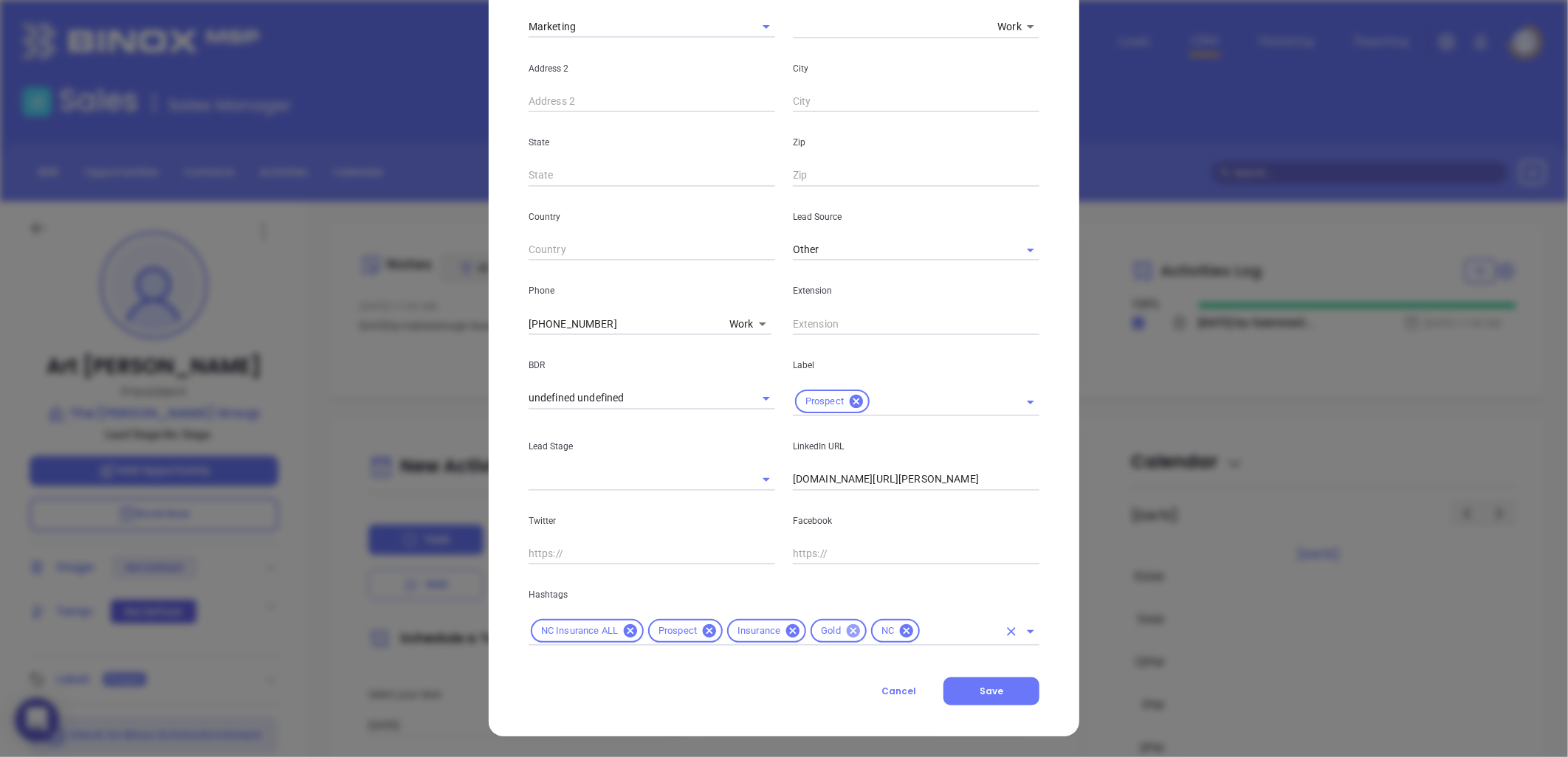
click at [845, 629] on icon at bounding box center [853, 630] width 16 height 16
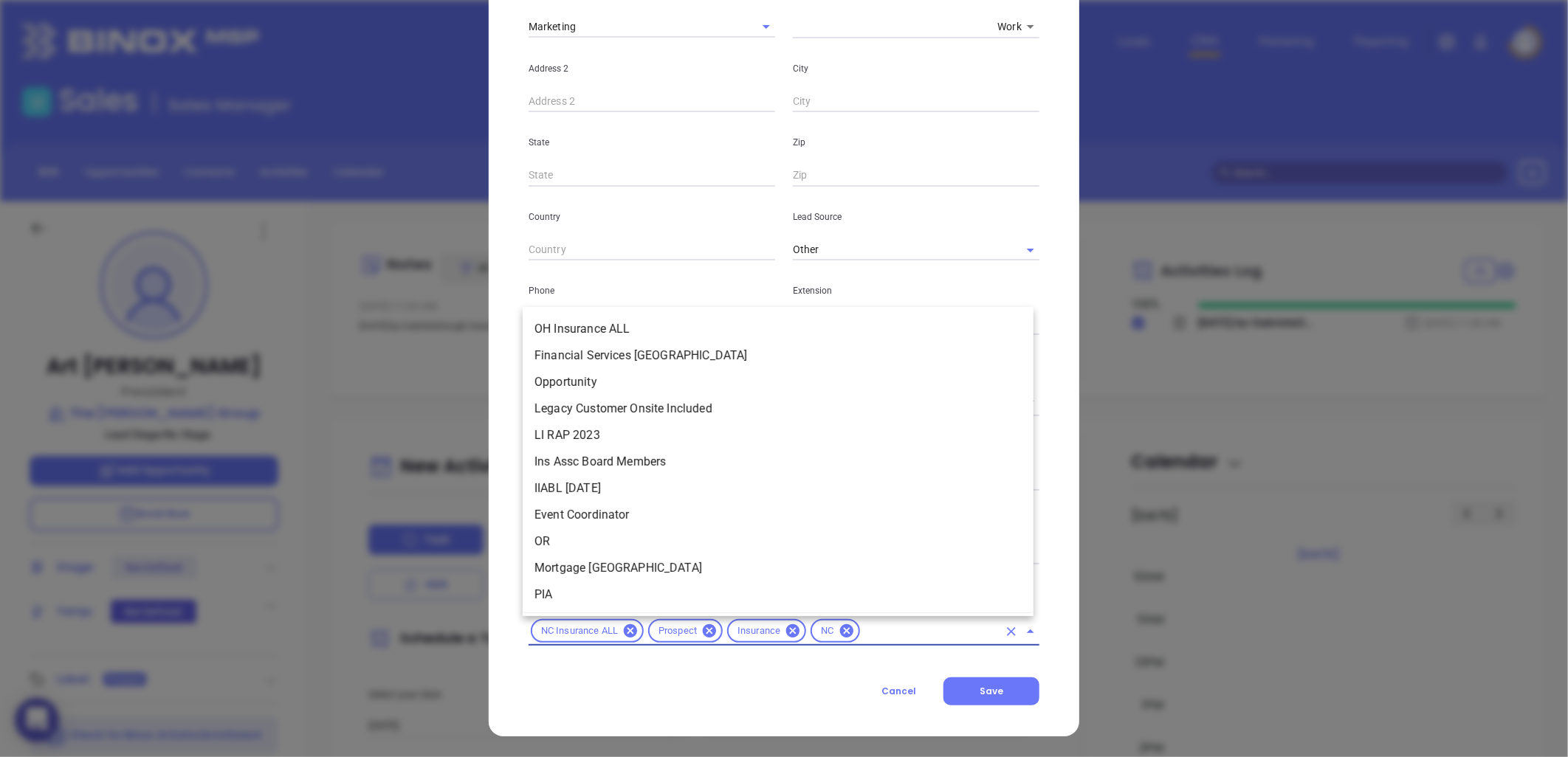
click at [883, 630] on input "text" at bounding box center [930, 630] width 135 height 18
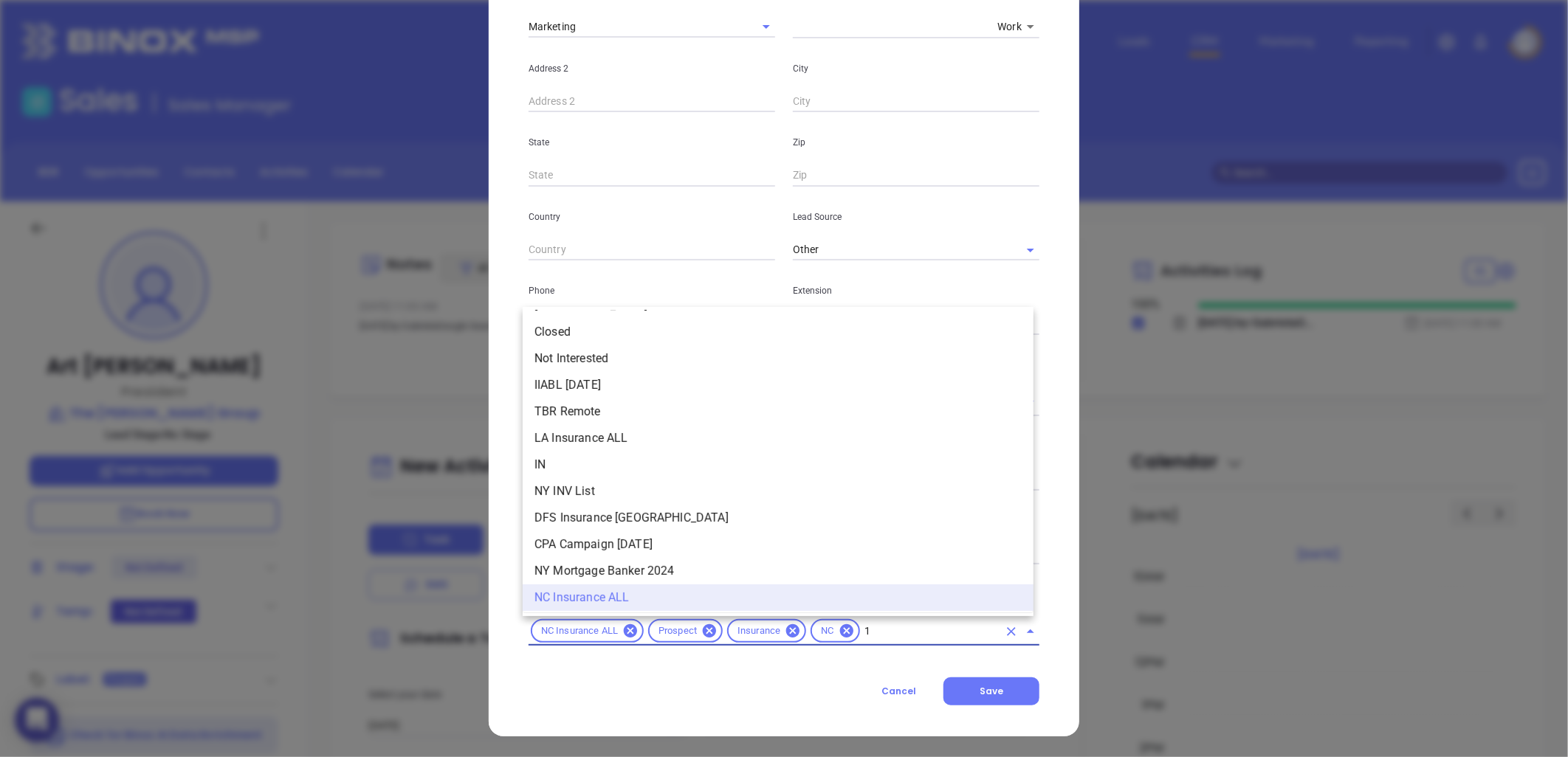
scroll to position [0, 0]
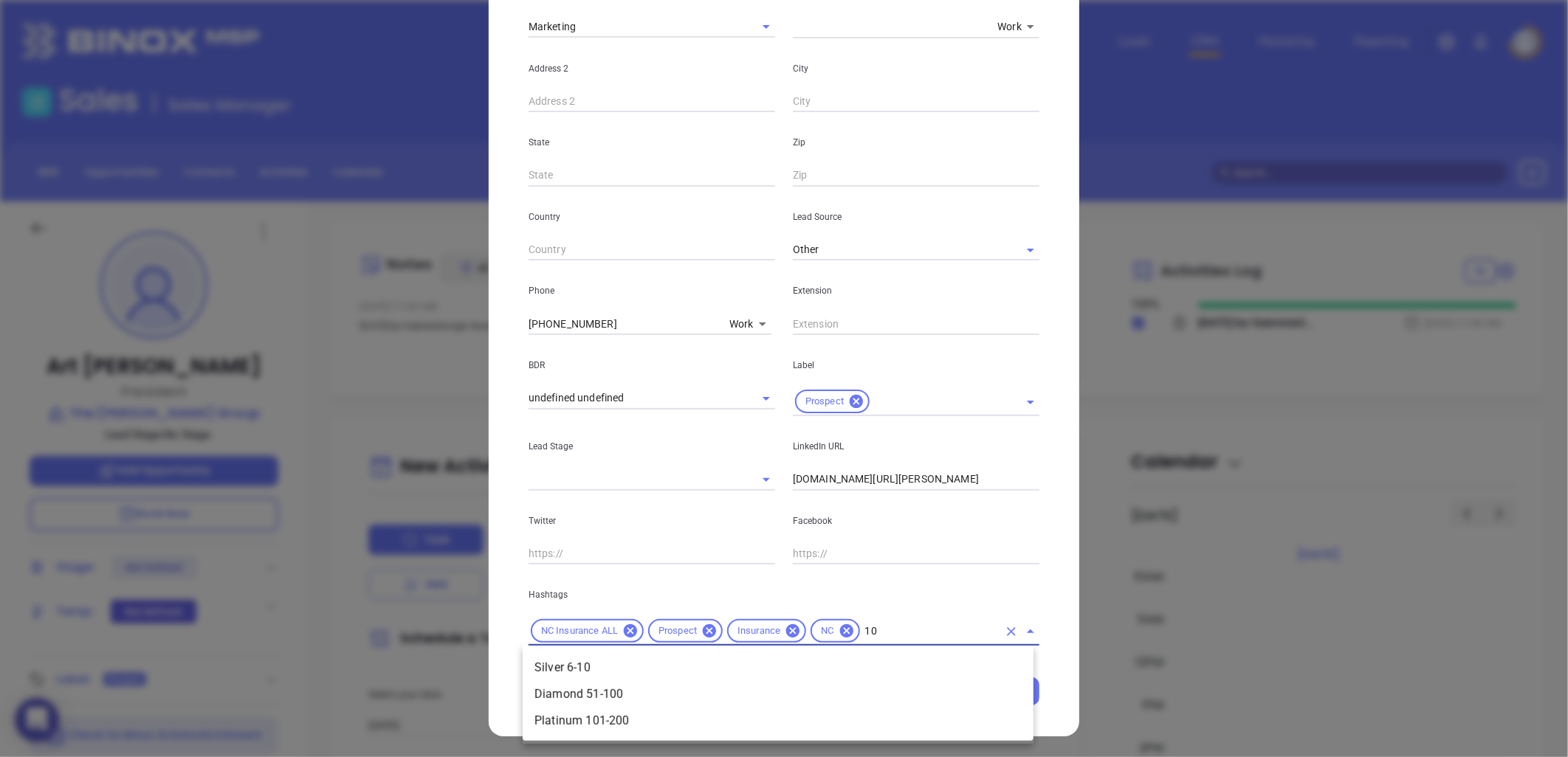
type input "101"
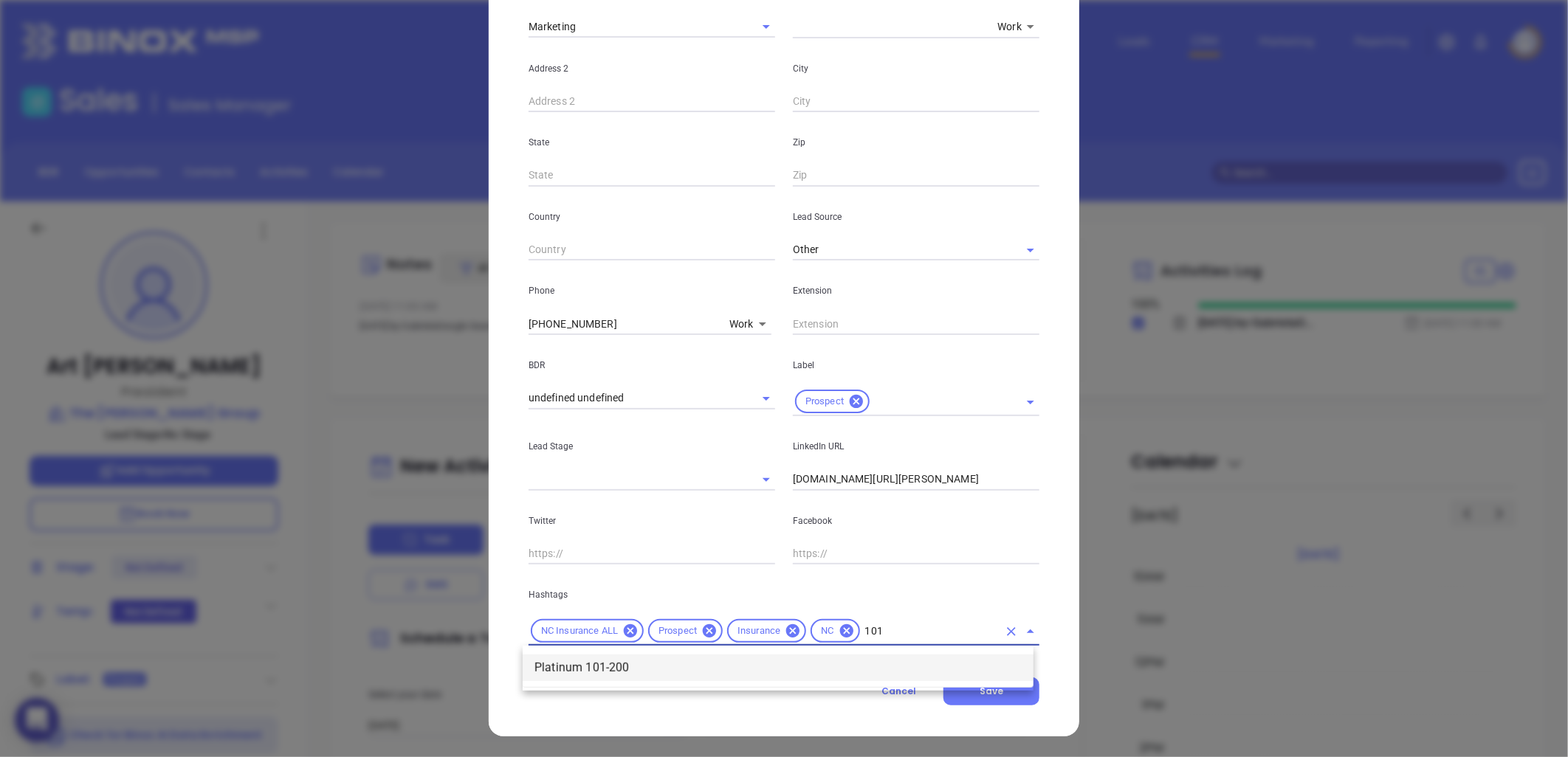
click at [677, 660] on li "Platinum 101-200" at bounding box center [778, 667] width 511 height 27
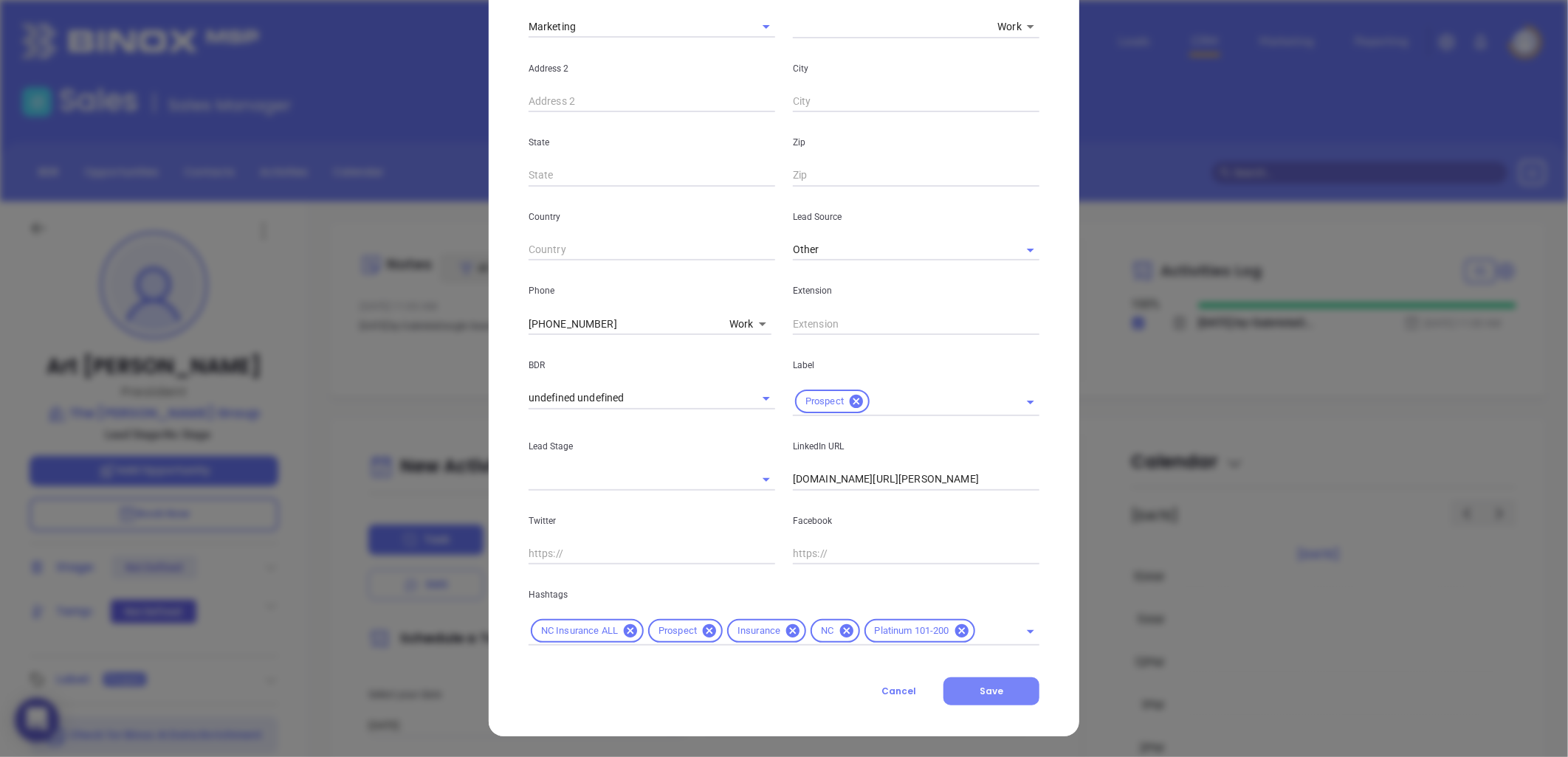
drag, startPoint x: 1012, startPoint y: 689, endPoint x: 1013, endPoint y: 673, distance: 16.0
click at [1011, 688] on button "Save" at bounding box center [991, 691] width 96 height 28
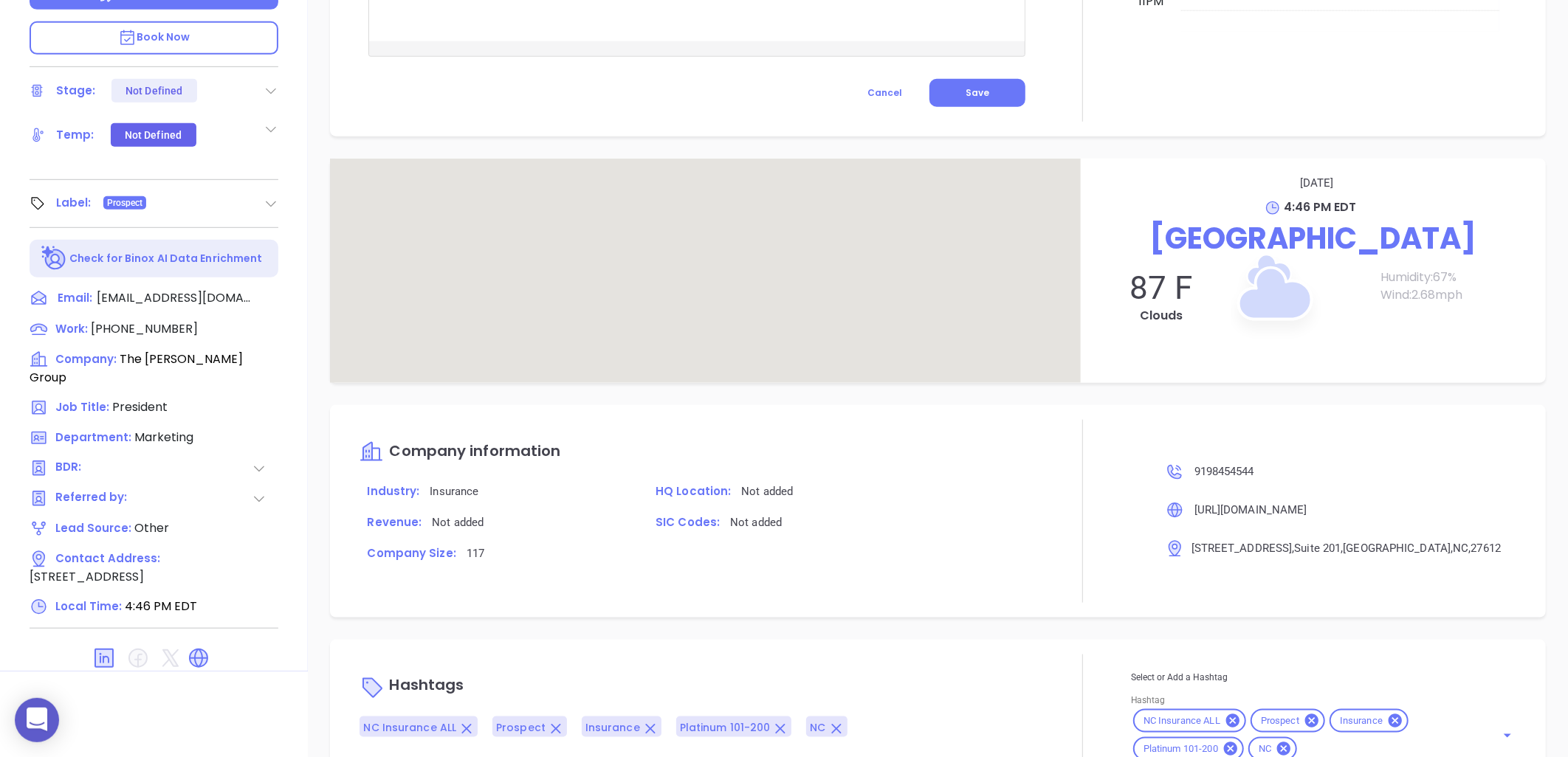
scroll to position [712, 0]
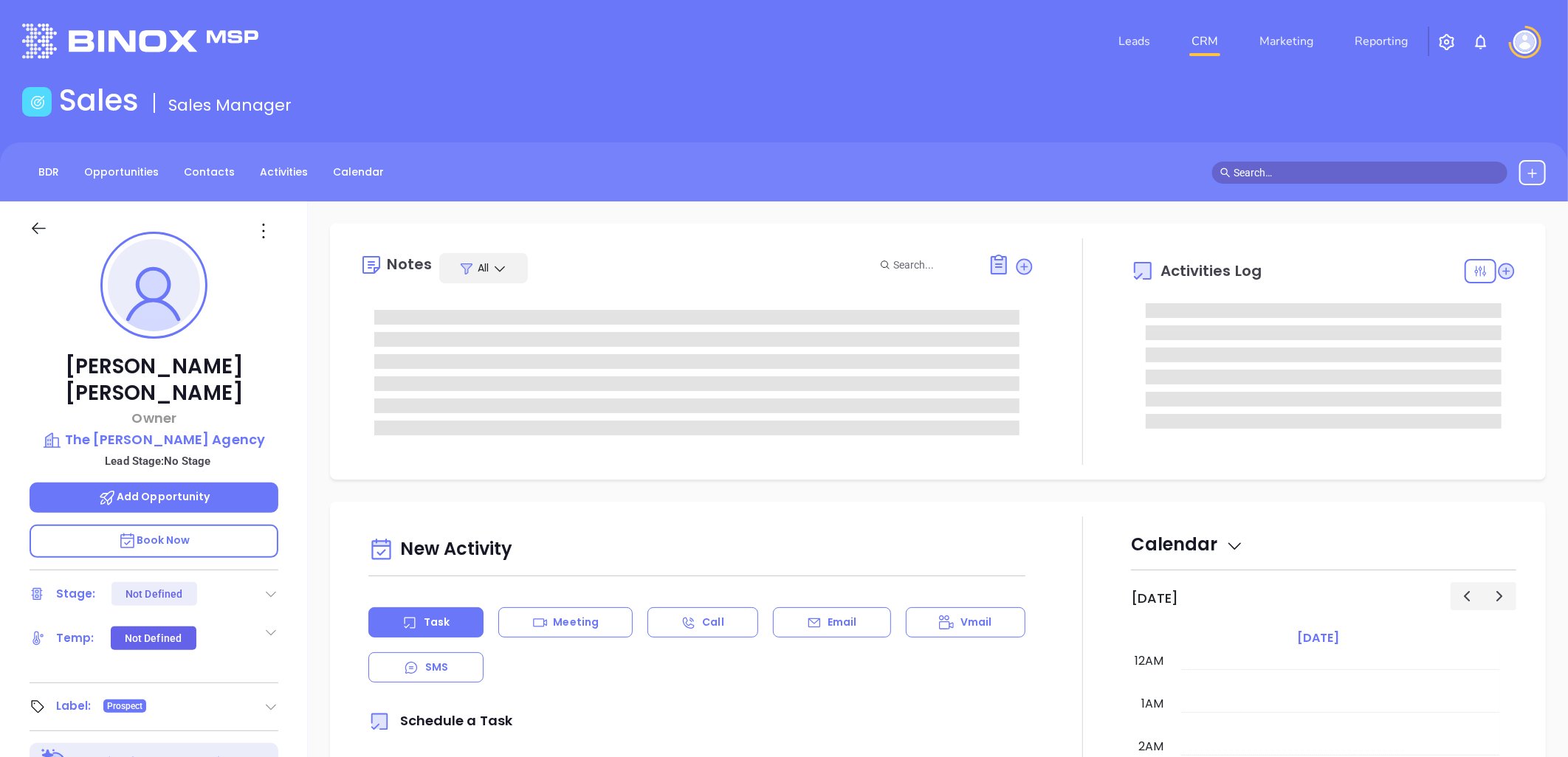
scroll to position [429, 0]
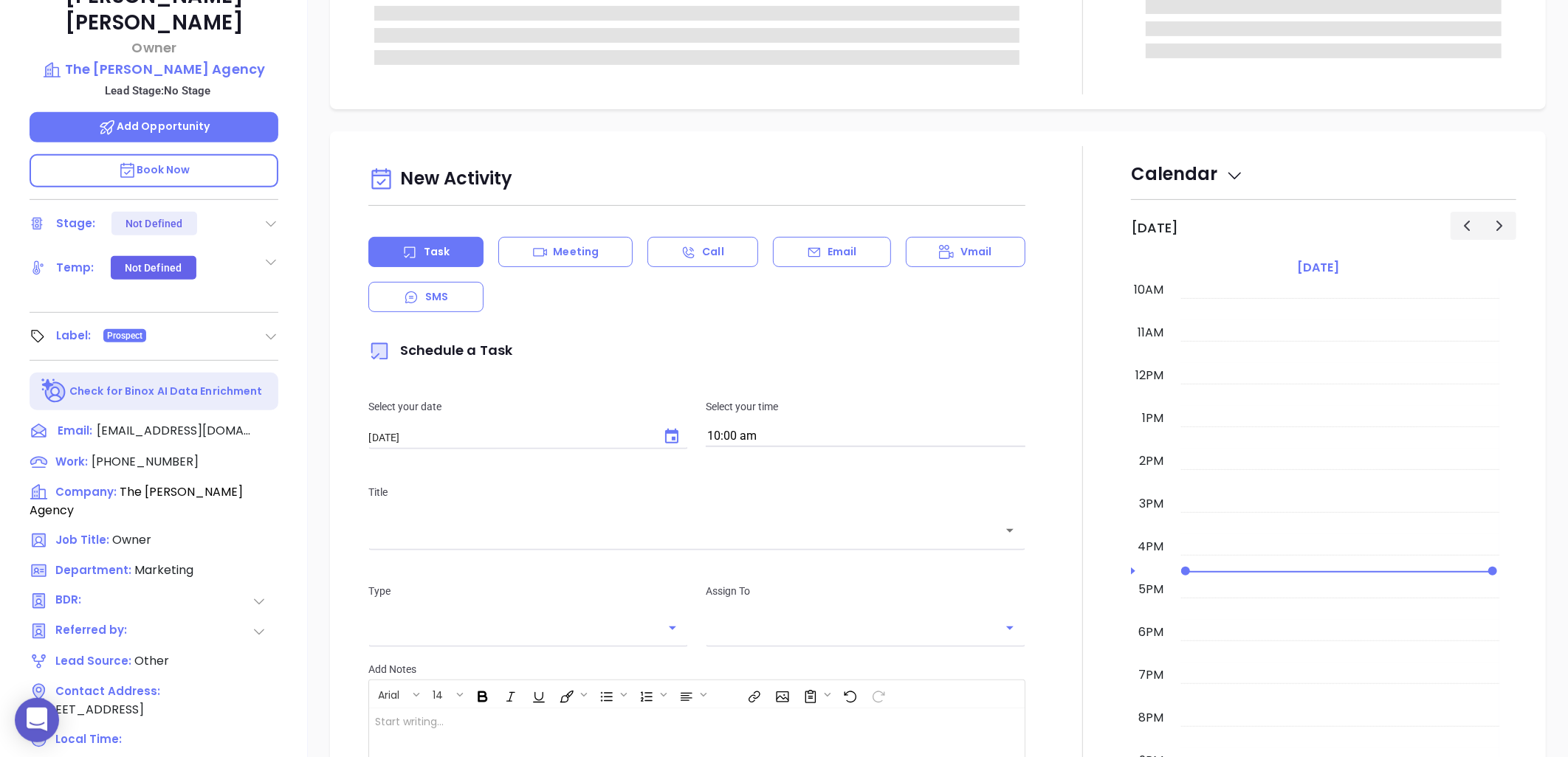
type input "[PERSON_NAME]"
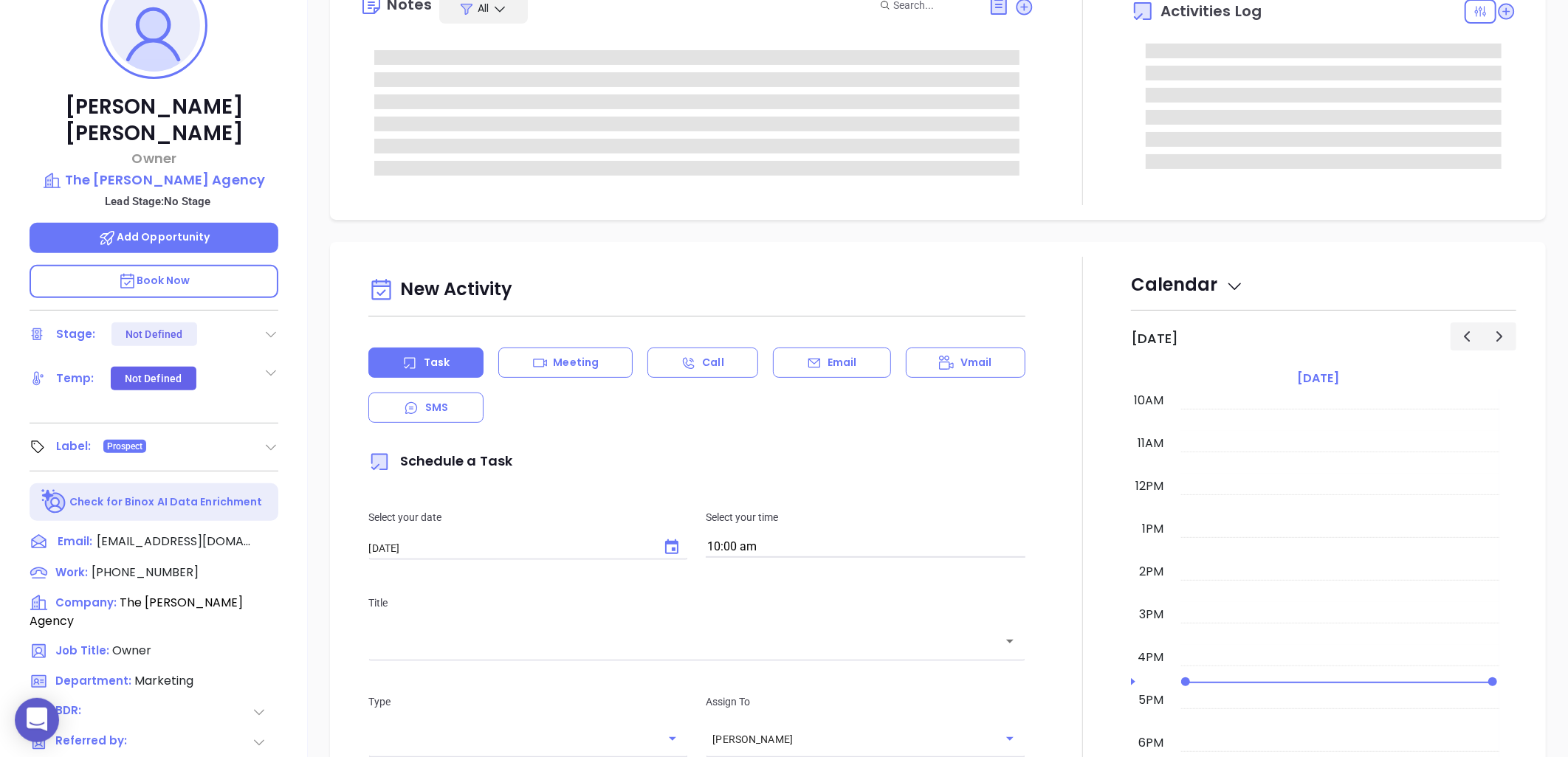
scroll to position [0, 0]
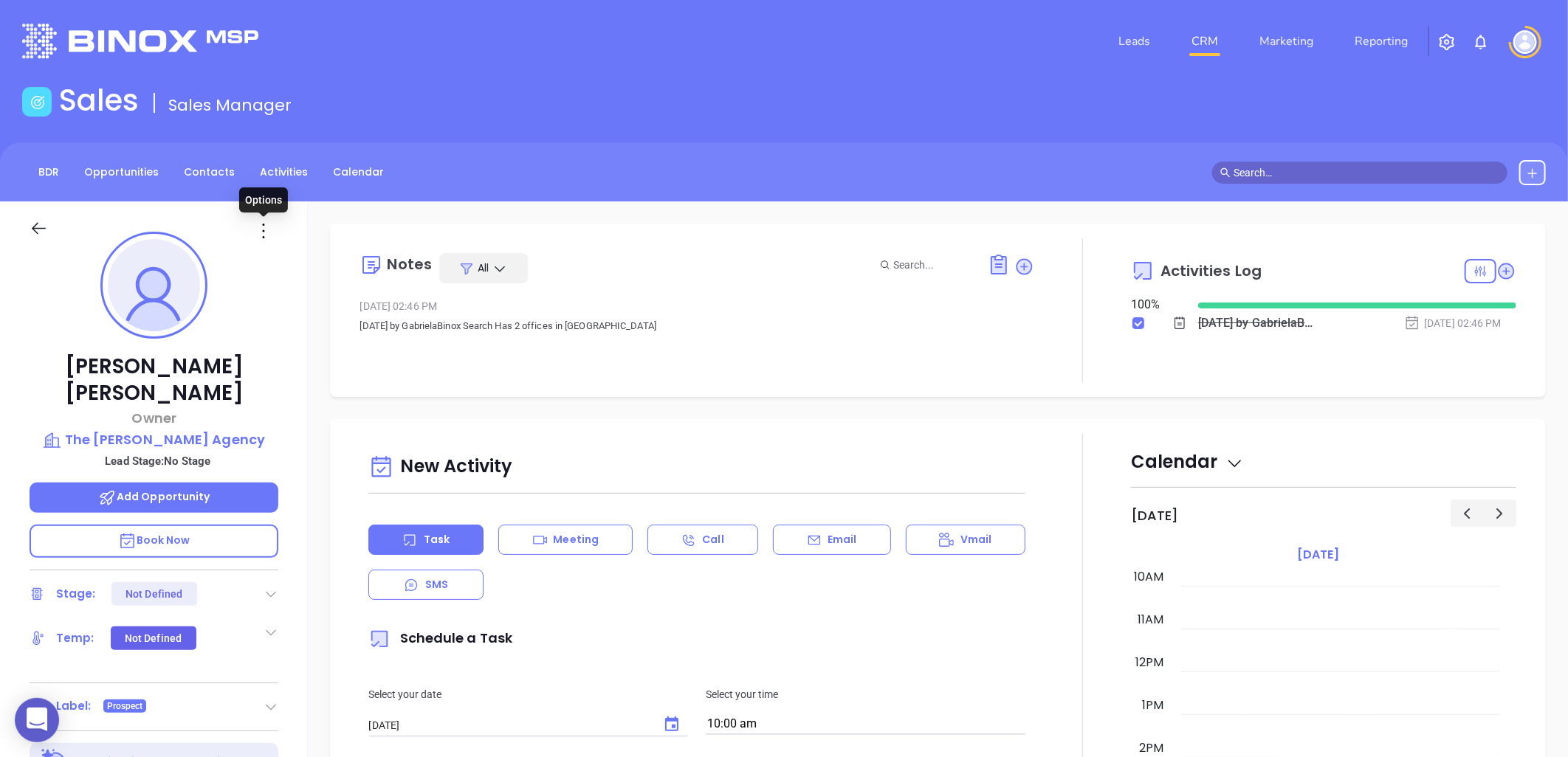
click at [260, 228] on icon at bounding box center [263, 230] width 23 height 23
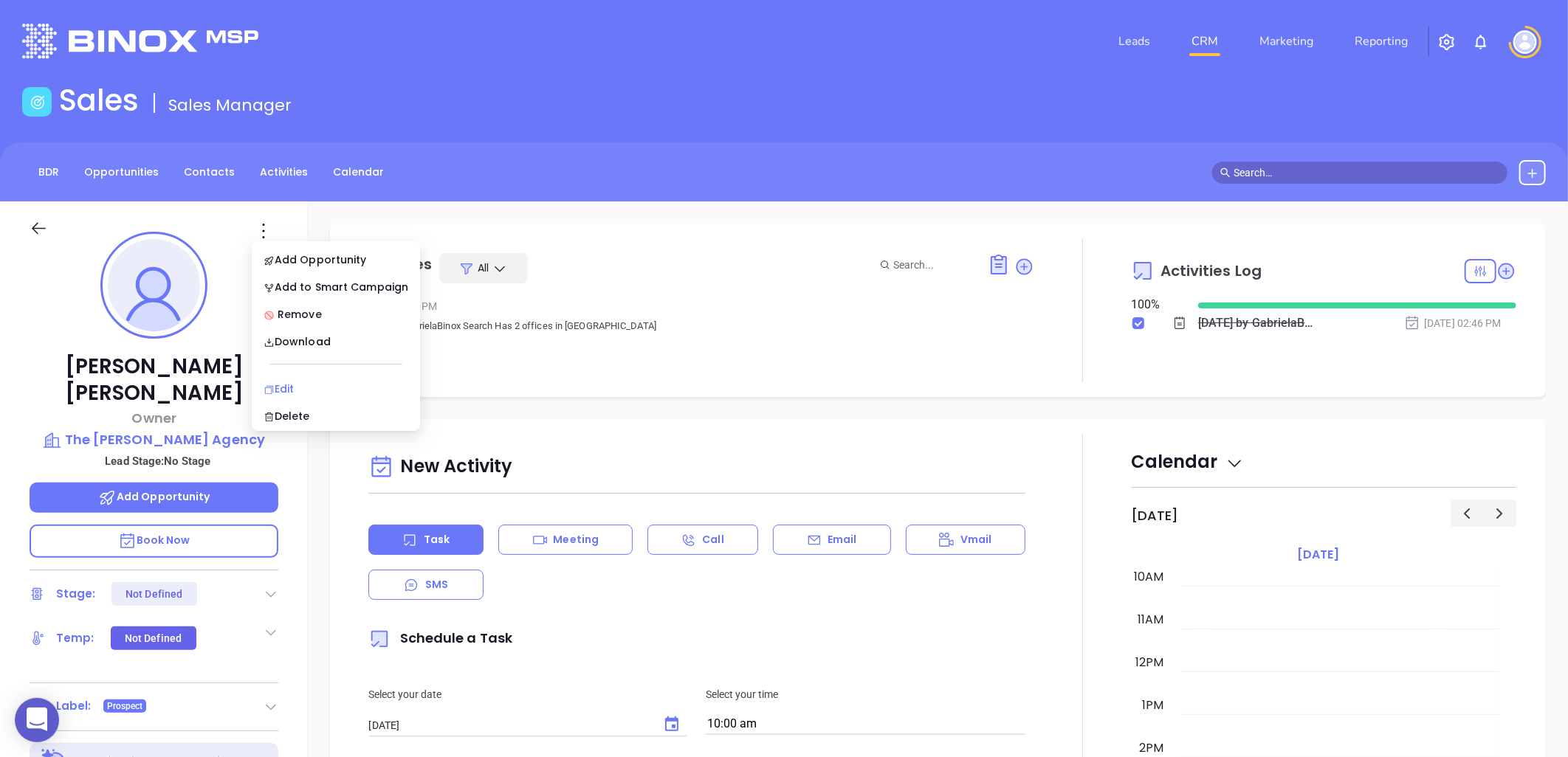
click at [300, 385] on div "Edit" at bounding box center [336, 389] width 145 height 16
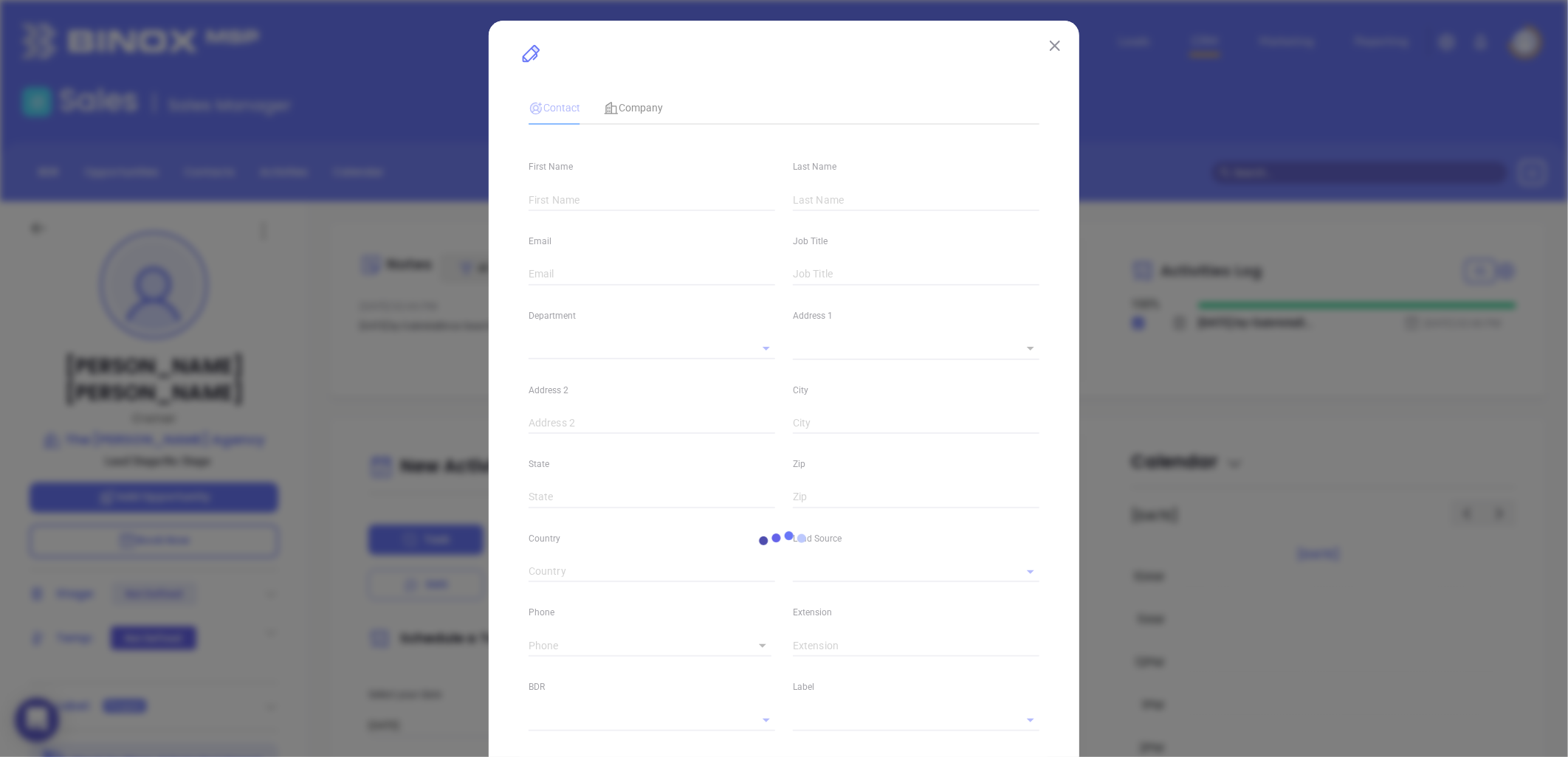
type input "[PERSON_NAME]"
type input "[EMAIL_ADDRESS][DOMAIN_NAME]"
type input "Owner"
type input "1"
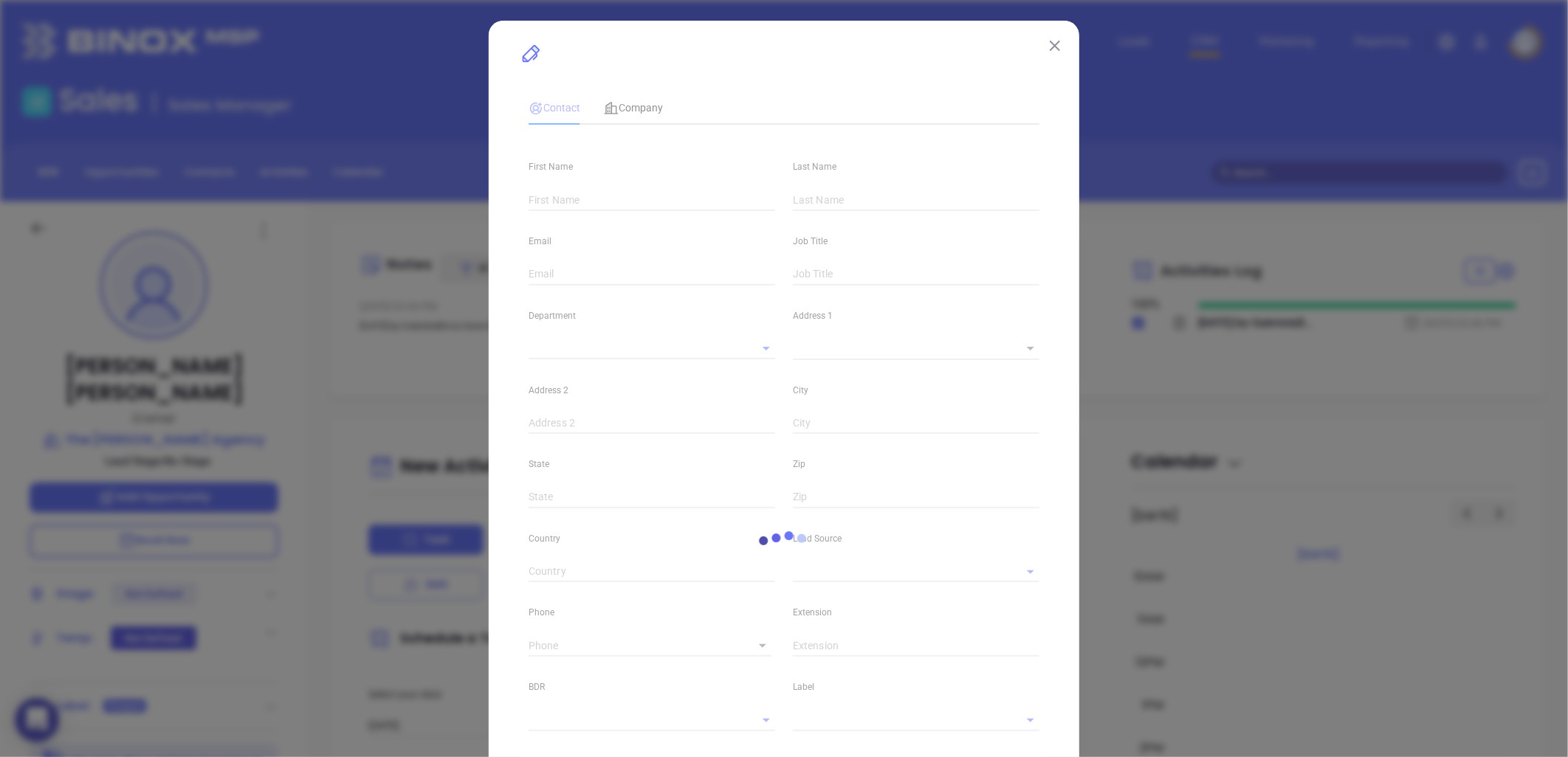
type input "[DOMAIN_NAME][URL][PERSON_NAME]"
type input "Marketing"
type input "Other"
type input "undefined undefined"
type input "[PHONE_NUMBER]"
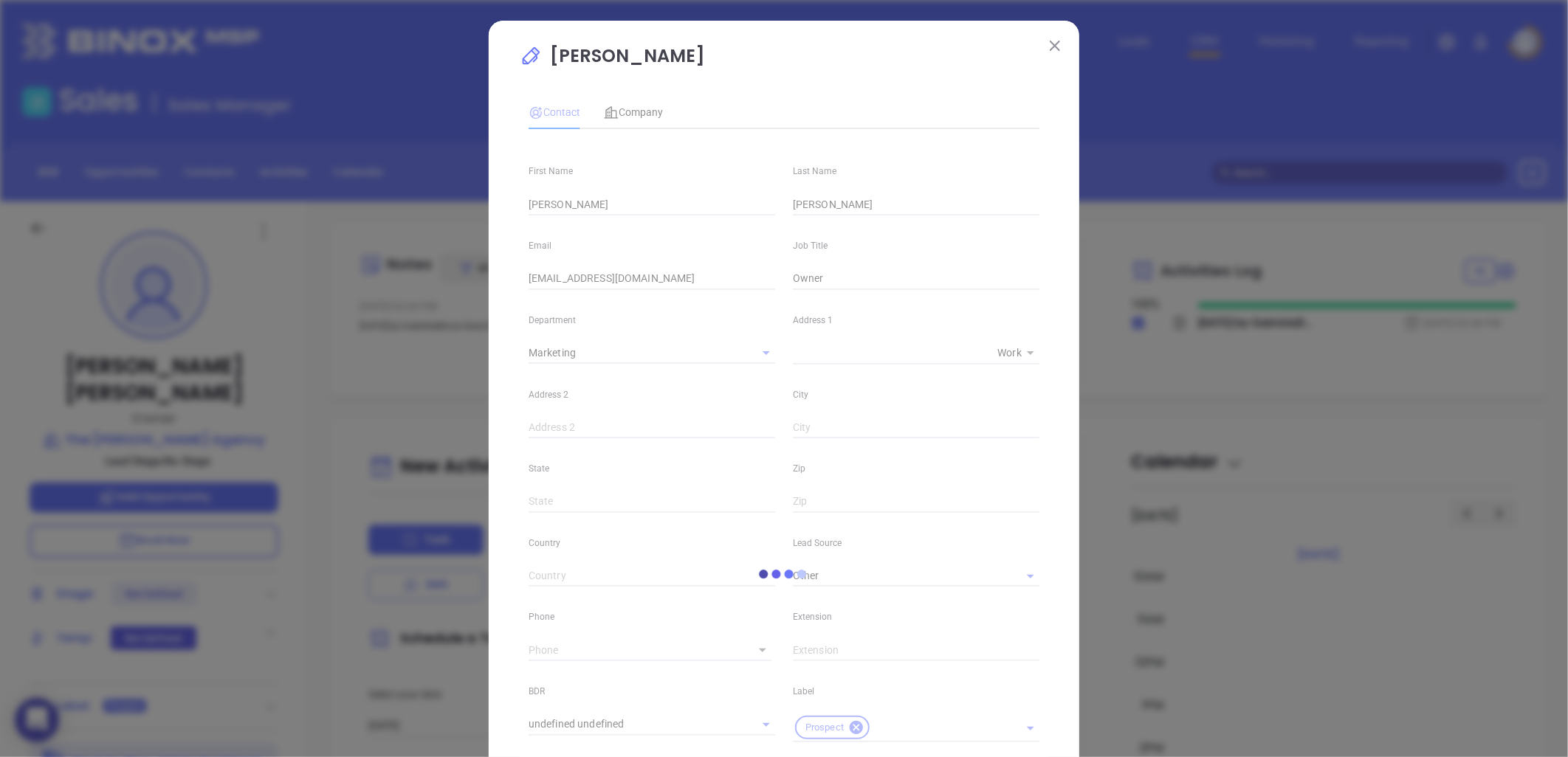
type input "1"
click at [641, 113] on span "Company" at bounding box center [633, 112] width 59 height 12
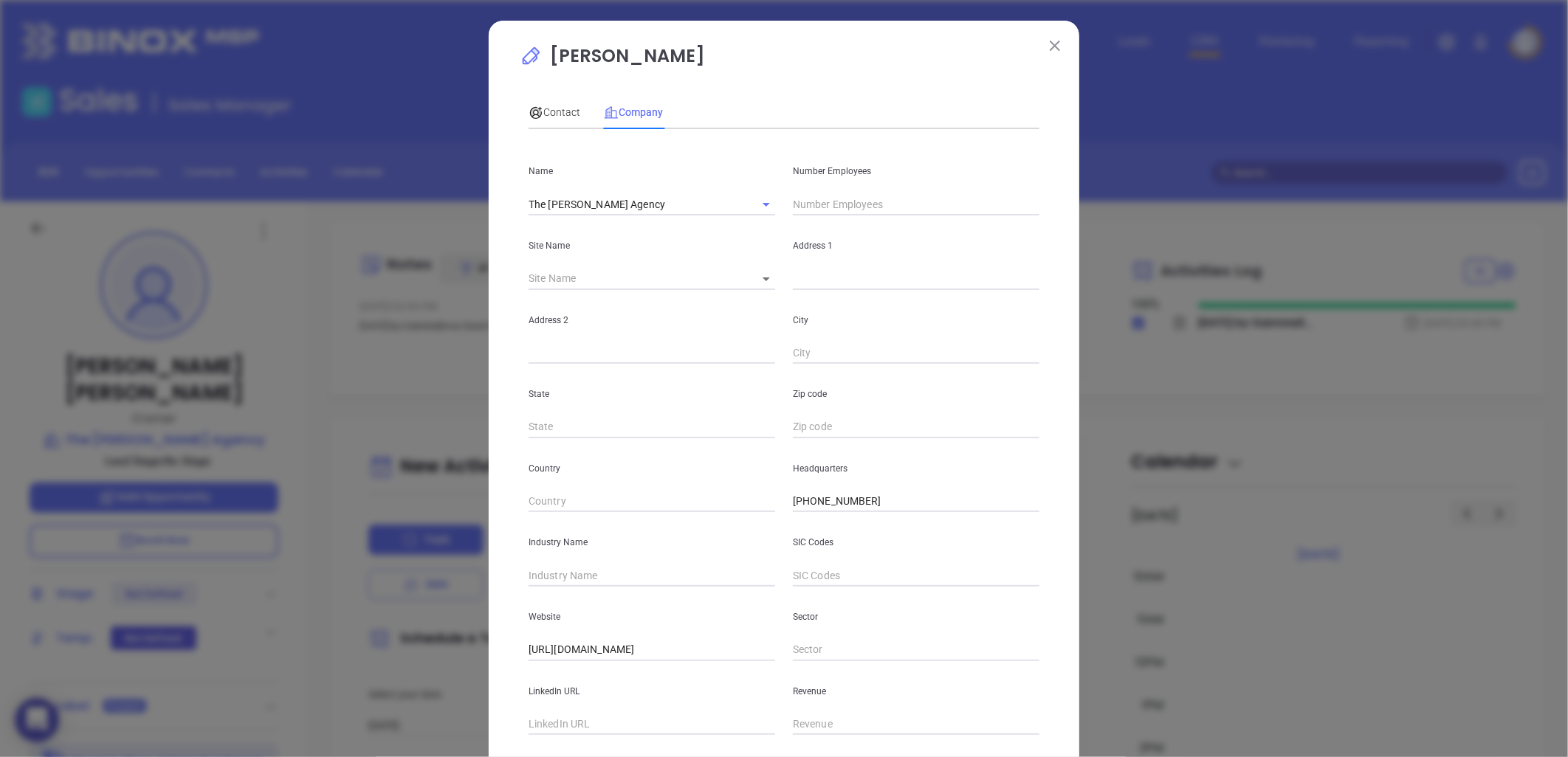
click at [817, 202] on input "text" at bounding box center [916, 204] width 247 height 22
type input "9"
click at [604, 568] on input "text" at bounding box center [652, 576] width 247 height 22
type input "Insurance"
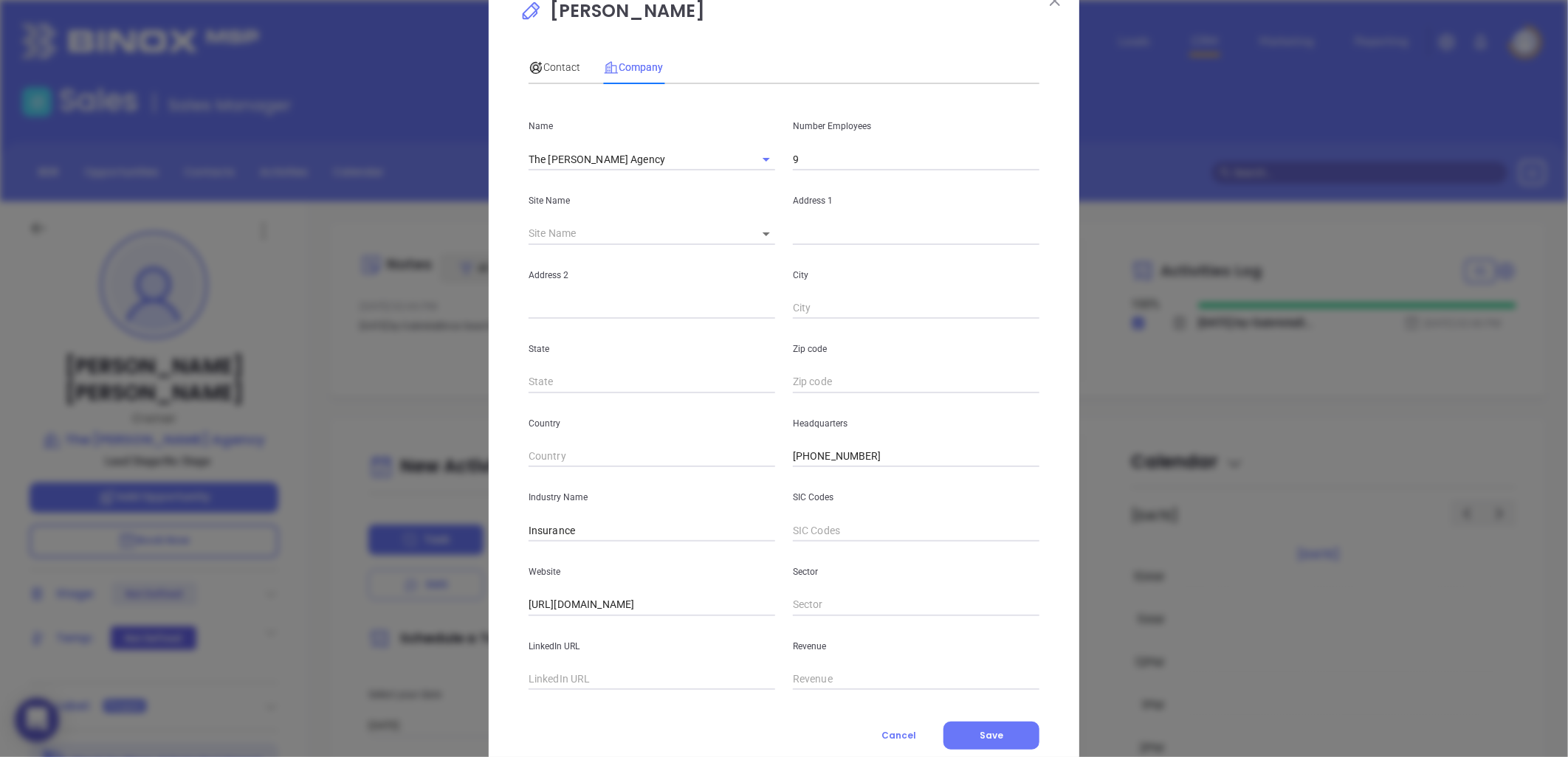
scroll to position [90, 0]
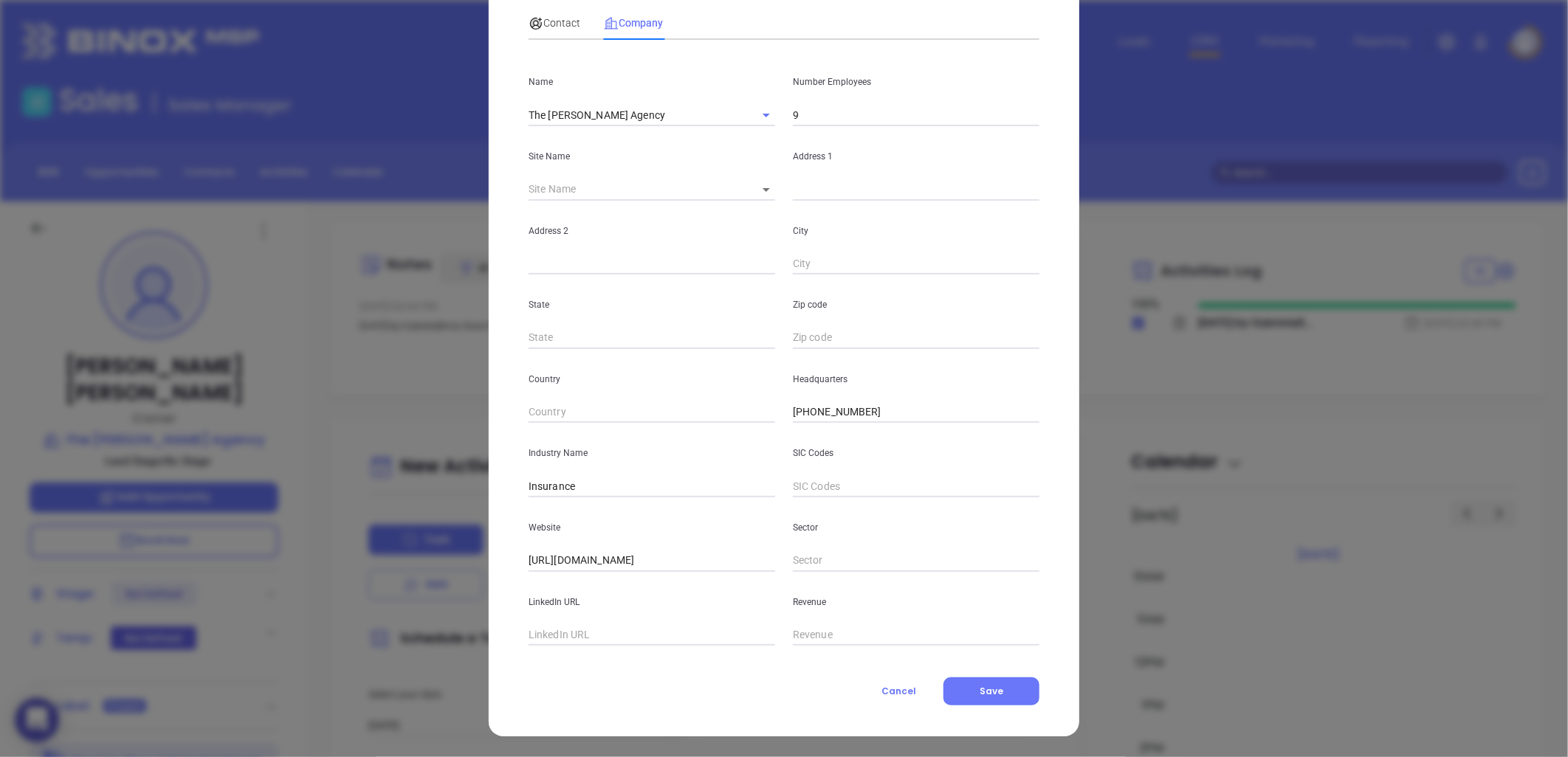
click at [555, 637] on input "text" at bounding box center [652, 635] width 247 height 22
paste input "https://www.linkedin.com/company/the-pegram-agency-auto-home-business-life-insu…"
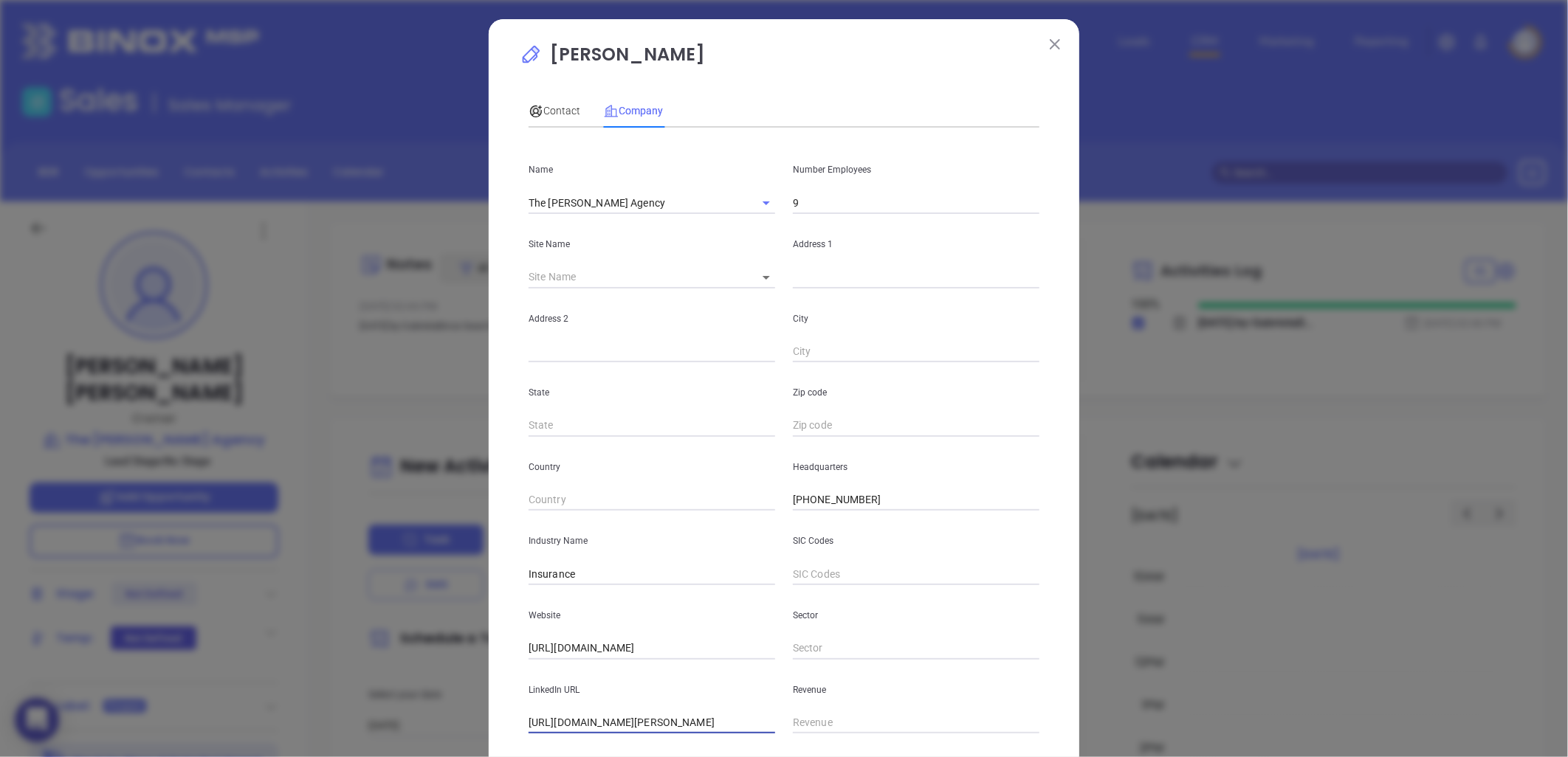
scroll to position [0, 0]
type input "https://www.linkedin.com/company/the-pegram-agency-auto-home-business-life-insu…"
click at [556, 107] on span "Contact" at bounding box center [555, 112] width 52 height 12
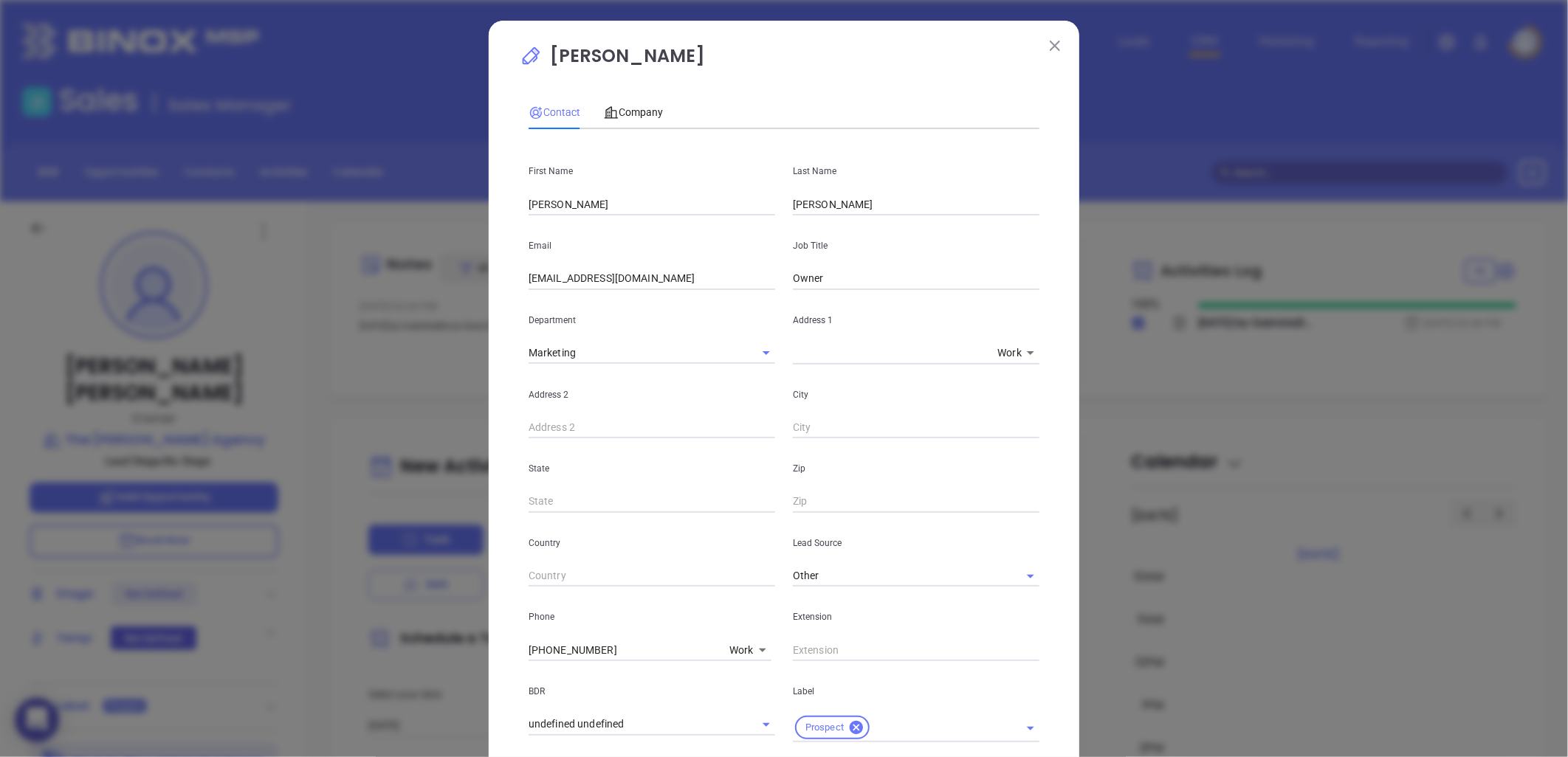
scroll to position [354, 0]
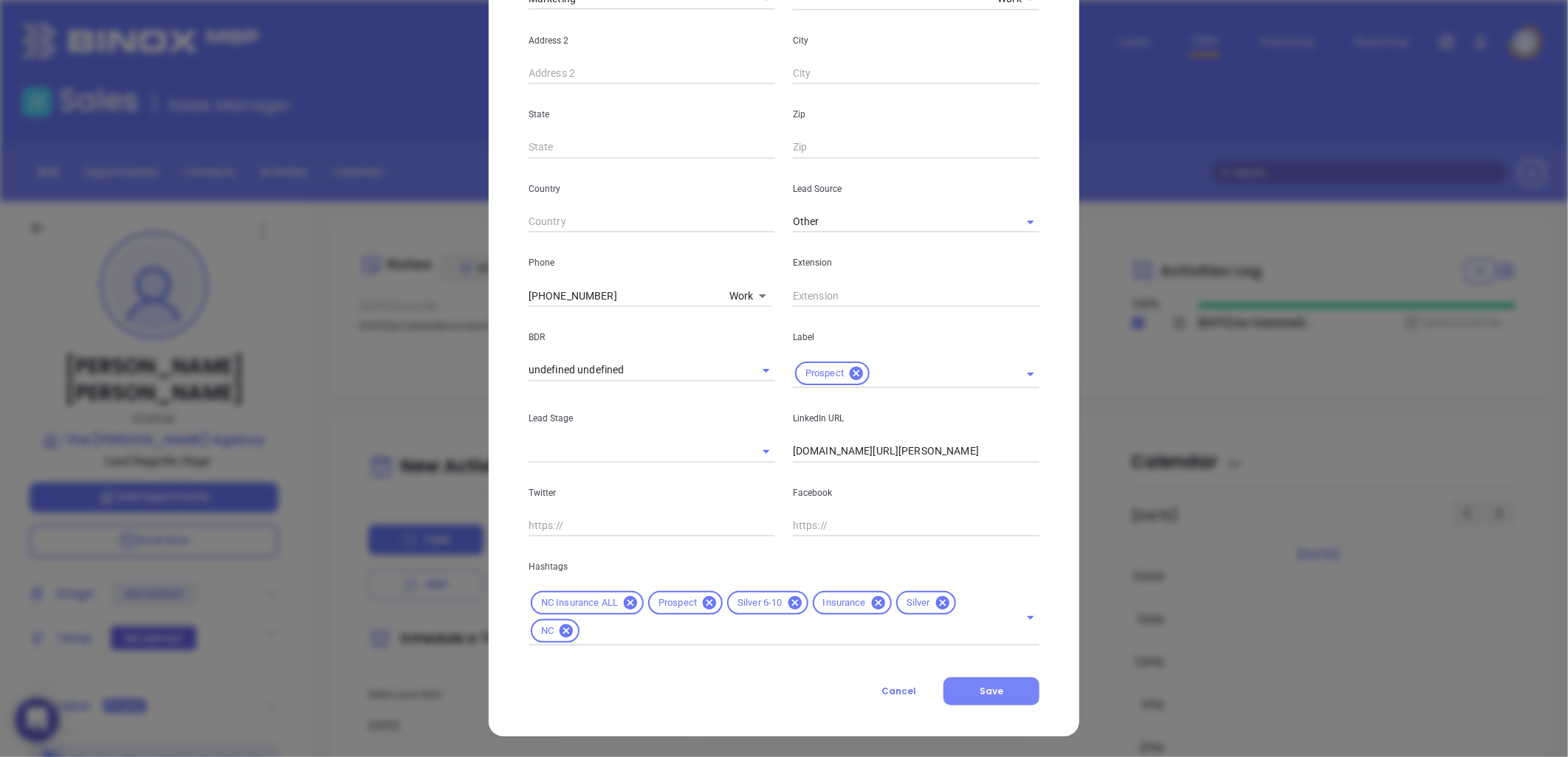
click at [935, 600] on icon at bounding box center [941, 602] width 13 height 13
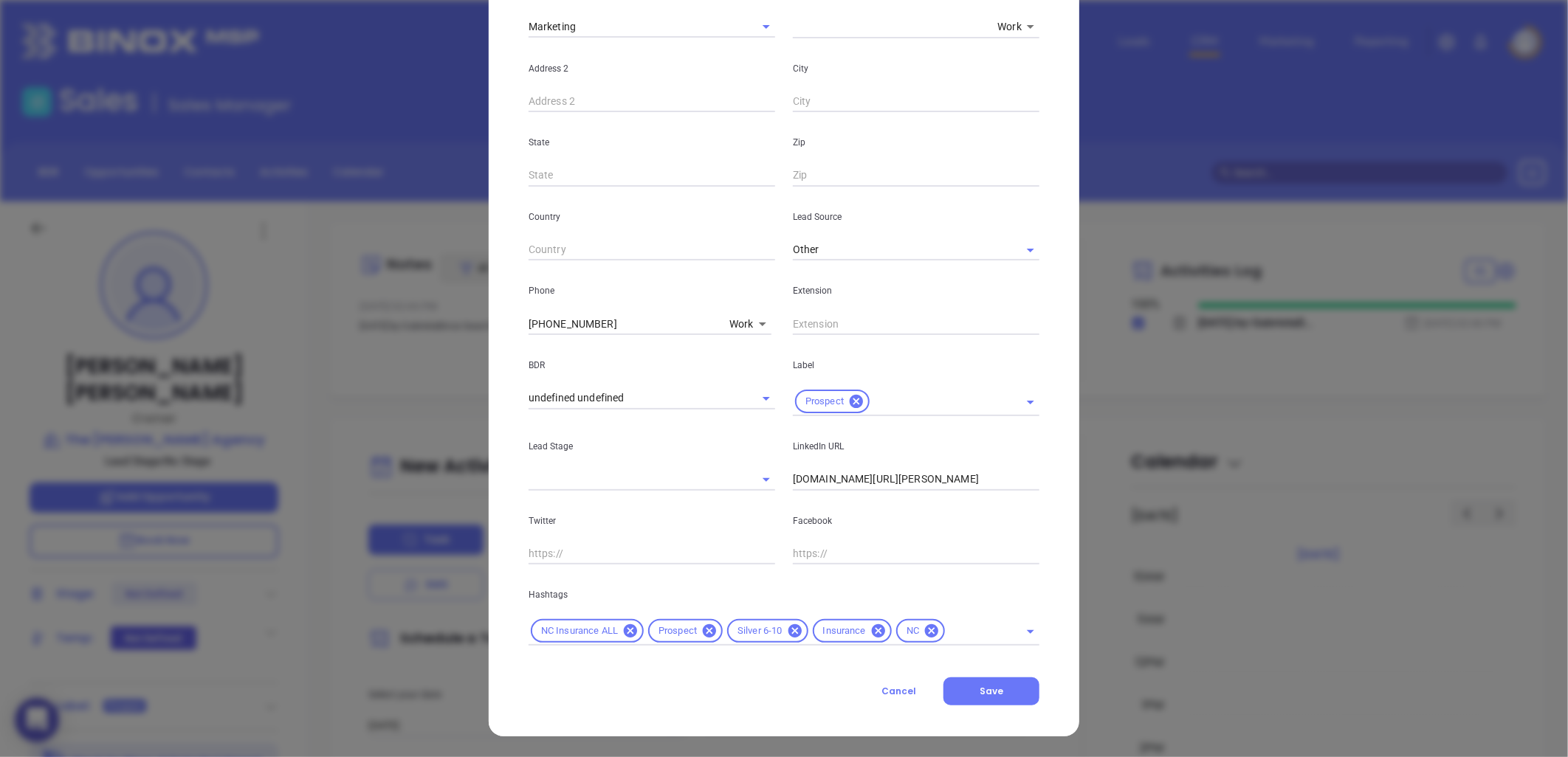
drag, startPoint x: 976, startPoint y: 694, endPoint x: 933, endPoint y: 531, distance: 168.6
click at [980, 694] on span "Save" at bounding box center [991, 691] width 23 height 13
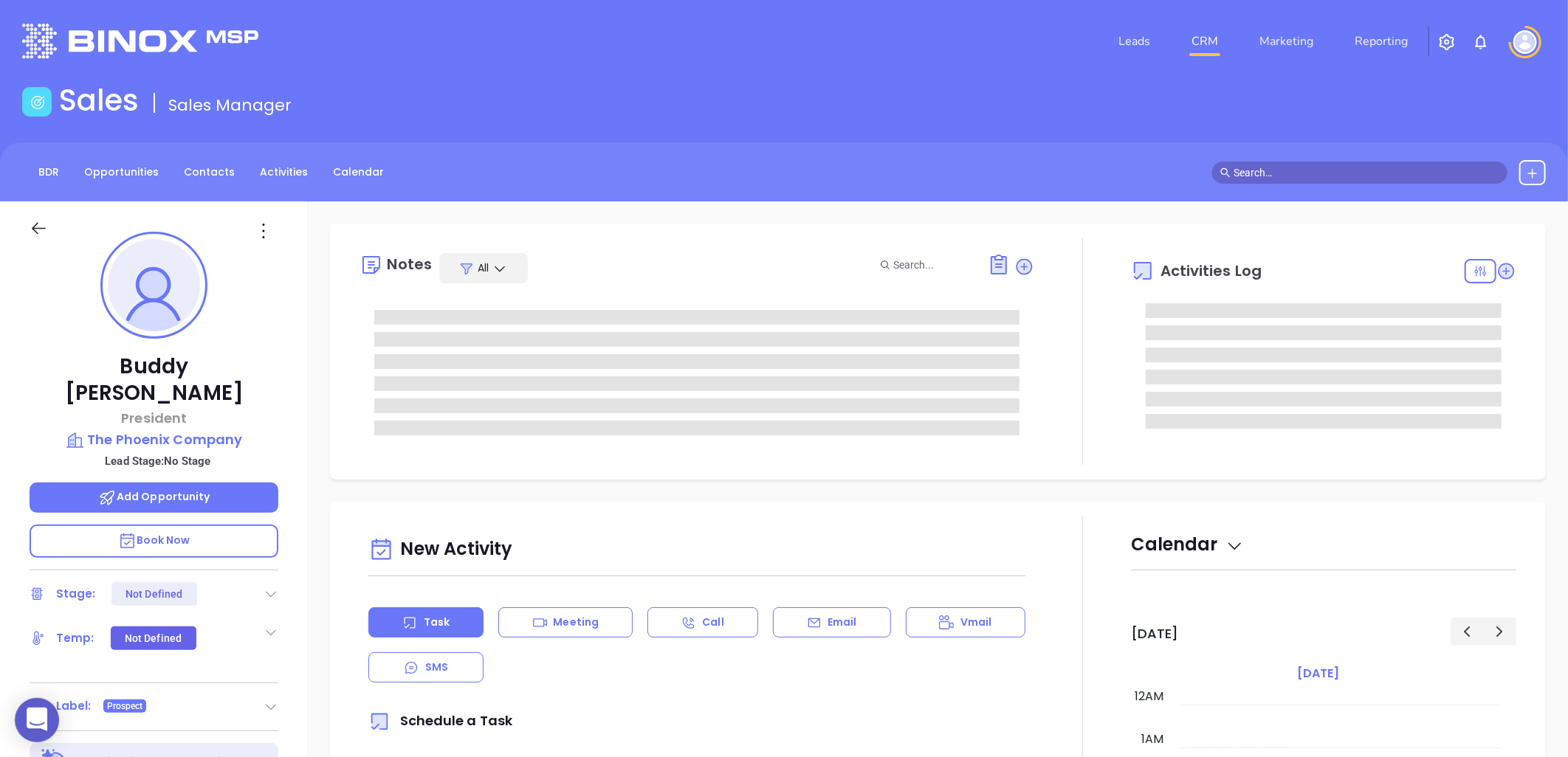
type input "[DATE]"
type input "[PERSON_NAME]"
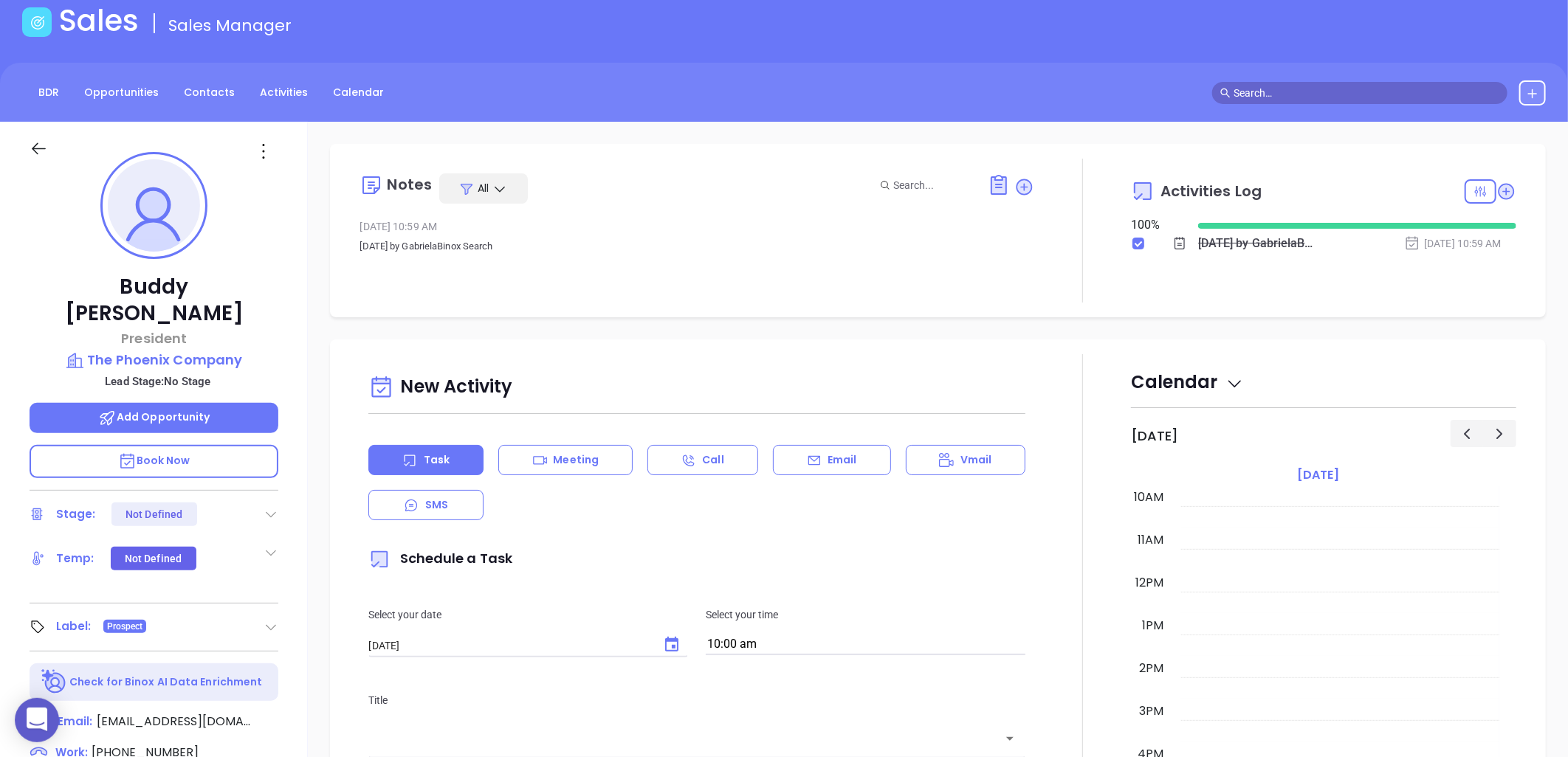
scroll to position [67, 0]
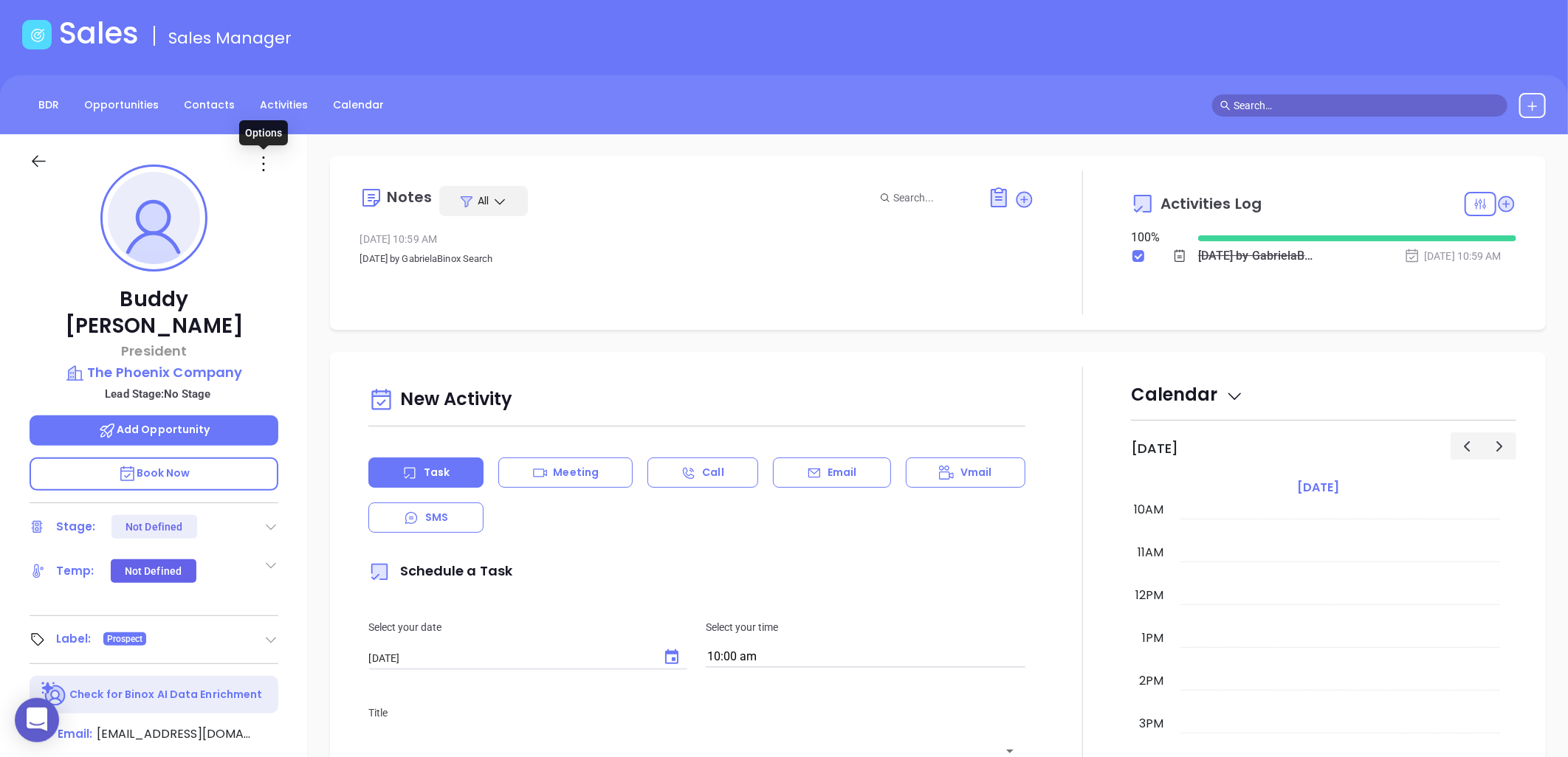
drag, startPoint x: 259, startPoint y: 164, endPoint x: 255, endPoint y: 192, distance: 28.3
click at [259, 164] on icon at bounding box center [263, 163] width 23 height 23
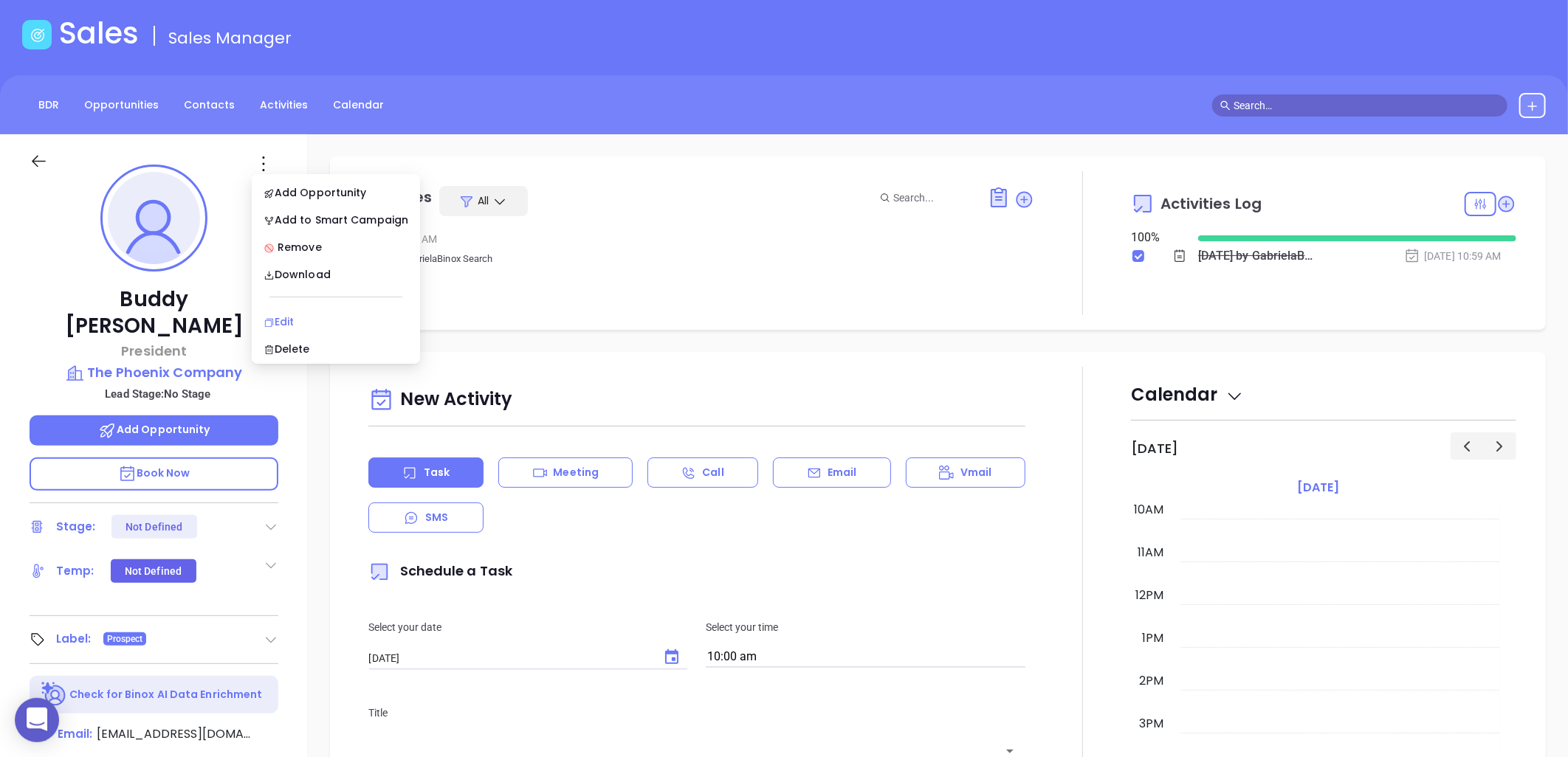
click at [279, 322] on div "Edit" at bounding box center [336, 322] width 145 height 16
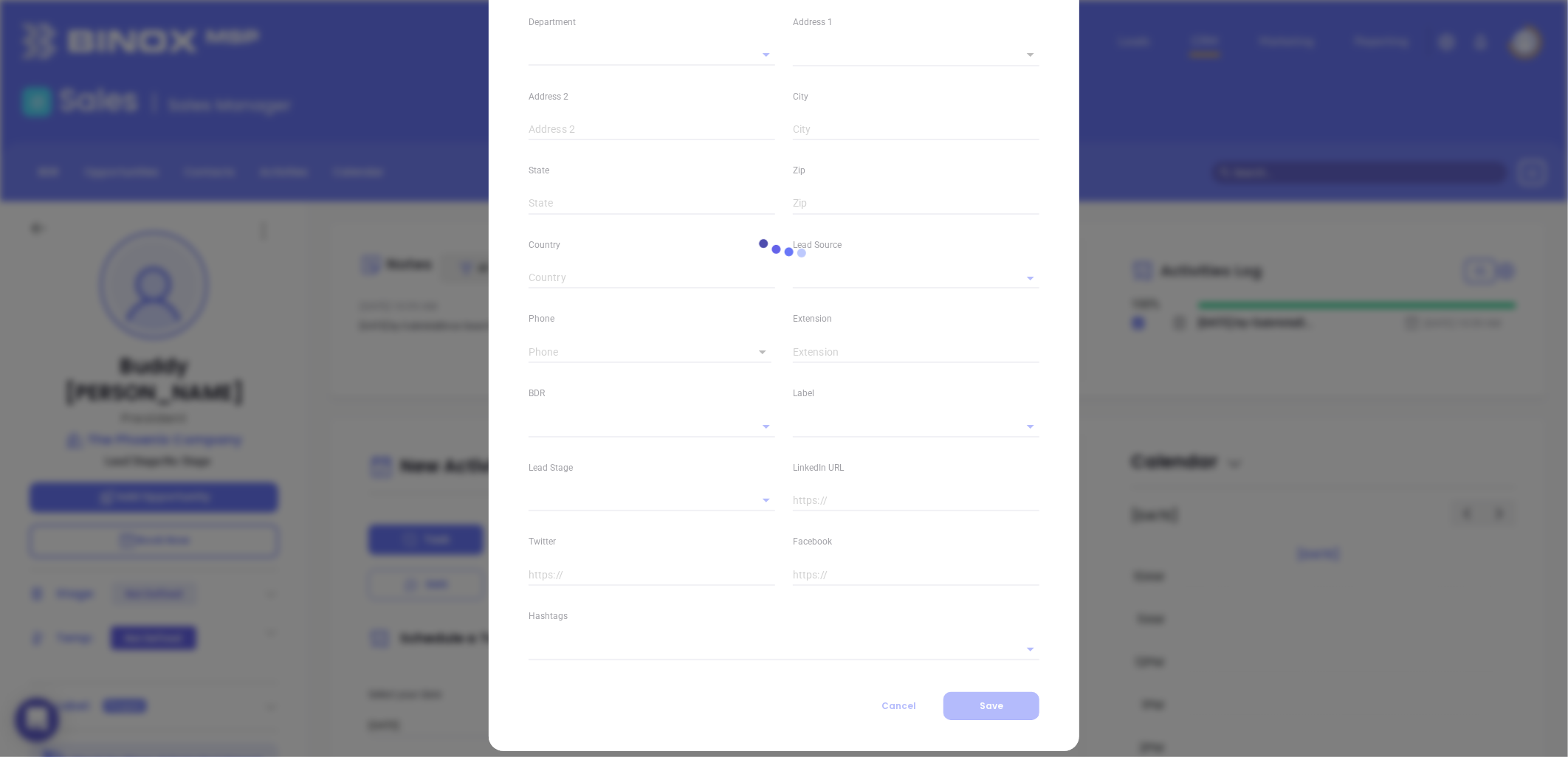
scroll to position [307, 0]
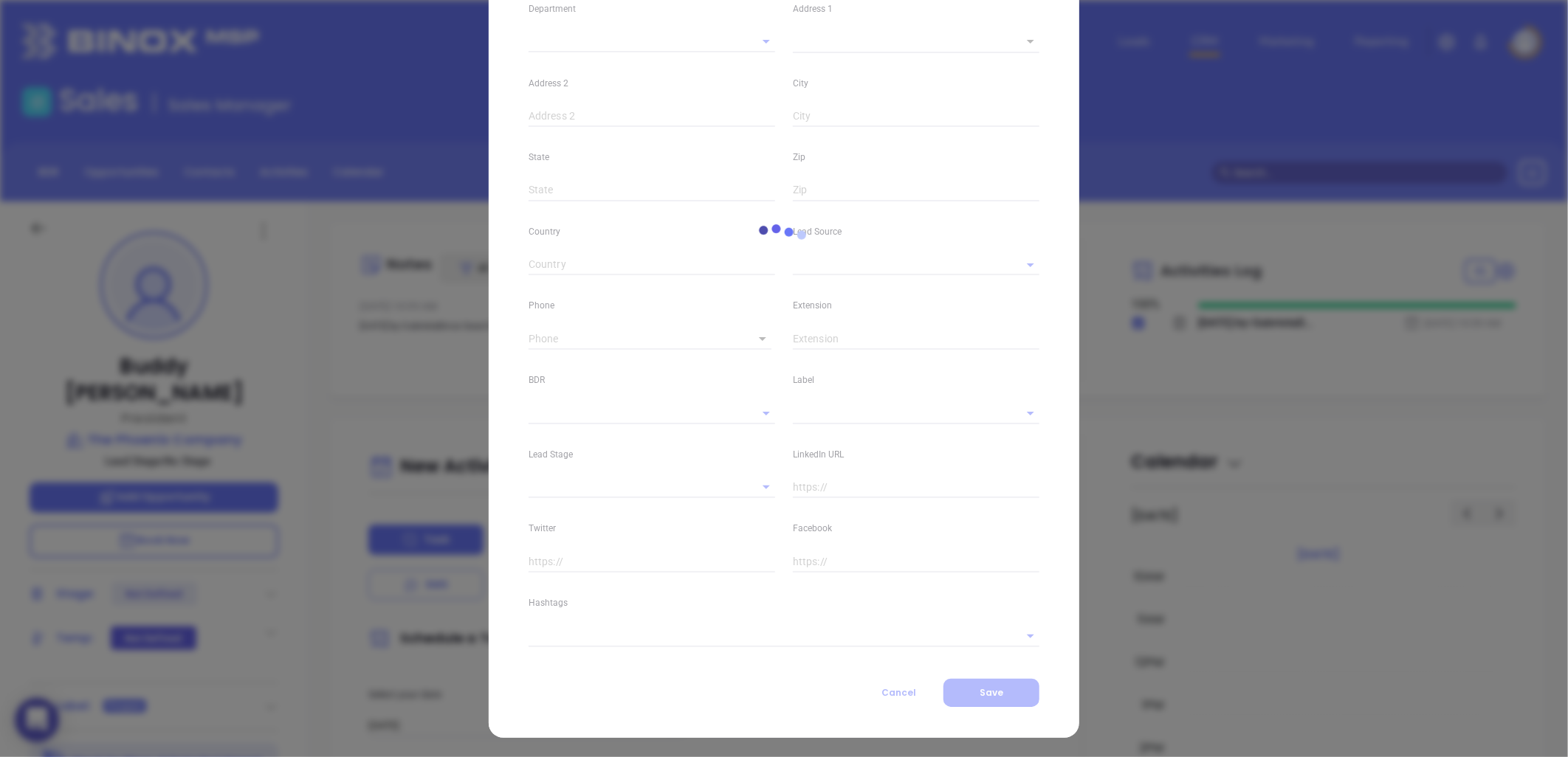
type input "Buddy"
type input "[PERSON_NAME]"
type input "[EMAIL_ADDRESS][DOMAIN_NAME]"
type input "President"
type input "1"
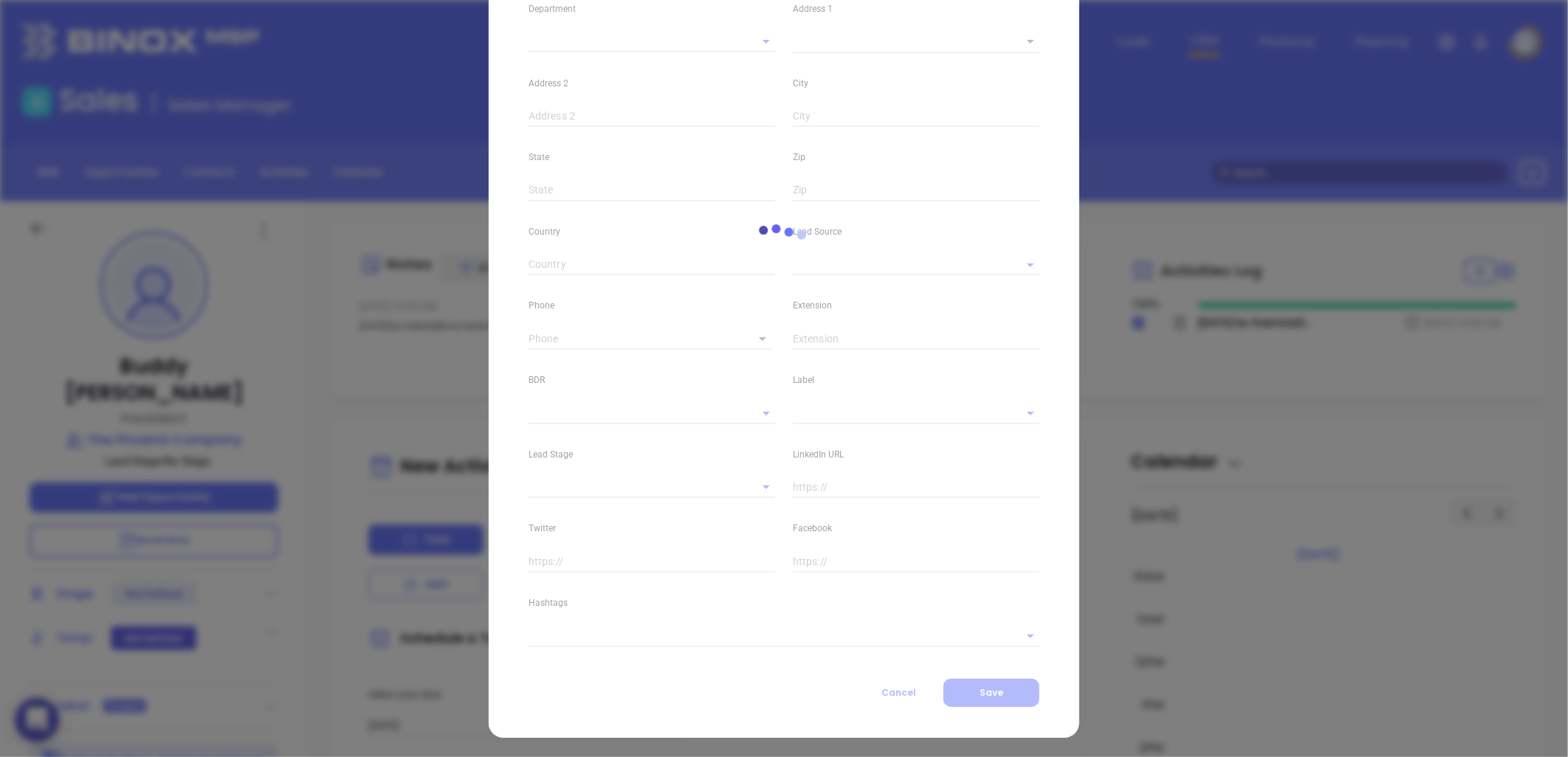
type input "[DOMAIN_NAME][URL][PERSON_NAME]"
type input "Marketing"
type input "Other"
type input "undefined undefined"
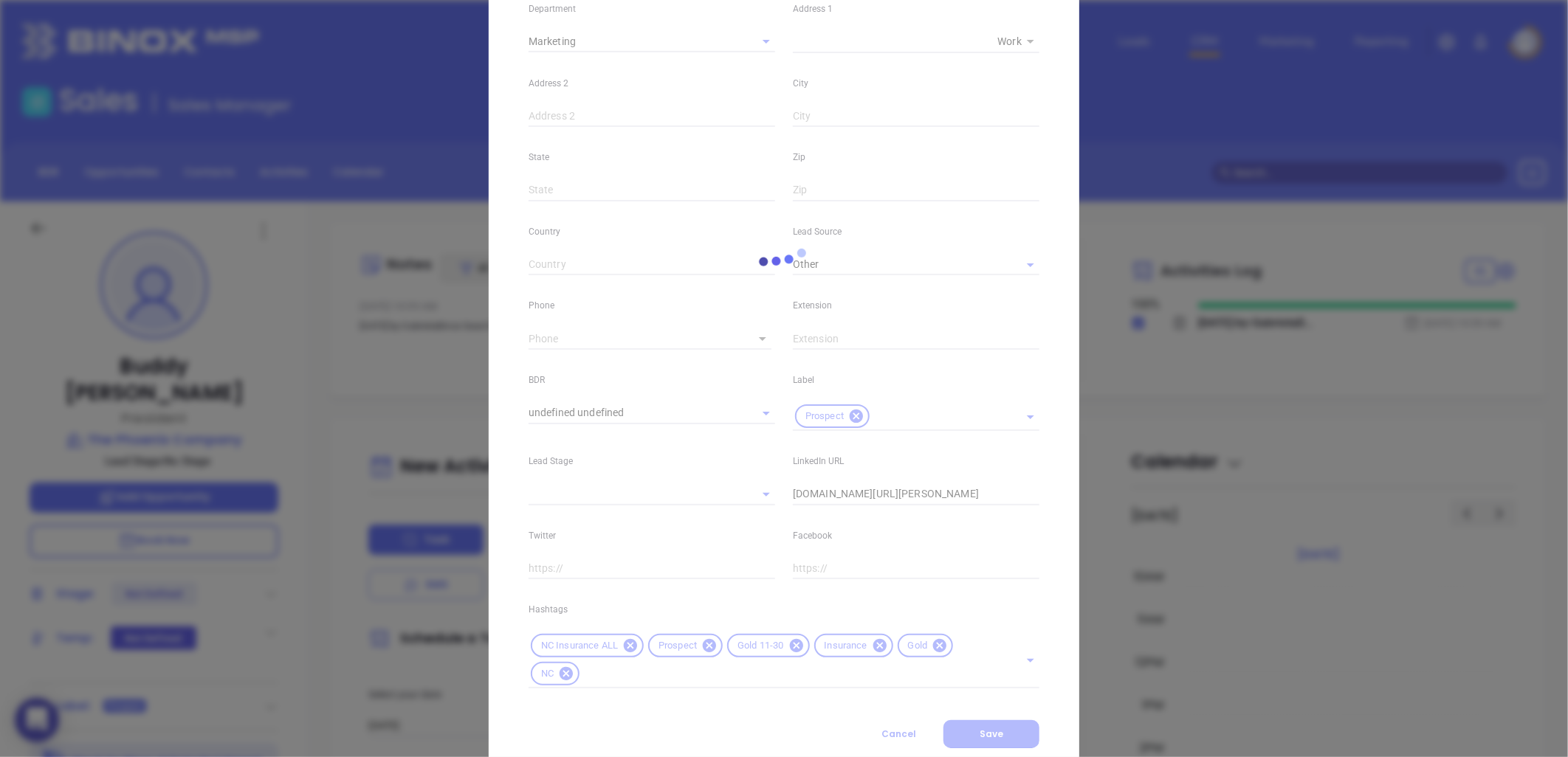
type input "[PHONE_NUMBER]"
type input "1"
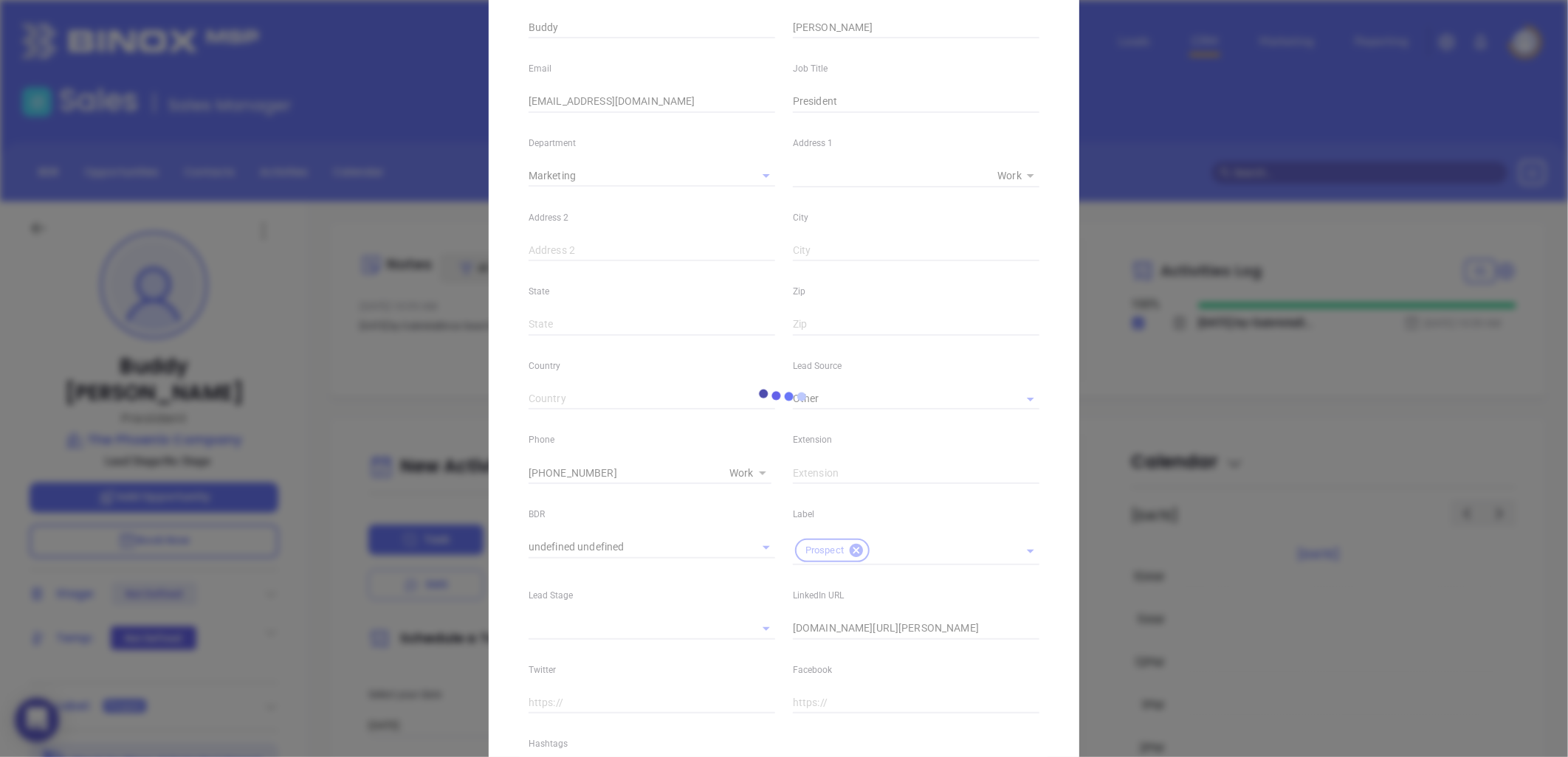
scroll to position [0, 0]
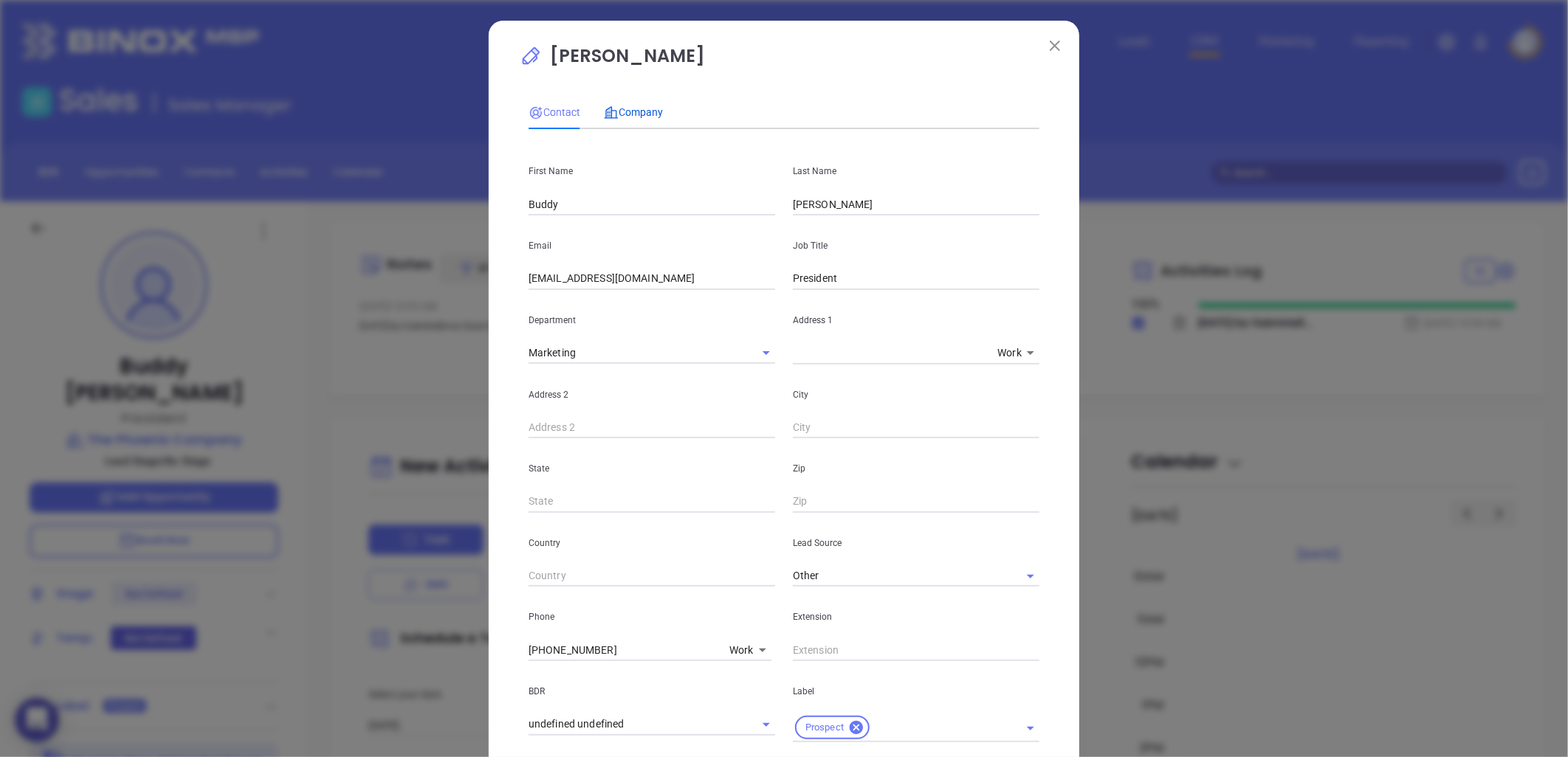
click at [636, 109] on span "Company" at bounding box center [633, 112] width 59 height 12
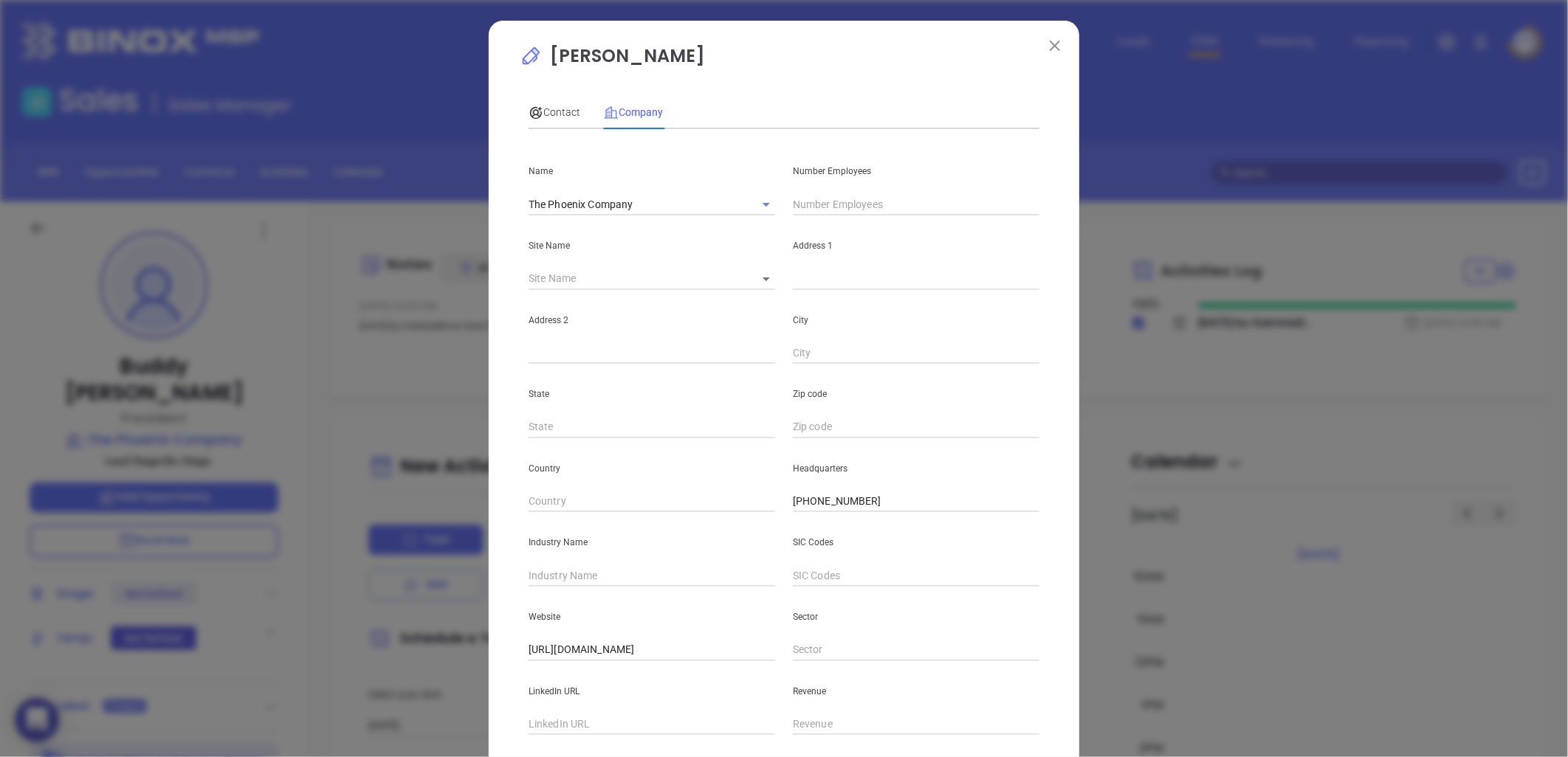
click at [630, 116] on span "Company" at bounding box center [633, 112] width 59 height 12
click at [539, 729] on input "text" at bounding box center [652, 725] width 247 height 22
paste input "https://www.linkedin.com/company/the-phoenix-company-llc/"
type input "https://www.linkedin.com/company/the-phoenix-company-llc/"
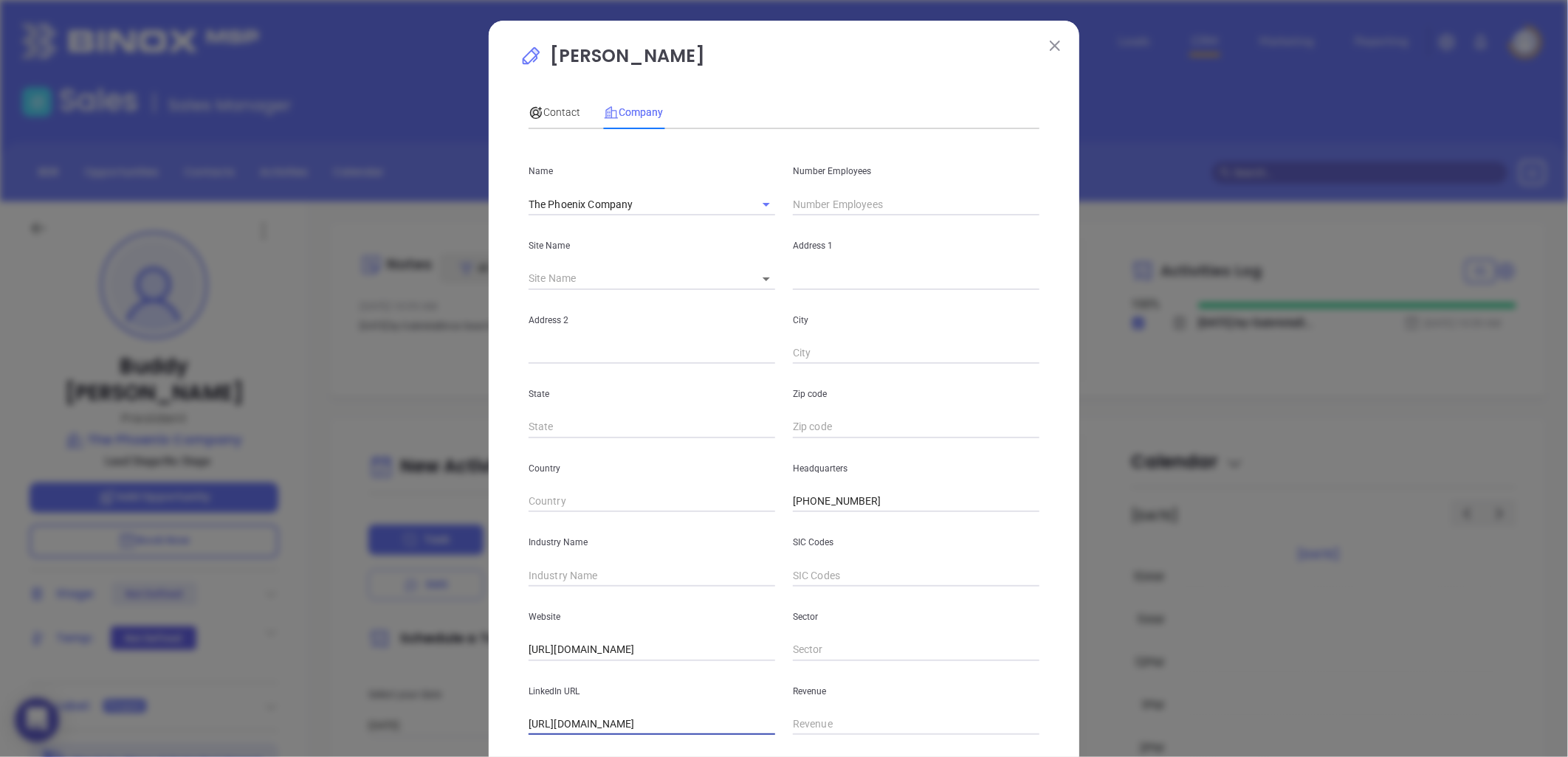
scroll to position [0, 0]
drag, startPoint x: 549, startPoint y: 572, endPoint x: 510, endPoint y: 547, distance: 46.3
click at [543, 565] on input "text" at bounding box center [652, 576] width 247 height 22
type input "Insurance"
drag, startPoint x: 852, startPoint y: 202, endPoint x: 842, endPoint y: 197, distance: 11.2
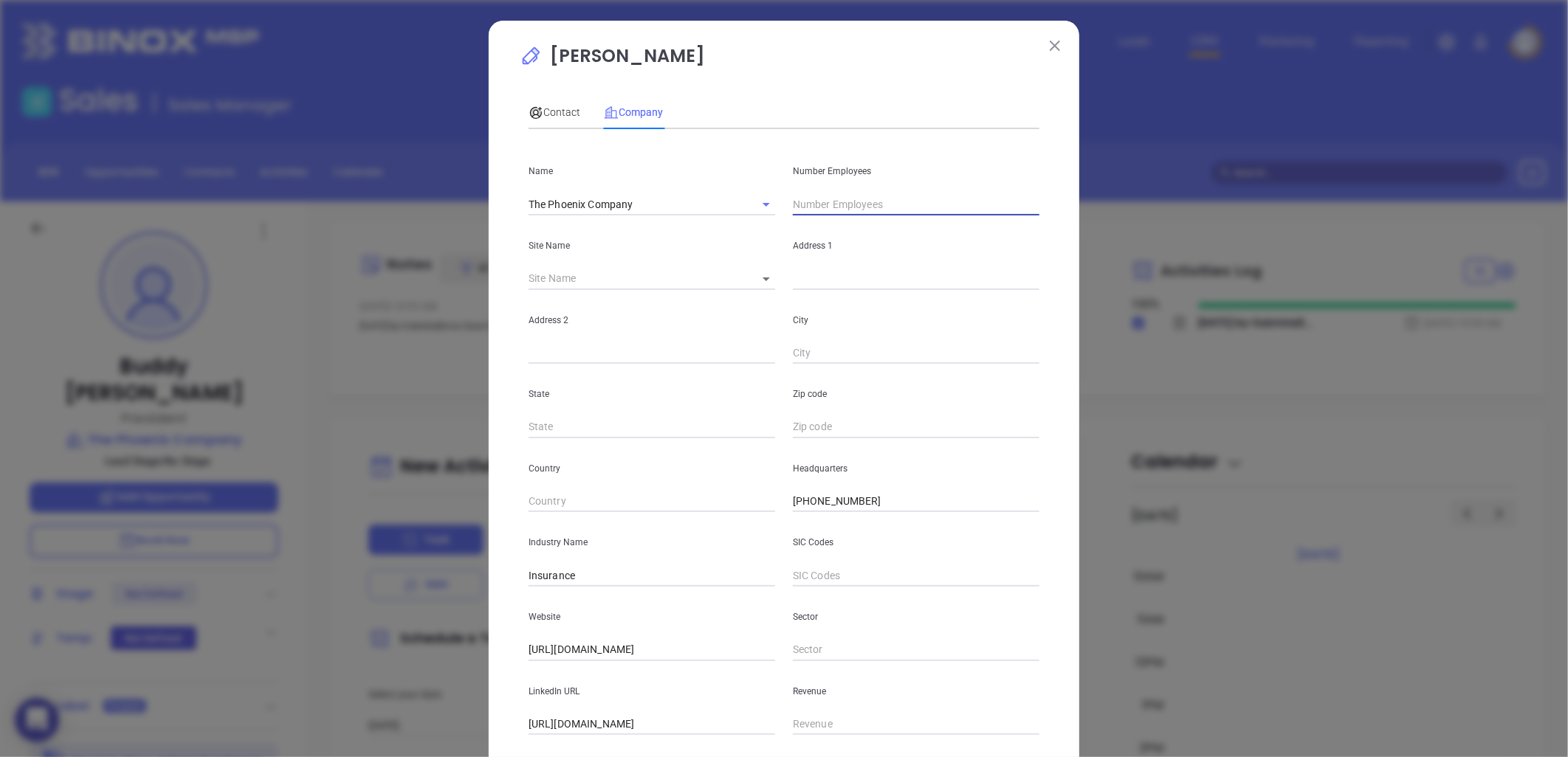
click at [852, 202] on input "text" at bounding box center [916, 204] width 247 height 22
type input "15"
click at [556, 110] on span "Contact" at bounding box center [555, 112] width 52 height 12
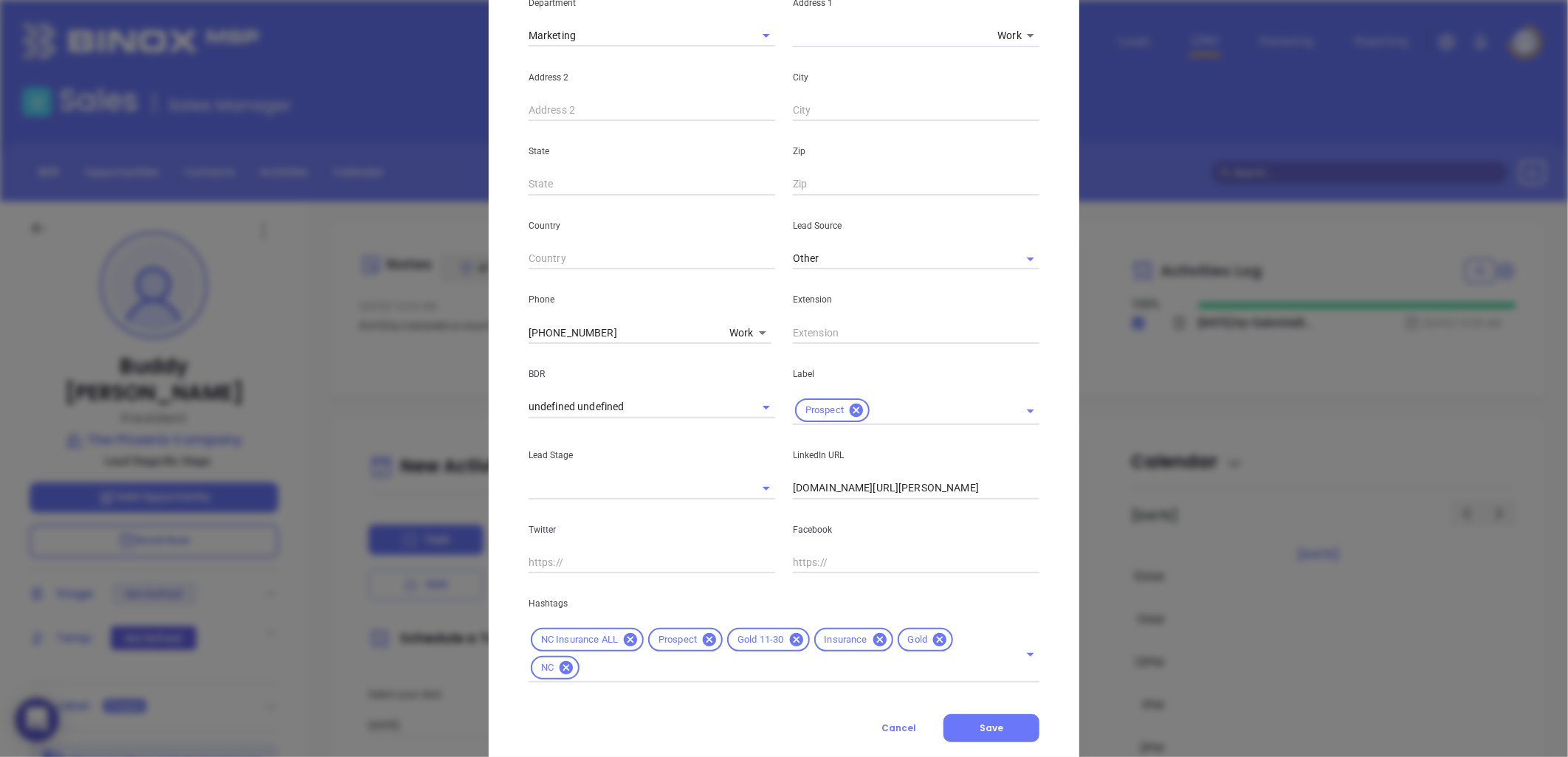
scroll to position [354, 0]
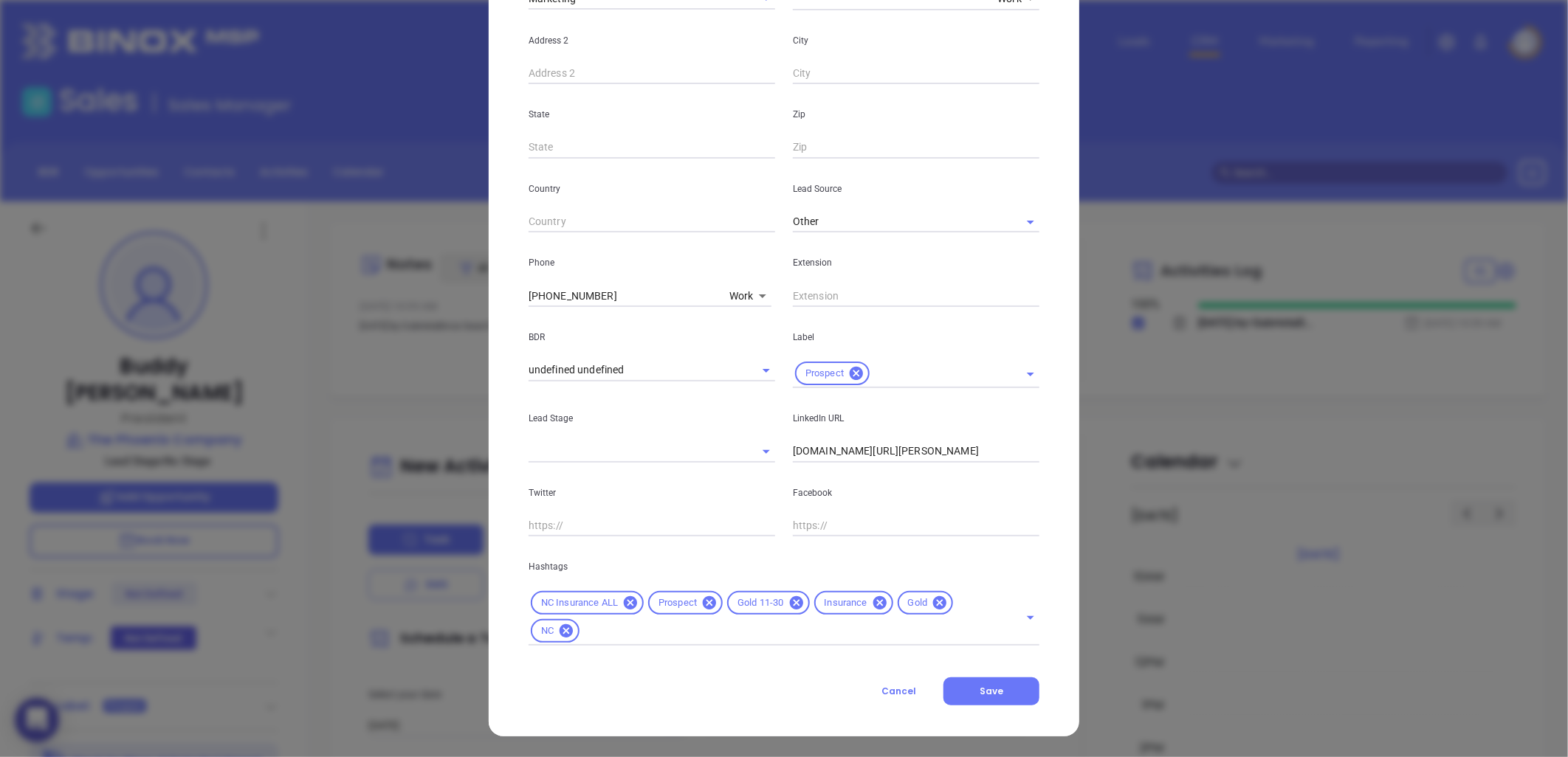
click at [933, 606] on icon at bounding box center [939, 603] width 16 height 16
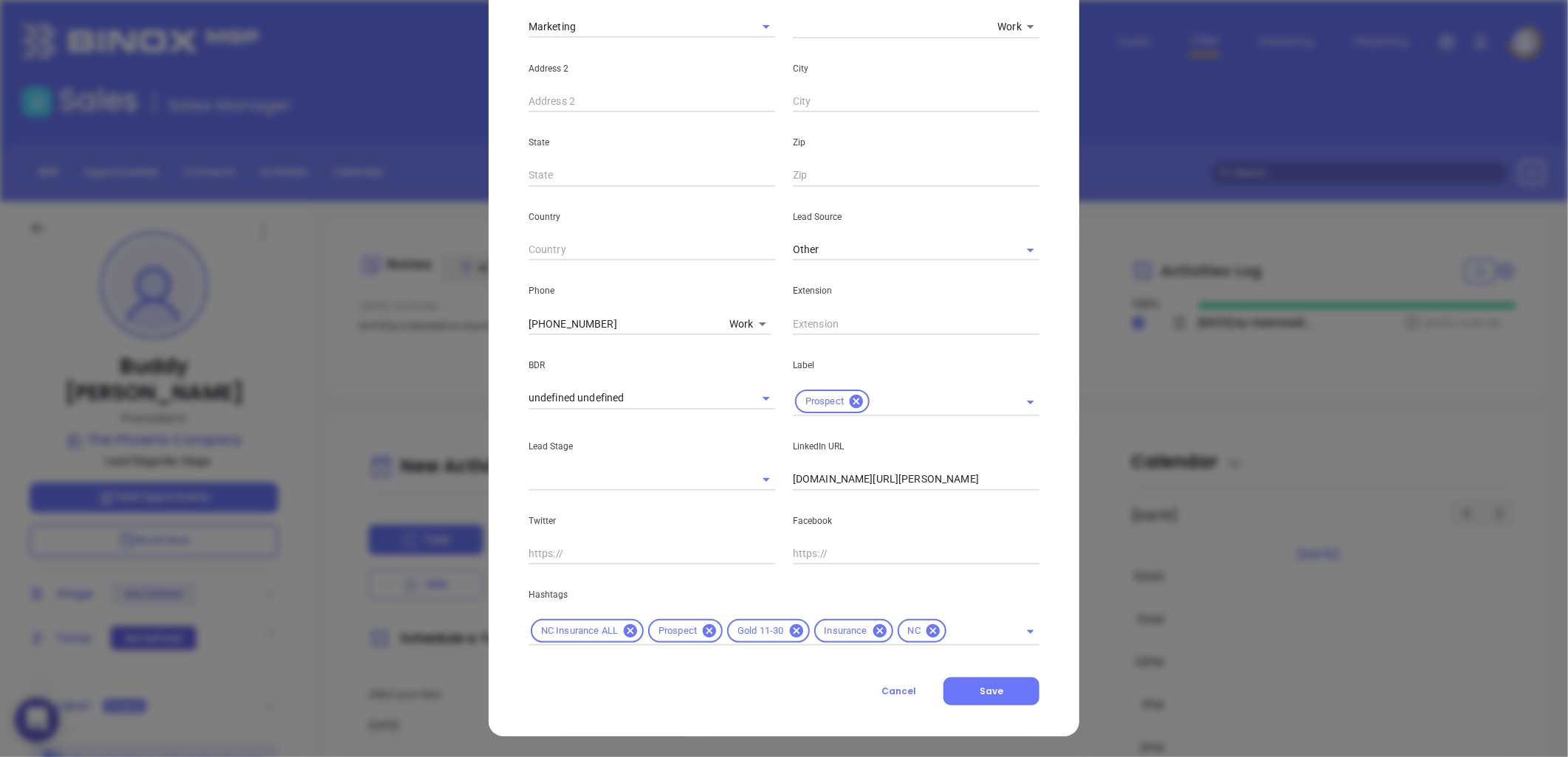
scroll to position [326, 0]
click at [984, 686] on span "Save" at bounding box center [991, 691] width 23 height 13
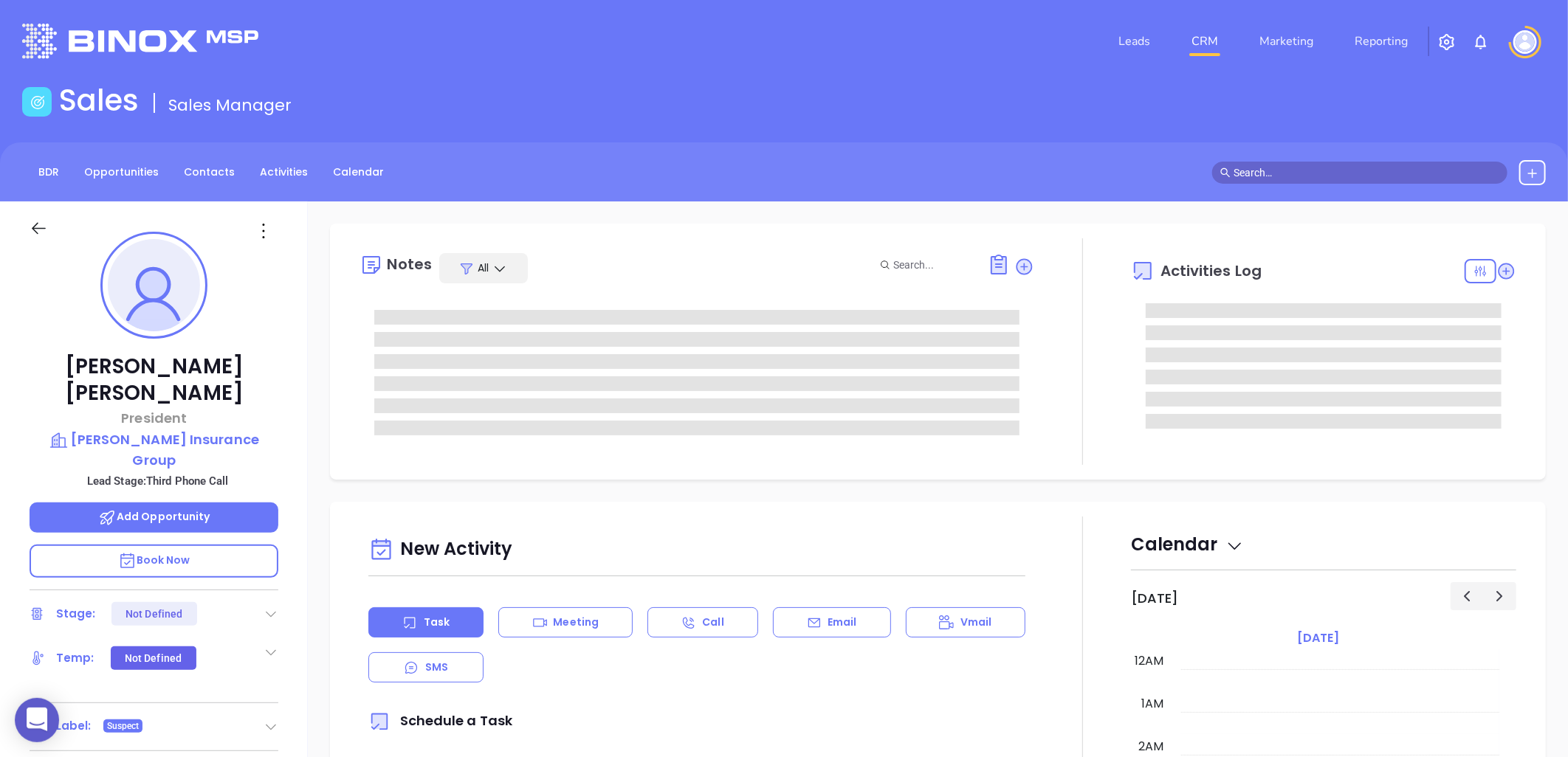
type input "[DATE]"
type input "[PERSON_NAME]"
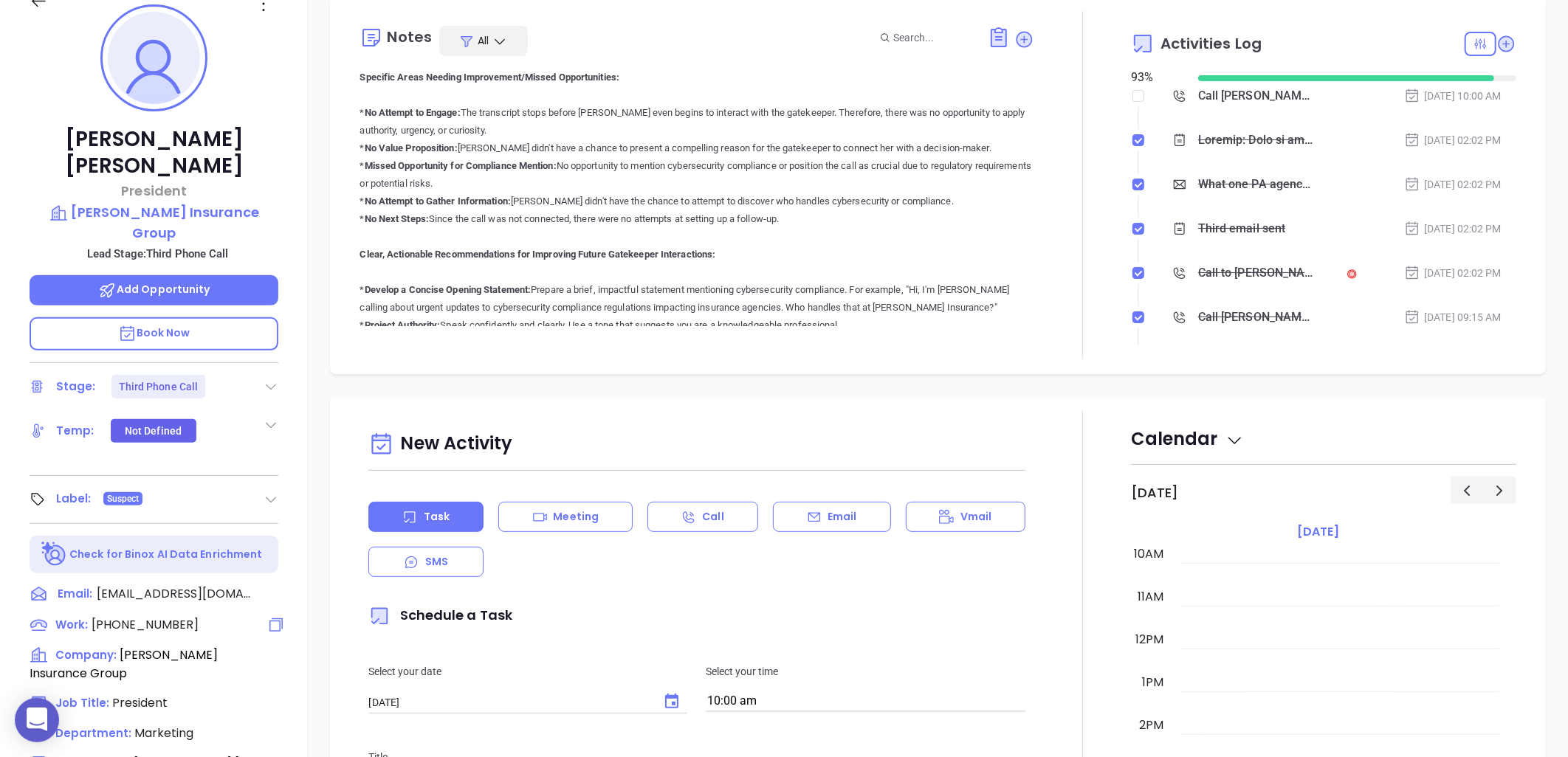
scroll to position [477, 0]
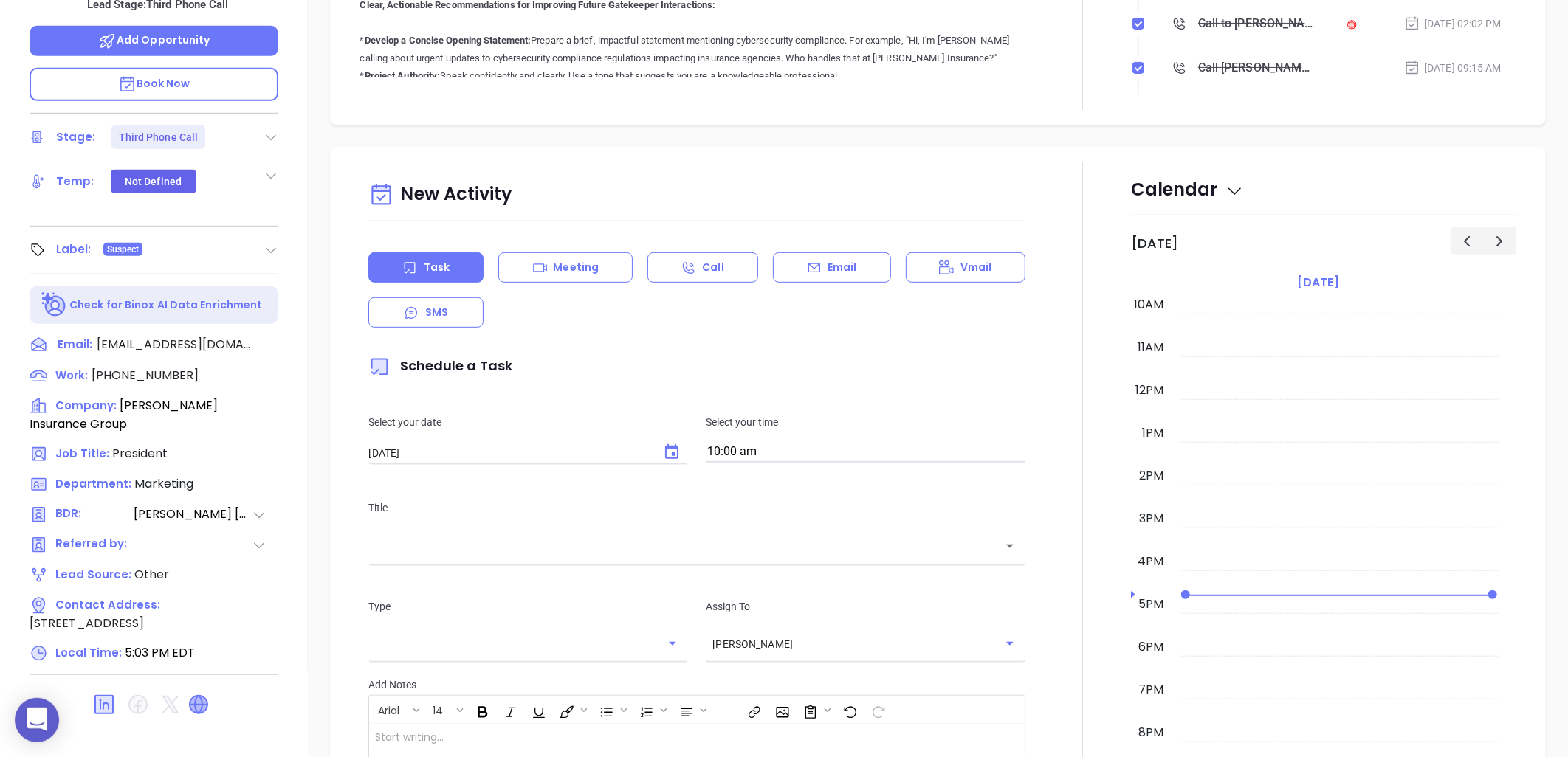
click at [197, 696] on icon at bounding box center [198, 704] width 18 height 18
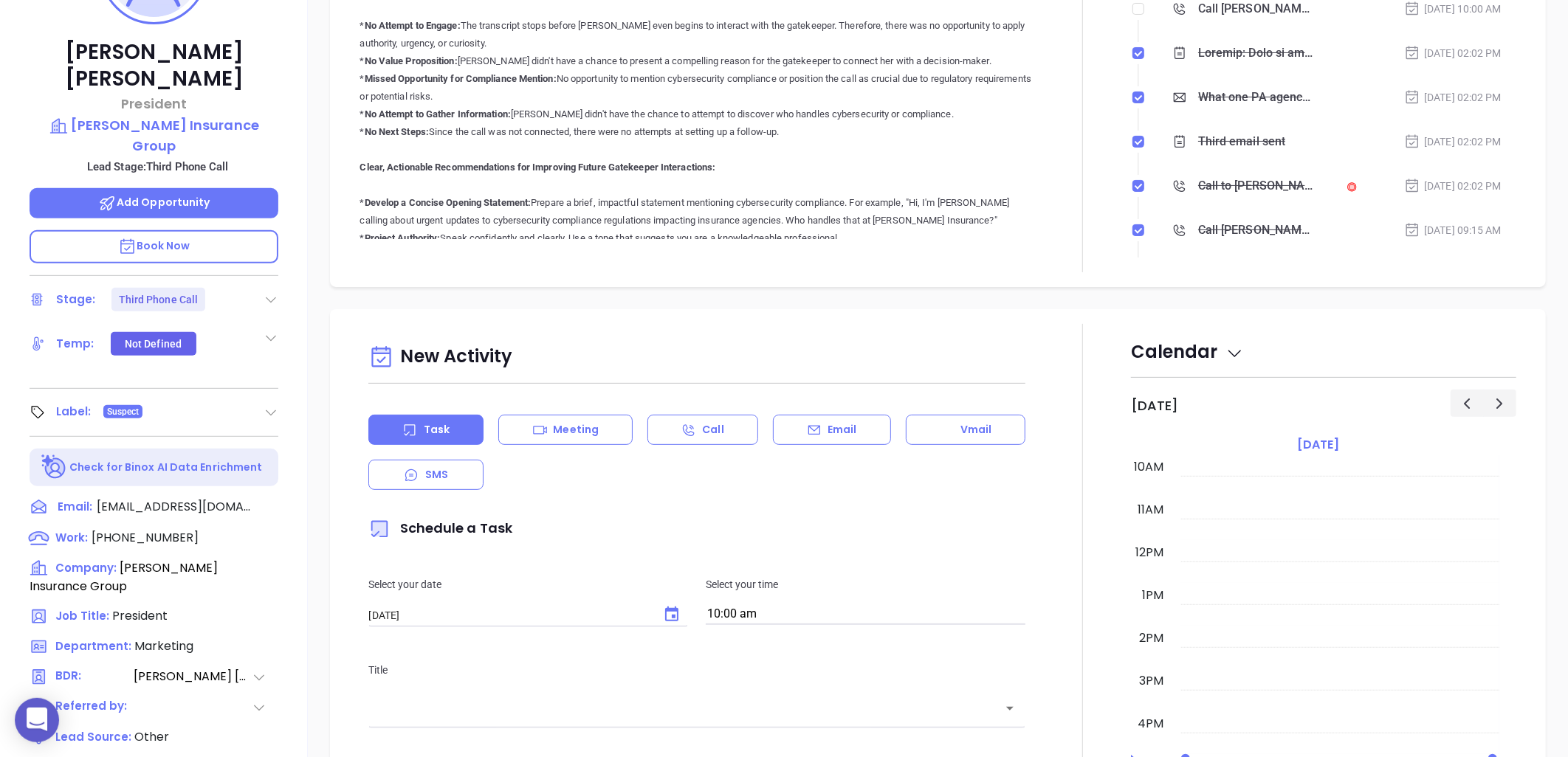
scroll to position [313, 0]
drag, startPoint x: 273, startPoint y: 460, endPoint x: 16, endPoint y: 512, distance: 262.2
click at [274, 501] on icon at bounding box center [274, 508] width 15 height 15
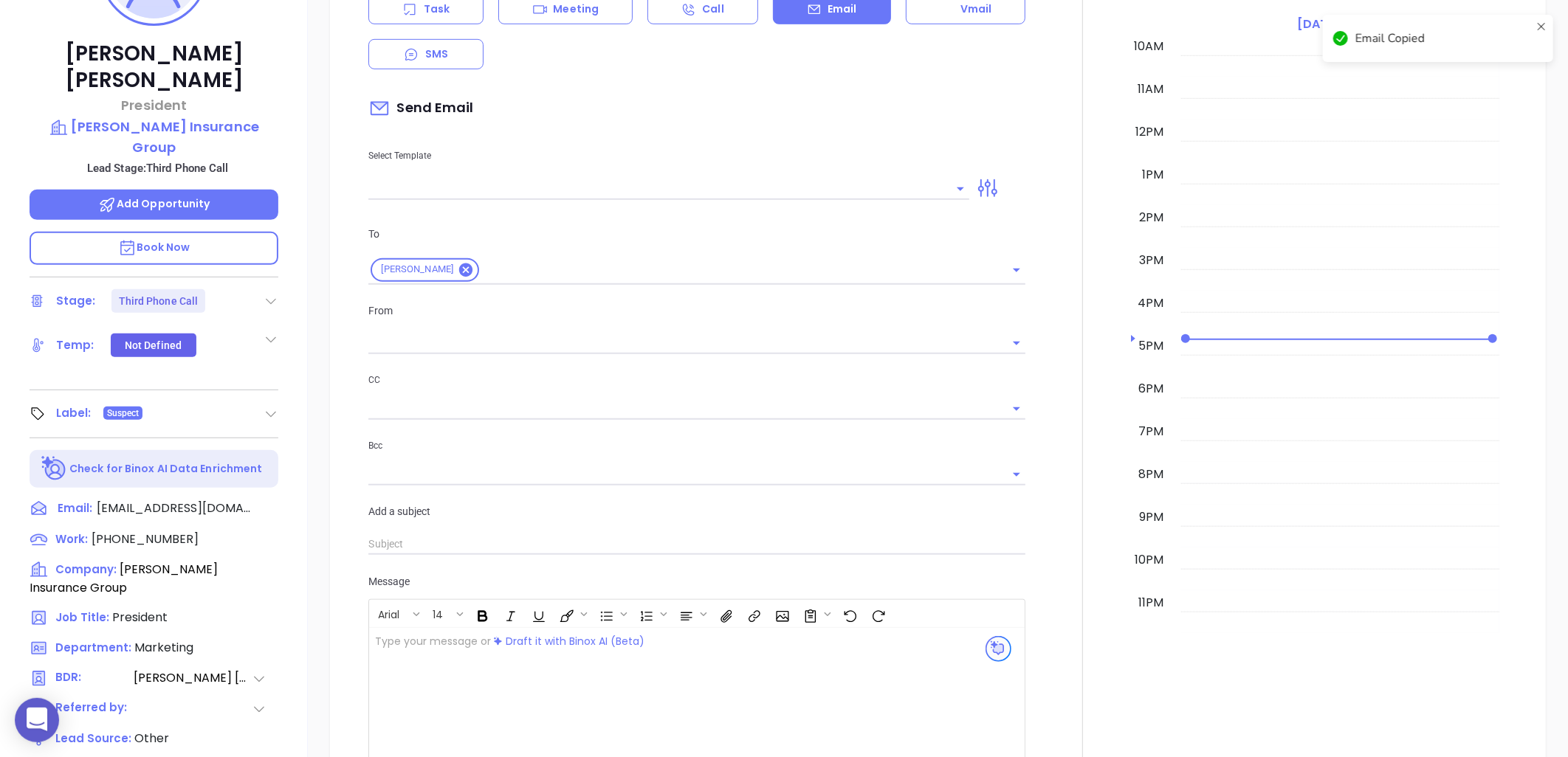
scroll to position [202, 0]
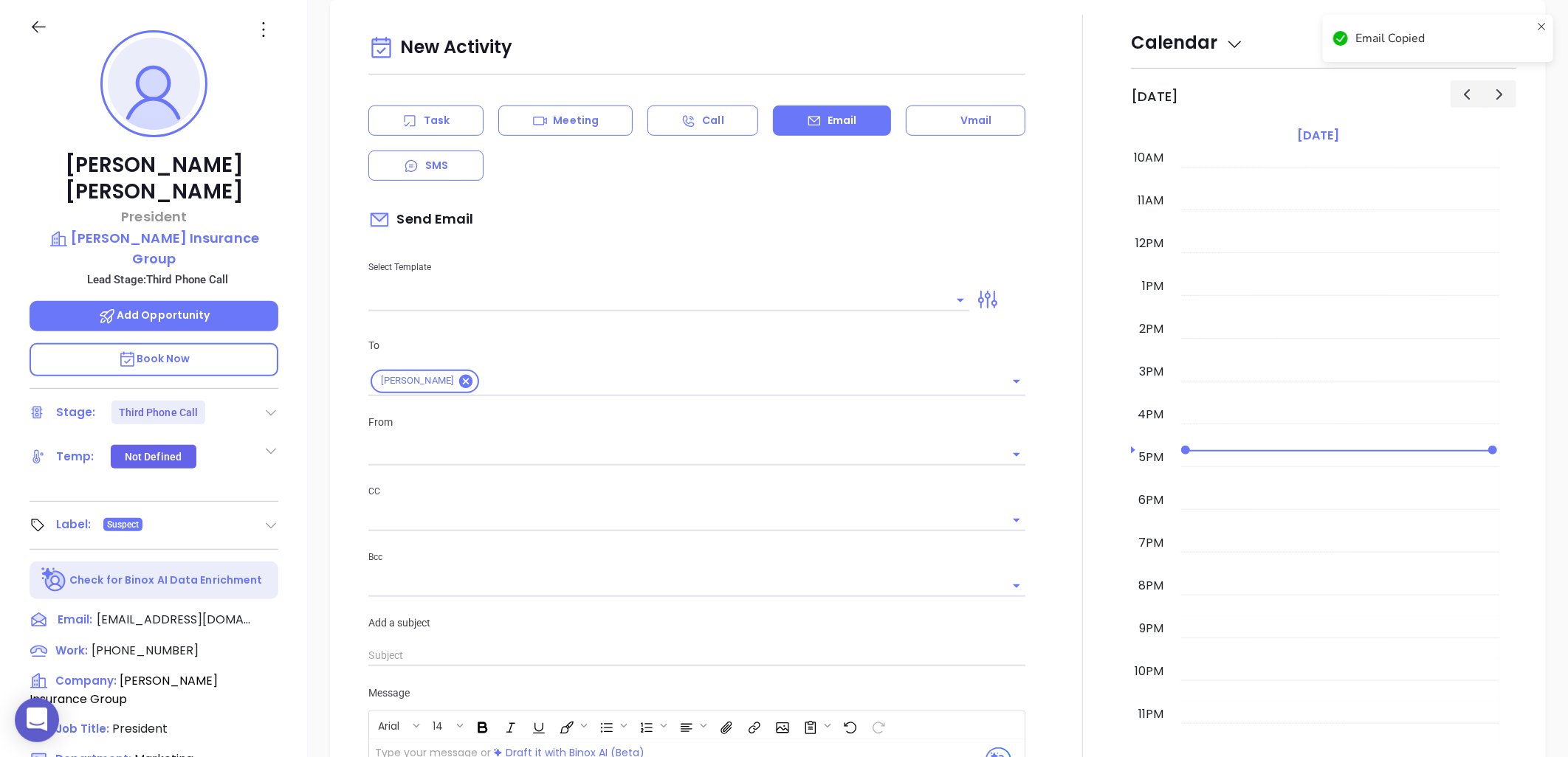
type input "[PERSON_NAME]"
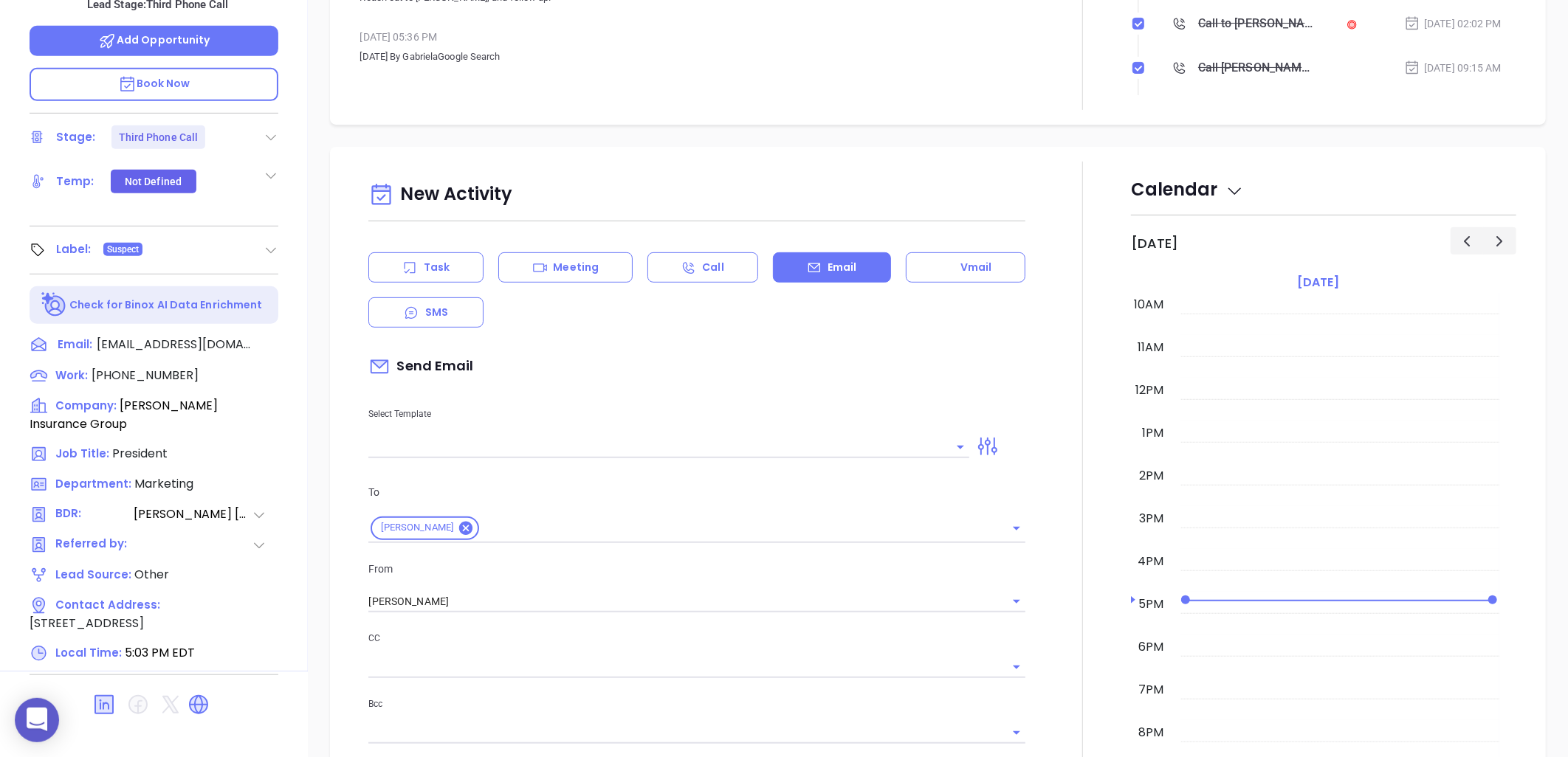
scroll to position [0, 0]
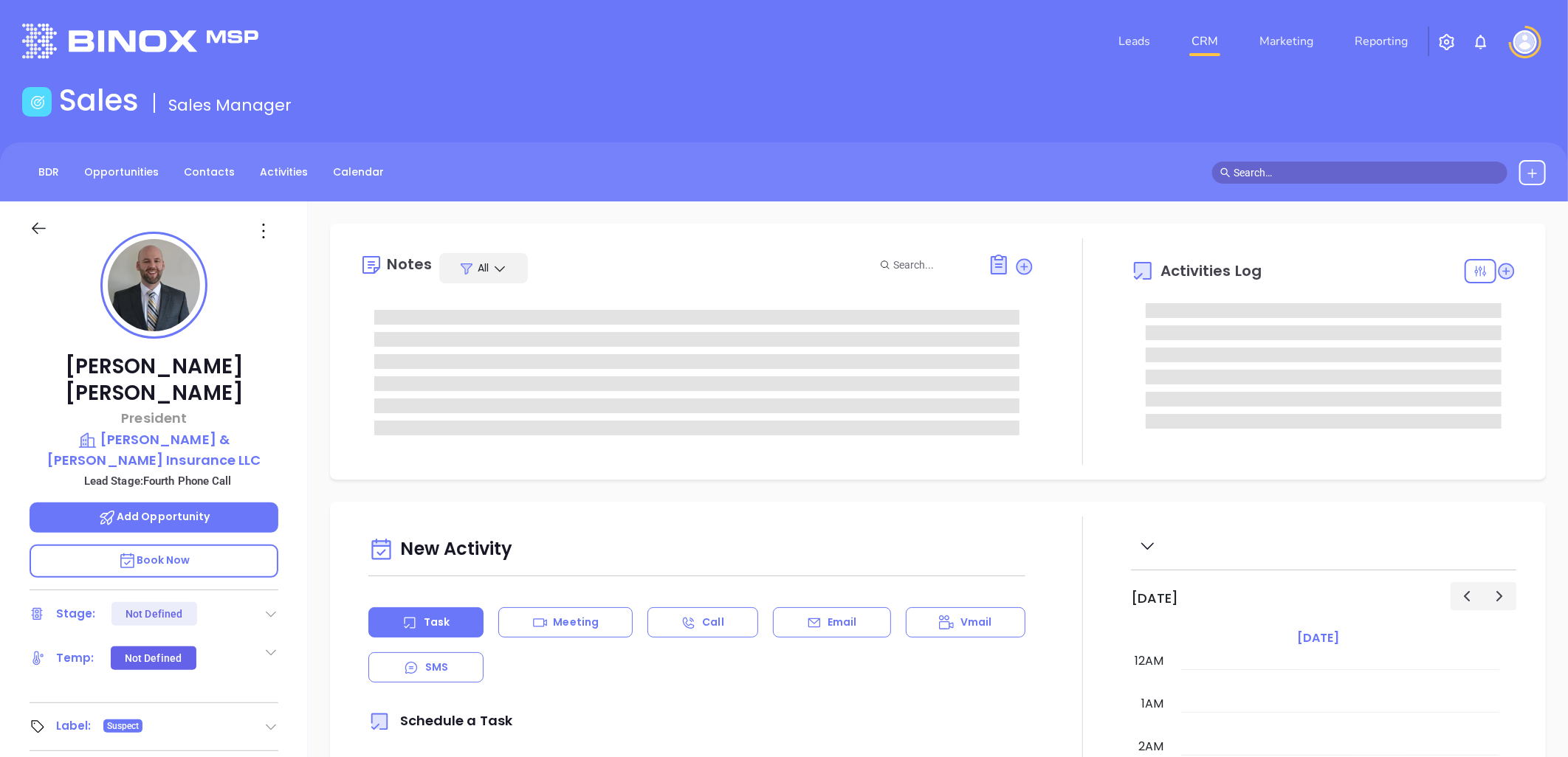
type input "[DATE]"
type input "[PERSON_NAME]"
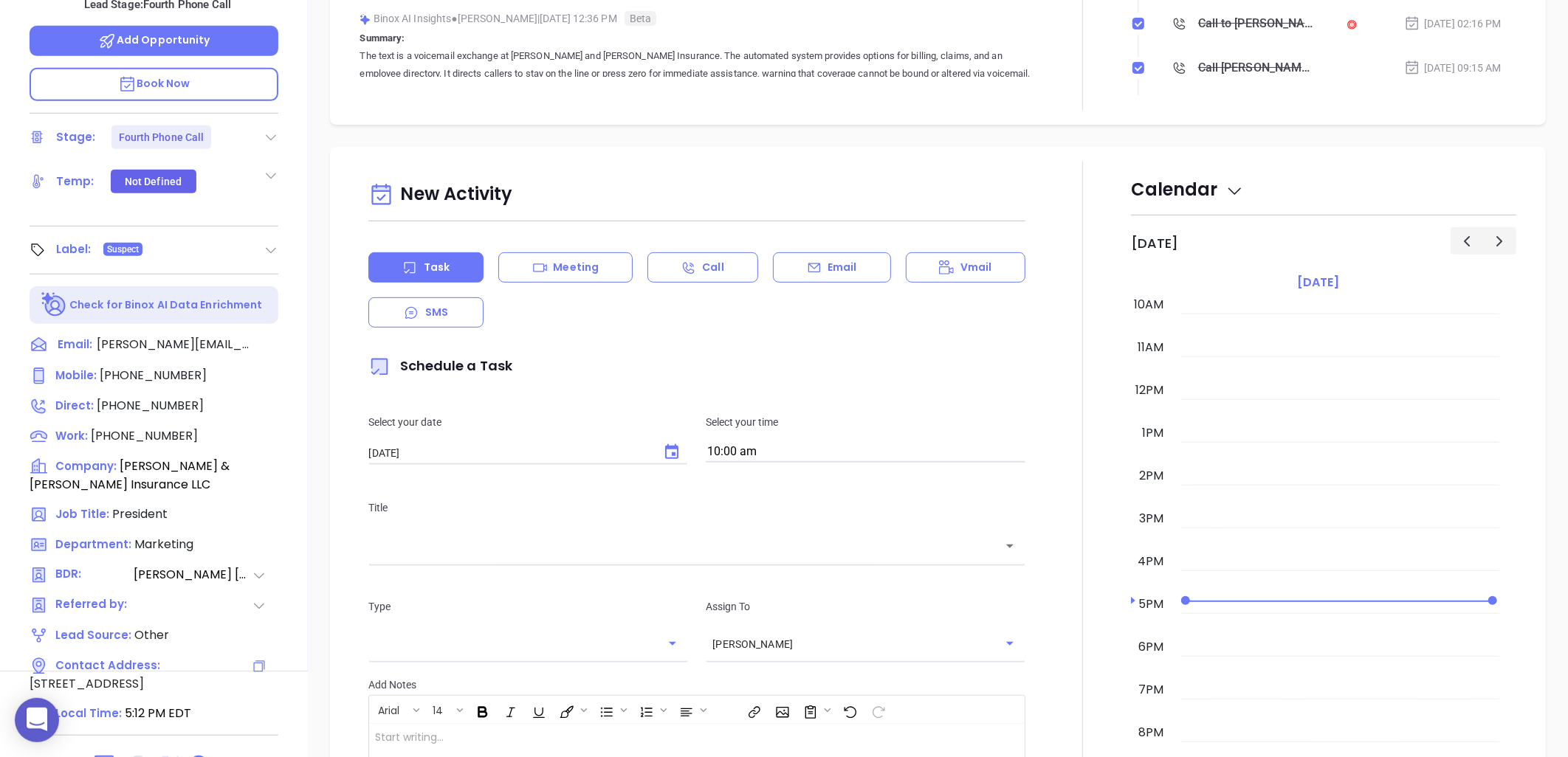
scroll to position [944, 0]
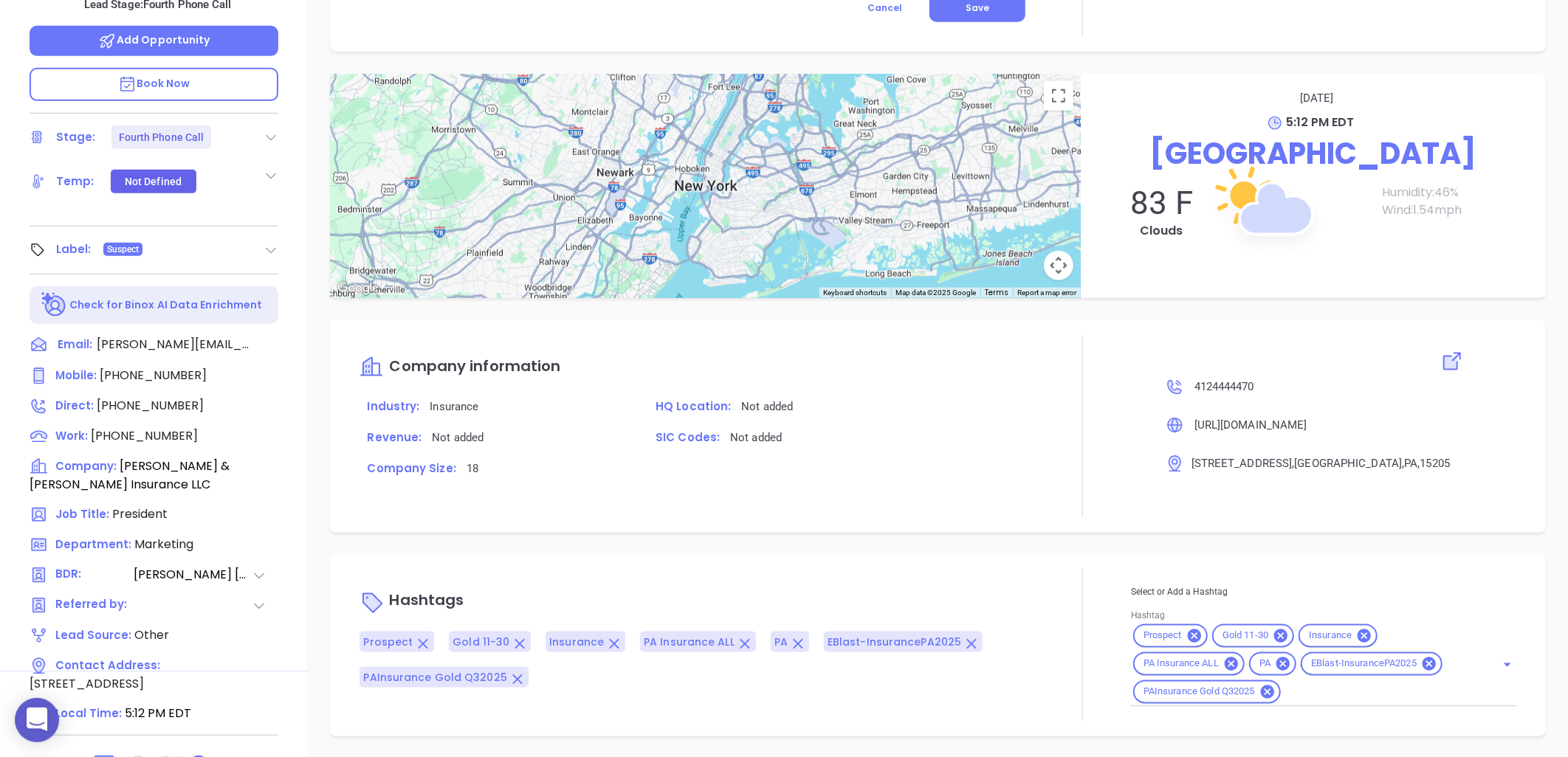
click at [199, 756] on icon at bounding box center [198, 765] width 18 height 18
drag, startPoint x: 275, startPoint y: 312, endPoint x: 21, endPoint y: 406, distance: 270.8
click at [277, 337] on icon at bounding box center [274, 344] width 15 height 15
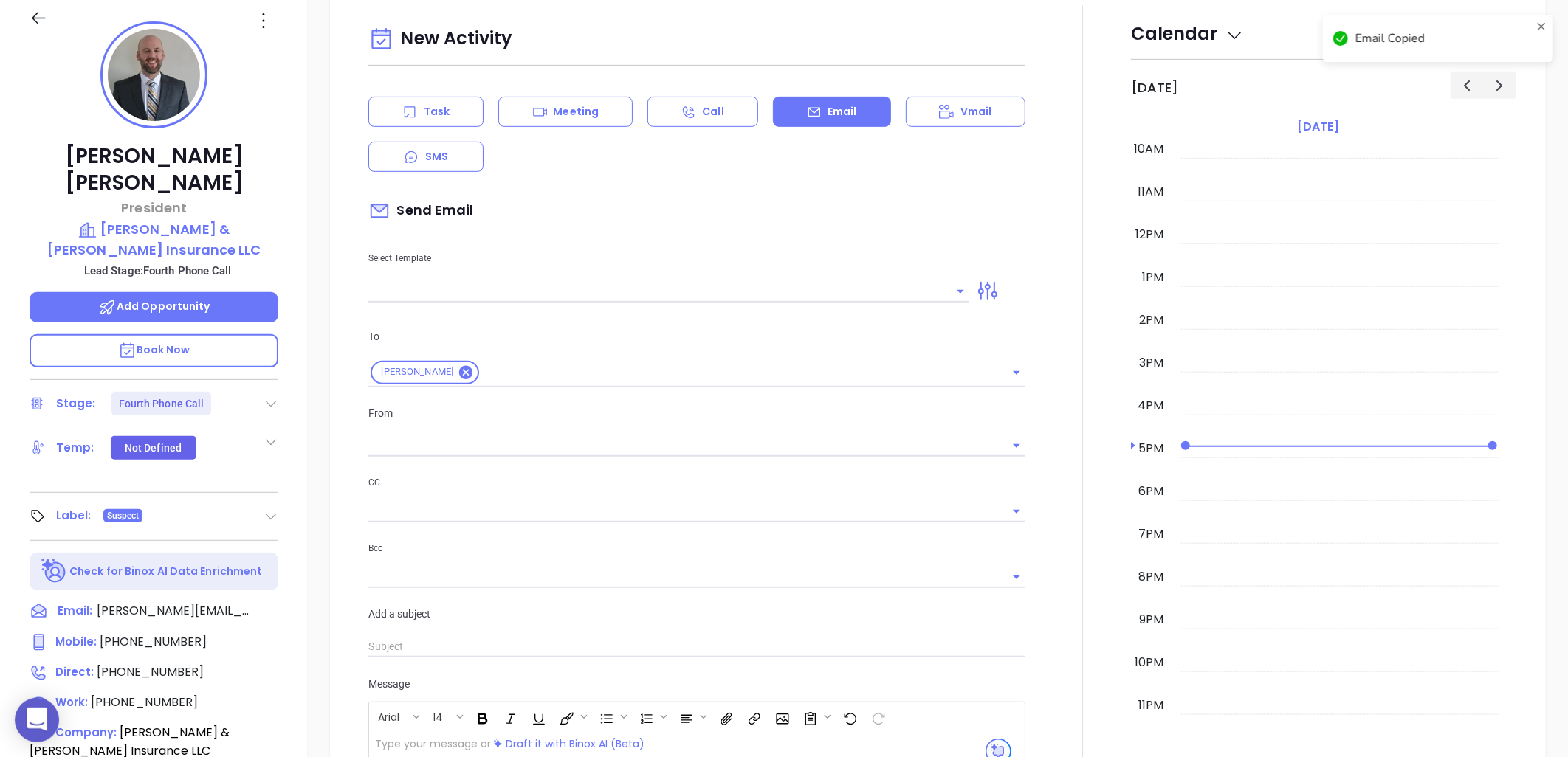
scroll to position [202, 0]
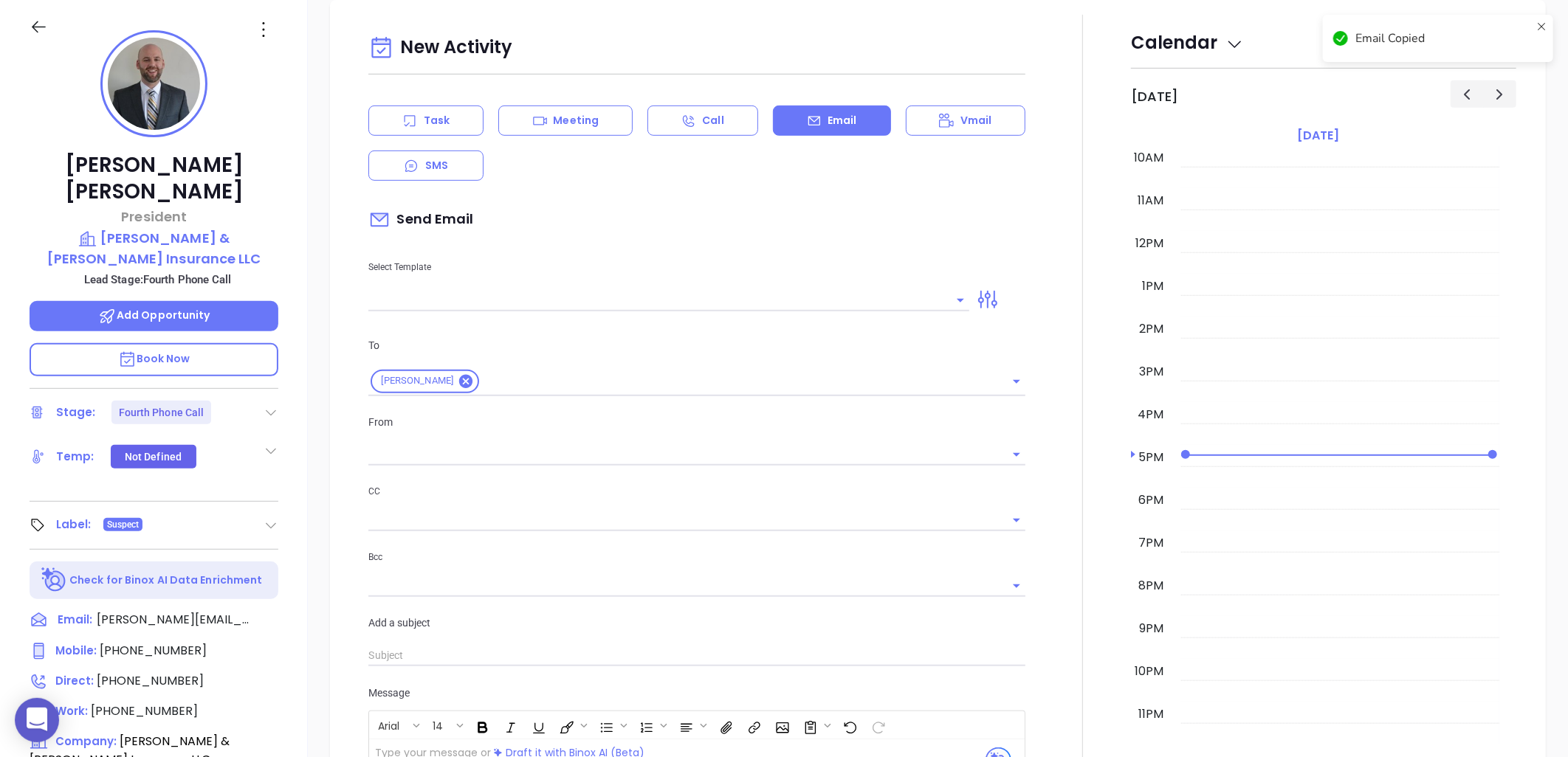
type input "[PERSON_NAME]"
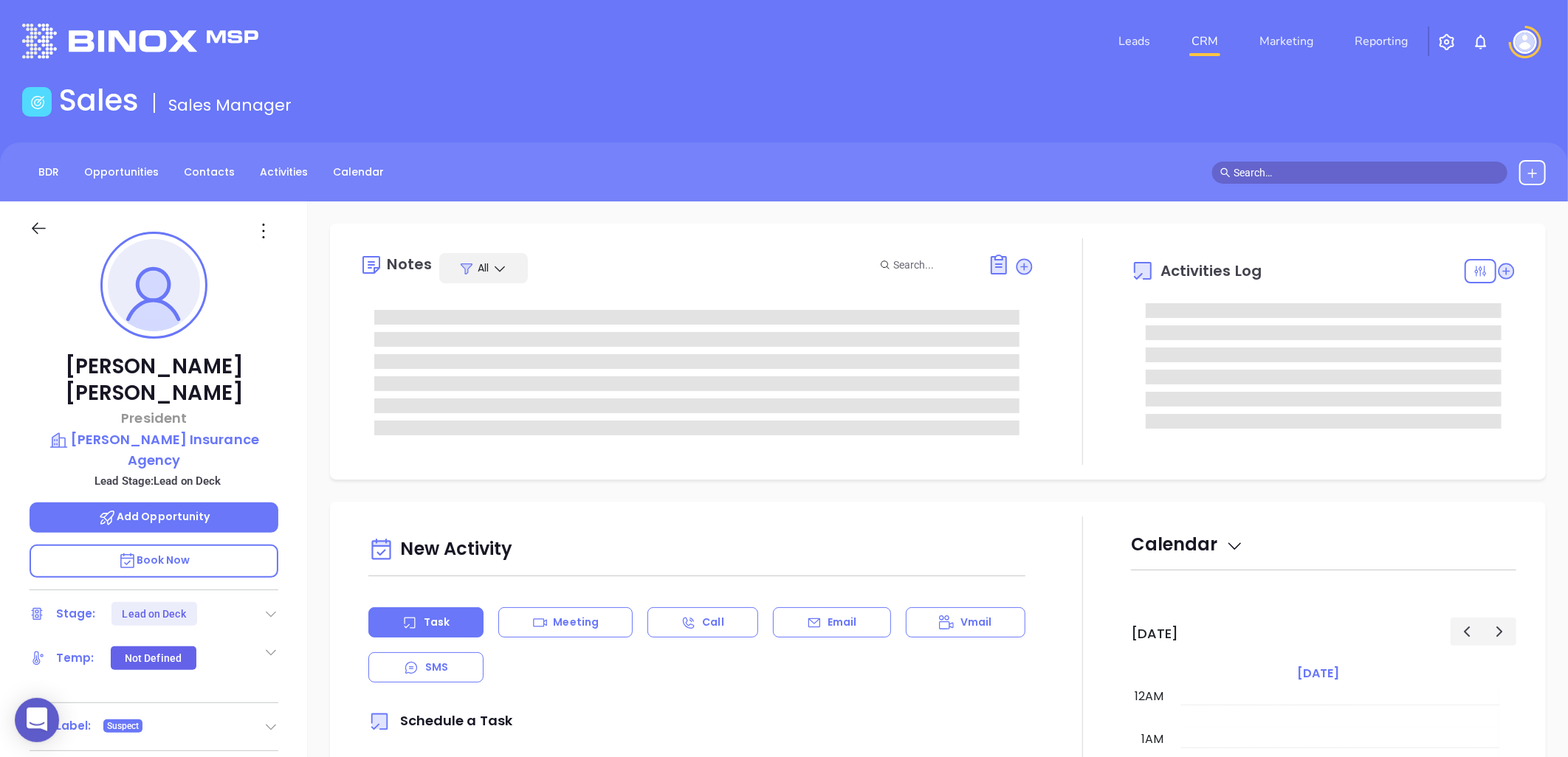
scroll to position [429, 0]
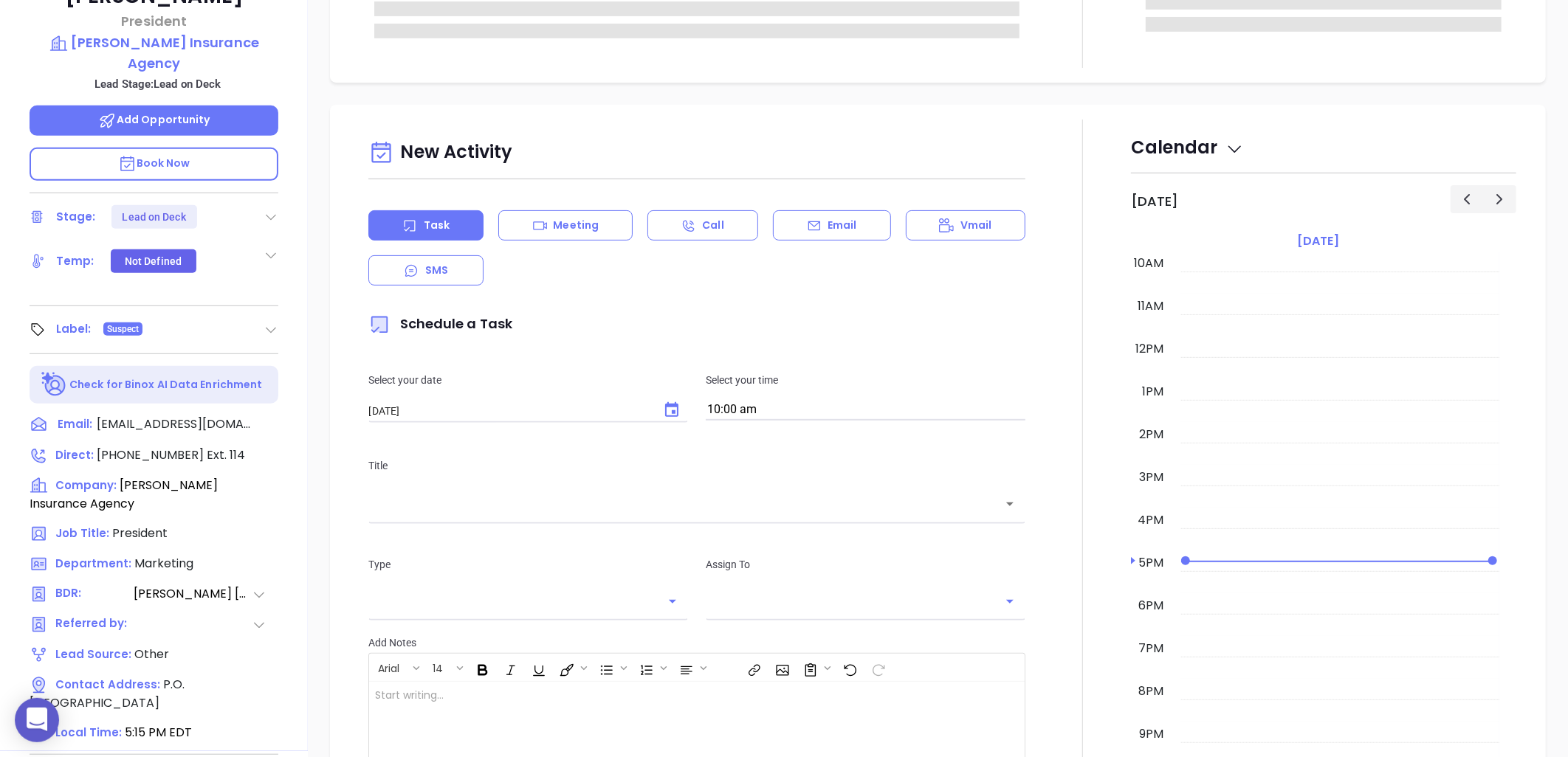
type input "[PERSON_NAME]"
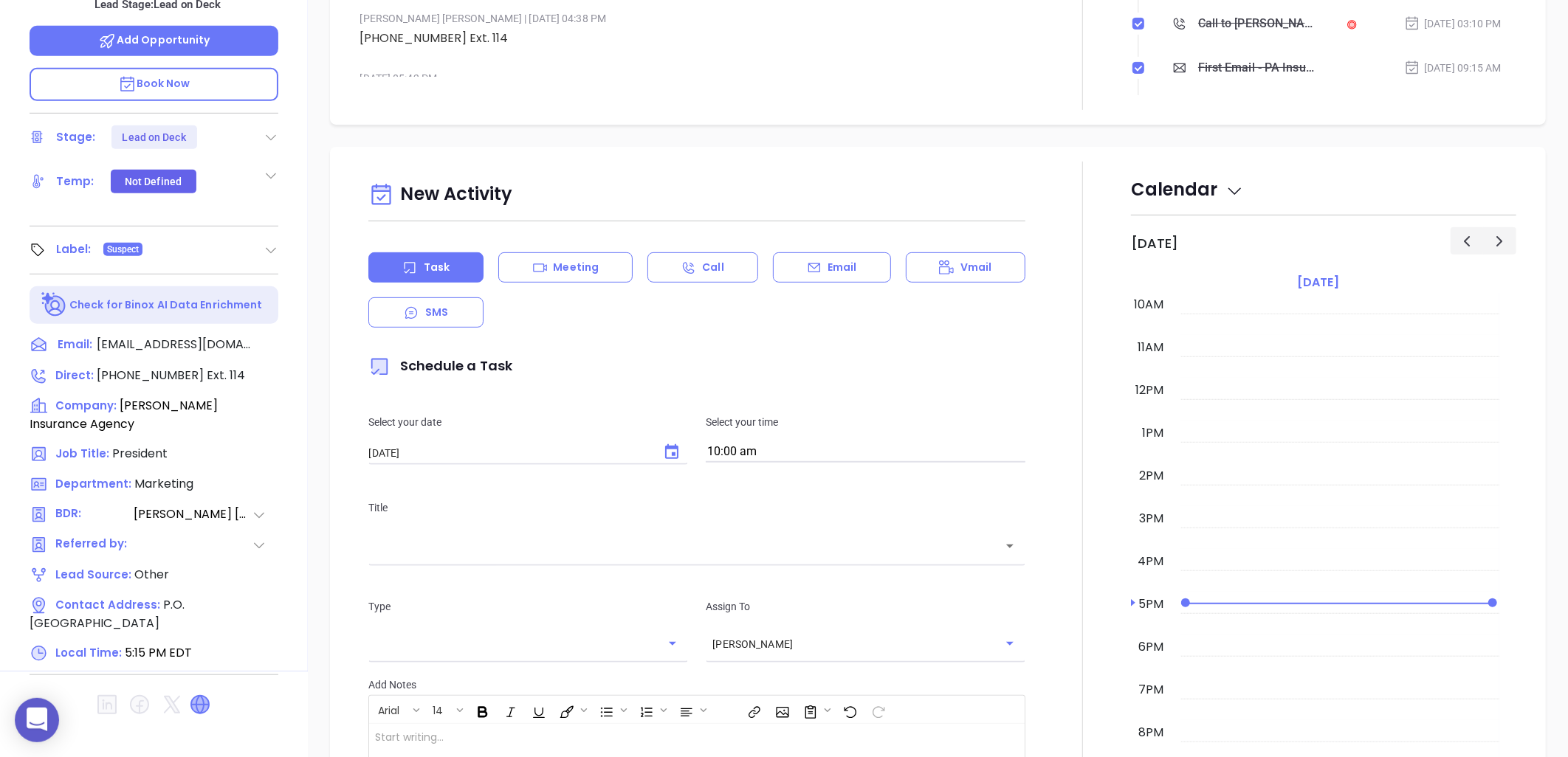
click at [203, 696] on icon at bounding box center [200, 704] width 18 height 18
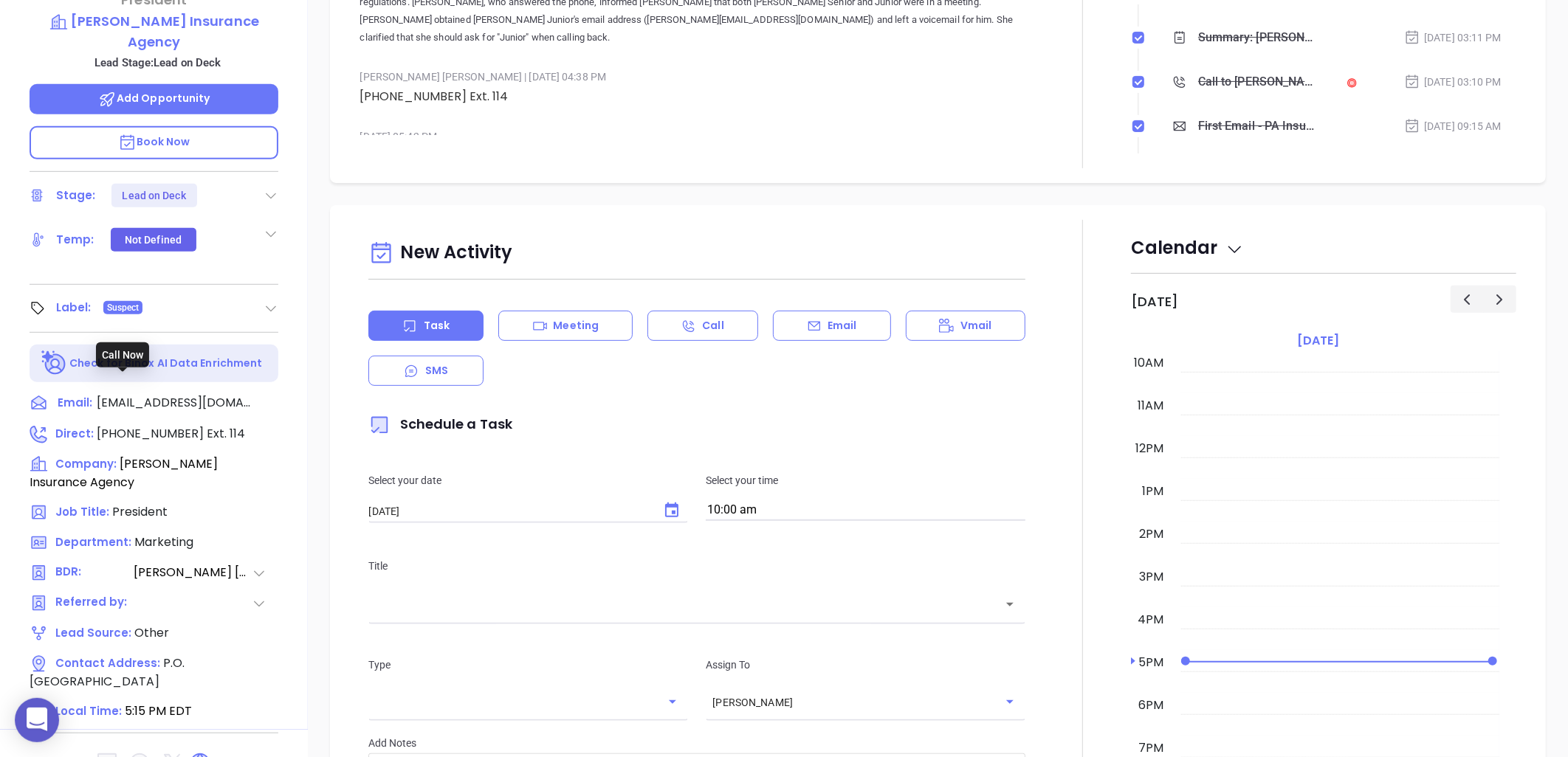
scroll to position [231, 0]
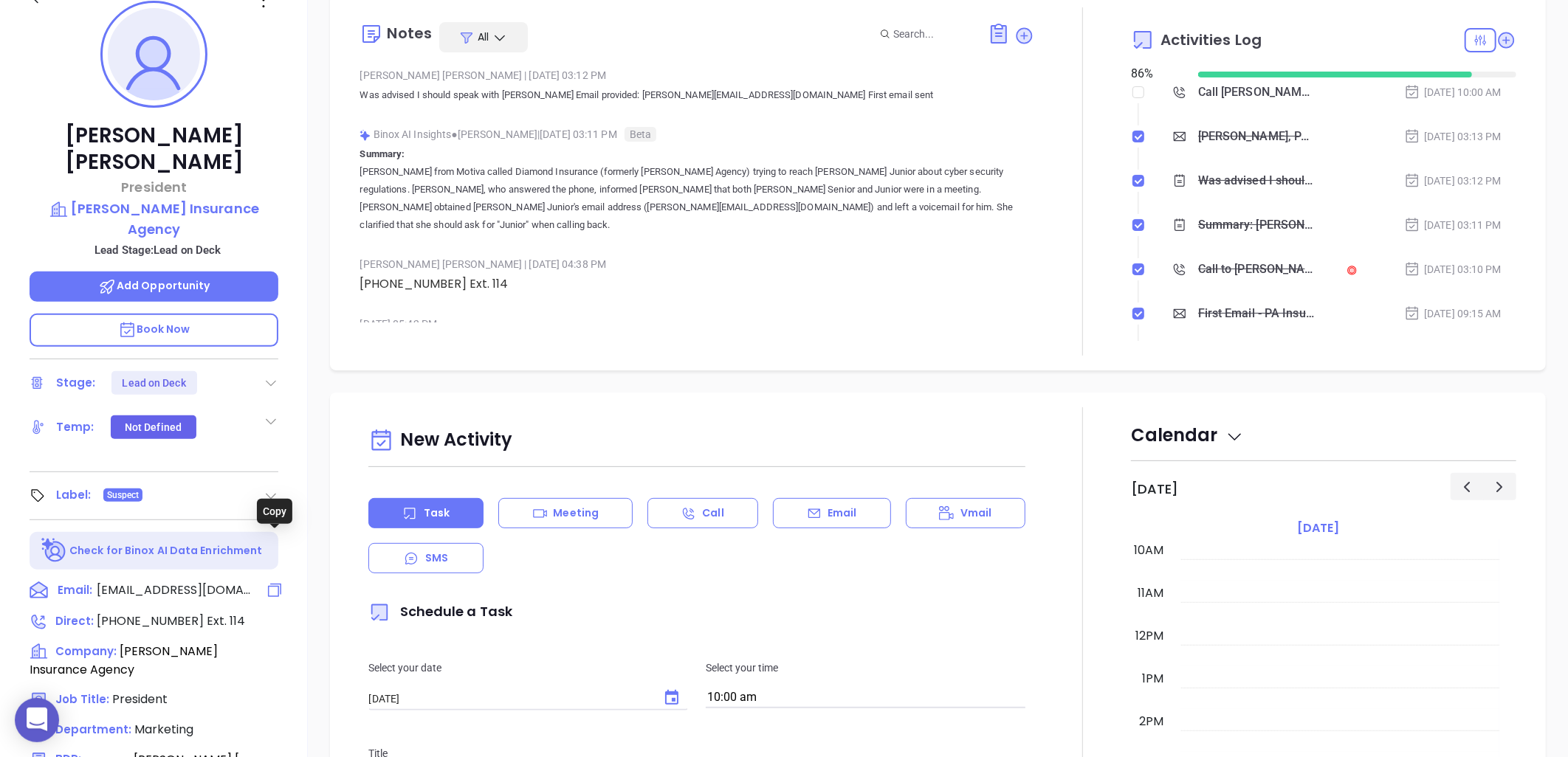
click at [275, 581] on icon at bounding box center [274, 590] width 18 height 18
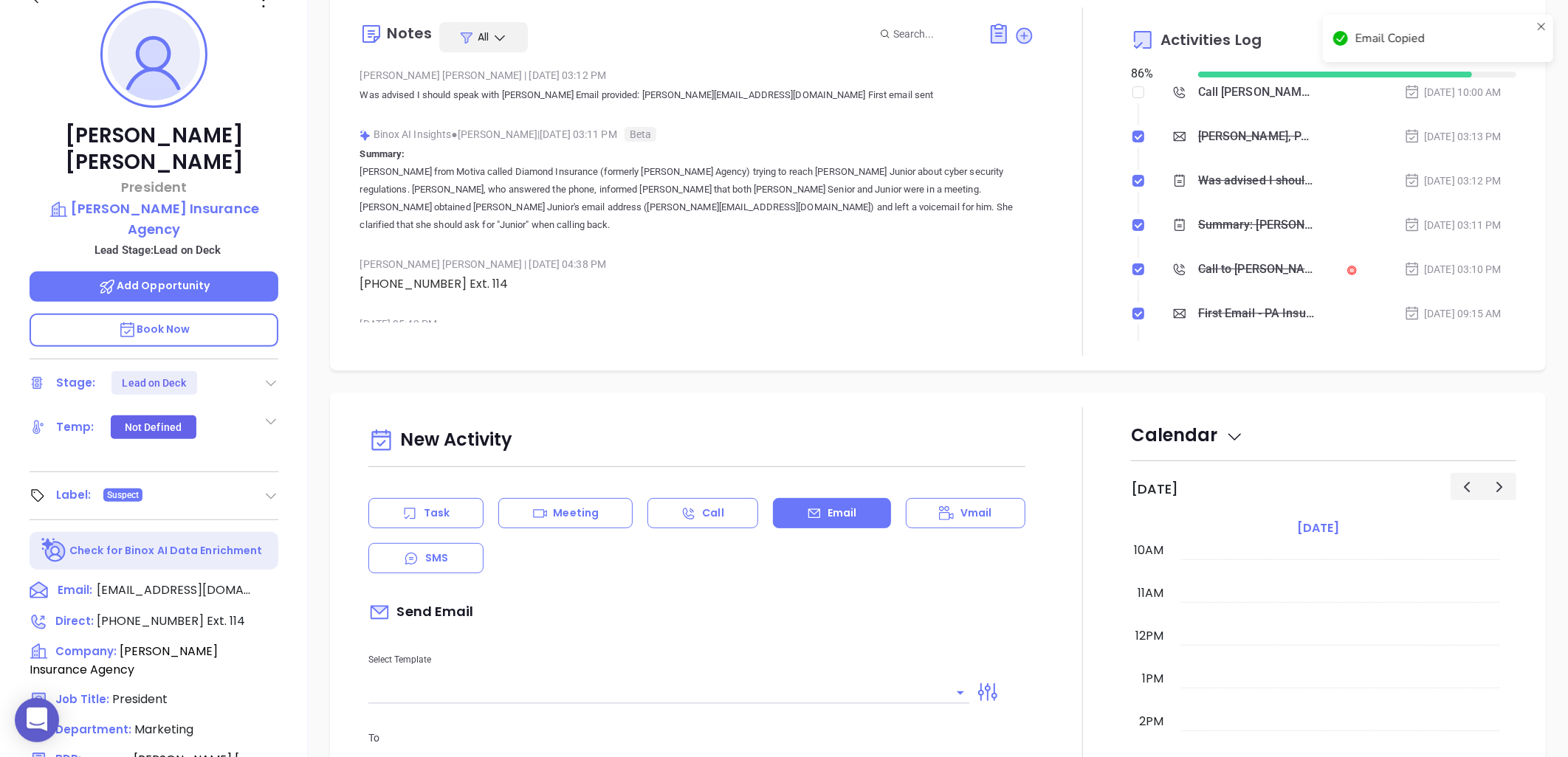
scroll to position [202, 0]
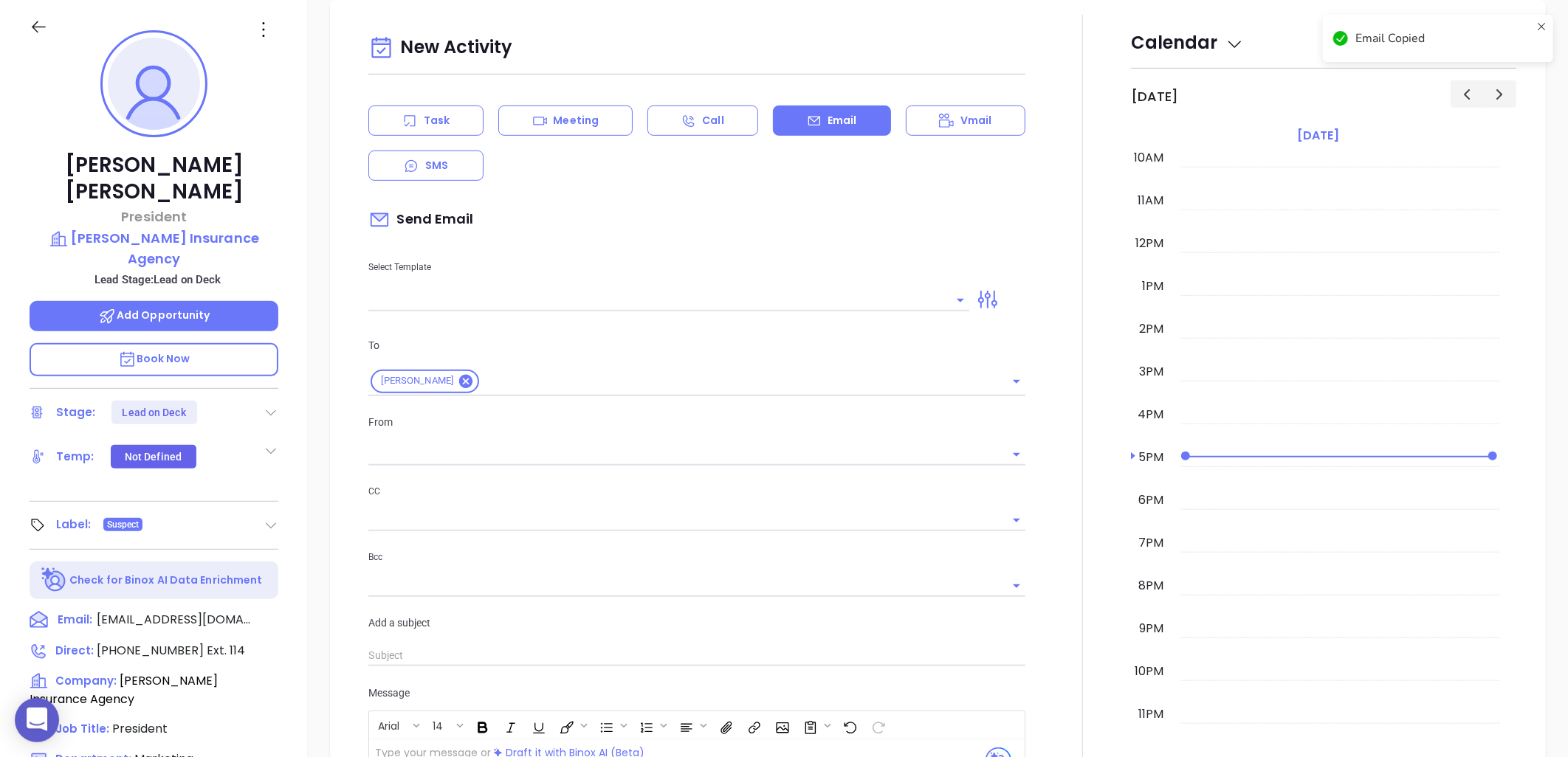
type input "[PERSON_NAME]"
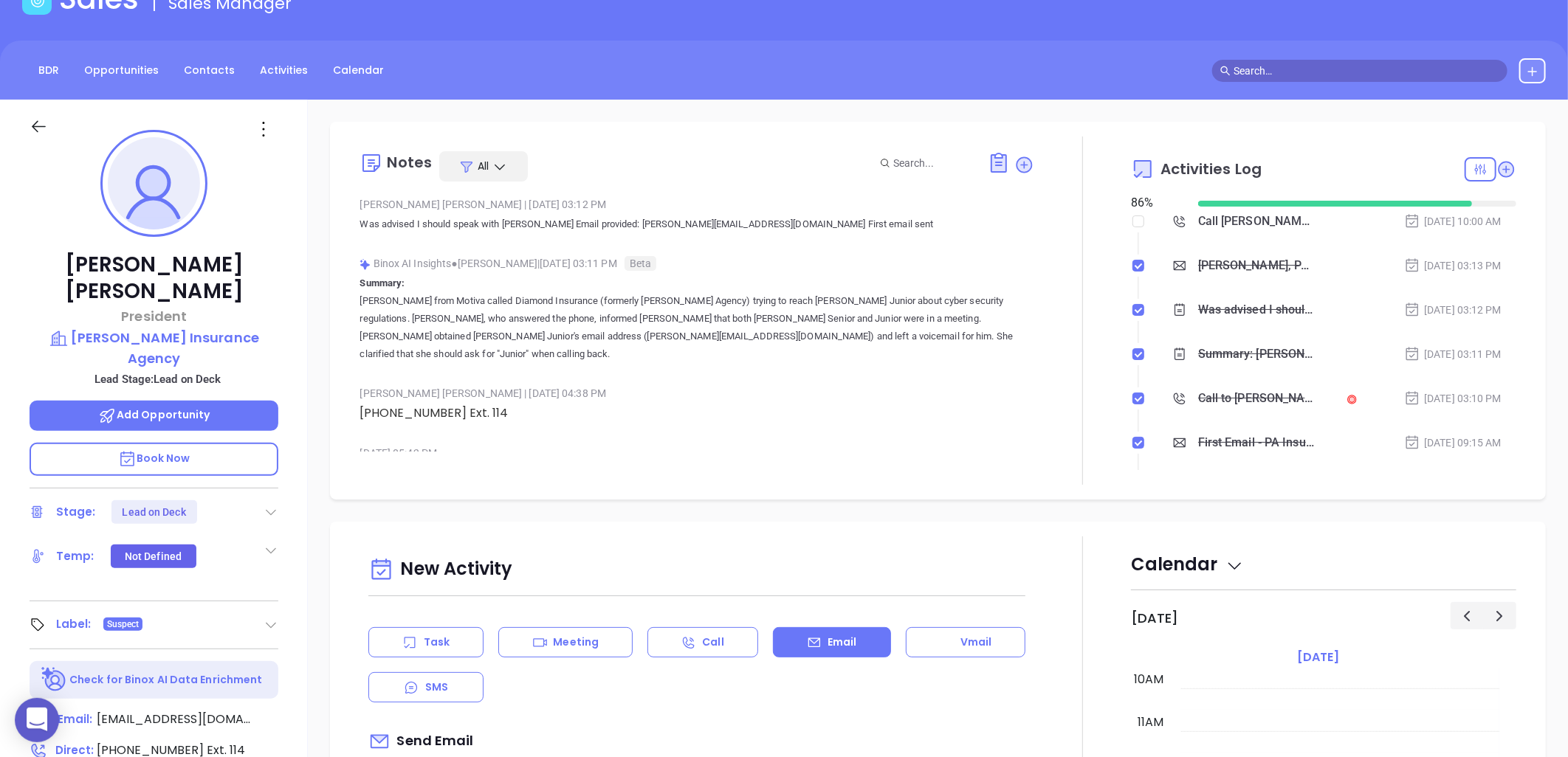
scroll to position [0, 0]
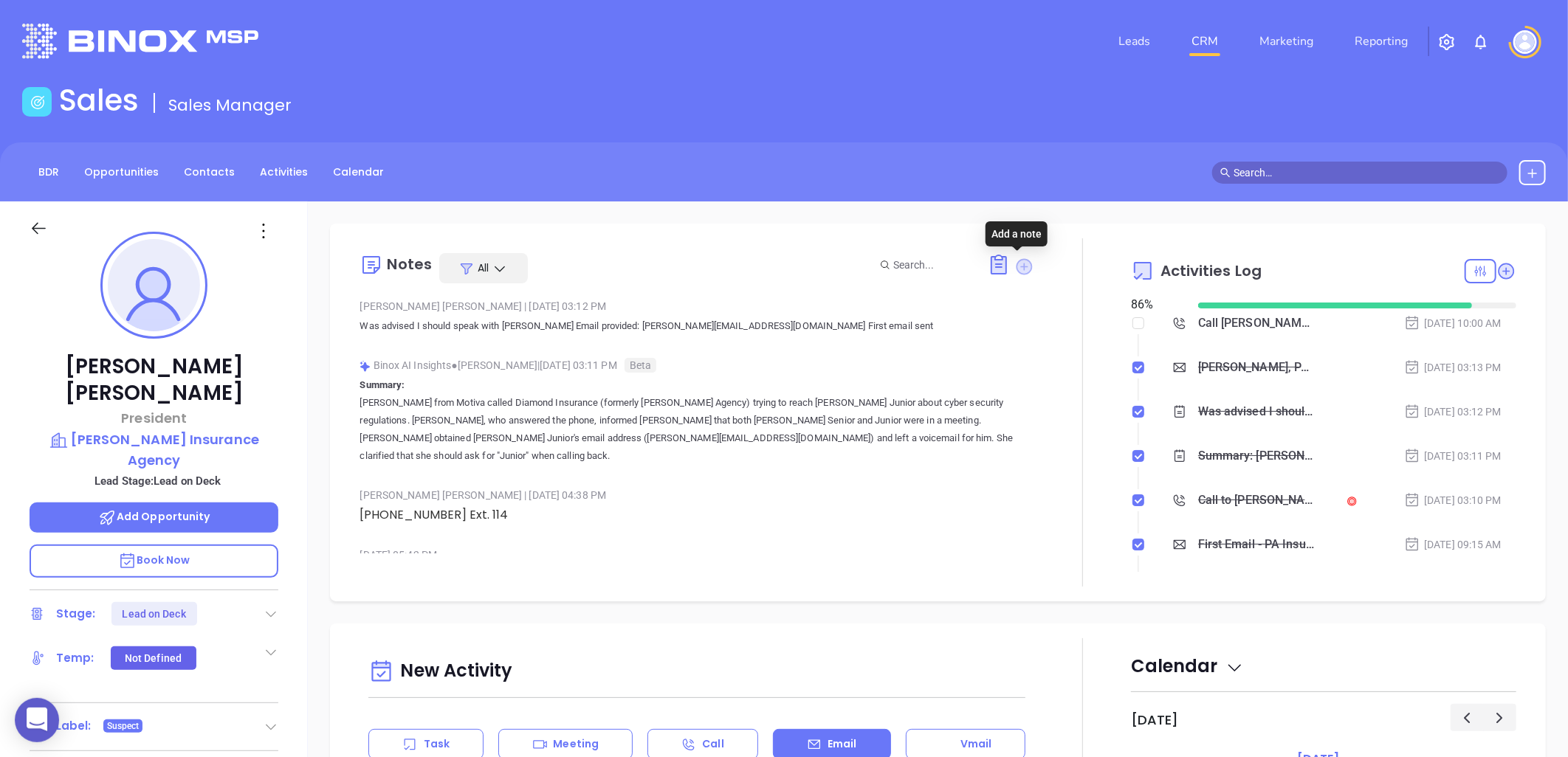
click at [1016, 264] on icon at bounding box center [1024, 266] width 16 height 16
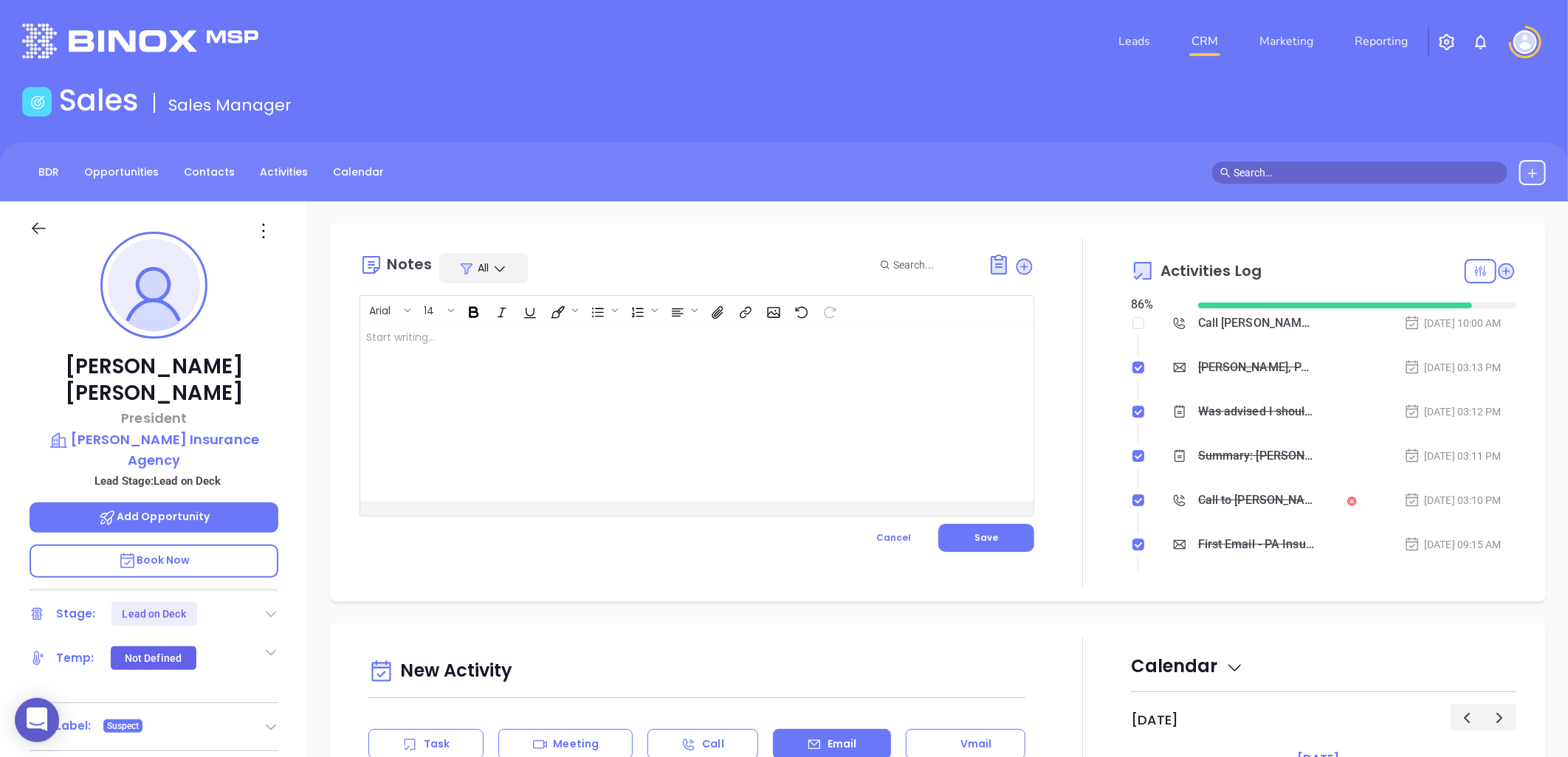
click at [474, 347] on div at bounding box center [674, 412] width 626 height 177
drag, startPoint x: 973, startPoint y: 529, endPoint x: 960, endPoint y: 468, distance: 62.4
click at [969, 521] on div "Arial 14 [PERSON_NAME]'s email reported as bounced. Generic email [EMAIL_ADDRES…" at bounding box center [697, 423] width 674 height 257
drag, startPoint x: 990, startPoint y: 532, endPoint x: 837, endPoint y: 341, distance: 244.7
click at [990, 531] on span "Save" at bounding box center [986, 537] width 23 height 13
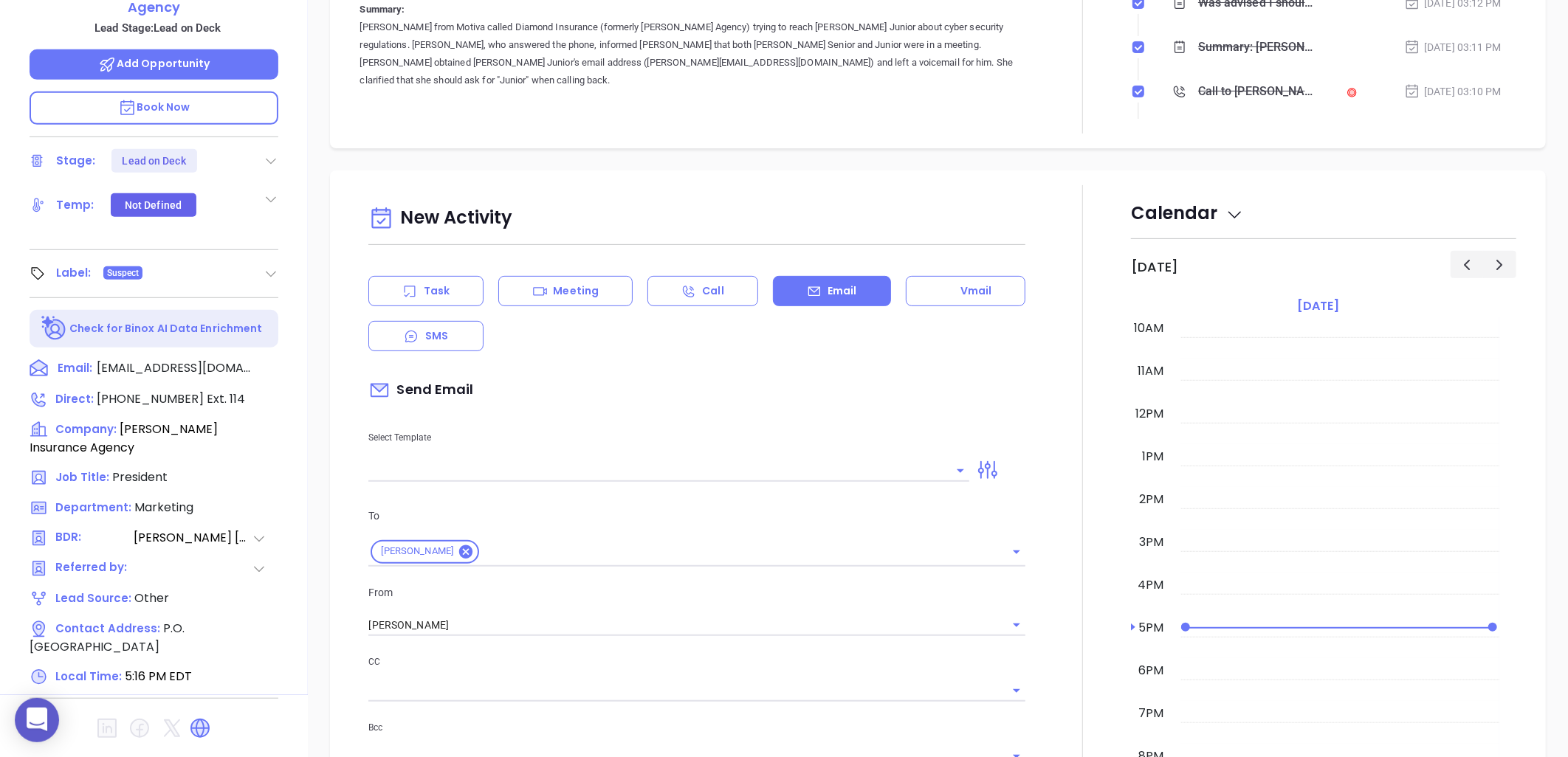
scroll to position [477, 0]
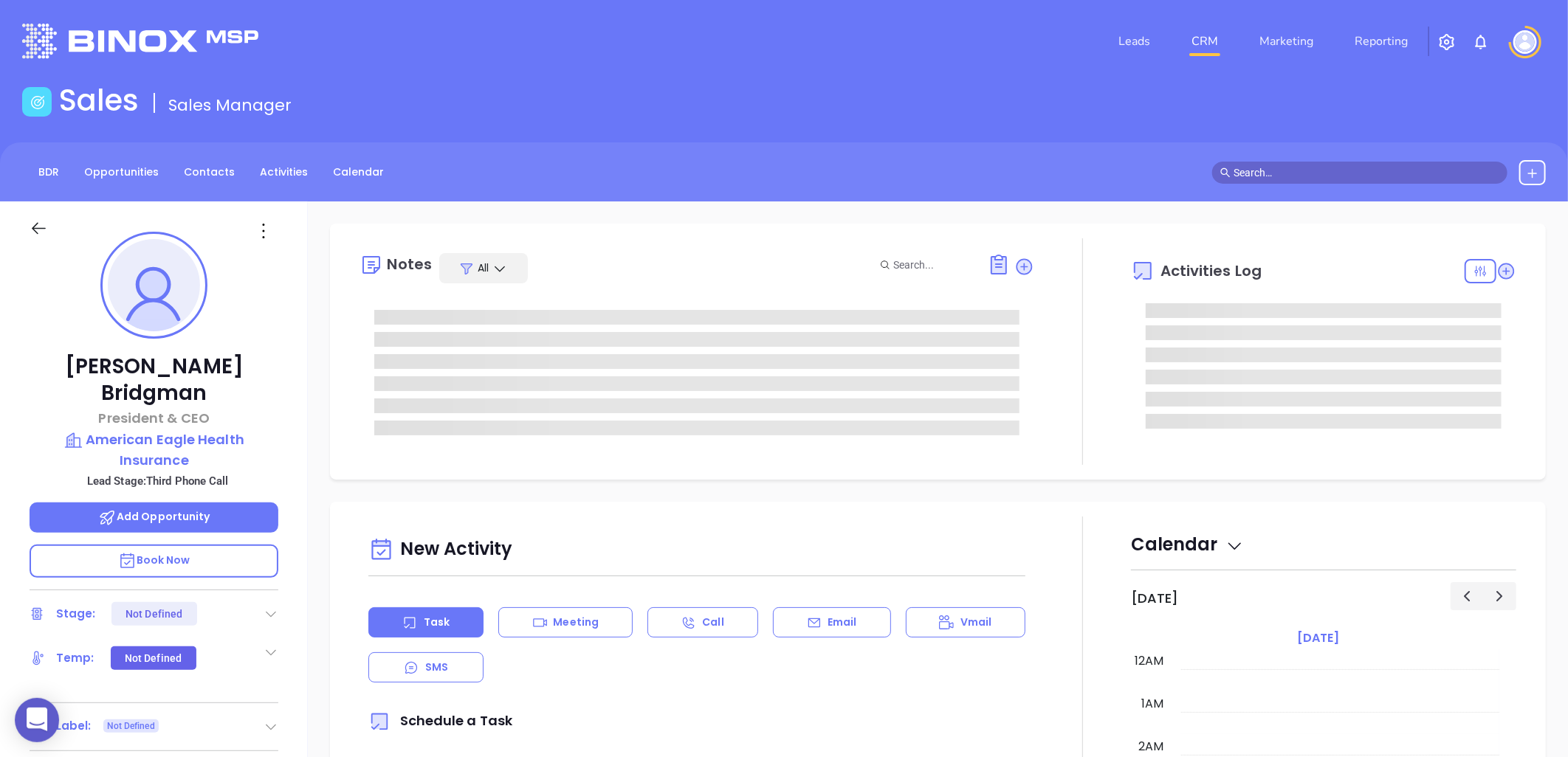
type input "[DATE]"
type input "[PERSON_NAME]"
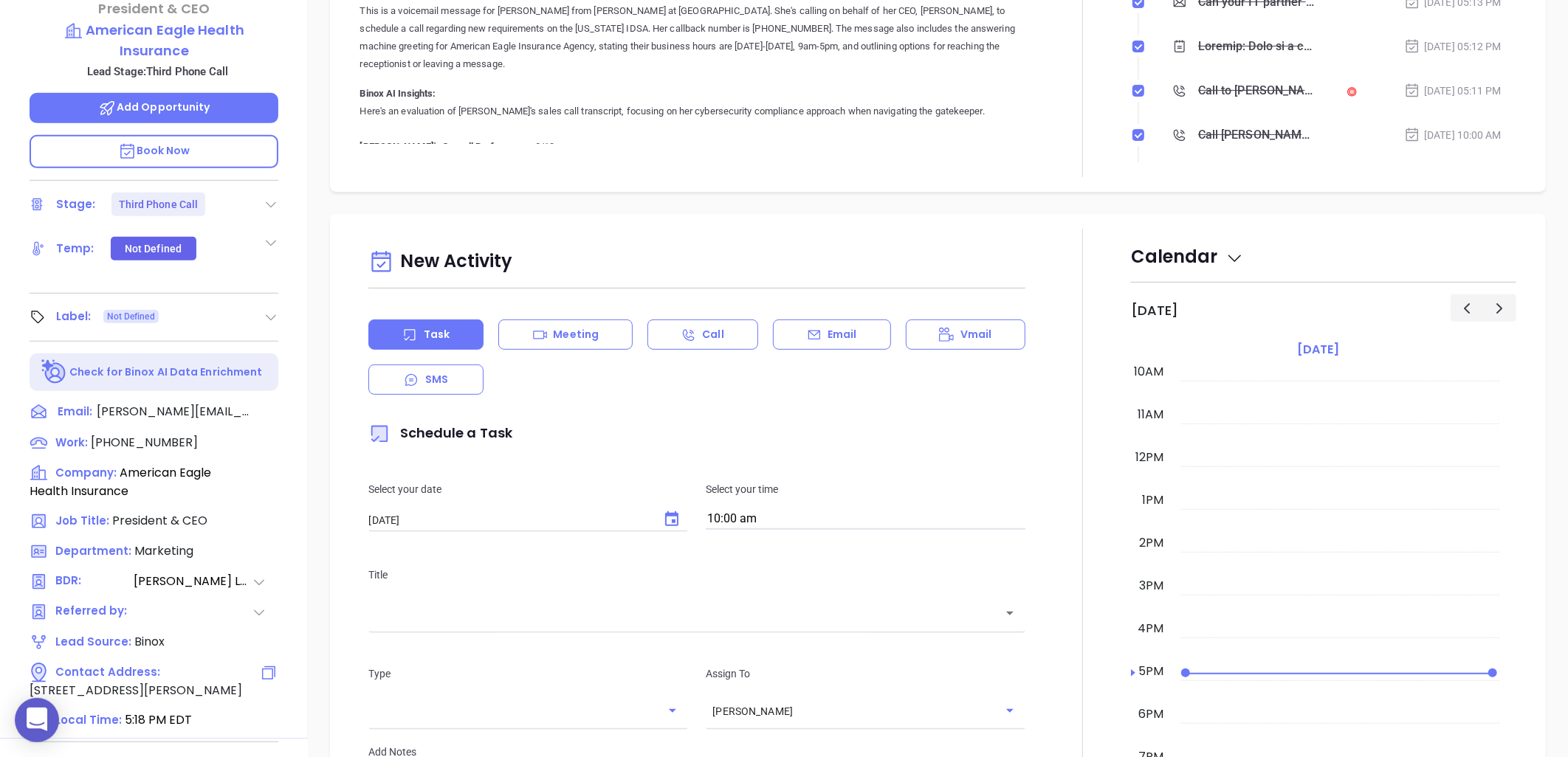
scroll to position [477, 0]
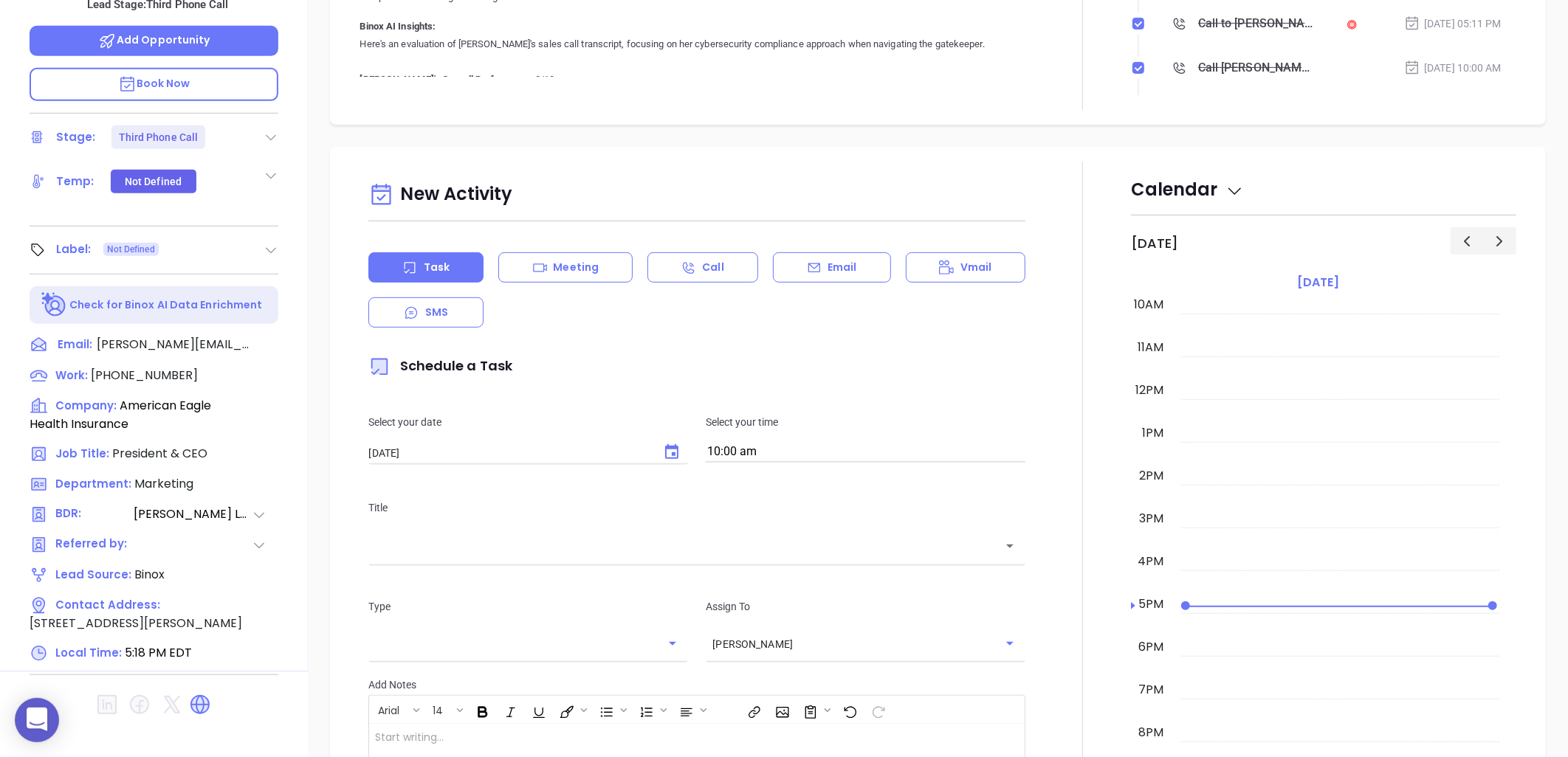
click at [209, 693] on icon at bounding box center [199, 704] width 23 height 23
click at [272, 335] on icon at bounding box center [274, 344] width 18 height 18
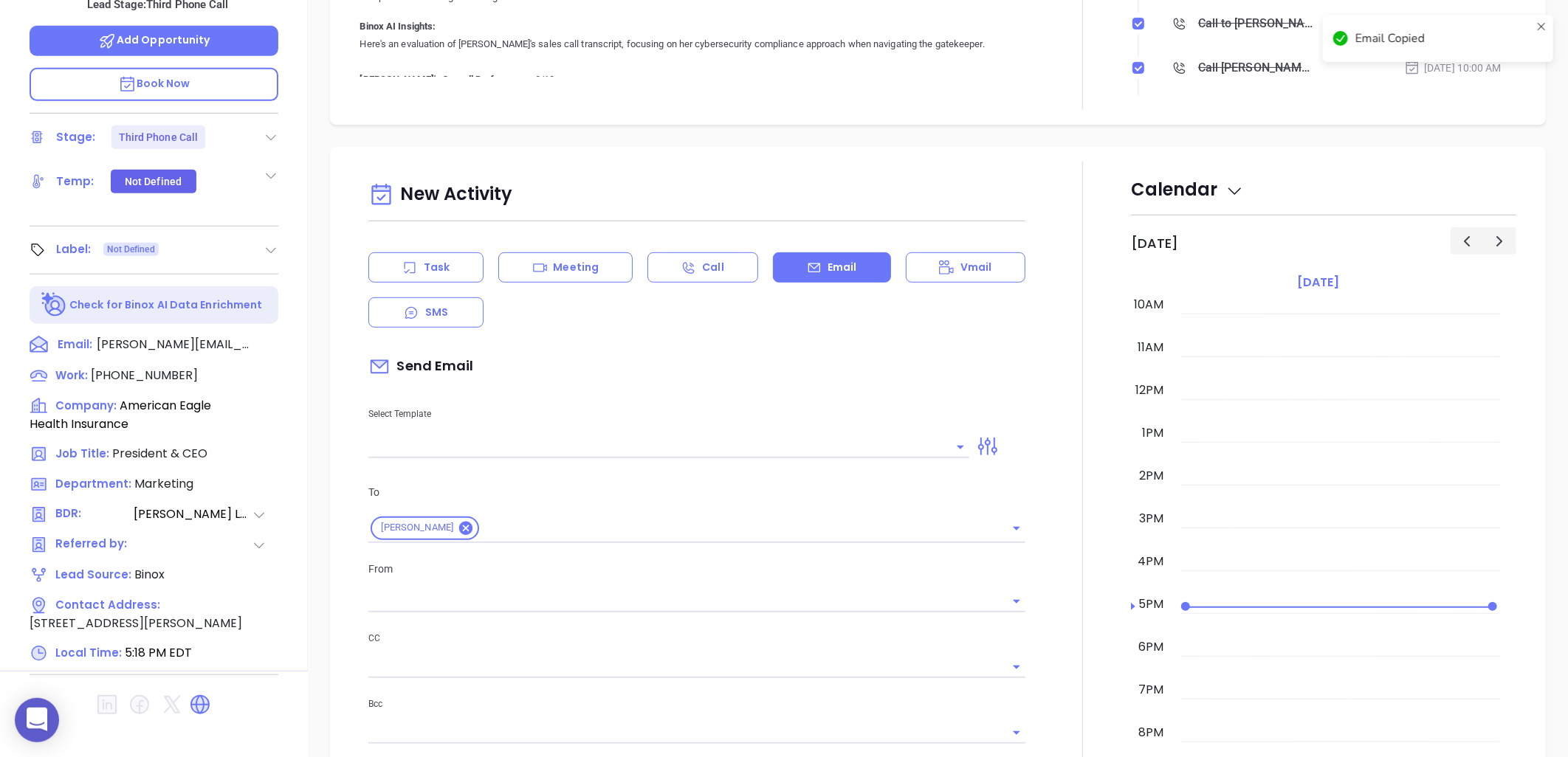
scroll to position [422, 0]
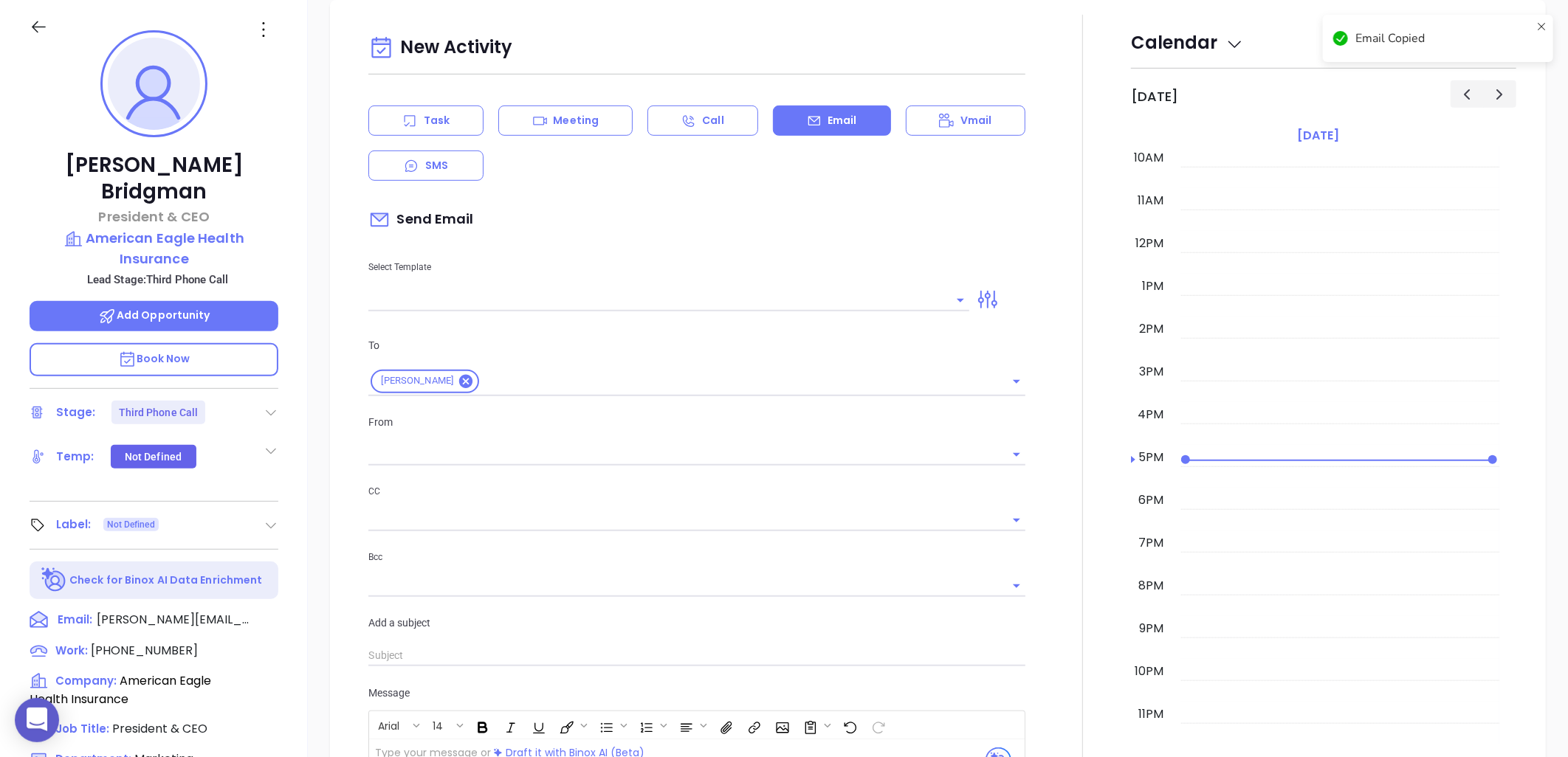
type input "[PERSON_NAME]"
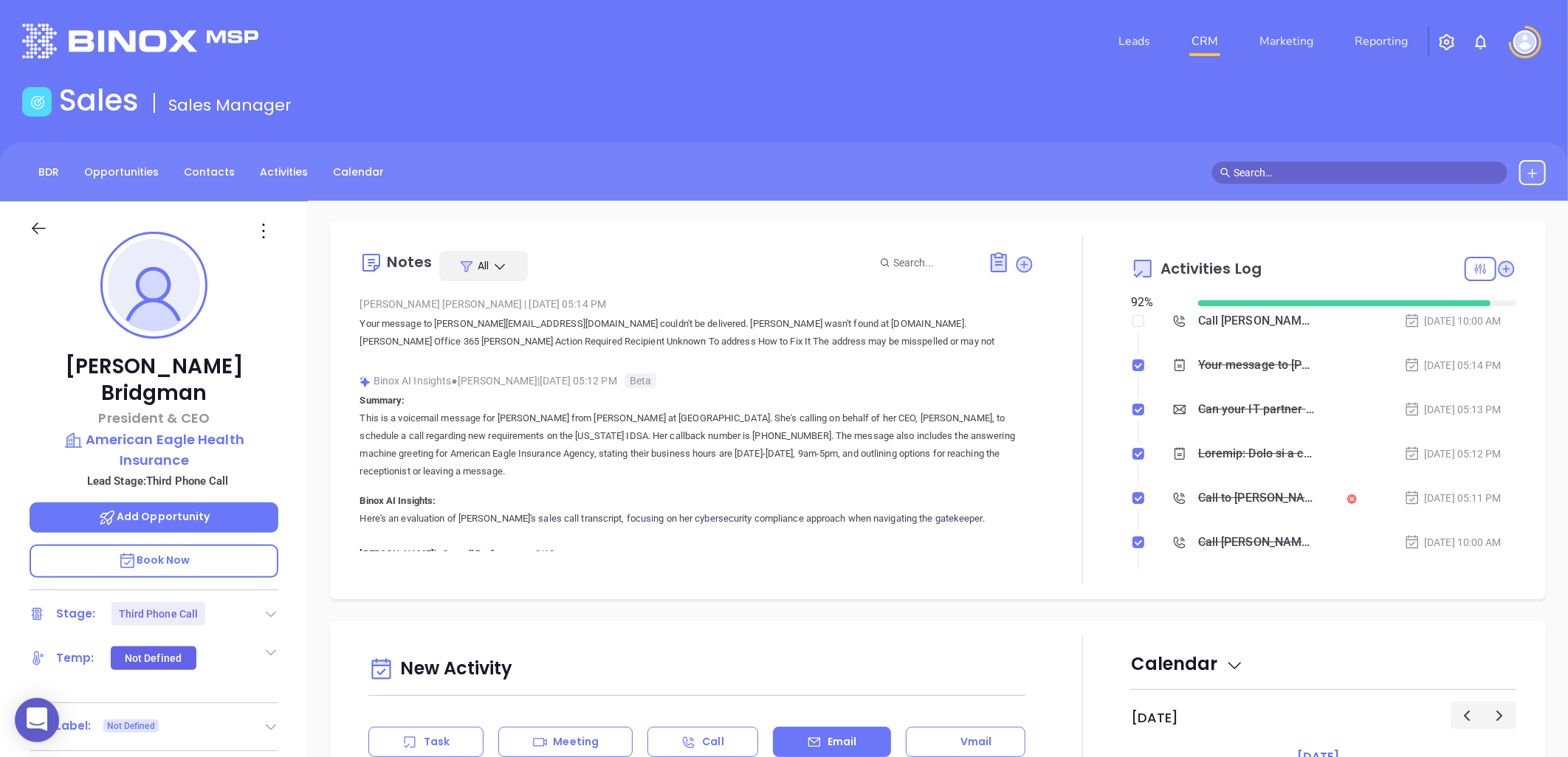
scroll to position [0, 0]
click at [1017, 264] on icon at bounding box center [1024, 266] width 15 height 15
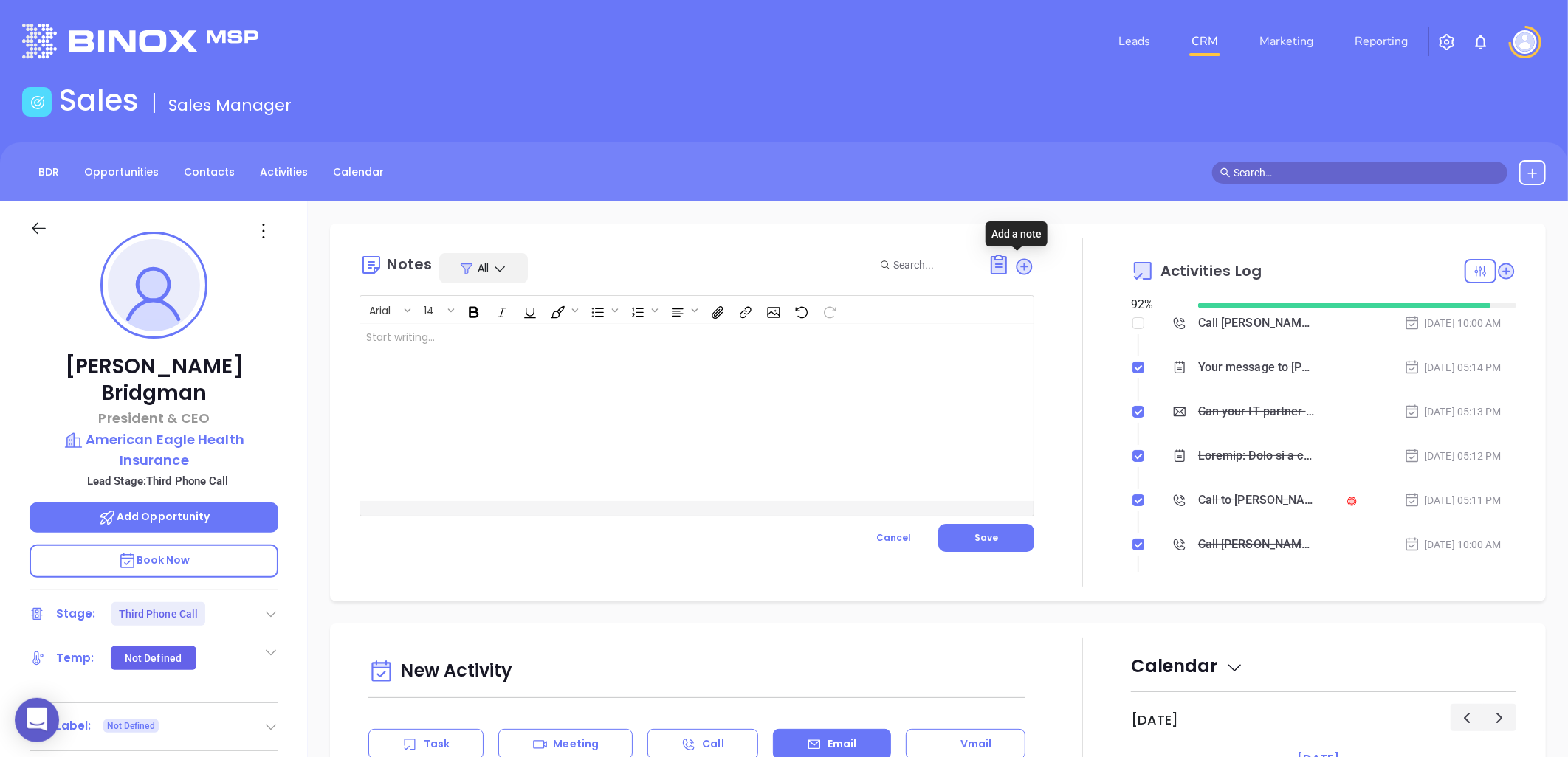
click at [592, 337] on div at bounding box center [674, 412] width 626 height 177
click at [561, 357] on div at bounding box center [674, 412] width 626 height 177
click at [983, 532] on span "Save" at bounding box center [986, 537] width 23 height 13
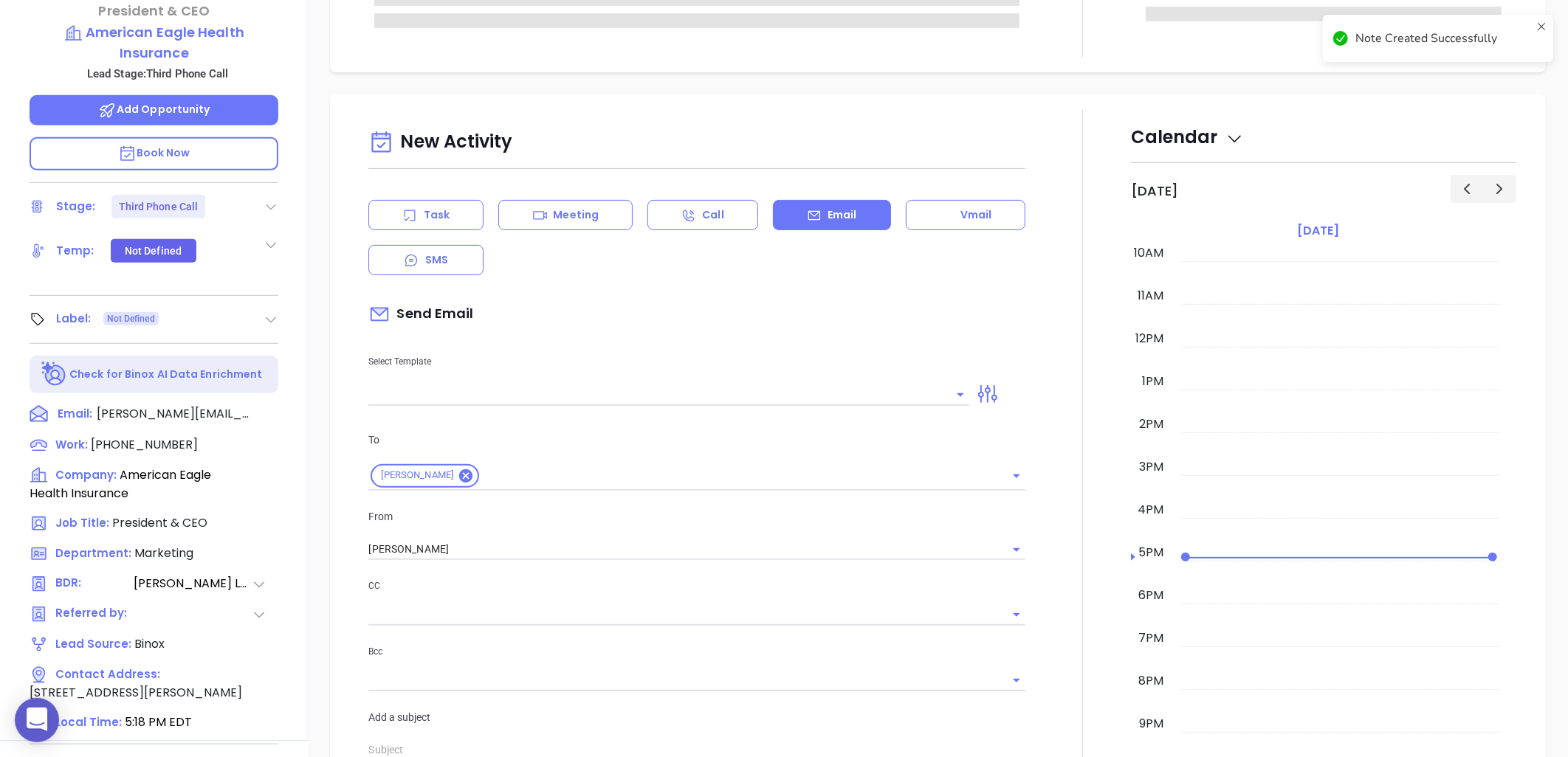
scroll to position [410, 0]
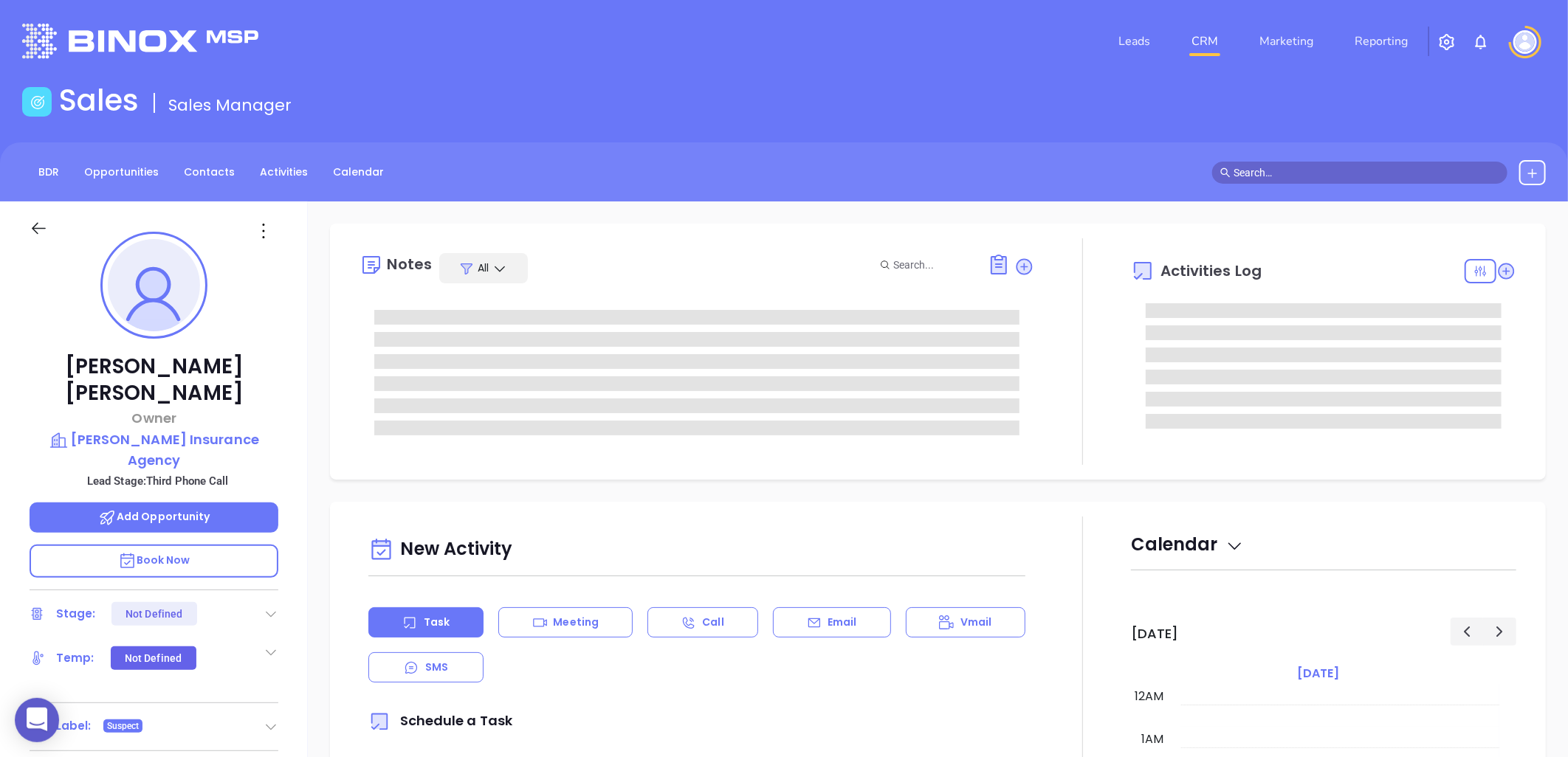
scroll to position [429, 0]
type input "[PERSON_NAME]"
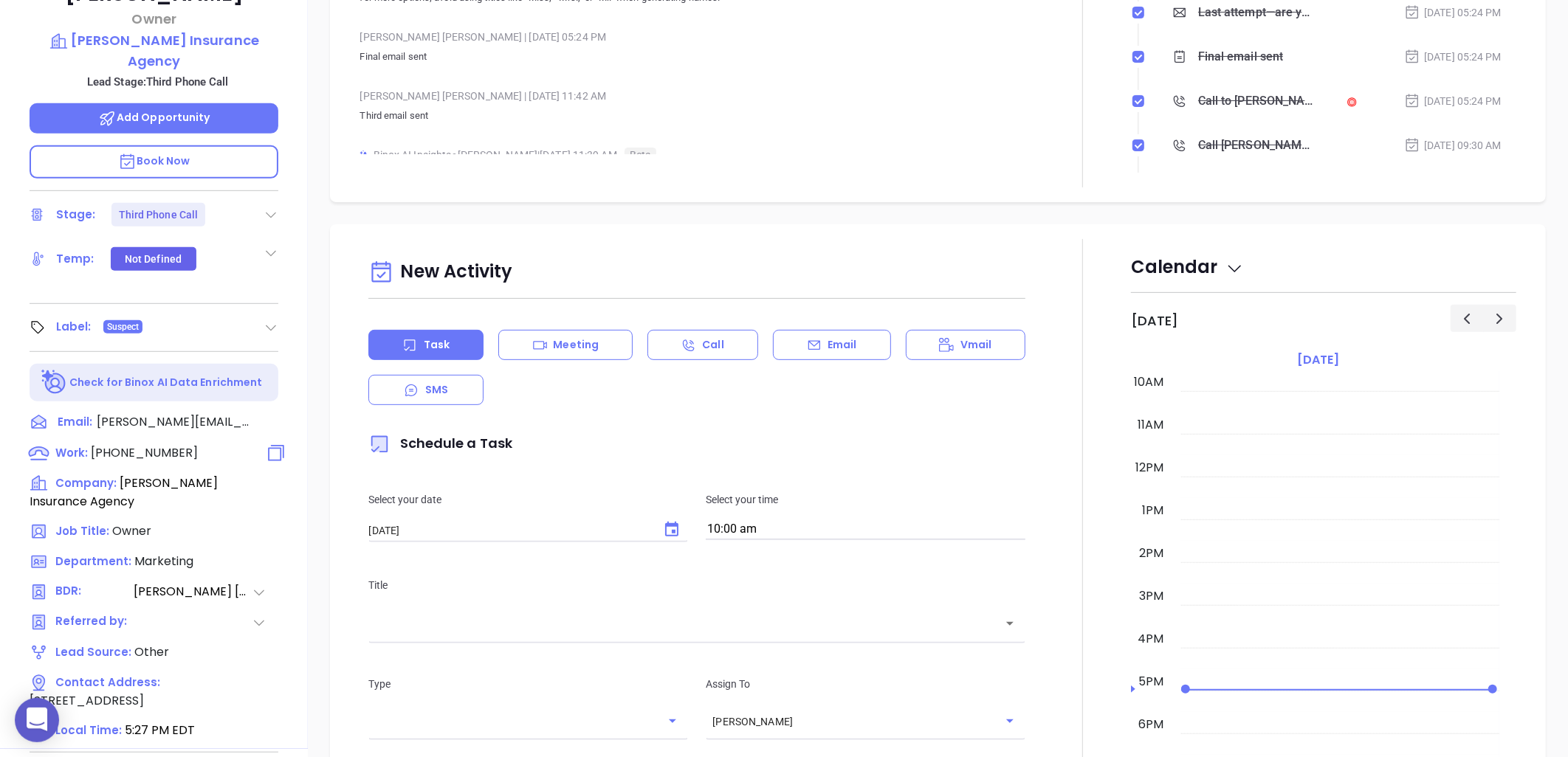
scroll to position [477, 0]
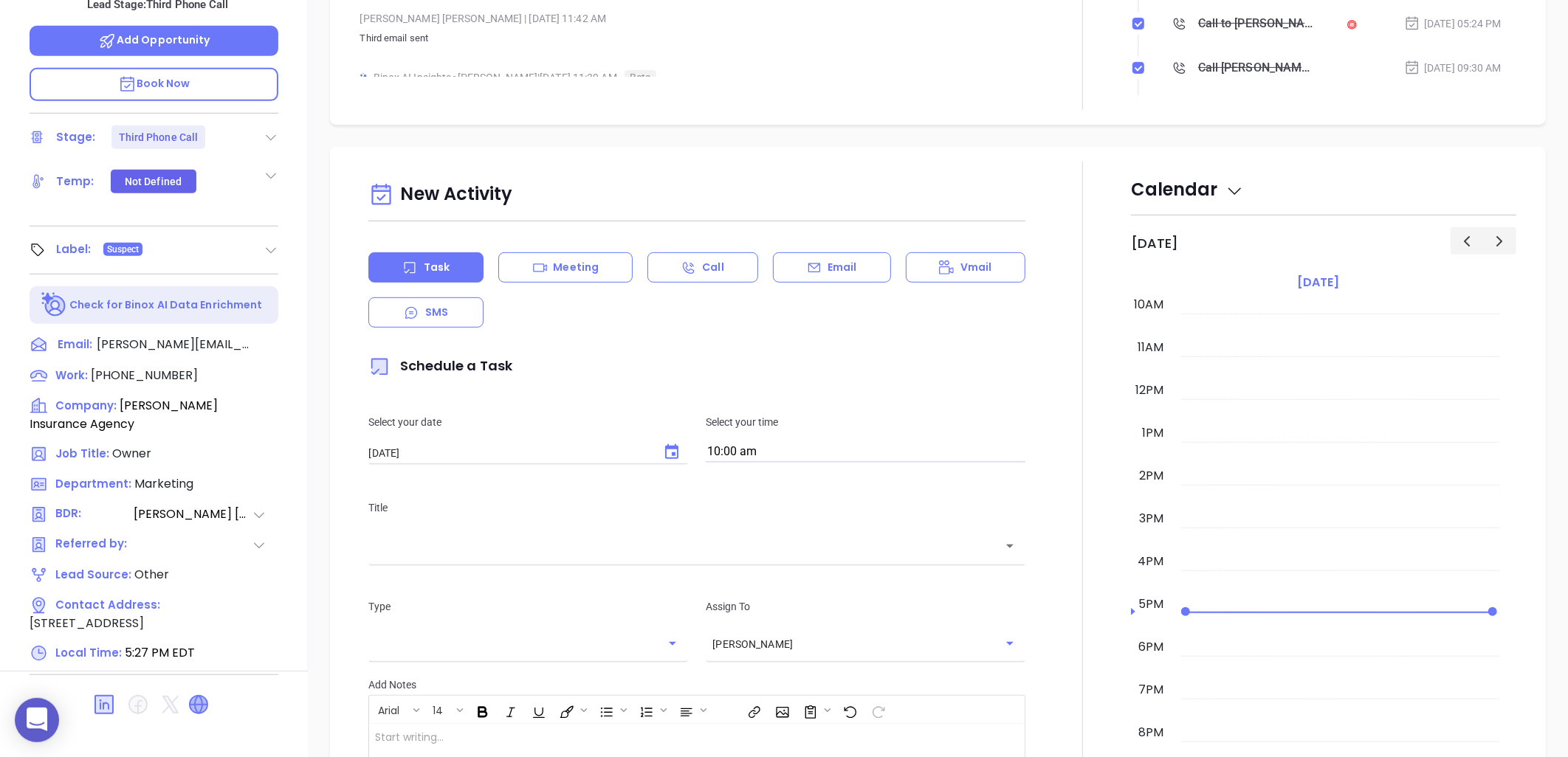
click at [198, 696] on icon at bounding box center [198, 704] width 18 height 18
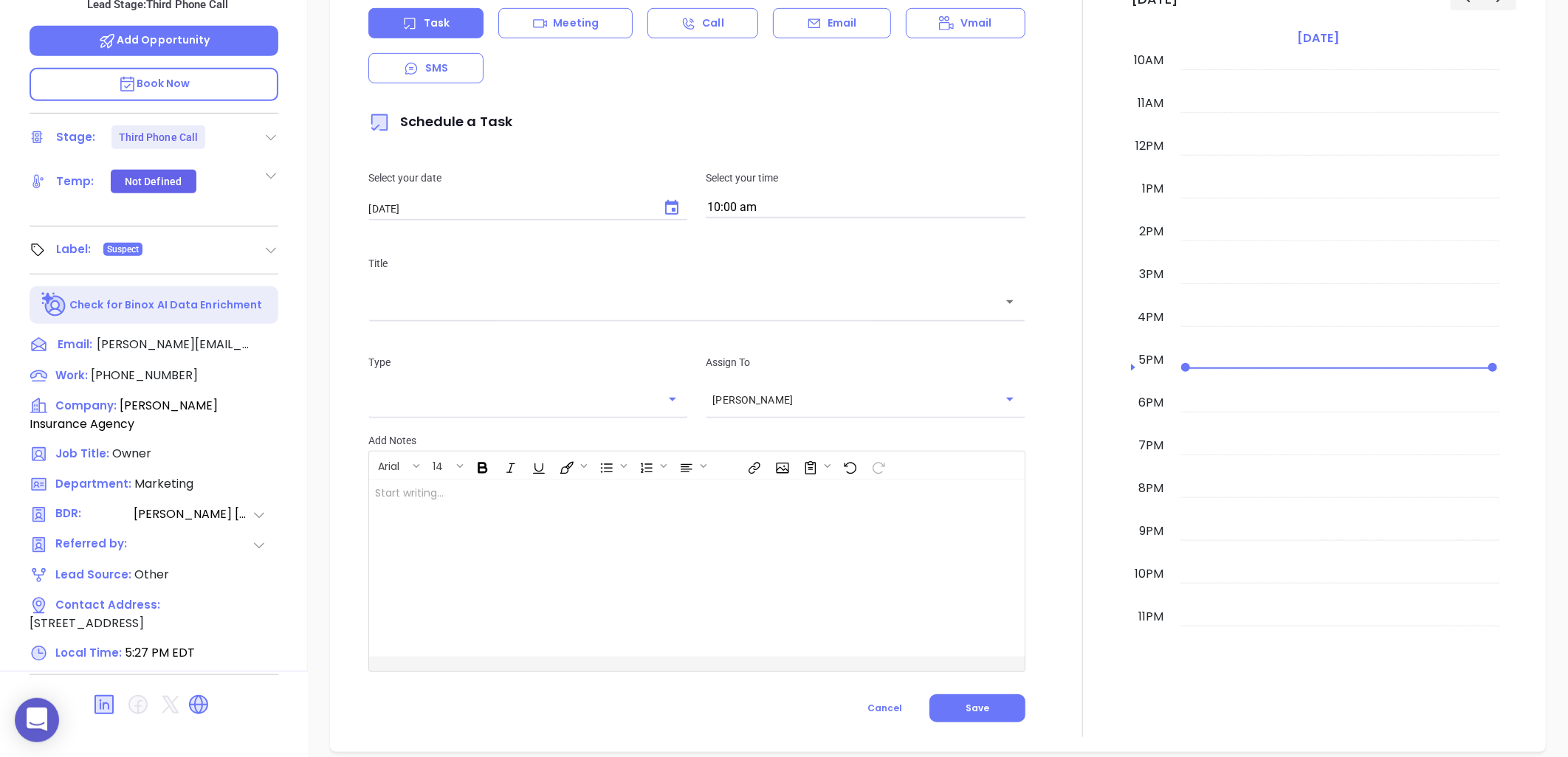
scroll to position [410, 0]
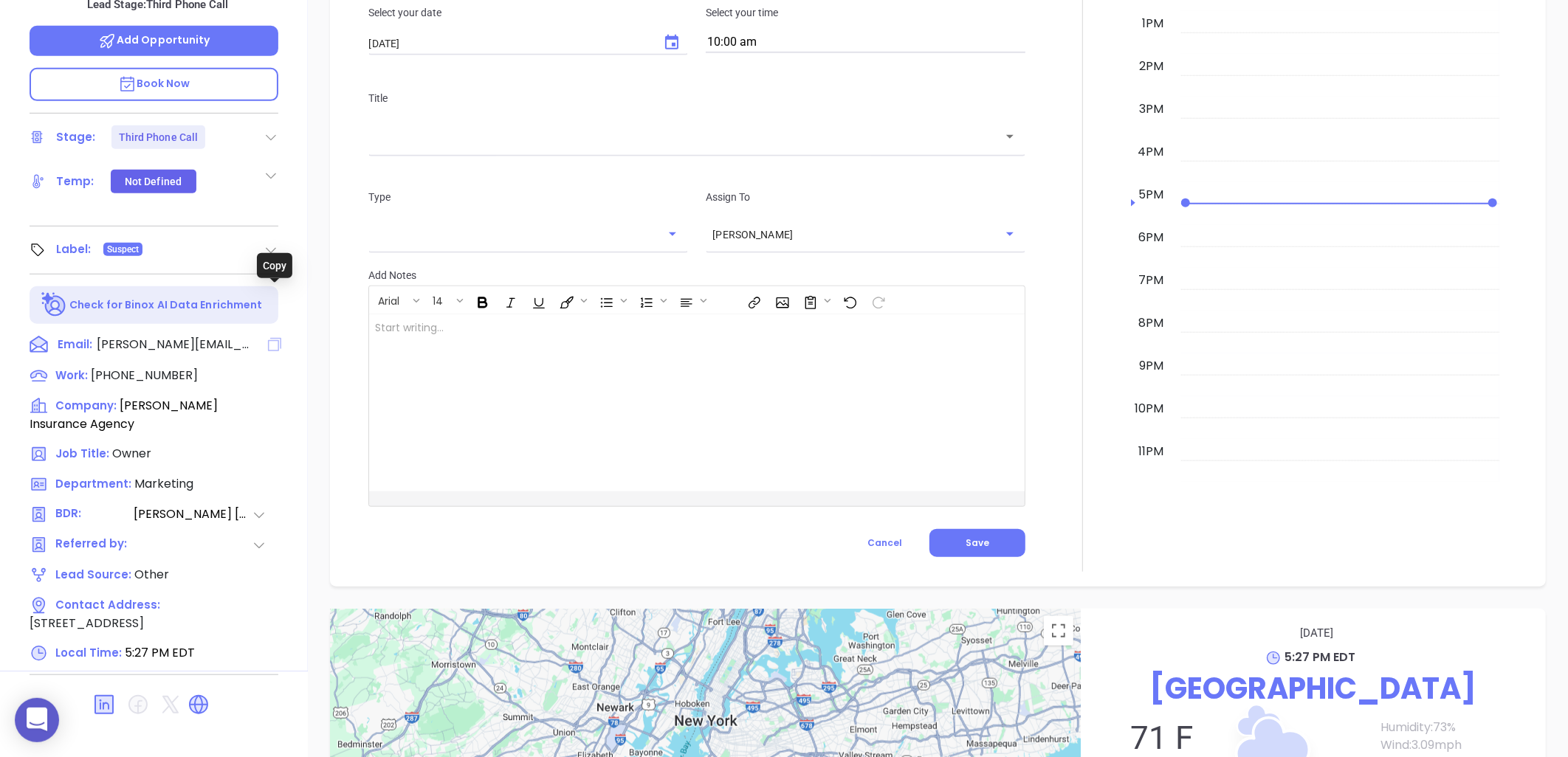
click at [272, 338] on icon at bounding box center [274, 344] width 13 height 13
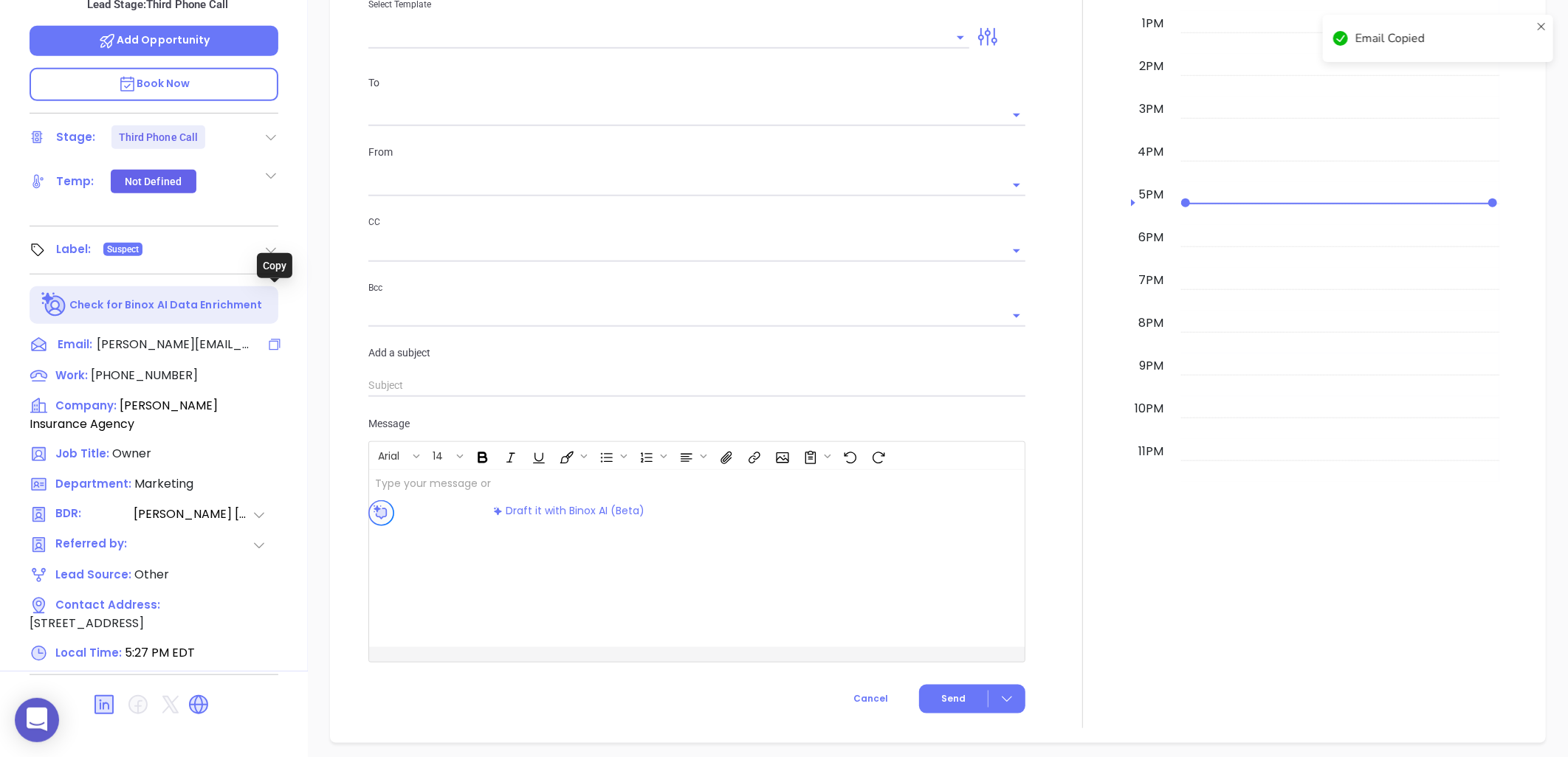
scroll to position [422, 0]
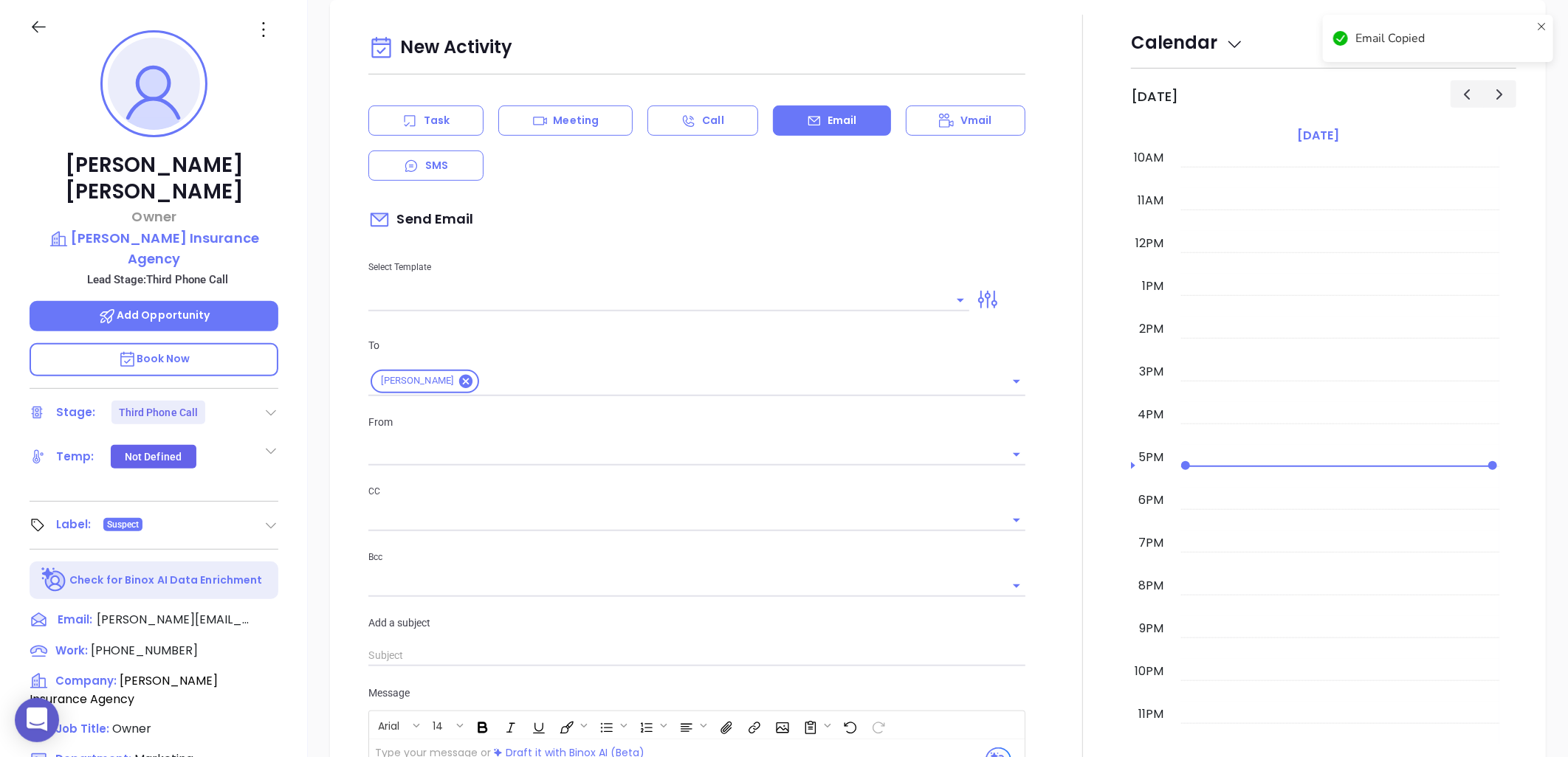
type input "[PERSON_NAME]"
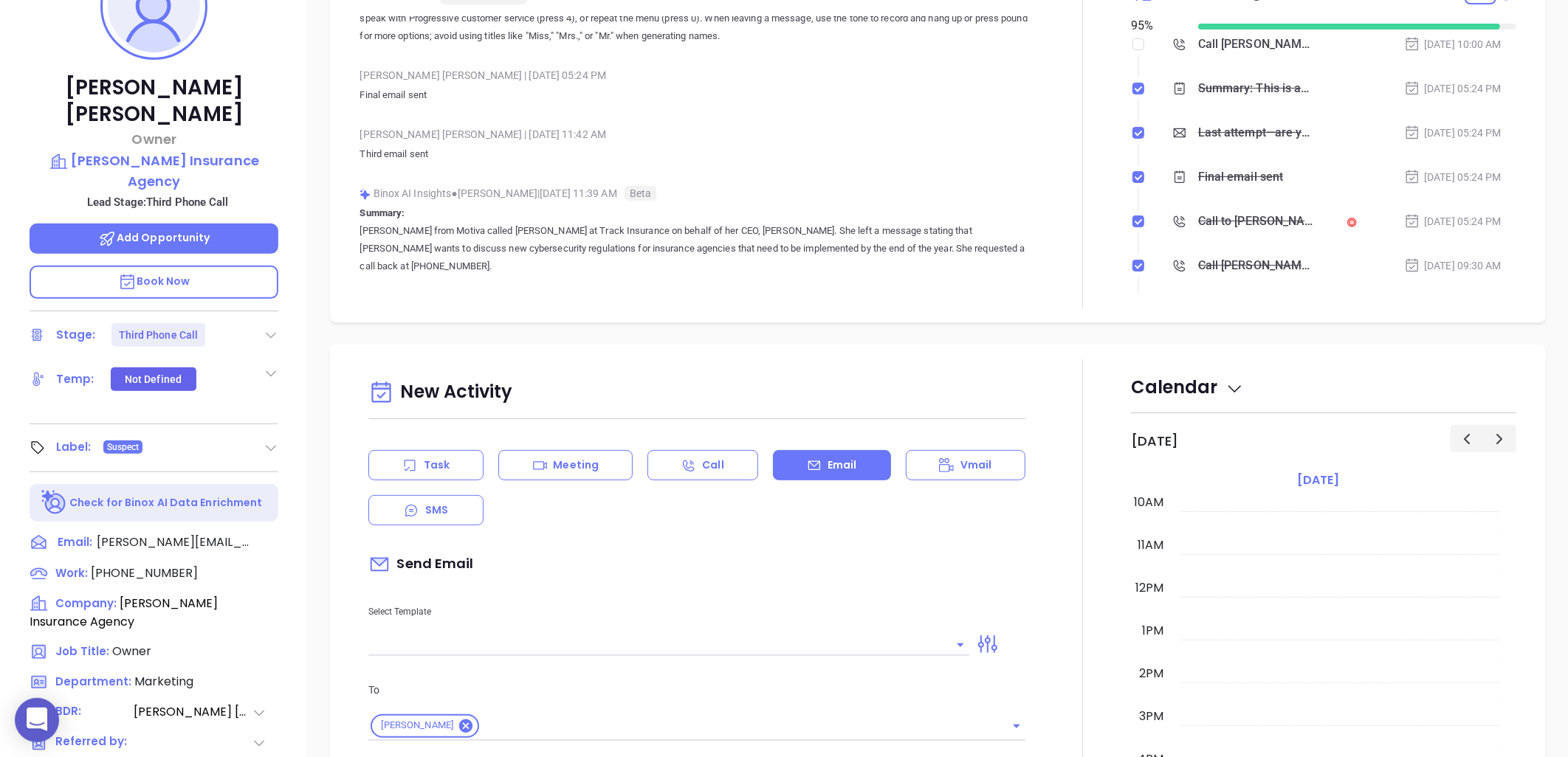
scroll to position [231, 0]
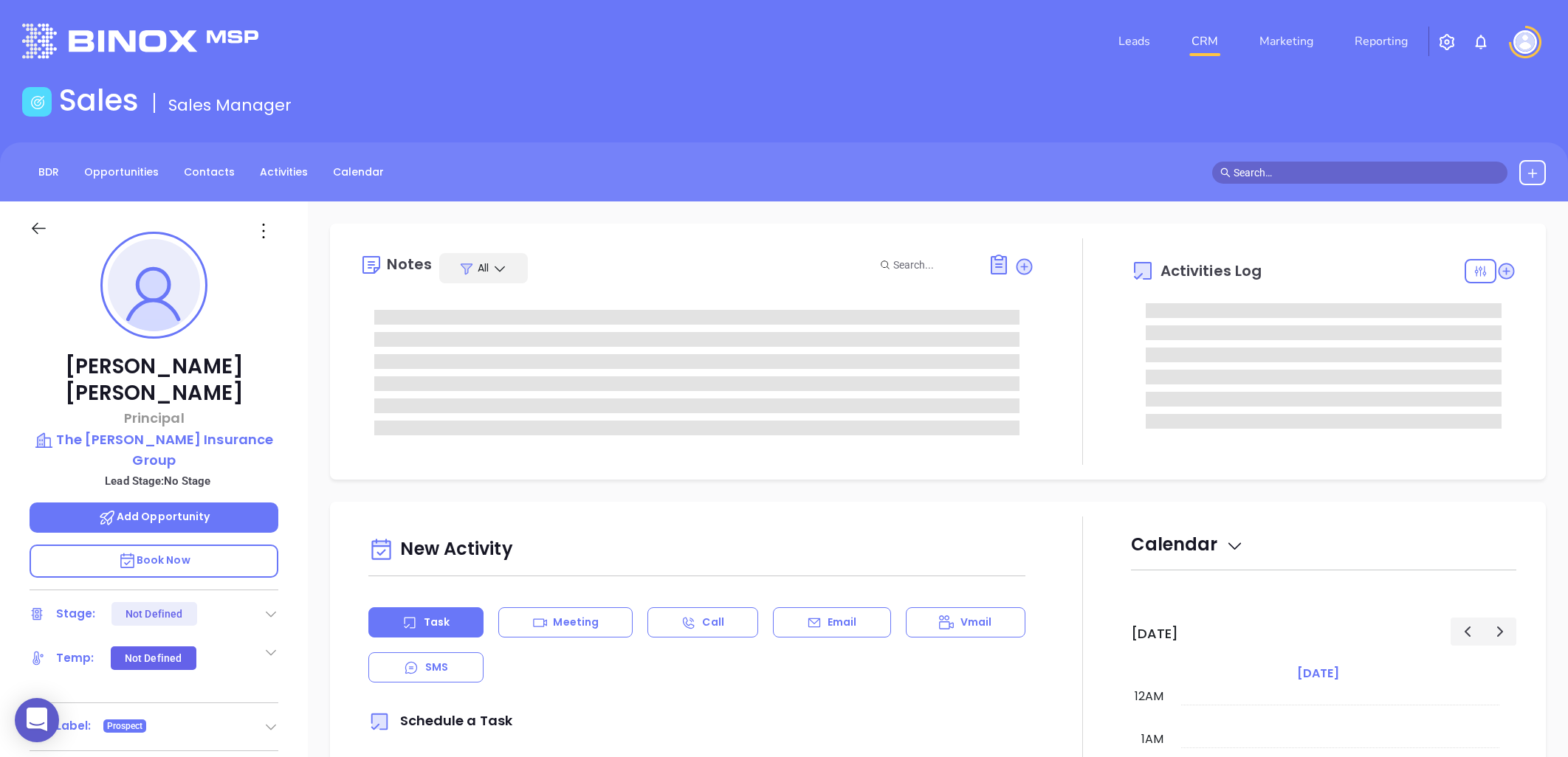
type input "[PERSON_NAME]"
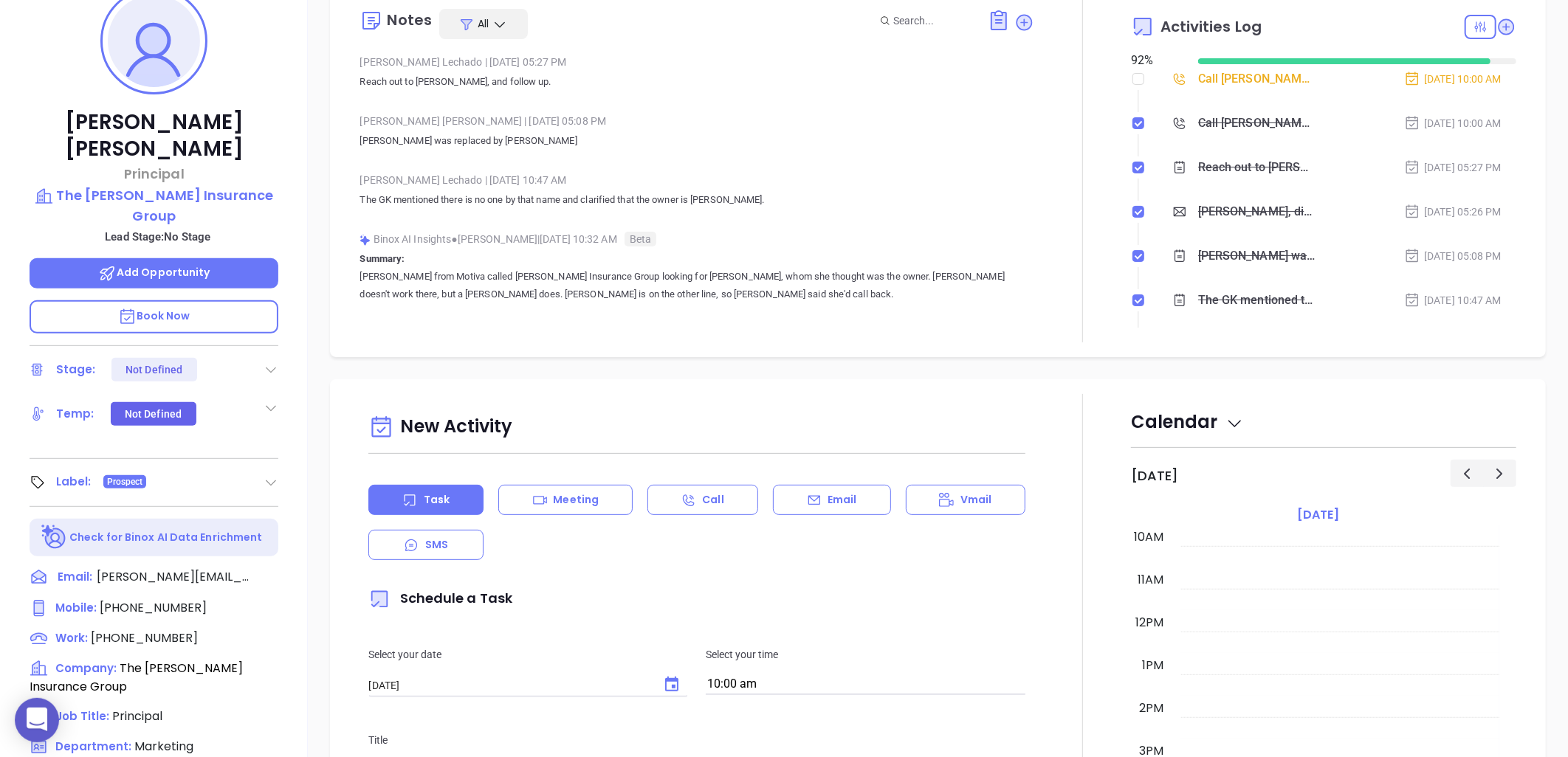
scroll to position [477, 0]
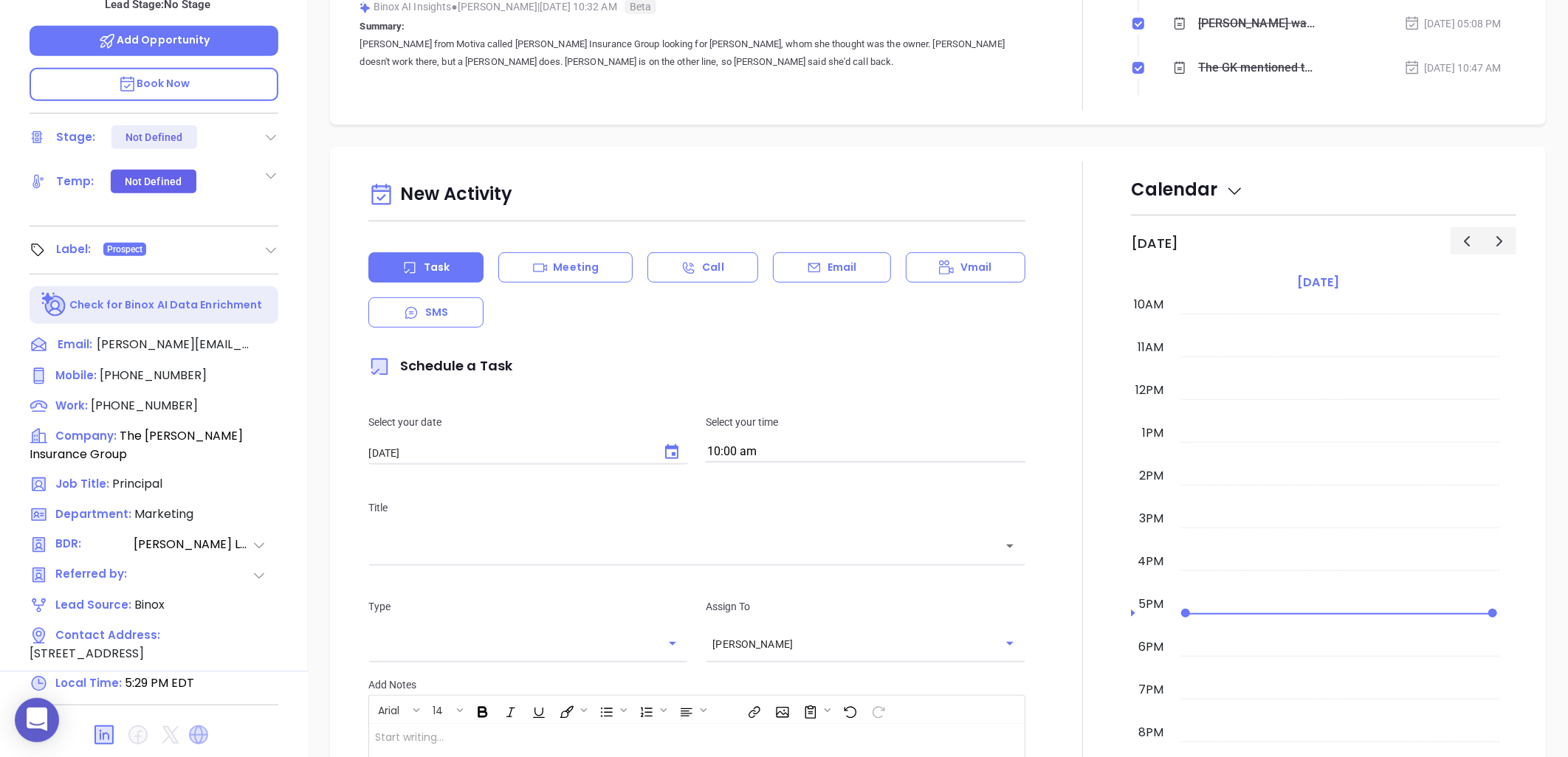
click at [196, 723] on icon at bounding box center [198, 735] width 23 height 23
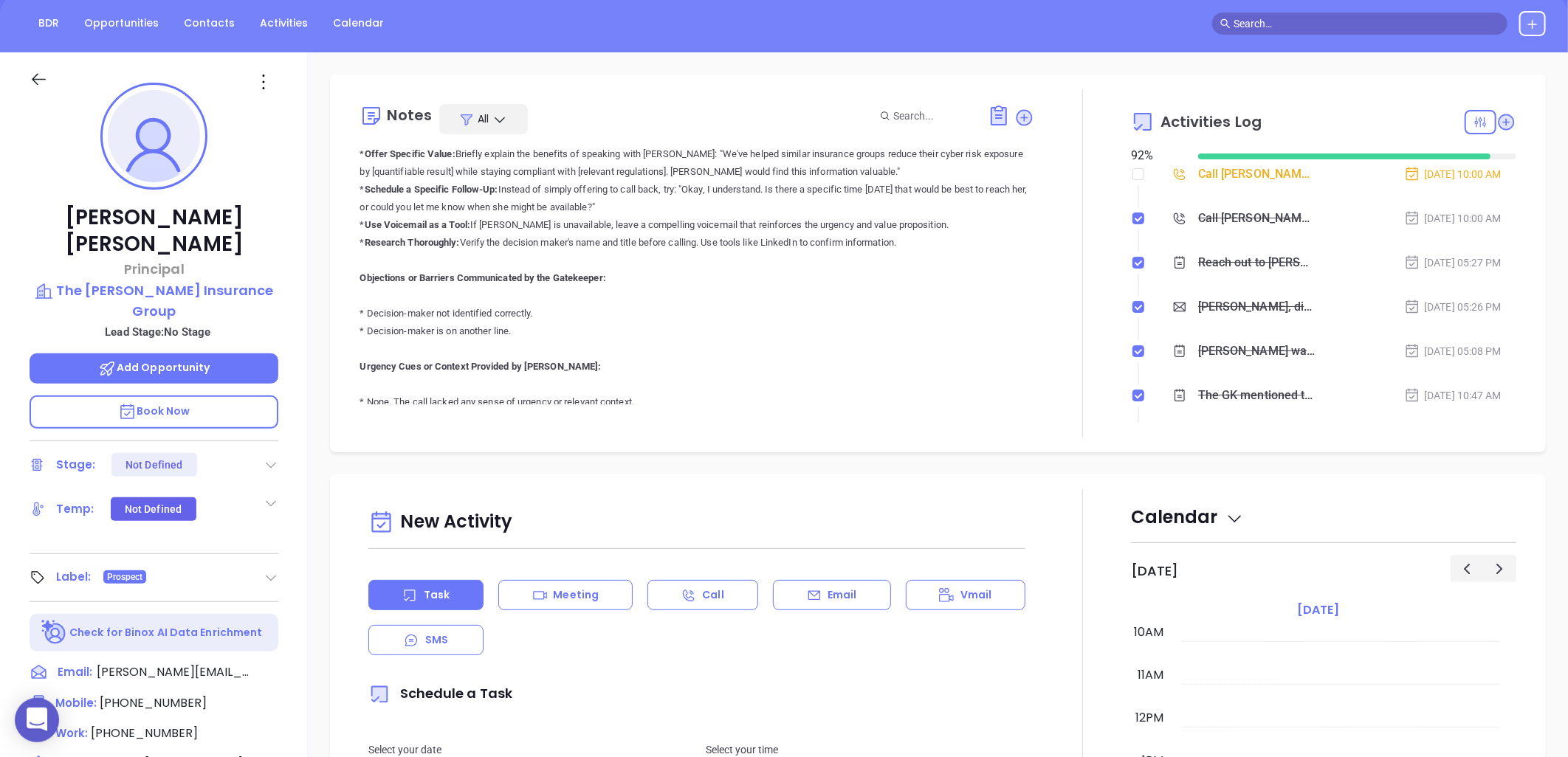
scroll to position [926, 0]
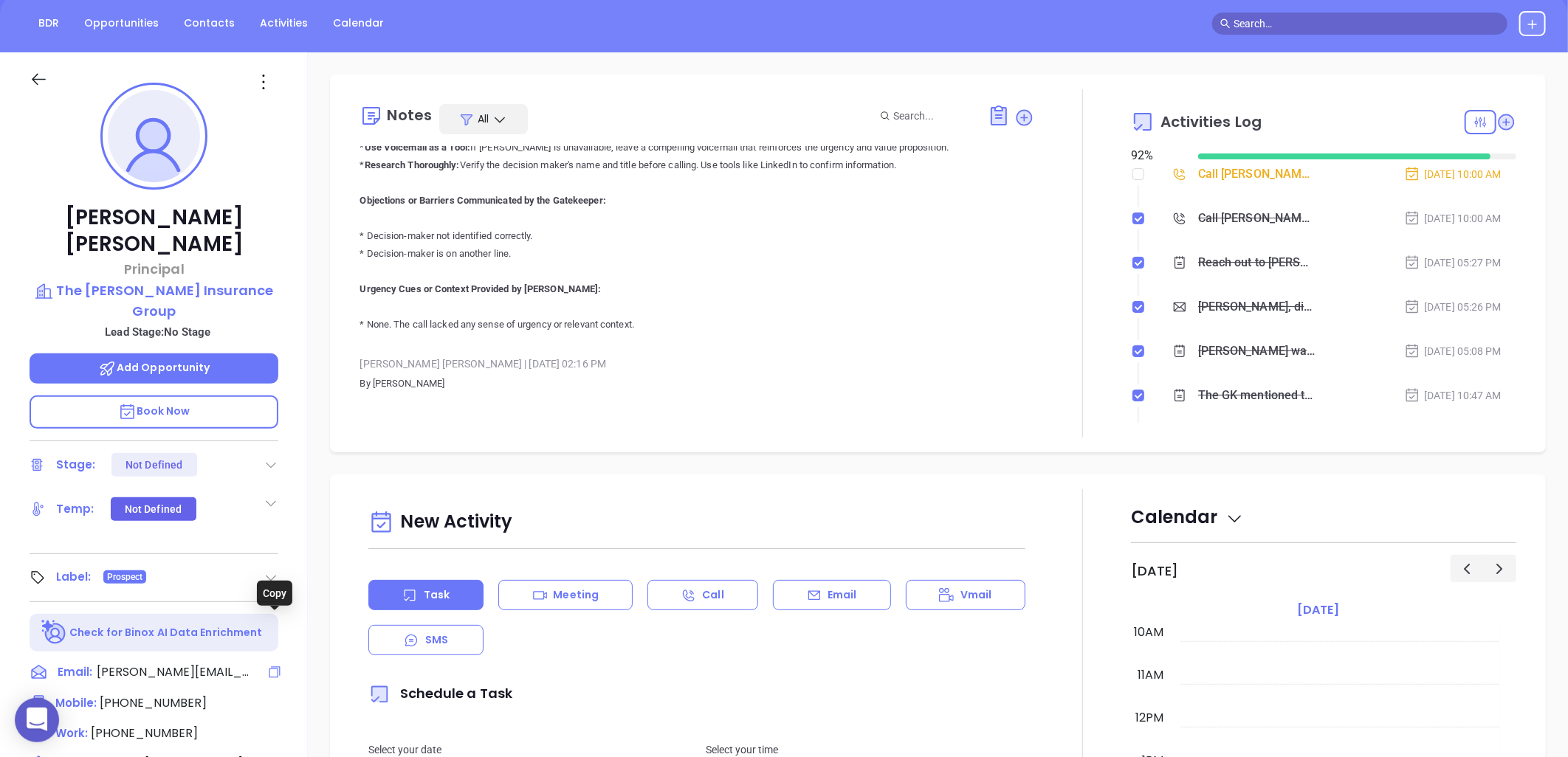
drag, startPoint x: 274, startPoint y: 620, endPoint x: 16, endPoint y: 673, distance: 263.4
click at [276, 667] on icon at bounding box center [274, 673] width 11 height 11
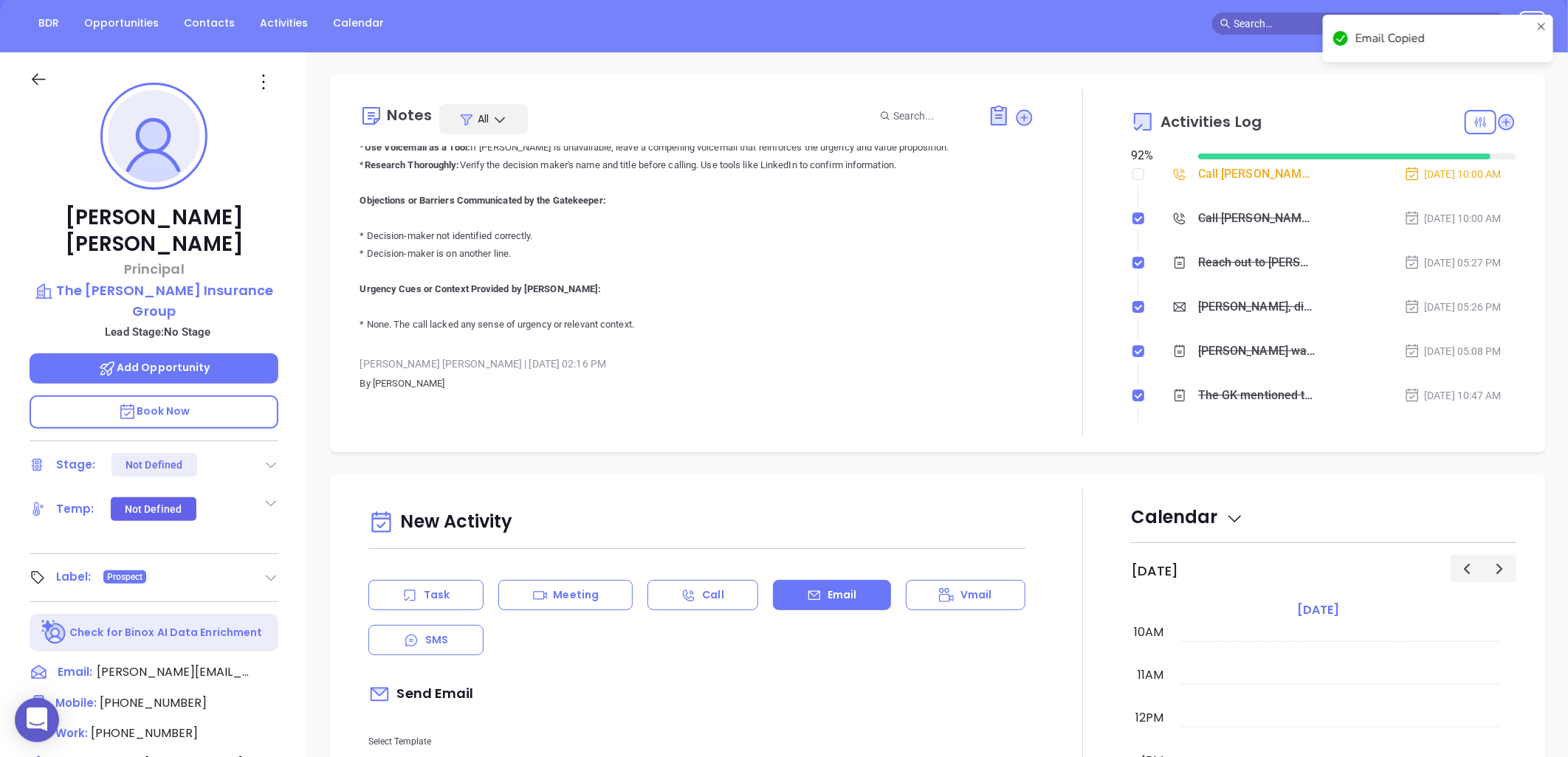
scroll to position [202, 0]
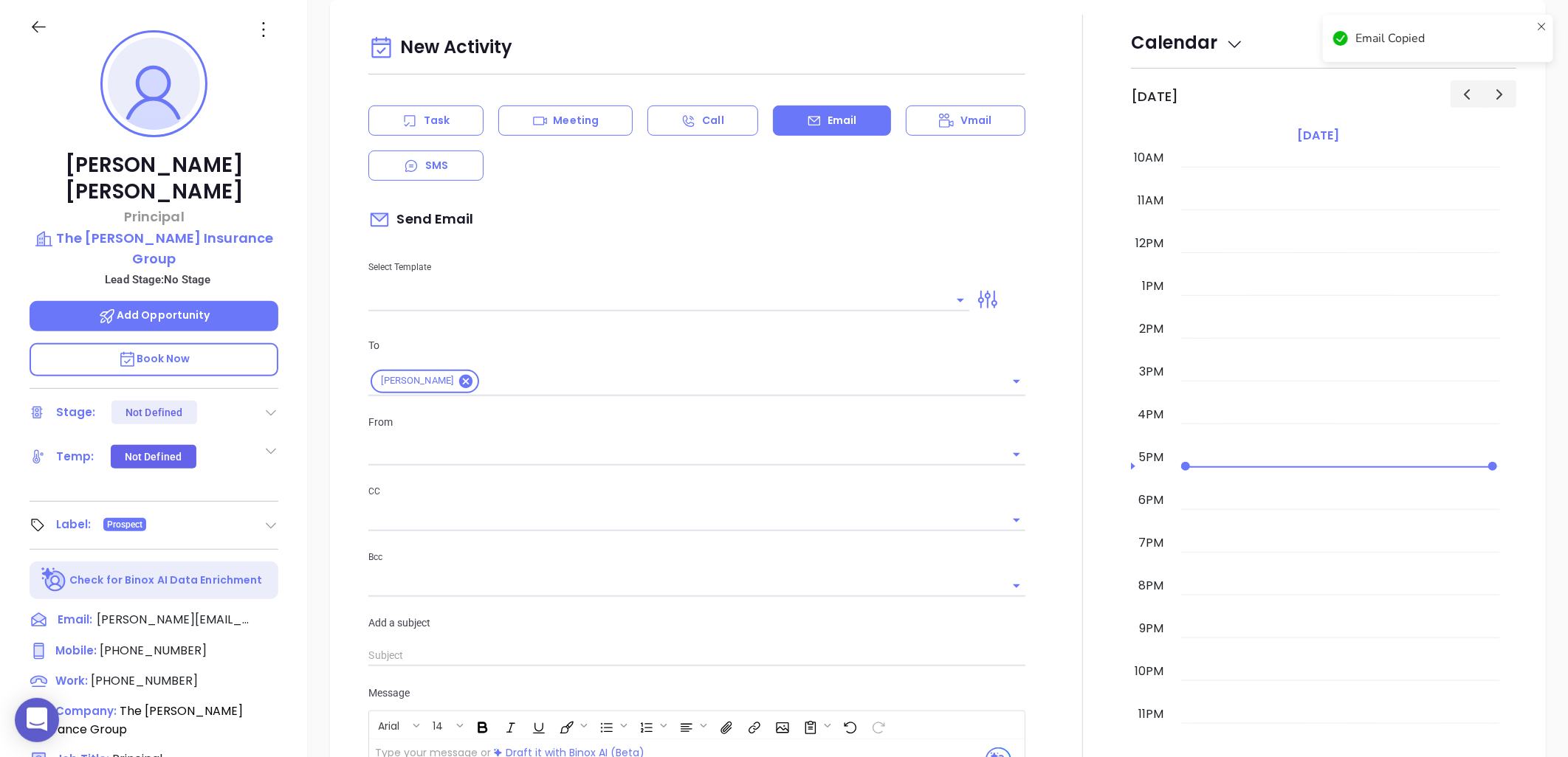
type input "Liz Cruz"
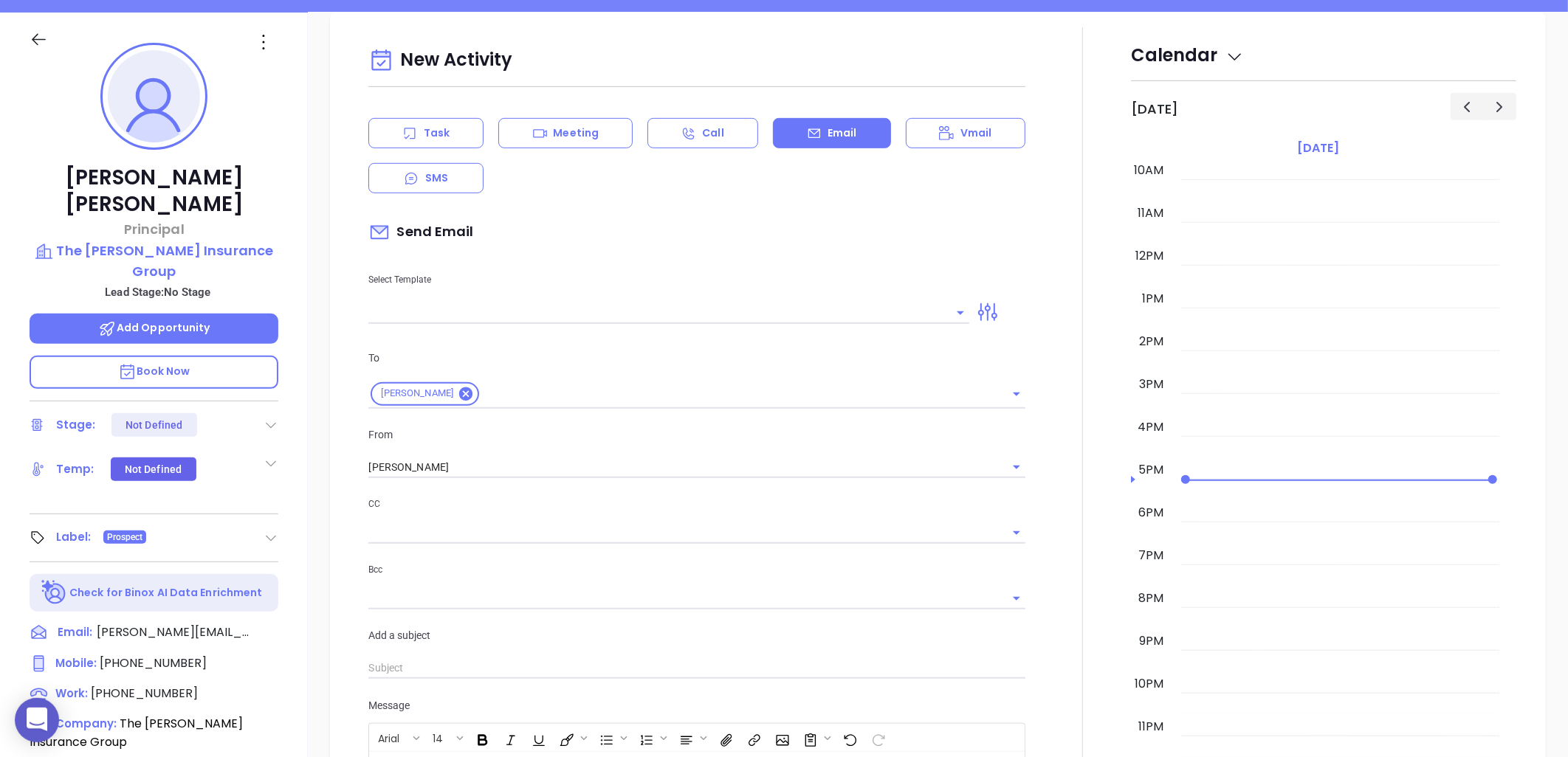
scroll to position [0, 0]
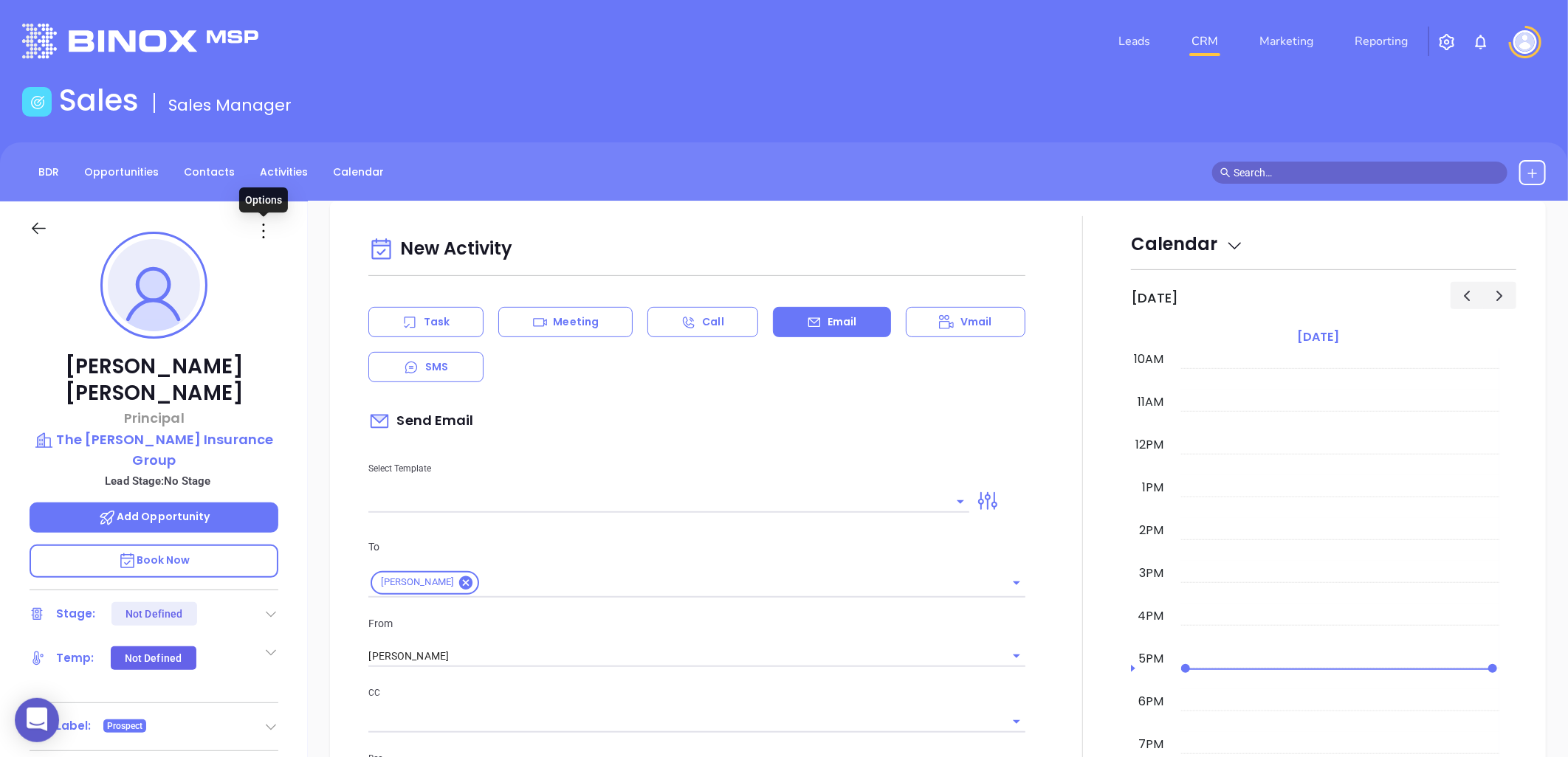
click at [268, 232] on icon at bounding box center [263, 230] width 23 height 23
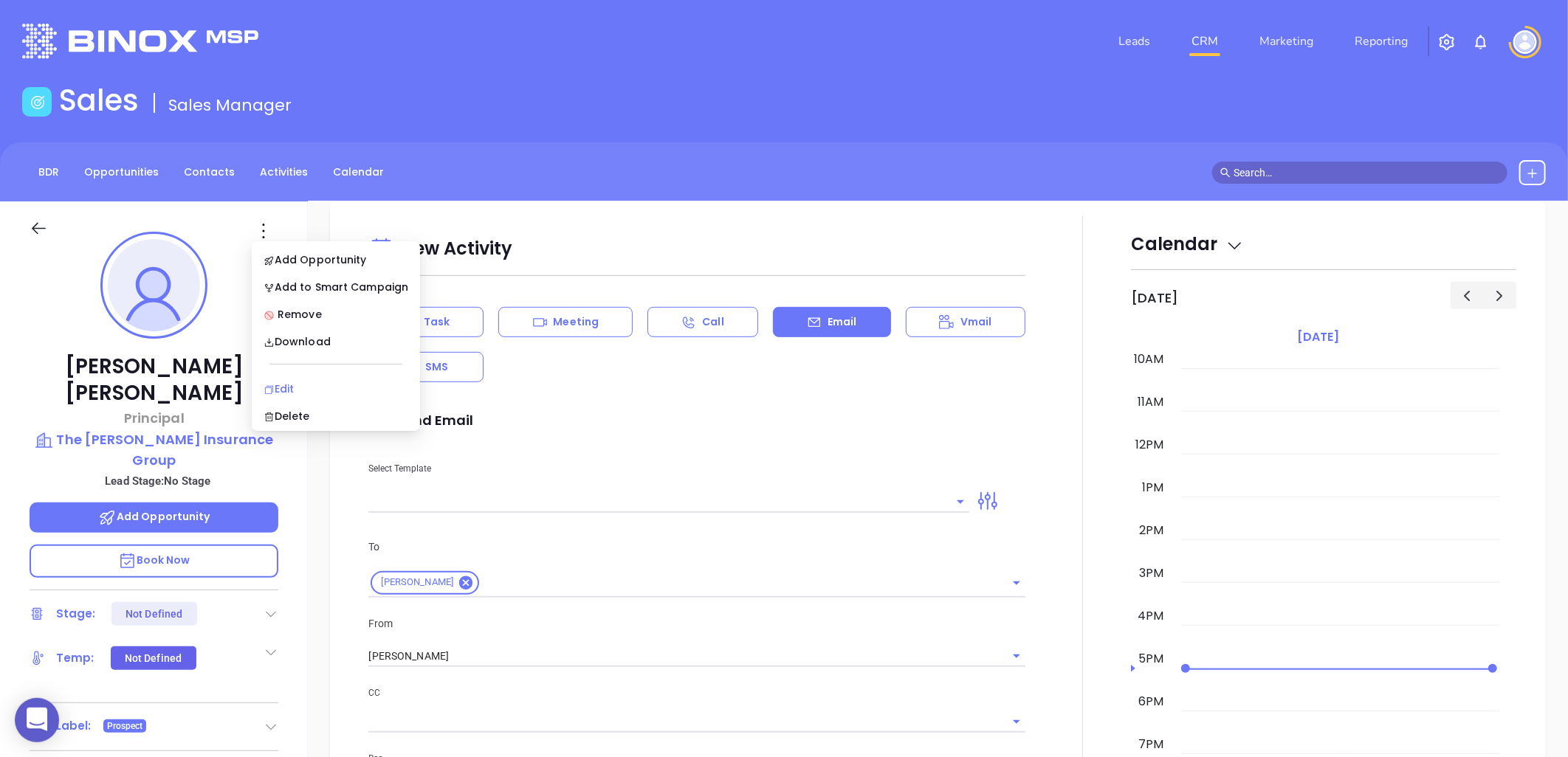
click at [298, 386] on div "Edit" at bounding box center [336, 389] width 145 height 16
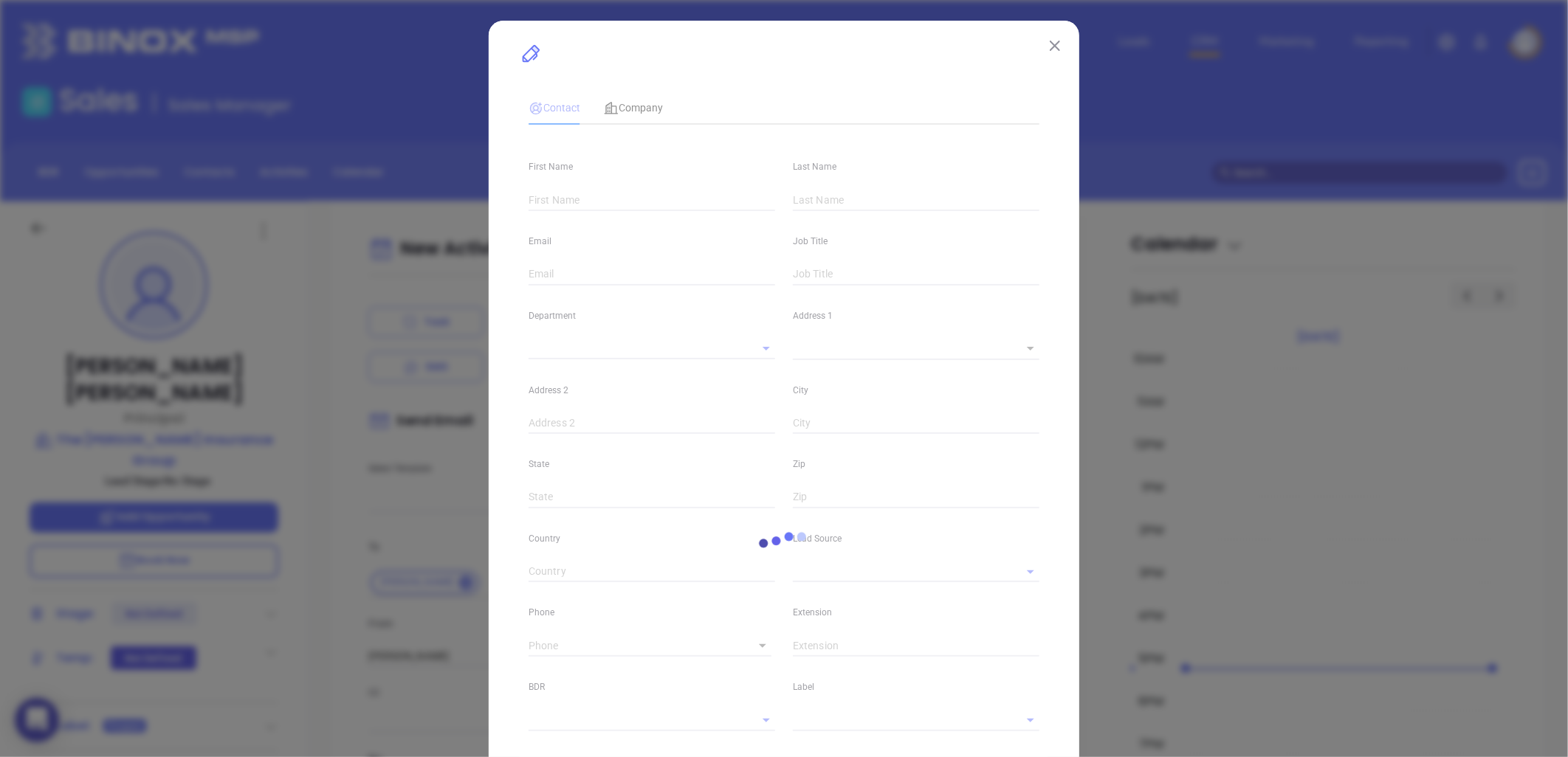
type input "Debra"
type input "Carter"
type input "debra@cartercnsgroup.com"
type input "Principal"
type textarea "4727 Sunset Blvd"
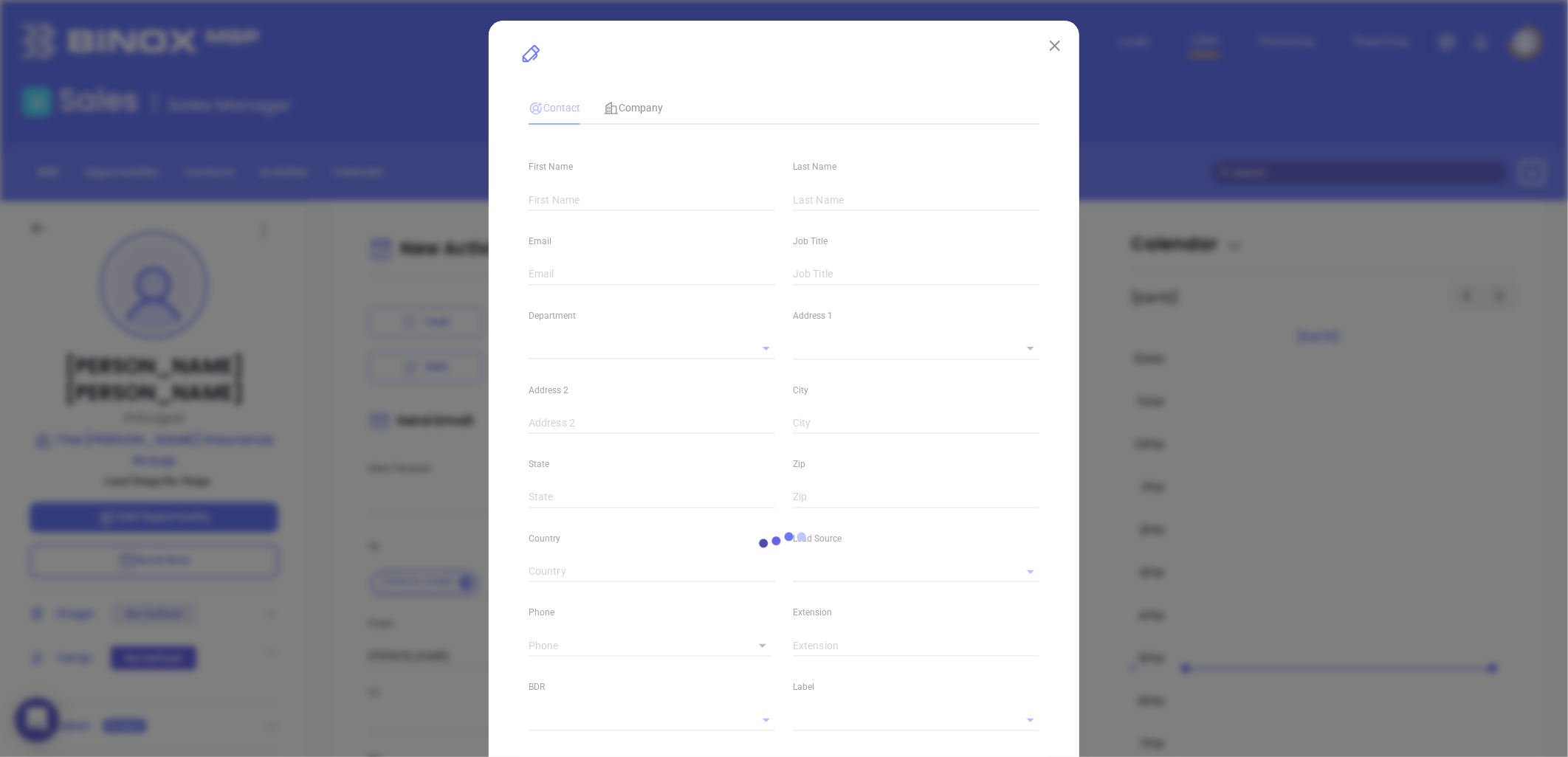
type input "1"
type input "Suite A"
type input "Lexington"
type input "SC"
type input "29072"
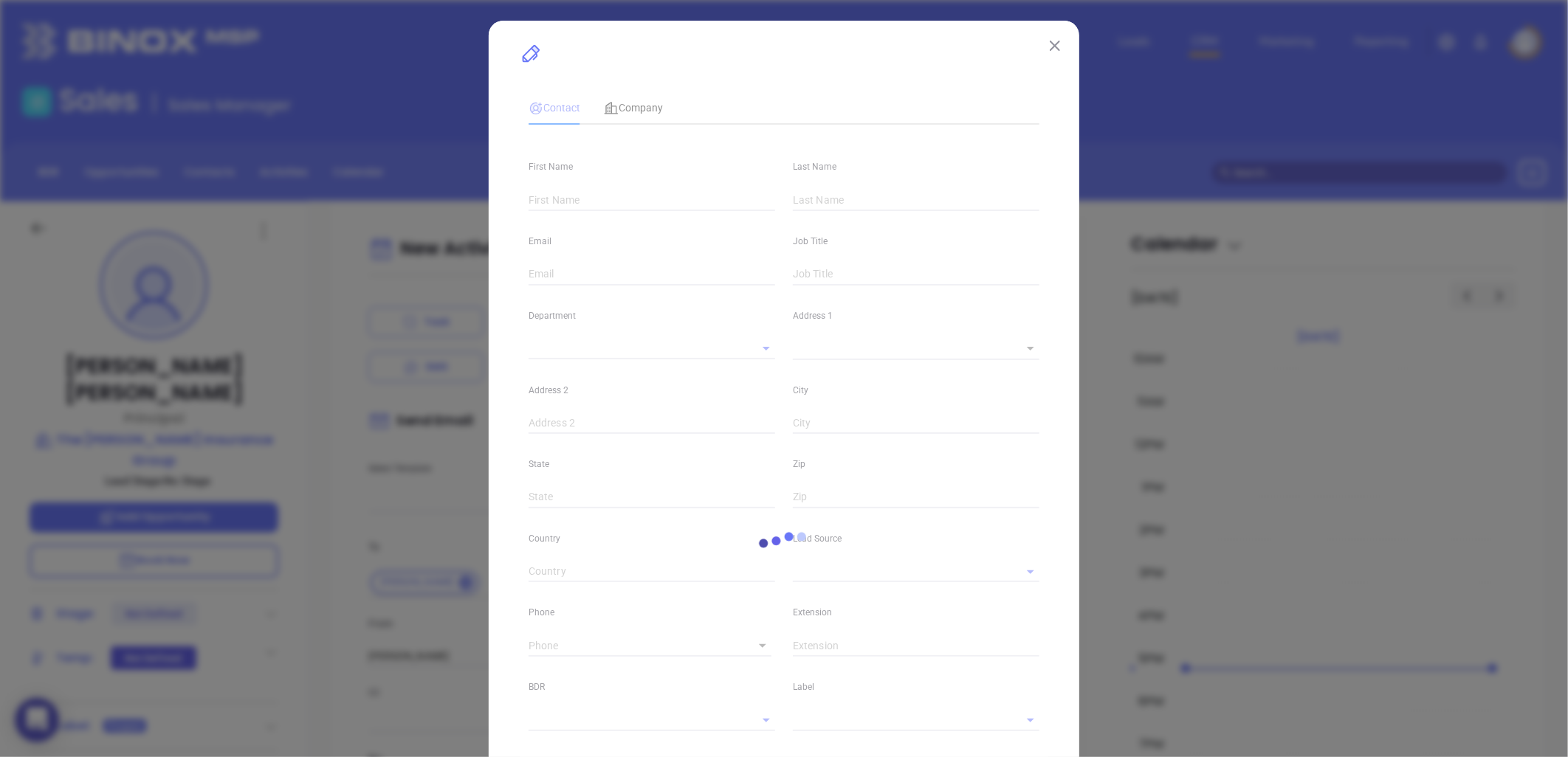
type input "US"
type input "www.linkedin.com/in/debra-carter-050b3616a/"
type input "Marketing"
type input "Binox"
type input "[PERSON_NAME]"
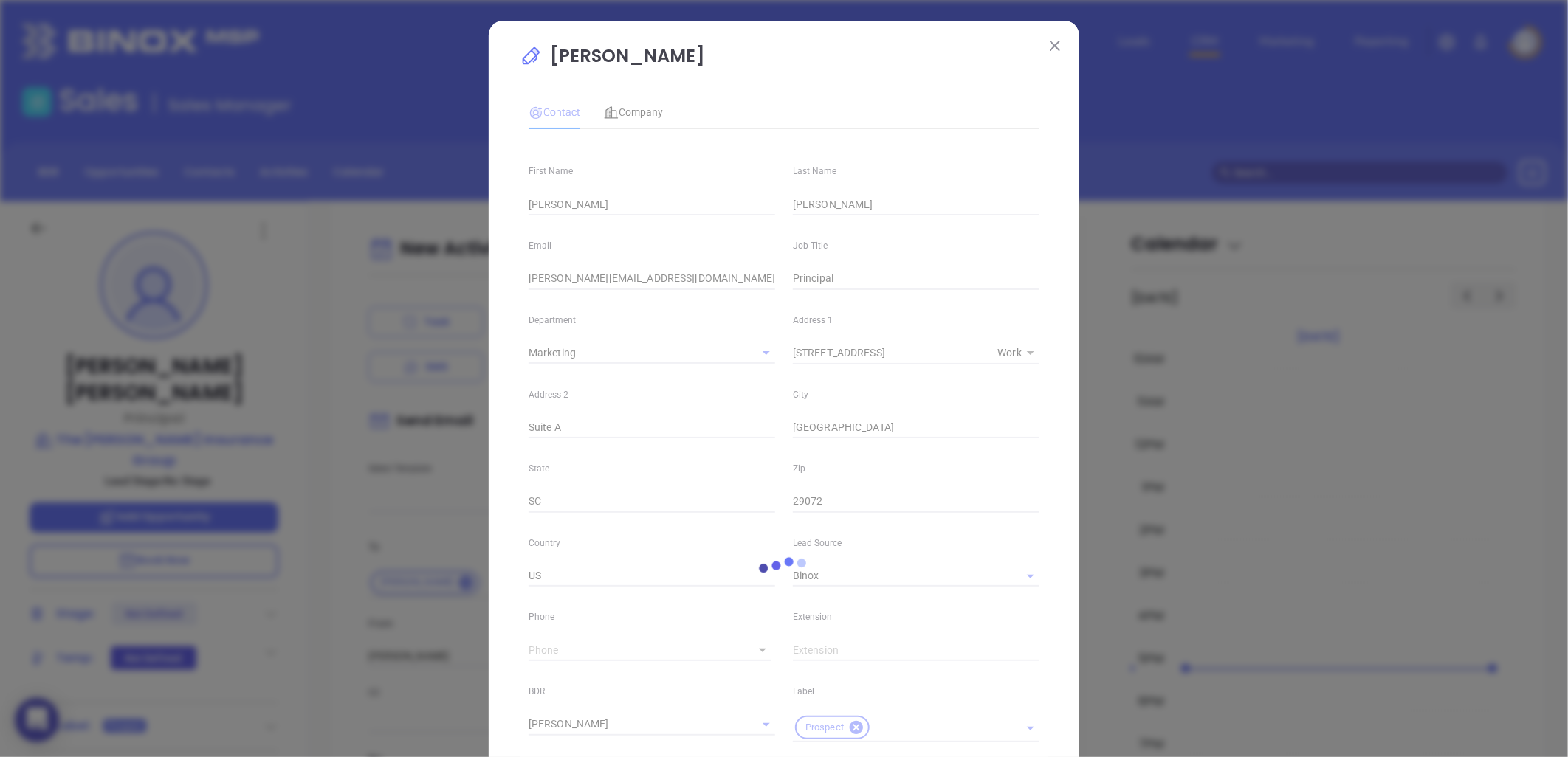
type input "(803) 520-5260"
type input "1"
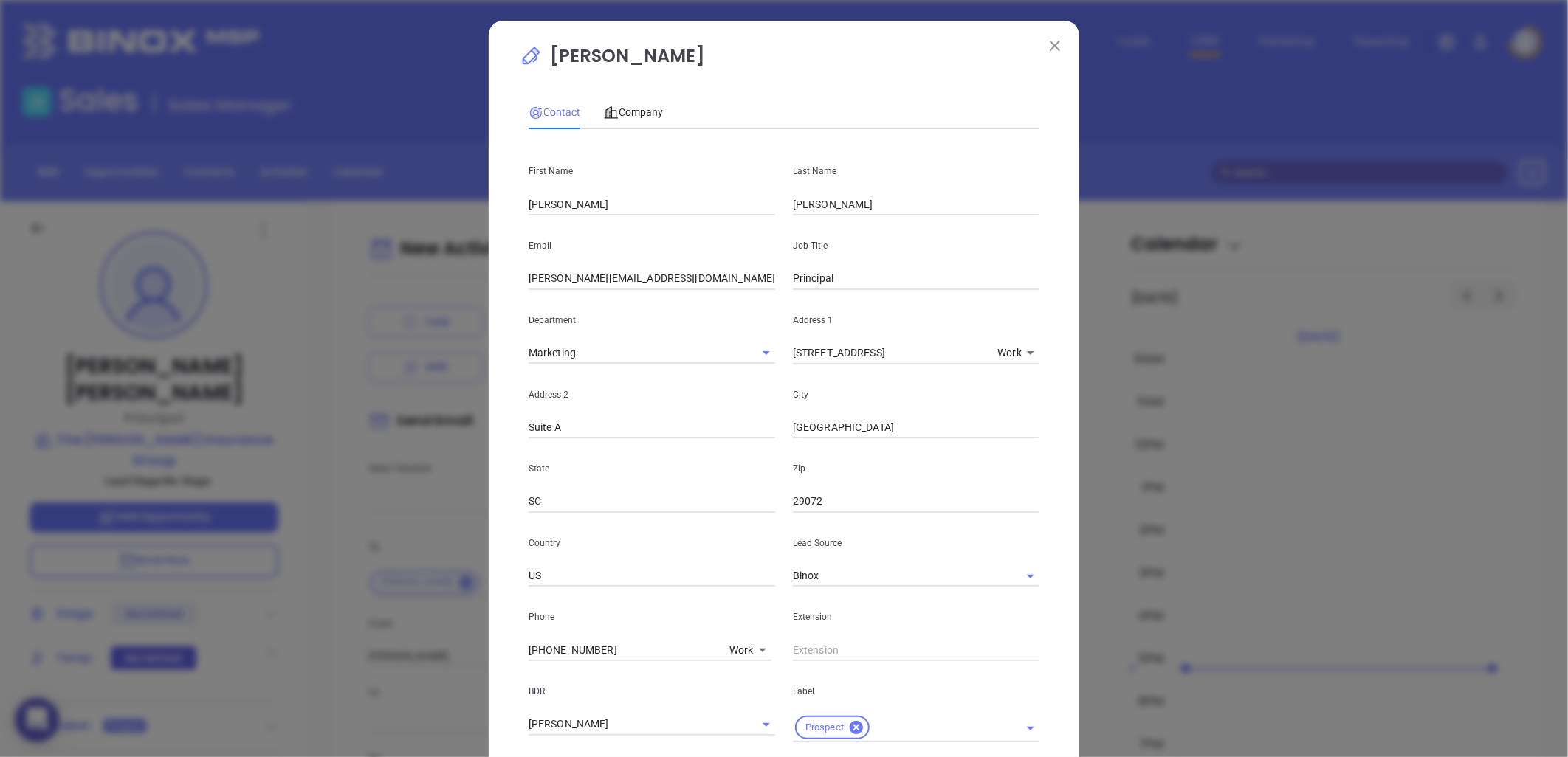
click at [601, 281] on input "debra@cartercnsgroup.com" at bounding box center [652, 279] width 247 height 22
paste input "Debra@CarterInsG"
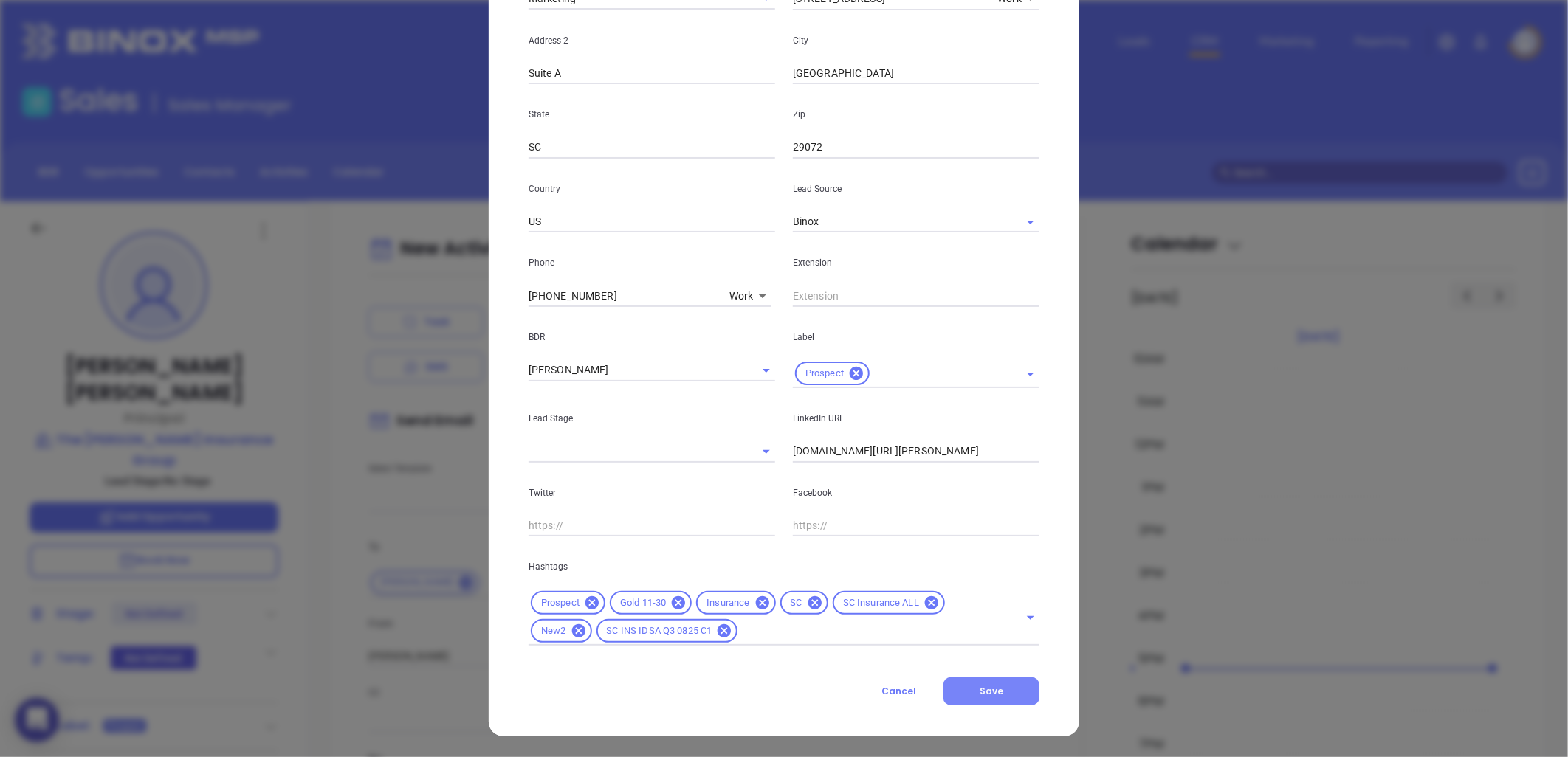
type input "Debra@CarterInsGroup.com"
drag, startPoint x: 980, startPoint y: 679, endPoint x: 982, endPoint y: 670, distance: 9.2
click at [982, 674] on div "Contact Company First Name Debra Last Name Carter Email Debra@CarterInsGroup.co…" at bounding box center [784, 219] width 511 height 972
click at [975, 683] on button "Save" at bounding box center [991, 691] width 96 height 28
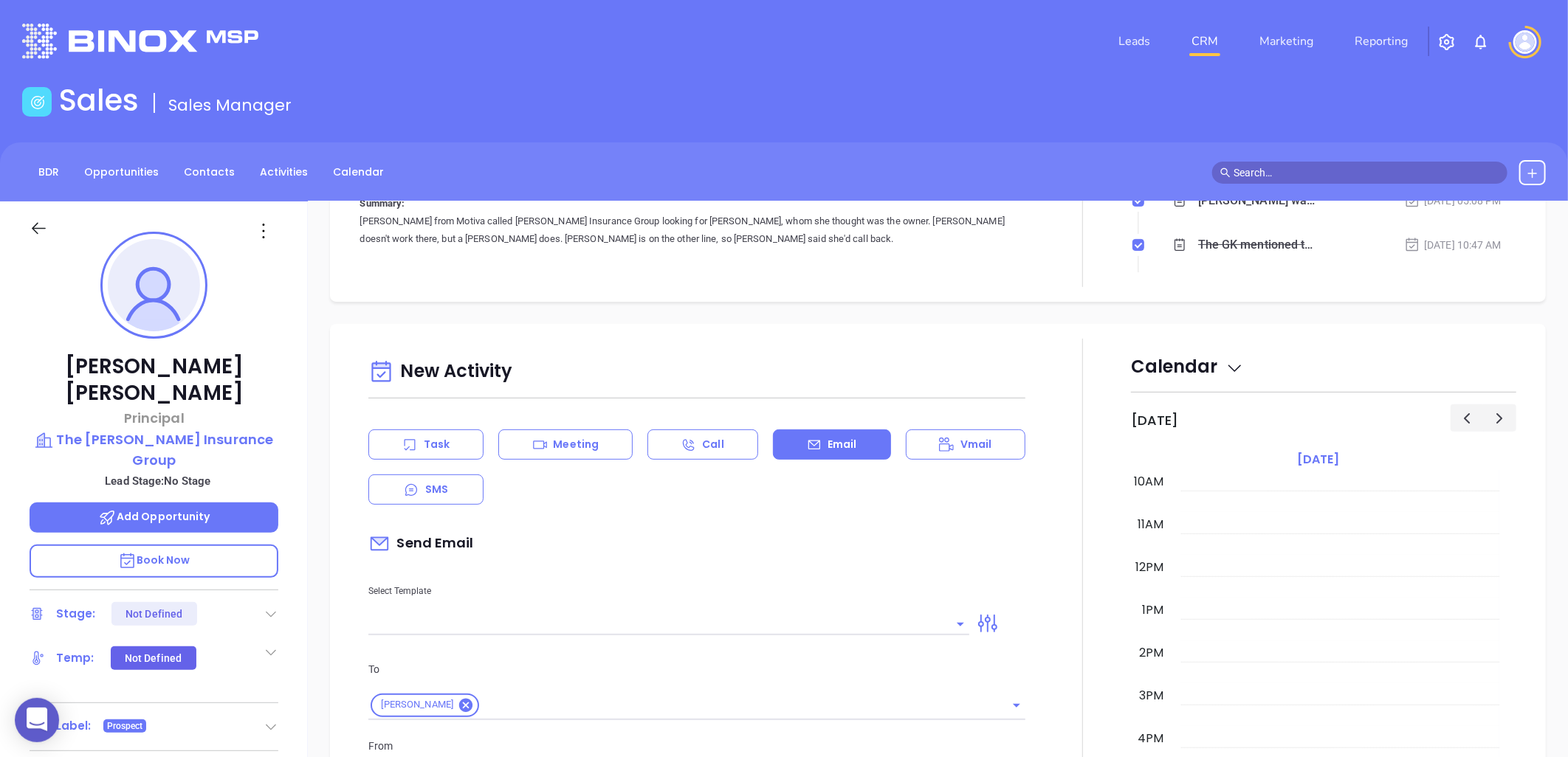
scroll to position [422, 0]
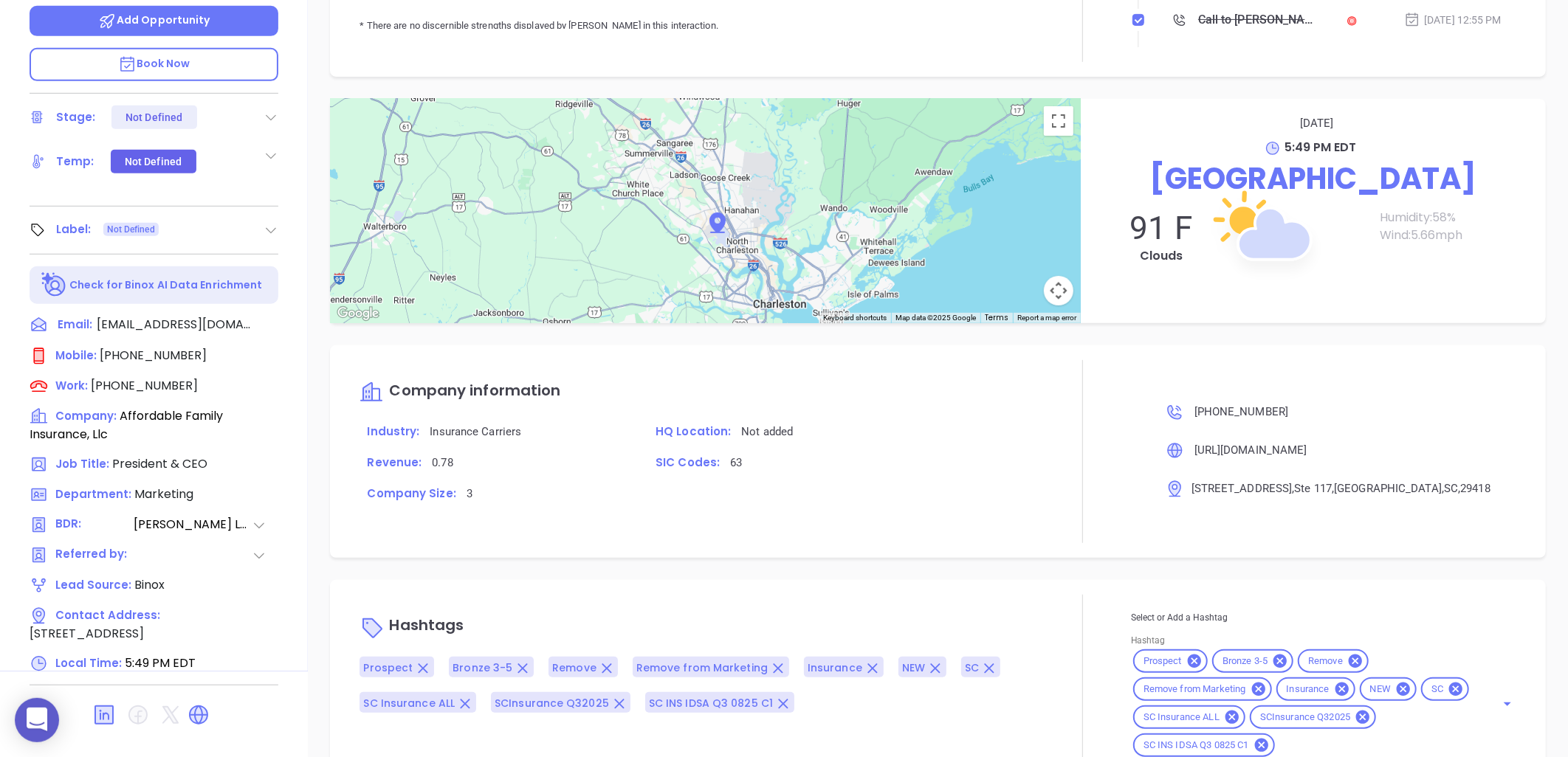
scroll to position [101, 0]
